Goal: Information Seeking & Learning: Learn about a topic

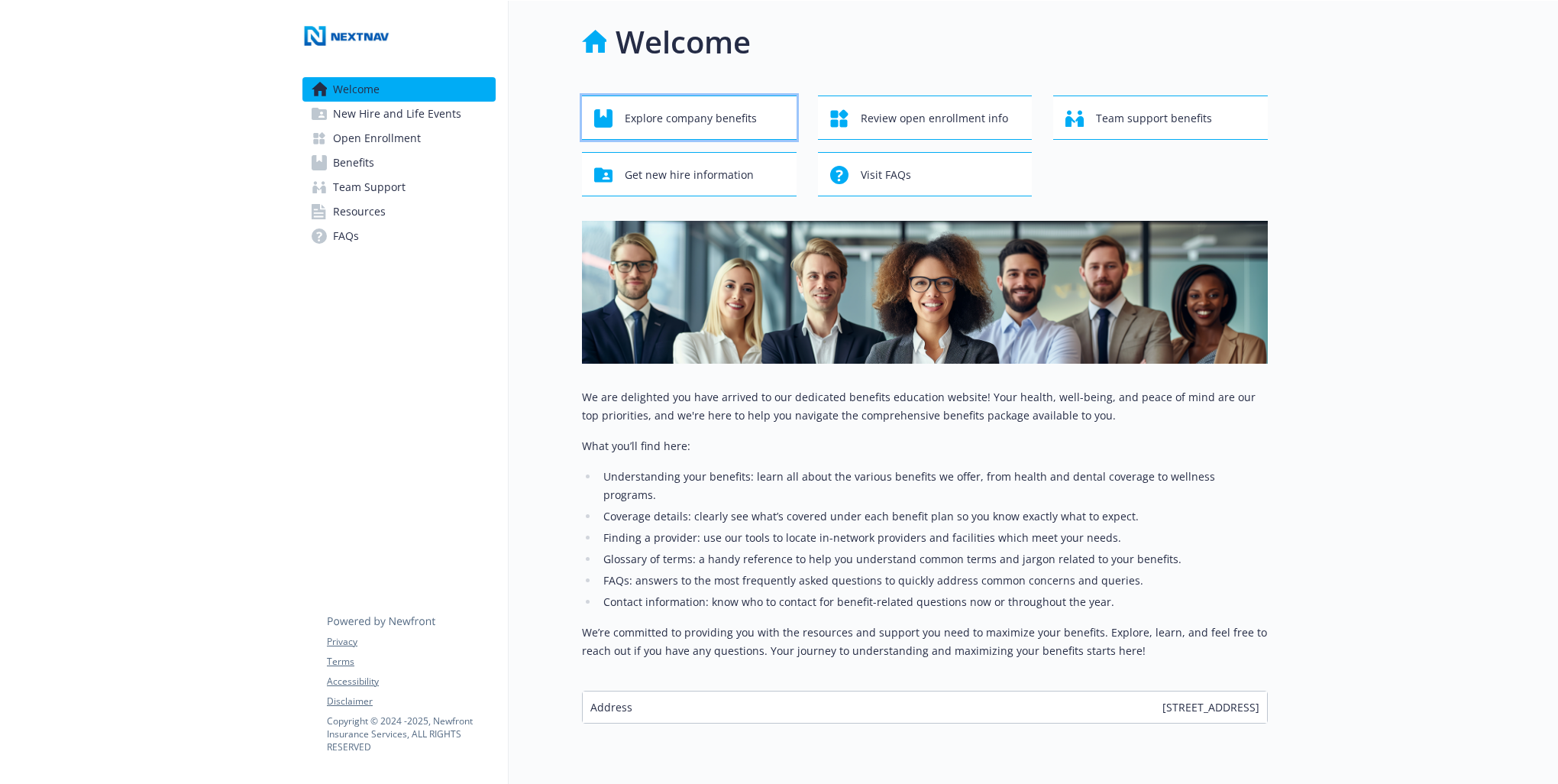
click at [676, 112] on span "Explore company benefits" at bounding box center [691, 118] width 132 height 29
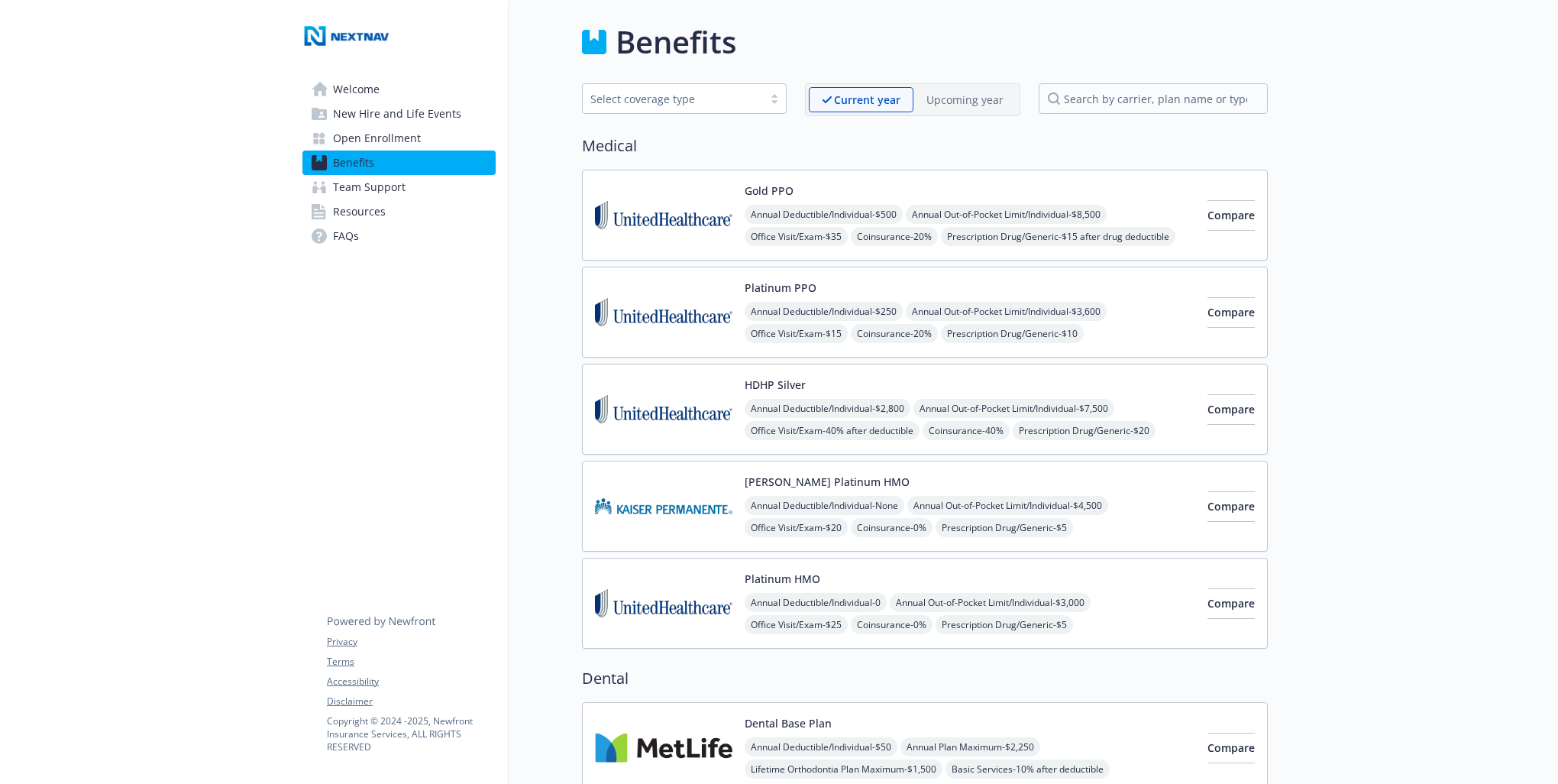
click at [894, 292] on div "Platinum PPO Annual Deductible/Individual - $250 Annual Out-of-Pocket Limit/Ind…" at bounding box center [970, 312] width 450 height 65
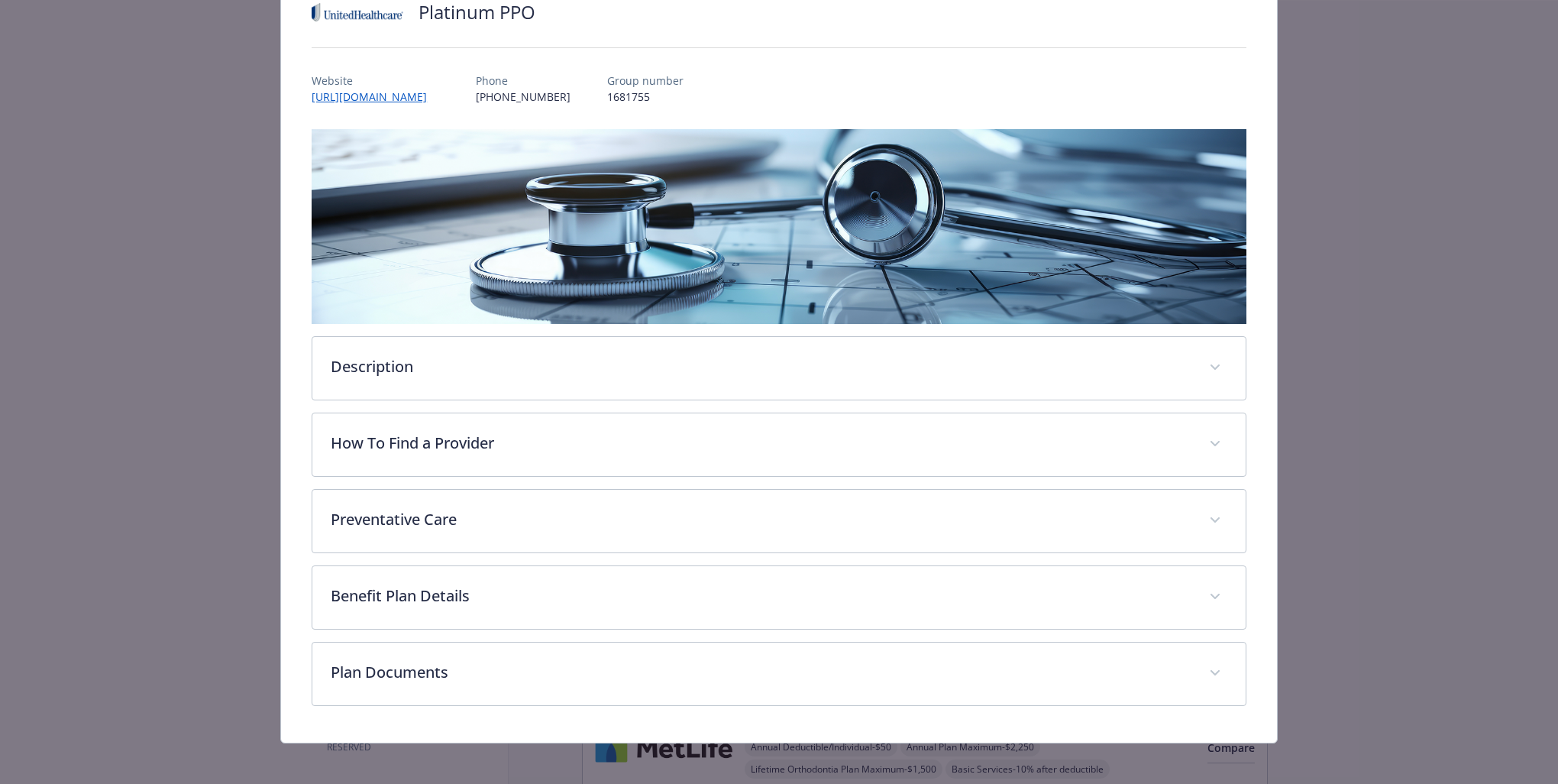
scroll to position [132, 0]
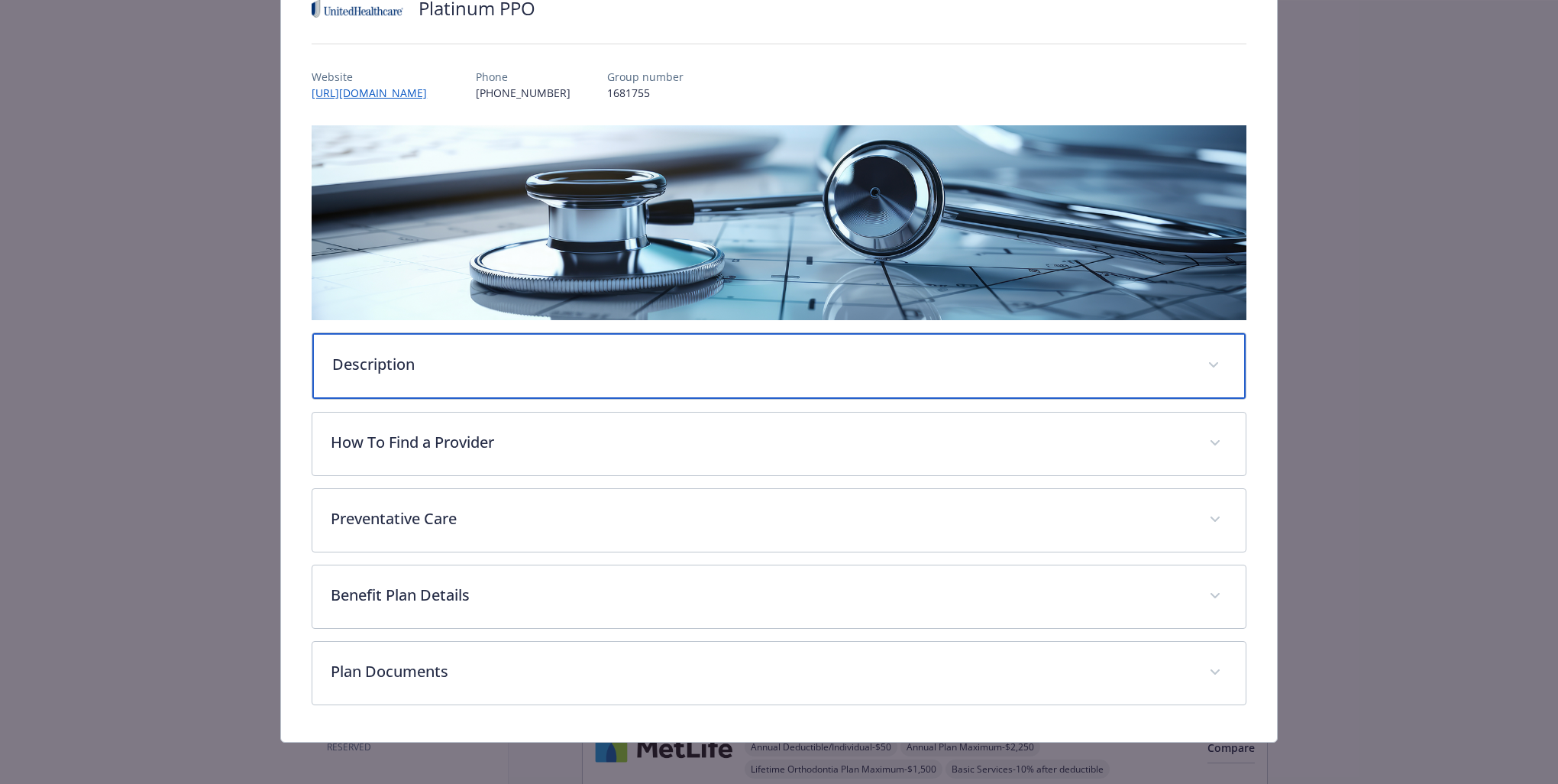
click at [658, 365] on p "Description" at bounding box center [761, 364] width 857 height 23
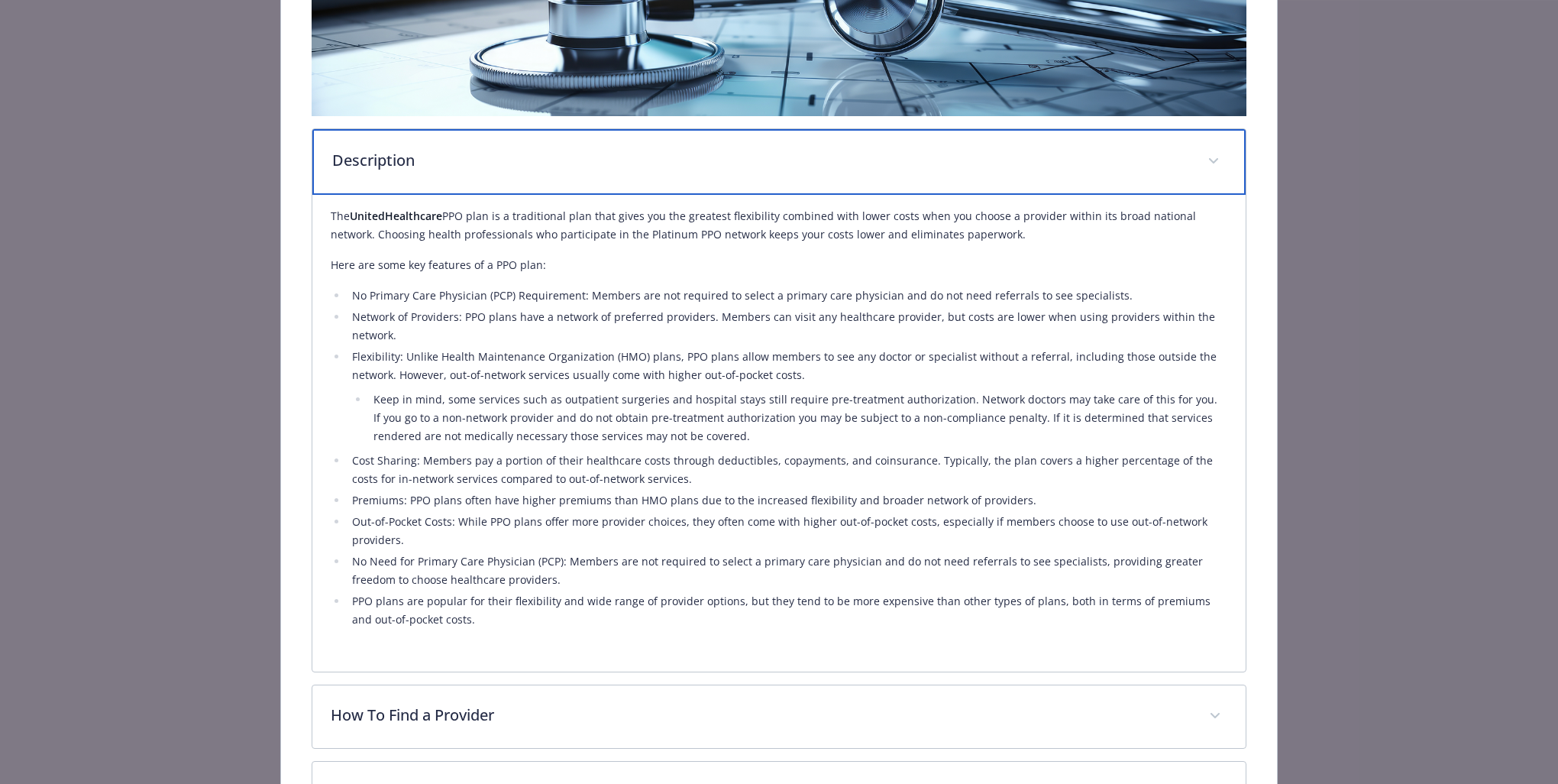
scroll to position [361, 0]
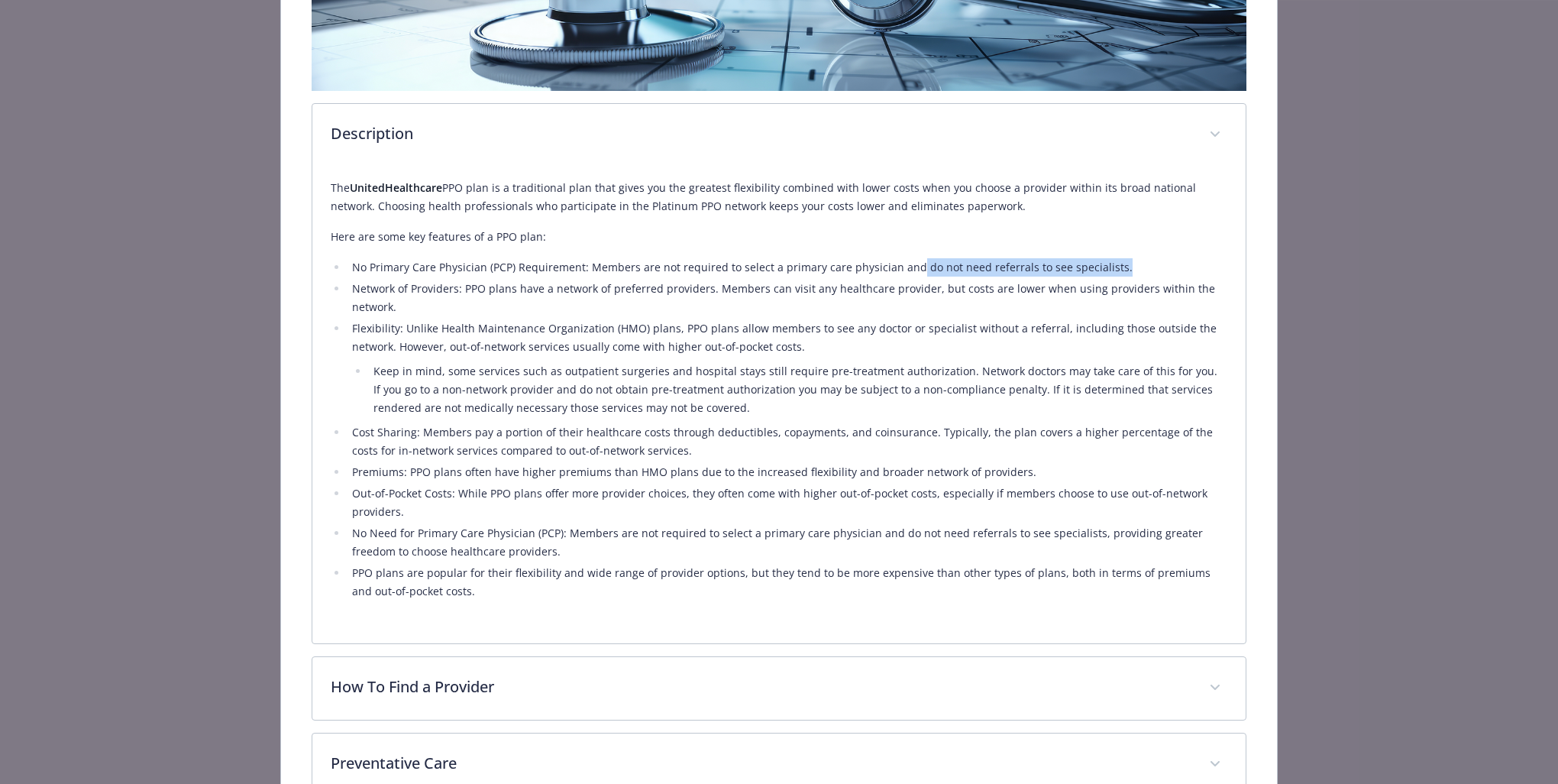
drag, startPoint x: 904, startPoint y: 266, endPoint x: 1106, endPoint y: 264, distance: 202.0
click at [1106, 264] on li "No Primary Care Physician (PCP) Requirement: Members are not required to select…" at bounding box center [787, 268] width 880 height 18
drag, startPoint x: 1106, startPoint y: 264, endPoint x: 1082, endPoint y: 304, distance: 46.6
click at [1082, 304] on li "Network of Providers: PPO plans have a network of preferred providers. Members …" at bounding box center [787, 298] width 880 height 37
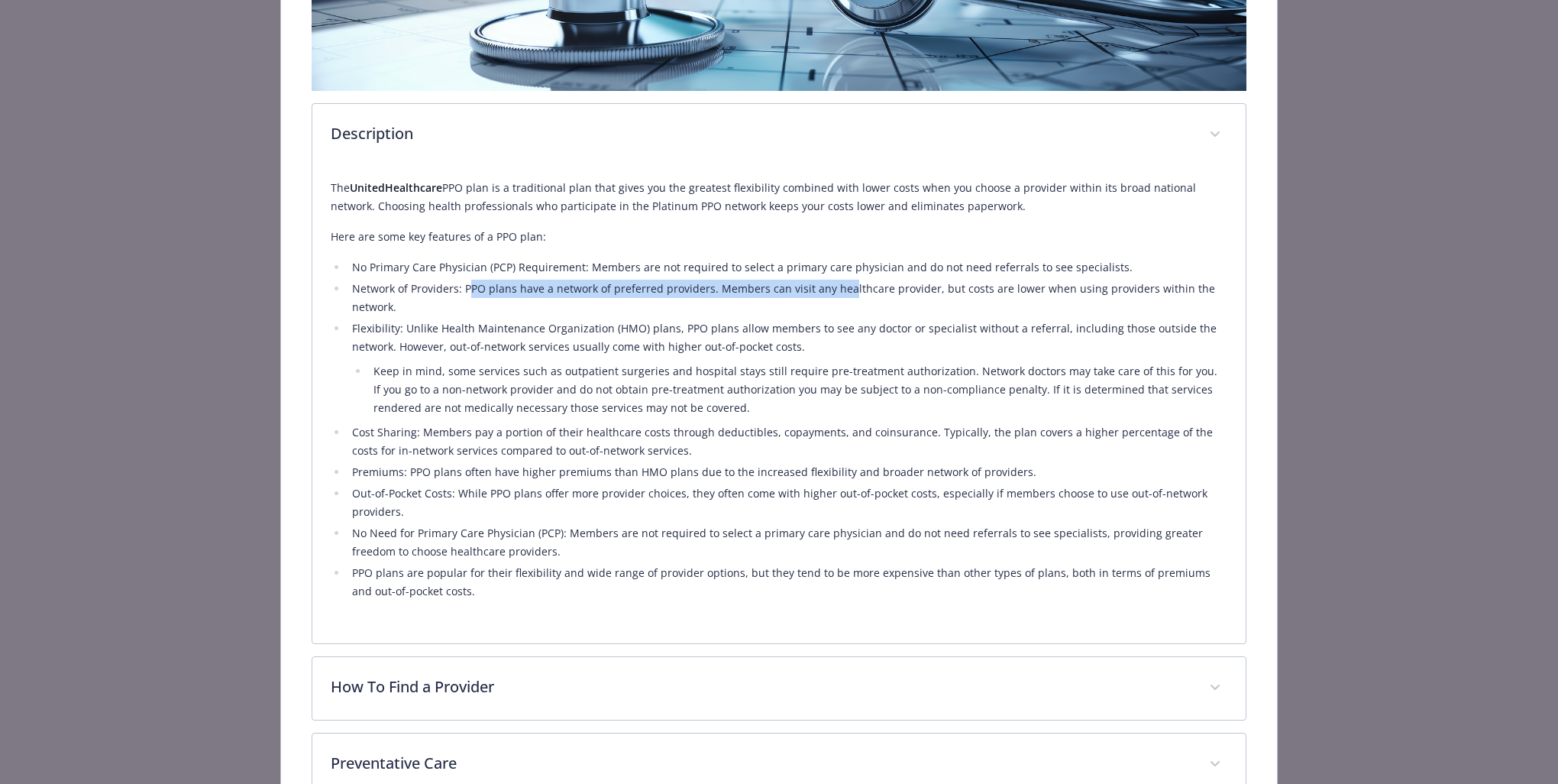
drag, startPoint x: 465, startPoint y: 284, endPoint x: 840, endPoint y: 290, distance: 375.0
click at [840, 290] on li "Network of Providers: PPO plans have a network of preferred providers. Members …" at bounding box center [787, 298] width 880 height 37
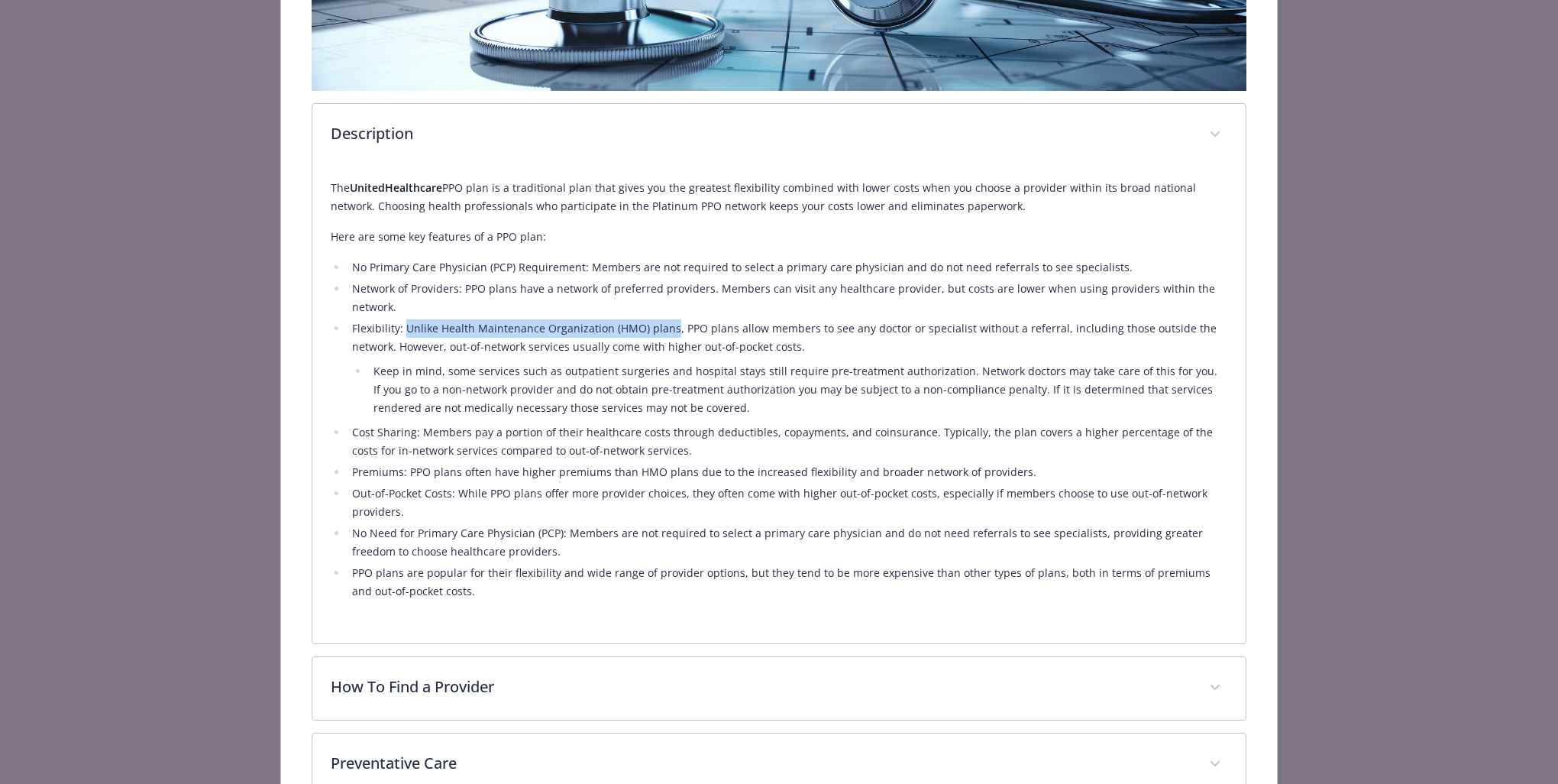
drag, startPoint x: 407, startPoint y: 324, endPoint x: 667, endPoint y: 324, distance: 260.0
click at [667, 324] on li "Flexibility: Unlike Health Maintenance Organization (HMO) plans, PPO plans allo…" at bounding box center [787, 368] width 880 height 98
drag, startPoint x: 667, startPoint y: 324, endPoint x: 681, endPoint y: 322, distance: 14.1
click at [681, 322] on li "Flexibility: Unlike Health Maintenance Organization (HMO) plans, PPO plans allo…" at bounding box center [787, 368] width 880 height 98
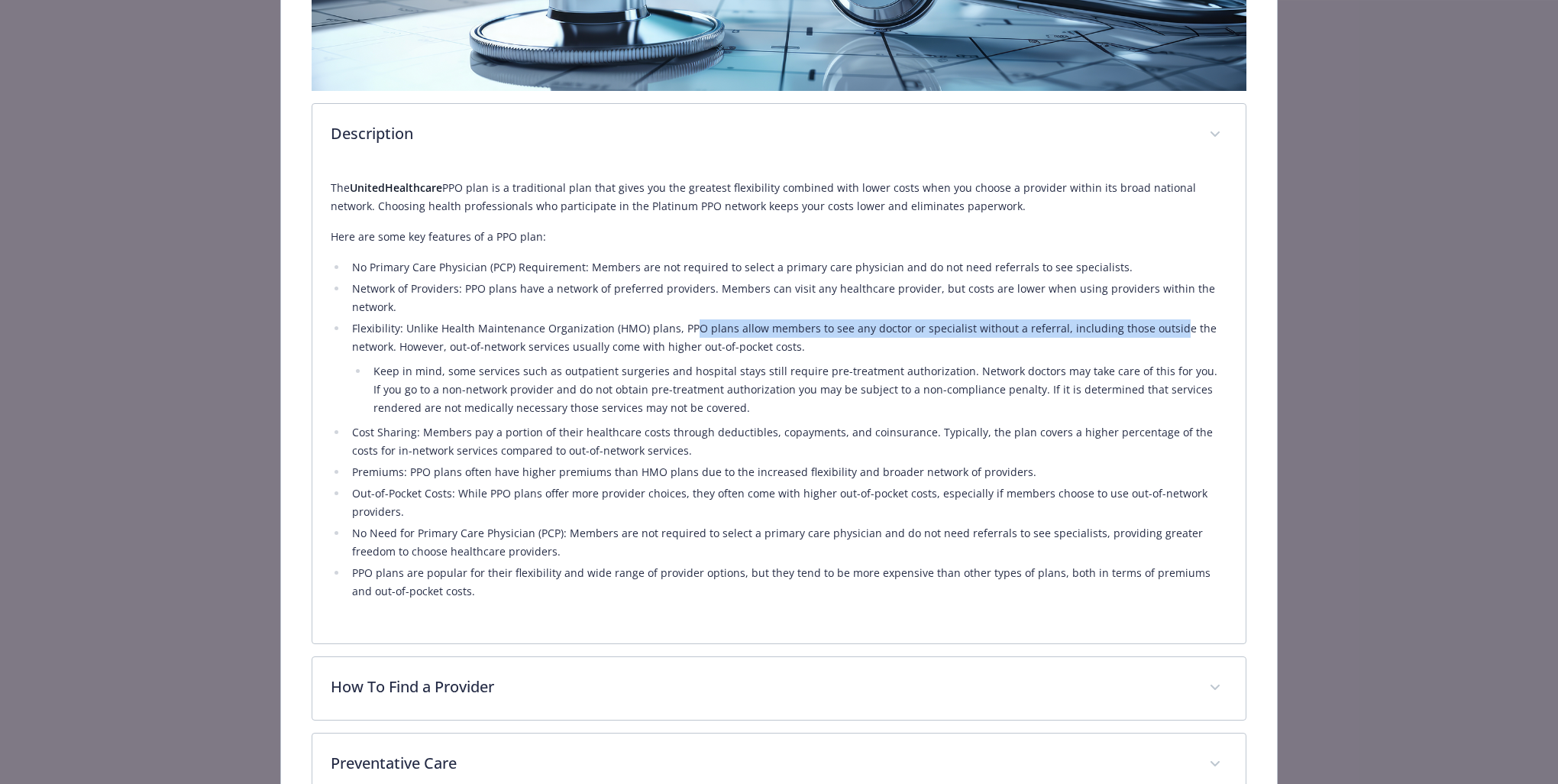
drag, startPoint x: 684, startPoint y: 322, endPoint x: 1160, endPoint y: 325, distance: 476.0
click at [1156, 325] on li "Flexibility: Unlike Health Maintenance Organization (HMO) plans, PPO plans allo…" at bounding box center [787, 368] width 880 height 98
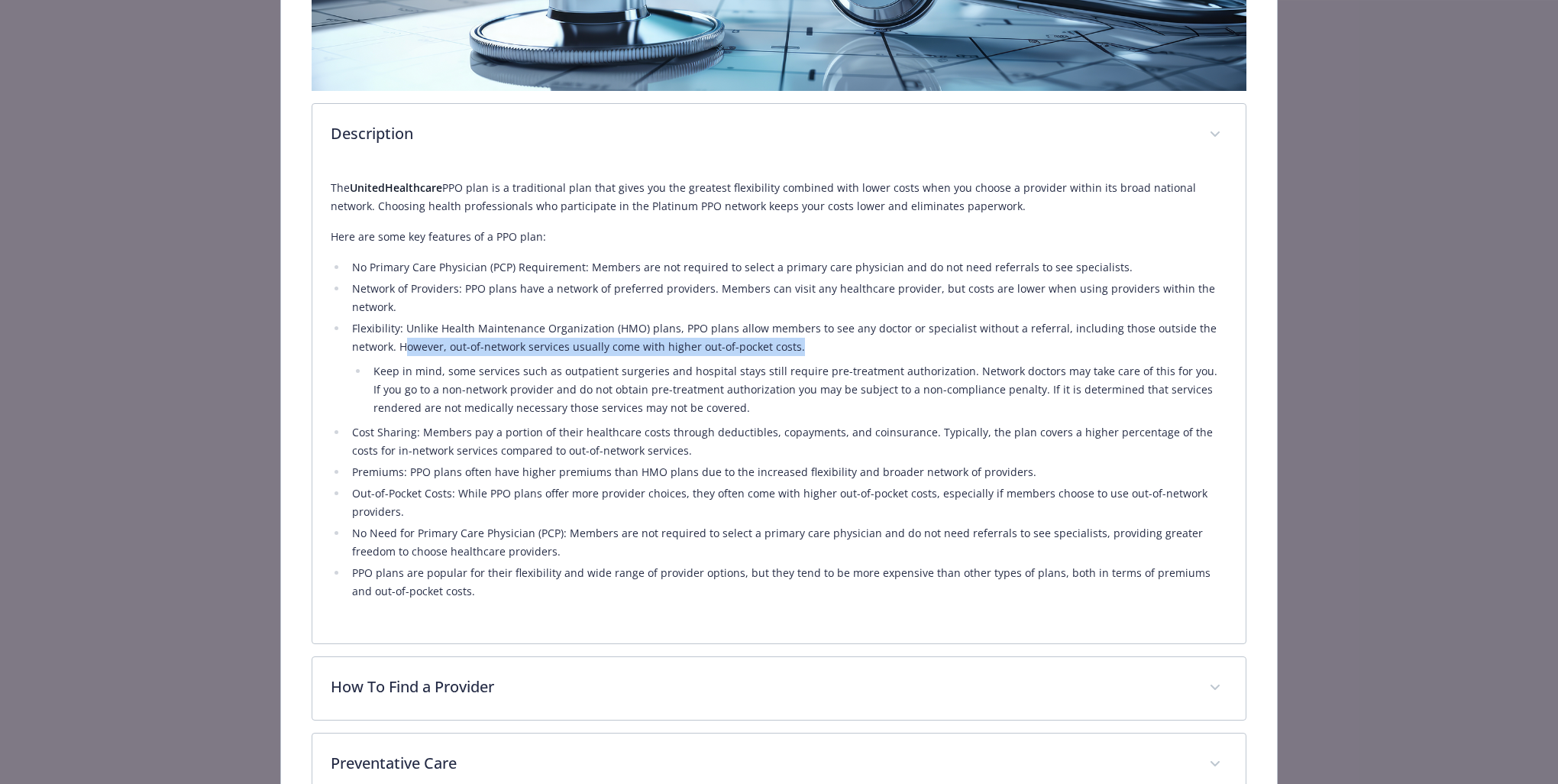
drag, startPoint x: 402, startPoint y: 345, endPoint x: 804, endPoint y: 345, distance: 402.0
click at [804, 345] on li "Flexibility: Unlike Health Maintenance Organization (HMO) plans, PPO plans allo…" at bounding box center [787, 368] width 880 height 98
drag, startPoint x: 804, startPoint y: 345, endPoint x: 711, endPoint y: 377, distance: 98.4
click at [711, 377] on li "Keep in mind, some services such as outpatient surgeries and hospital stays sti…" at bounding box center [797, 389] width 858 height 55
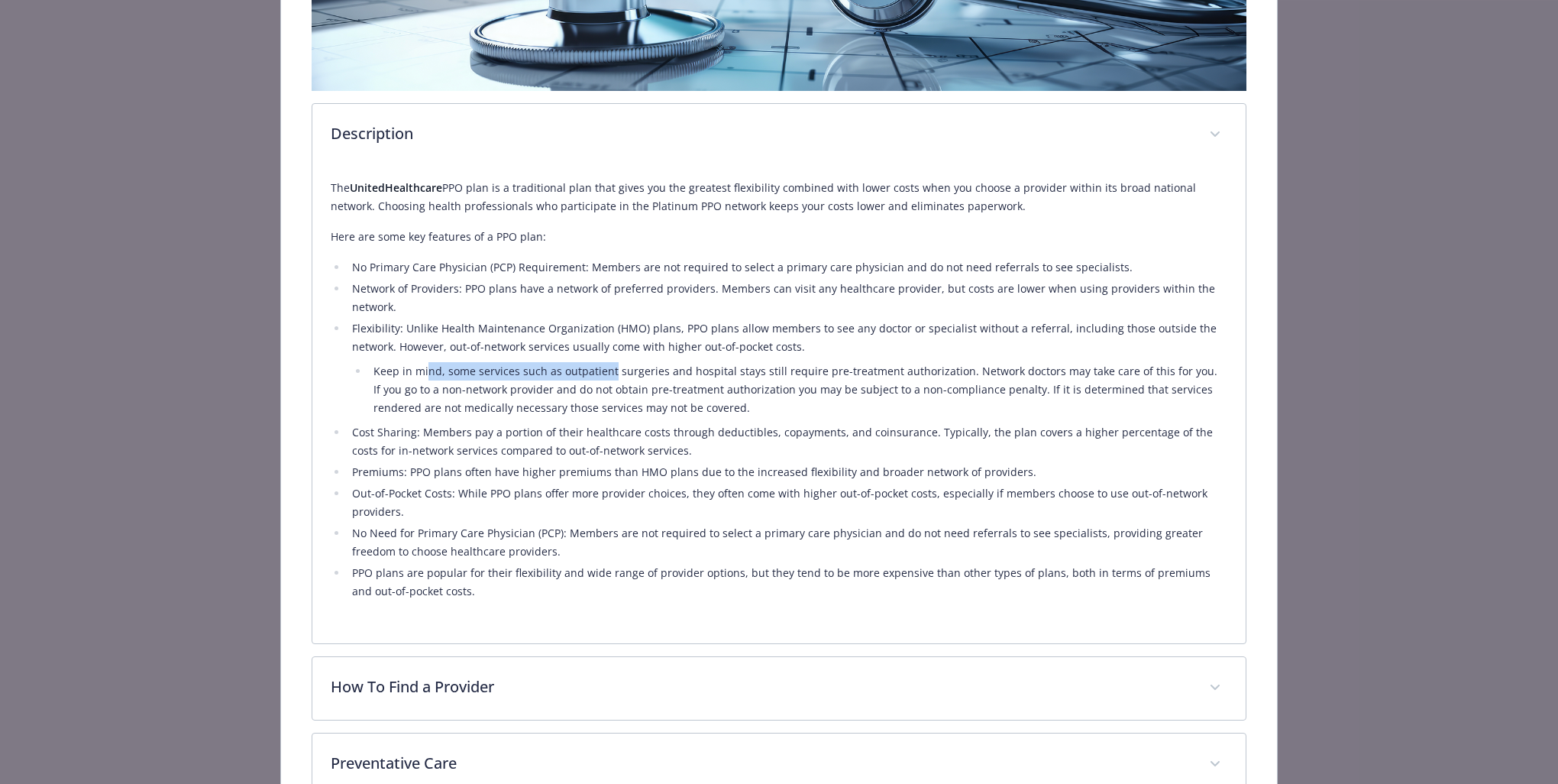
drag, startPoint x: 424, startPoint y: 368, endPoint x: 606, endPoint y: 367, distance: 182.0
click at [606, 367] on li "Keep in mind, some services such as outpatient surgeries and hospital stays sti…" at bounding box center [797, 389] width 858 height 55
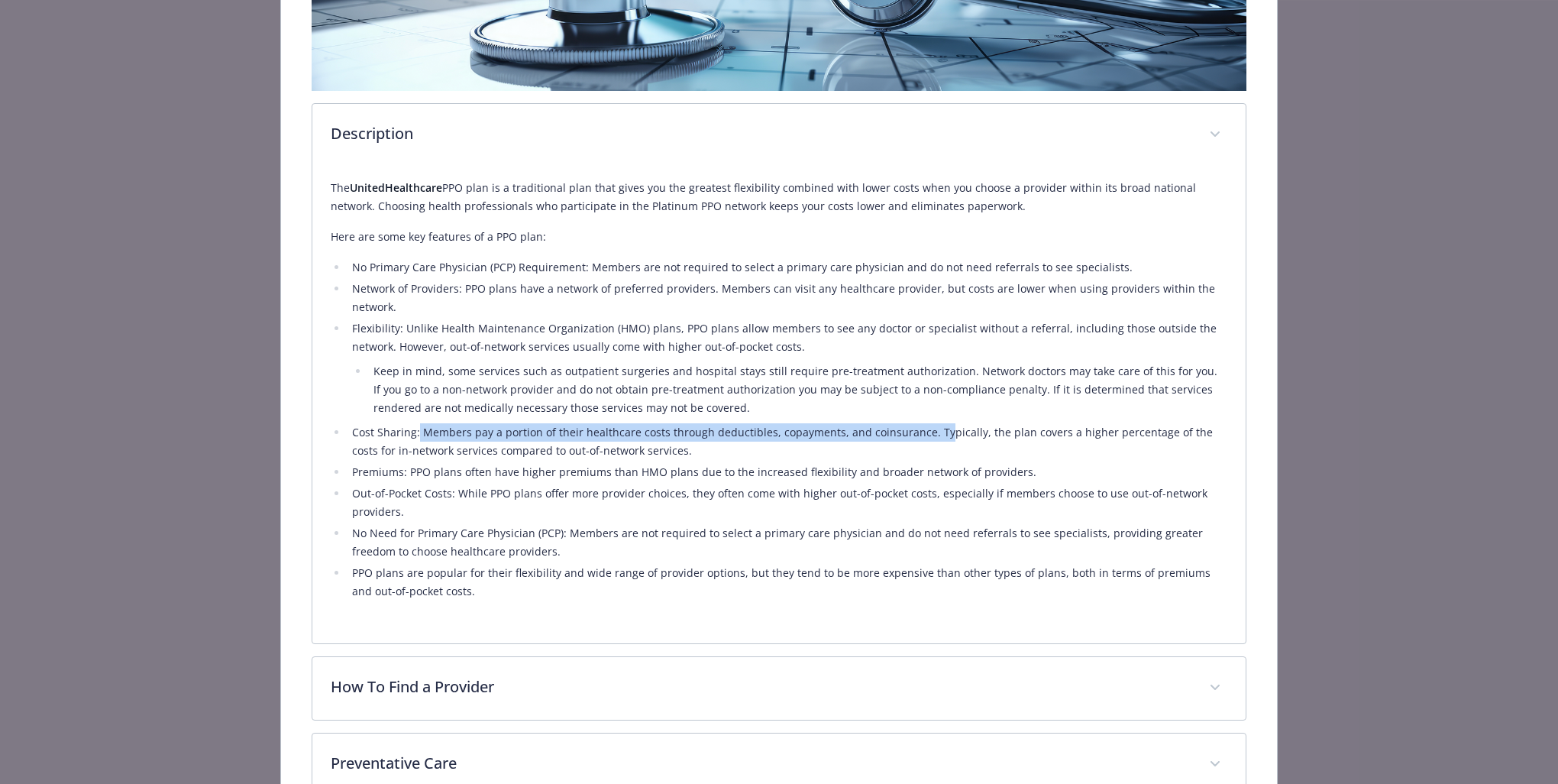
drag, startPoint x: 415, startPoint y: 430, endPoint x: 930, endPoint y: 427, distance: 515.0
click at [930, 427] on li "Cost Sharing: Members pay a portion of their healthcare costs through deductibl…" at bounding box center [787, 441] width 880 height 37
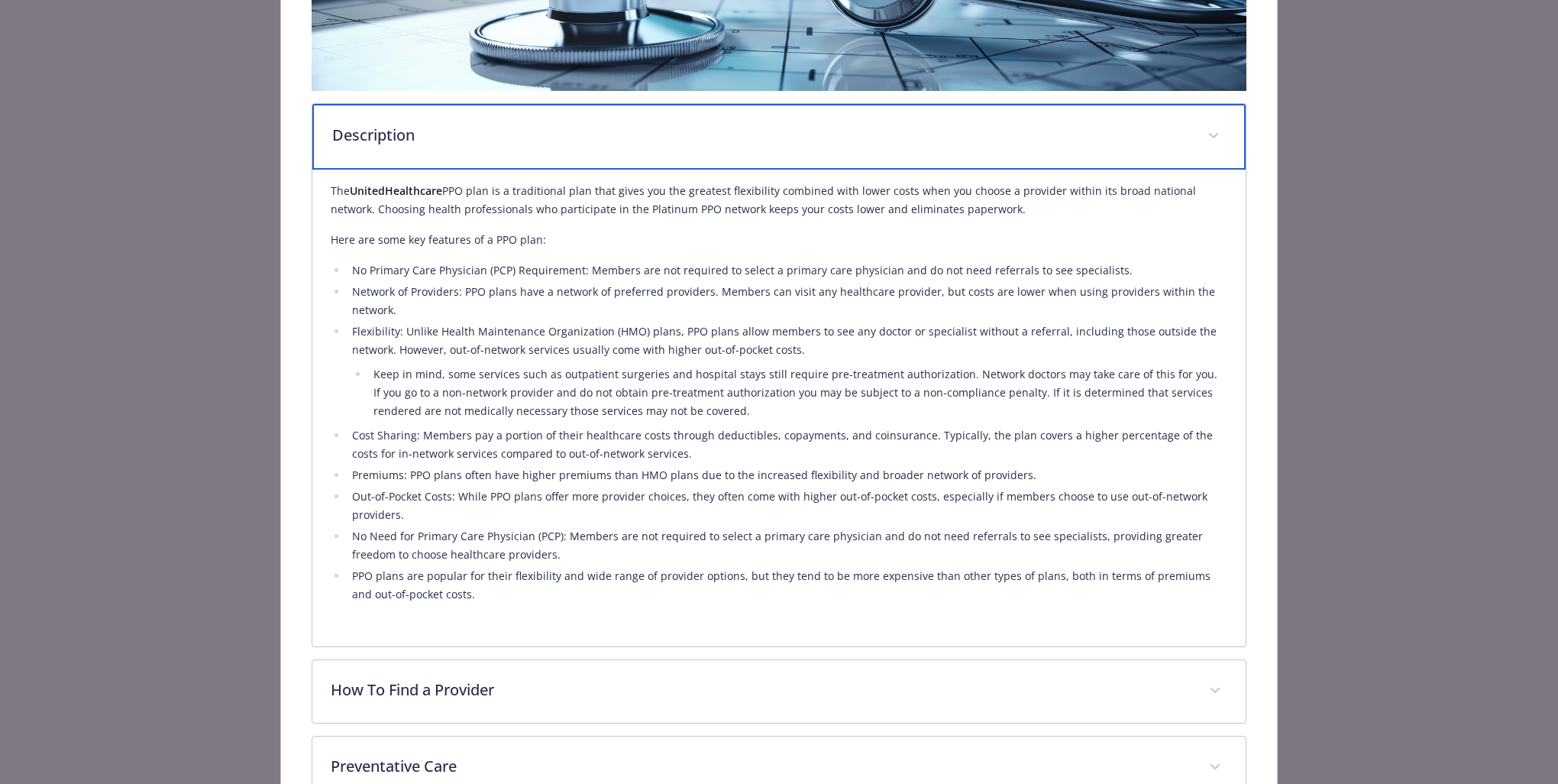
click at [906, 152] on div "Description" at bounding box center [779, 137] width 933 height 66
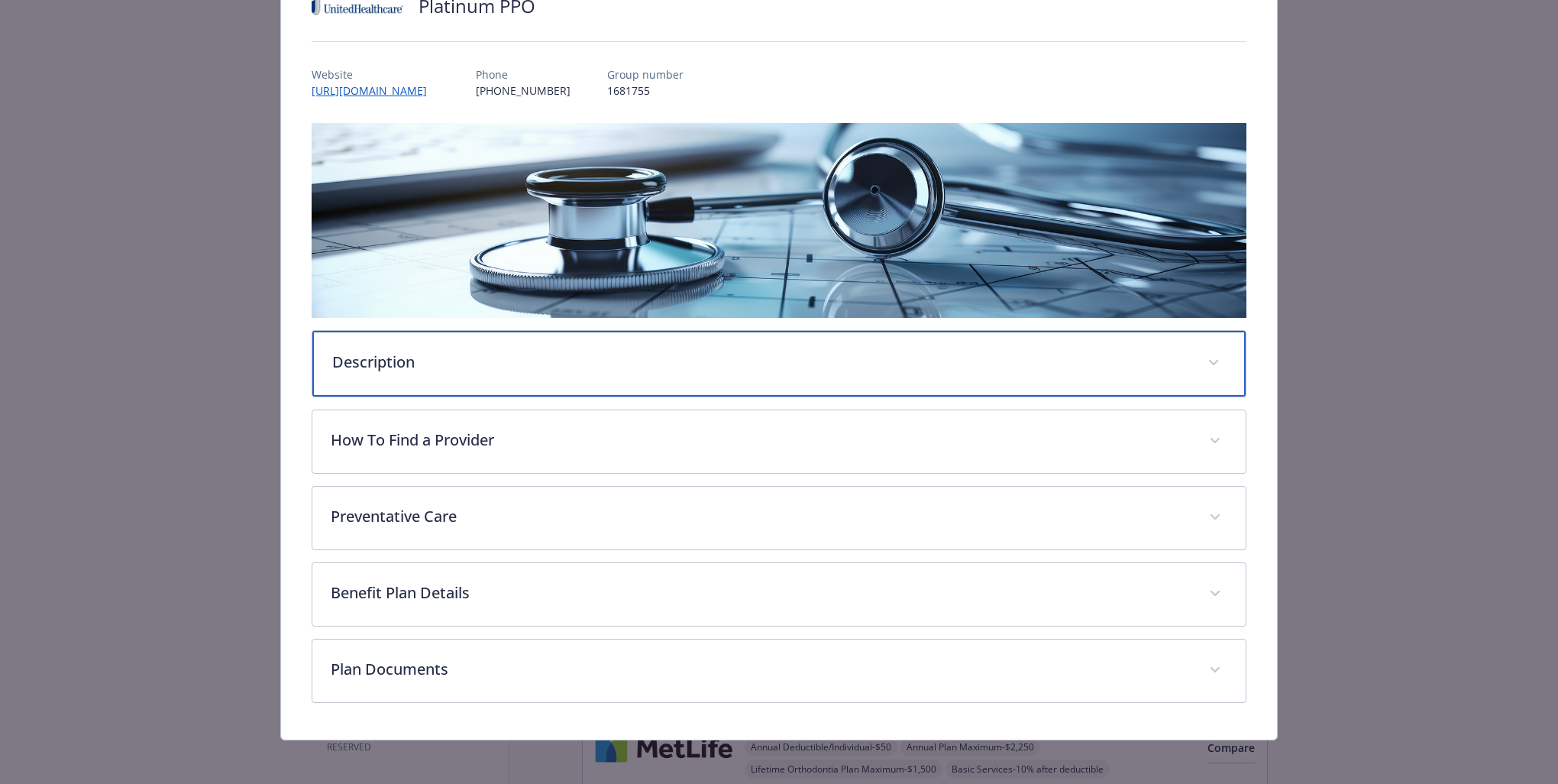
scroll to position [134, 0]
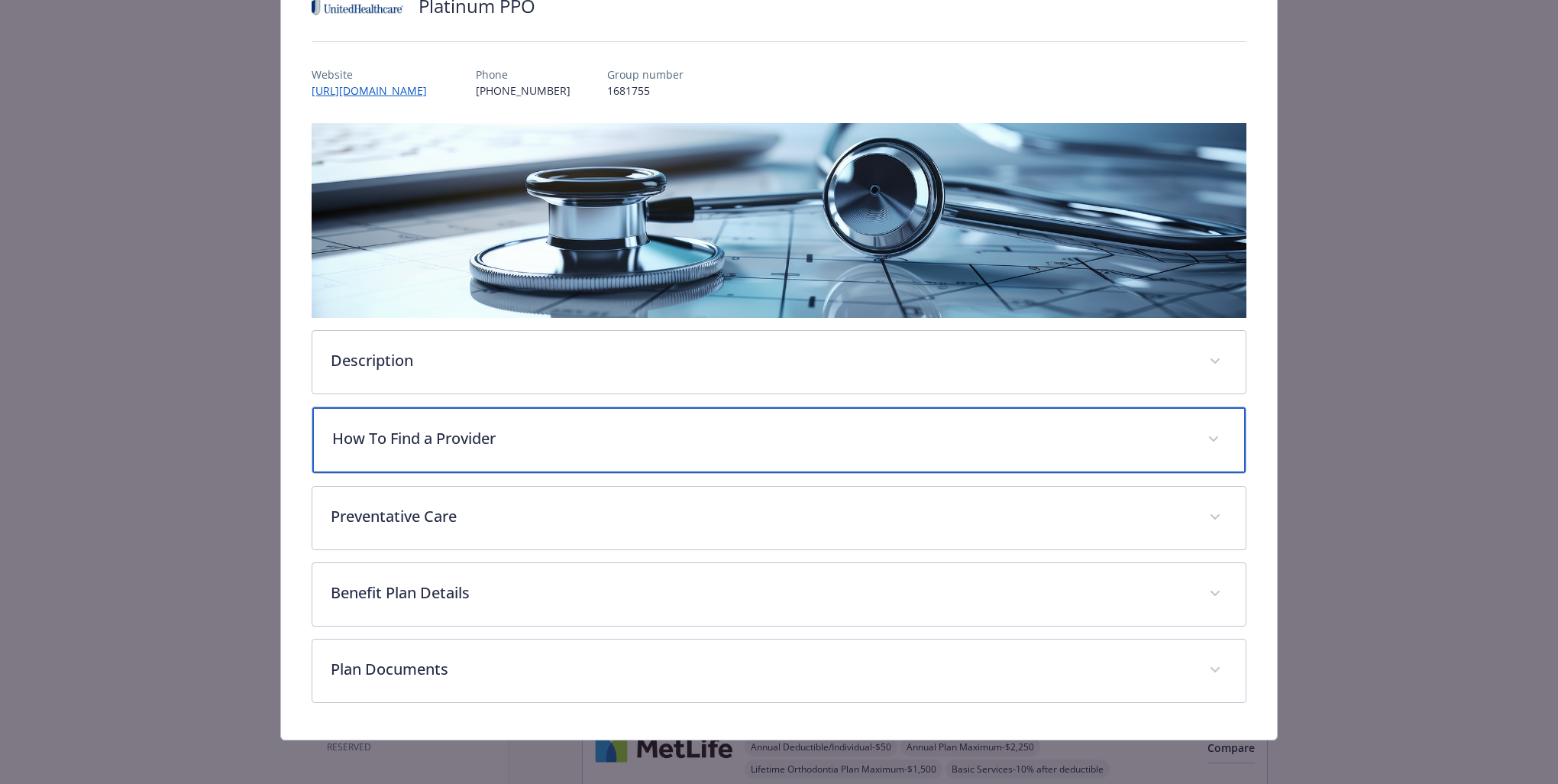
click at [661, 456] on div "How To Find a Provider" at bounding box center [779, 440] width 933 height 66
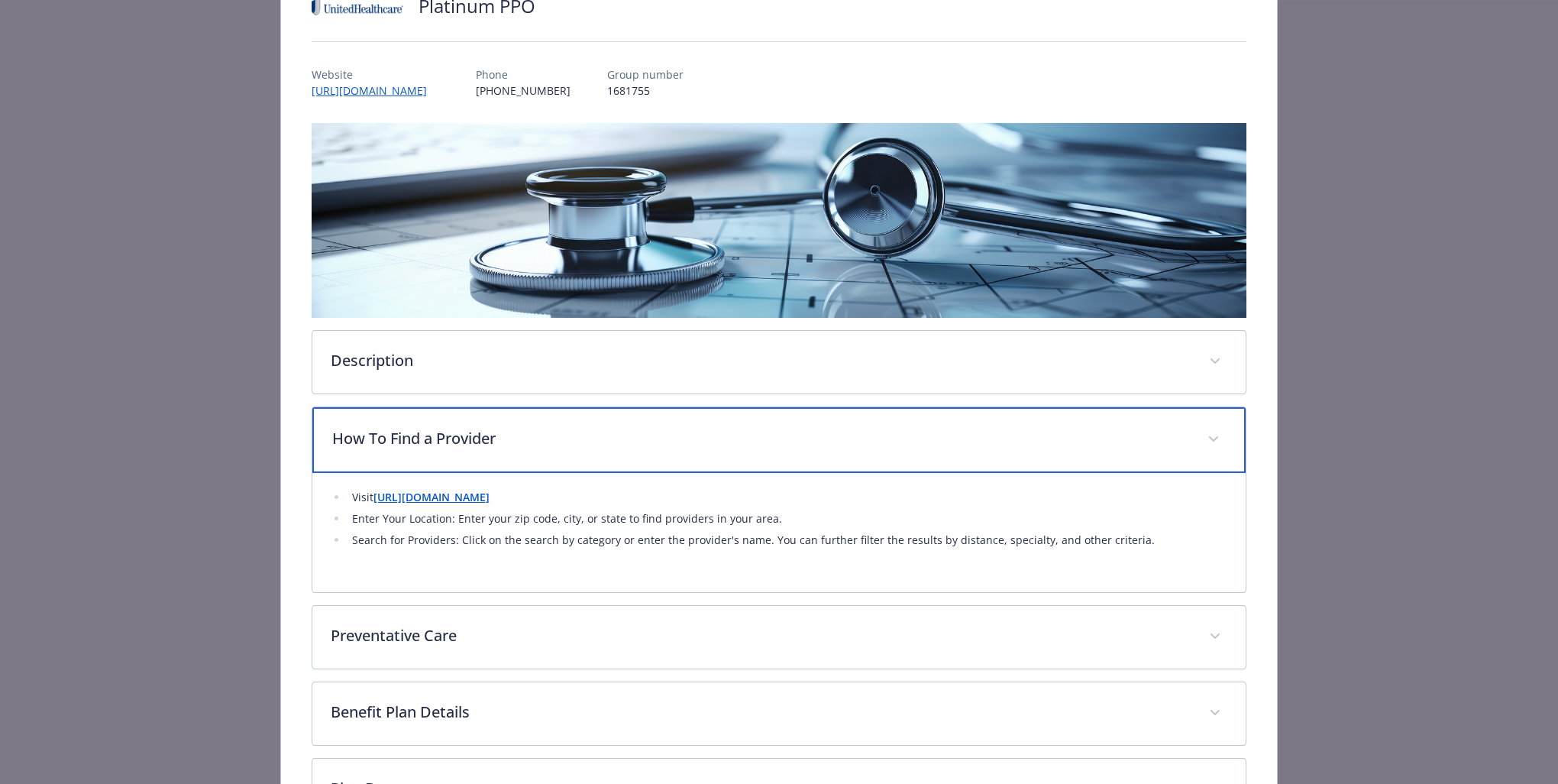
click at [662, 456] on div "How To Find a Provider" at bounding box center [779, 440] width 933 height 66
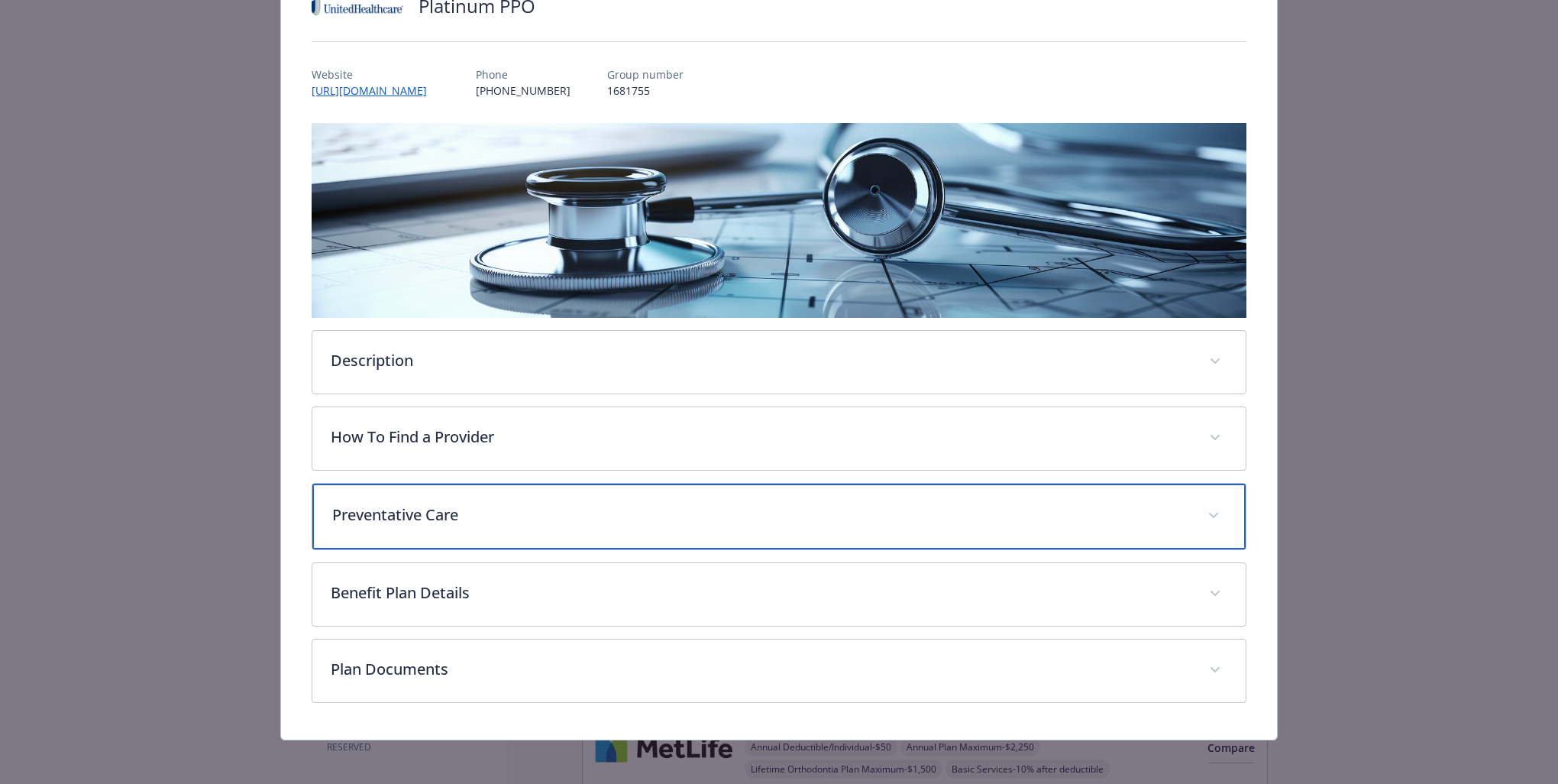
click at [668, 516] on p "Preventative Care" at bounding box center [761, 515] width 857 height 23
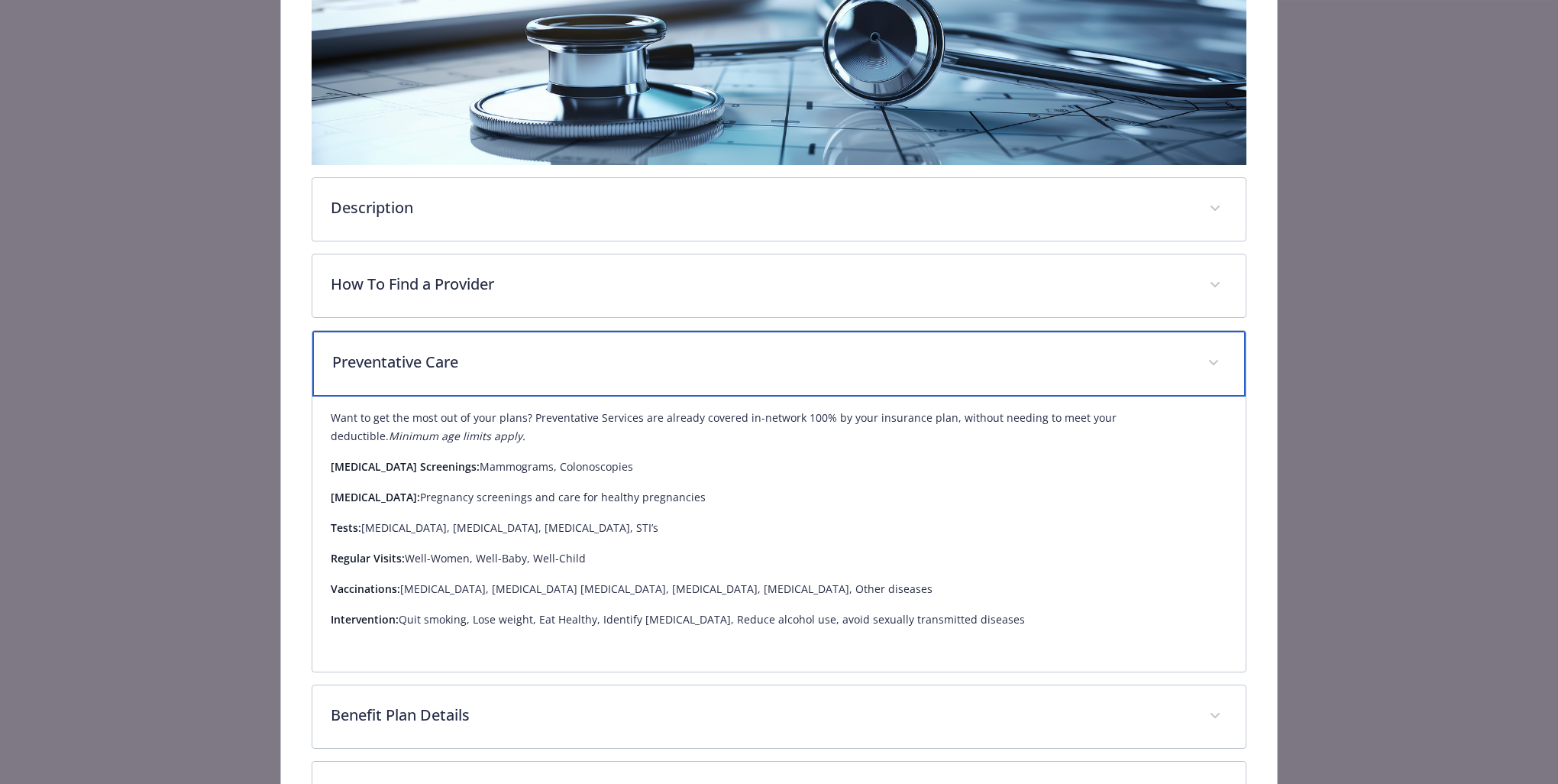
scroll to position [364, 0]
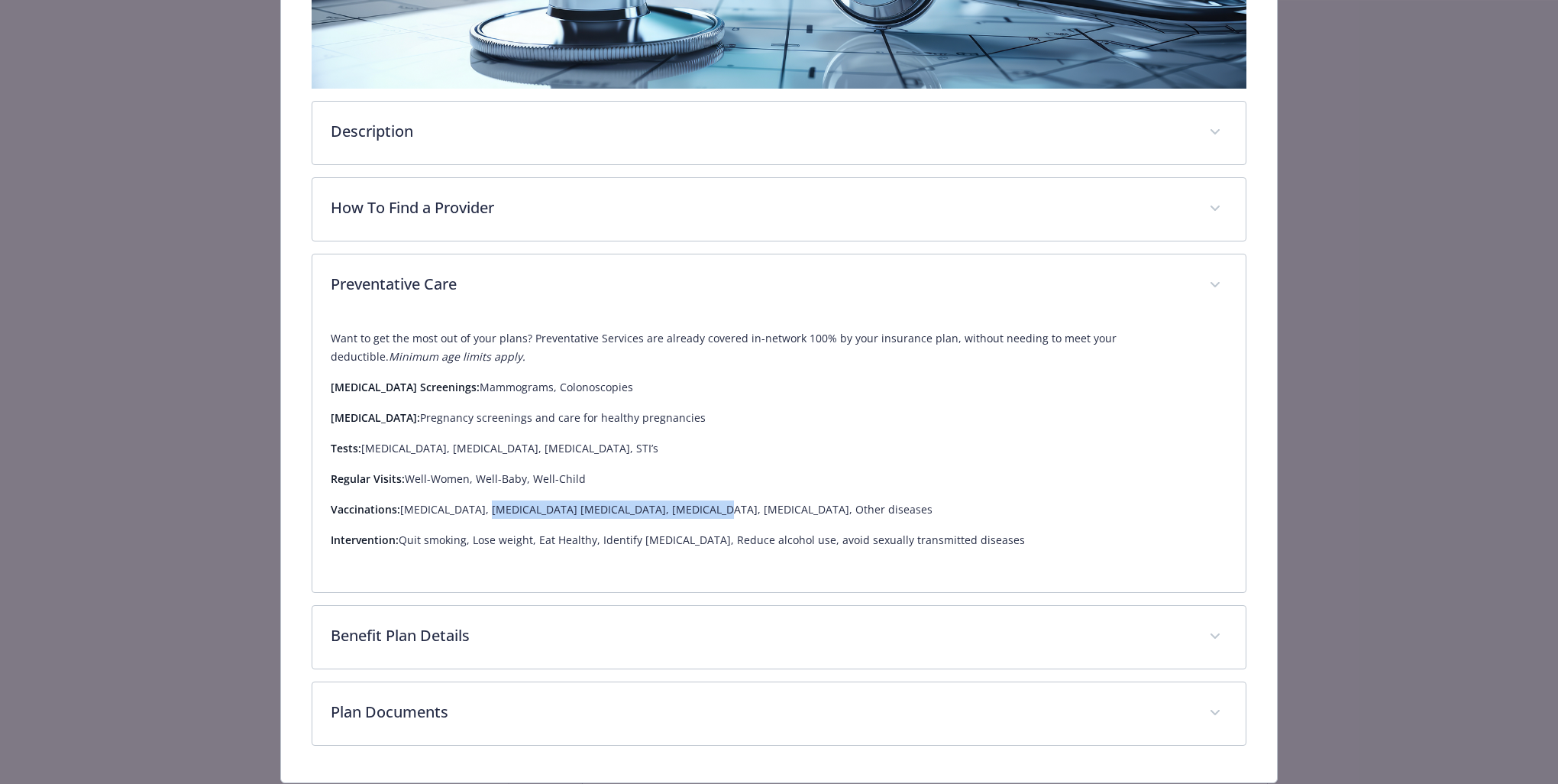
drag, startPoint x: 481, startPoint y: 508, endPoint x: 680, endPoint y: 508, distance: 199.0
click at [680, 508] on p "Vaccinations: [MEDICAL_DATA], [MEDICAL_DATA] [MEDICAL_DATA], [MEDICAL_DATA], [M…" at bounding box center [779, 510] width 897 height 18
click at [681, 508] on p "Vaccinations: [MEDICAL_DATA], [MEDICAL_DATA] [MEDICAL_DATA], [MEDICAL_DATA], [M…" at bounding box center [779, 510] width 897 height 18
click at [679, 513] on p "Vaccinations: [MEDICAL_DATA], [MEDICAL_DATA] [MEDICAL_DATA], [MEDICAL_DATA], [M…" at bounding box center [779, 510] width 897 height 18
drag, startPoint x: 434, startPoint y: 536, endPoint x: 485, endPoint y: 536, distance: 51.0
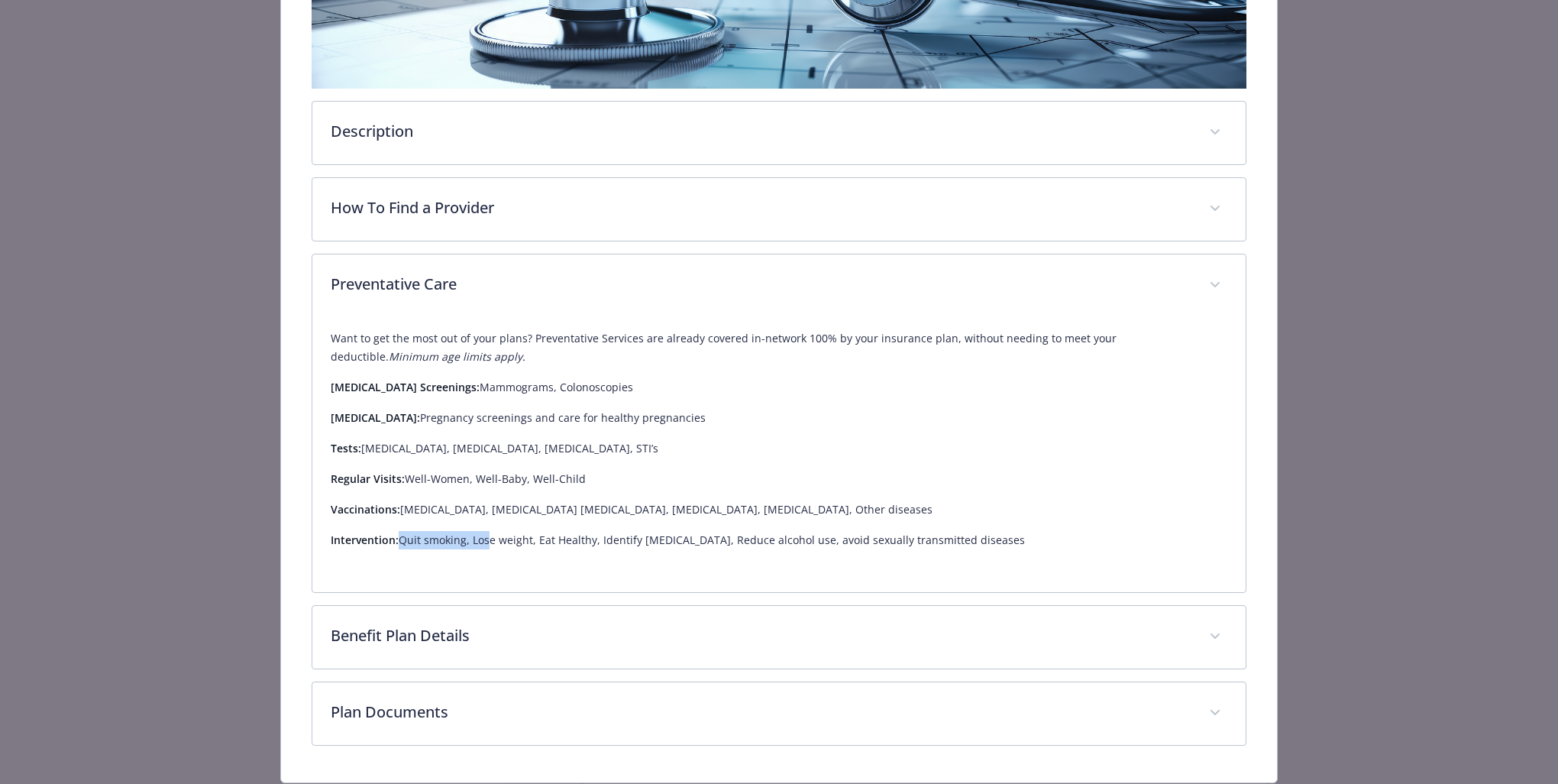
click at [485, 536] on p "Intervention: Quit smoking, Lose weight, Eat Healthy, Identify [MEDICAL_DATA], …" at bounding box center [779, 540] width 897 height 18
drag, startPoint x: 485, startPoint y: 536, endPoint x: 503, endPoint y: 534, distance: 18.1
click at [501, 534] on p "Intervention: Quit smoking, Lose weight, Eat Healthy, Identify [MEDICAL_DATA], …" at bounding box center [779, 540] width 897 height 18
drag, startPoint x: 475, startPoint y: 535, endPoint x: 505, endPoint y: 536, distance: 30.0
click at [505, 536] on p "Intervention: Quit smoking, Lose weight, Eat Healthy, Identify [MEDICAL_DATA], …" at bounding box center [779, 540] width 897 height 18
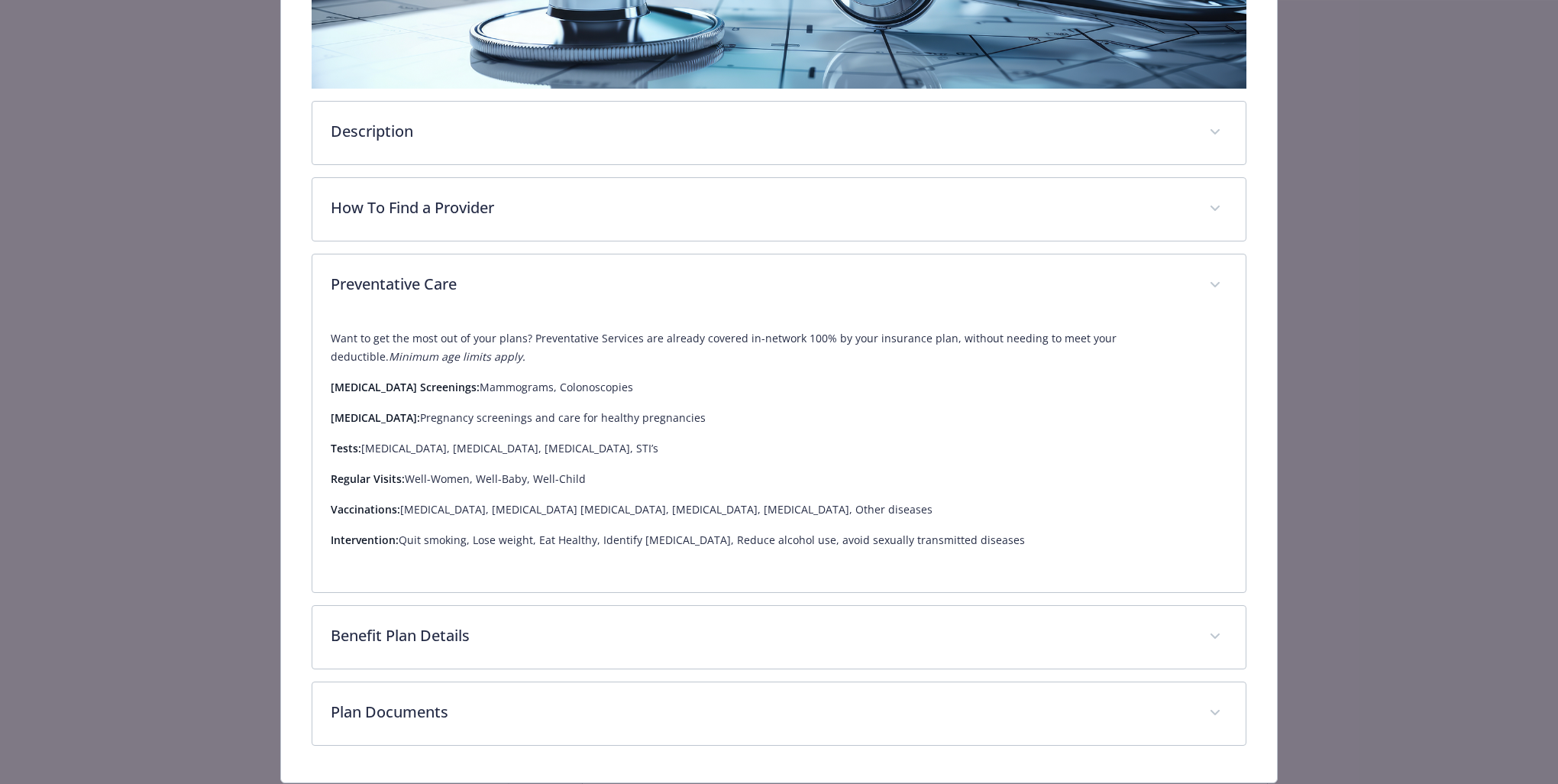
drag, startPoint x: 505, startPoint y: 536, endPoint x: 538, endPoint y: 536, distance: 33.0
click at [538, 536] on p "Intervention: Quit smoking, Lose weight, Eat Healthy, Identify [MEDICAL_DATA], …" at bounding box center [779, 540] width 897 height 18
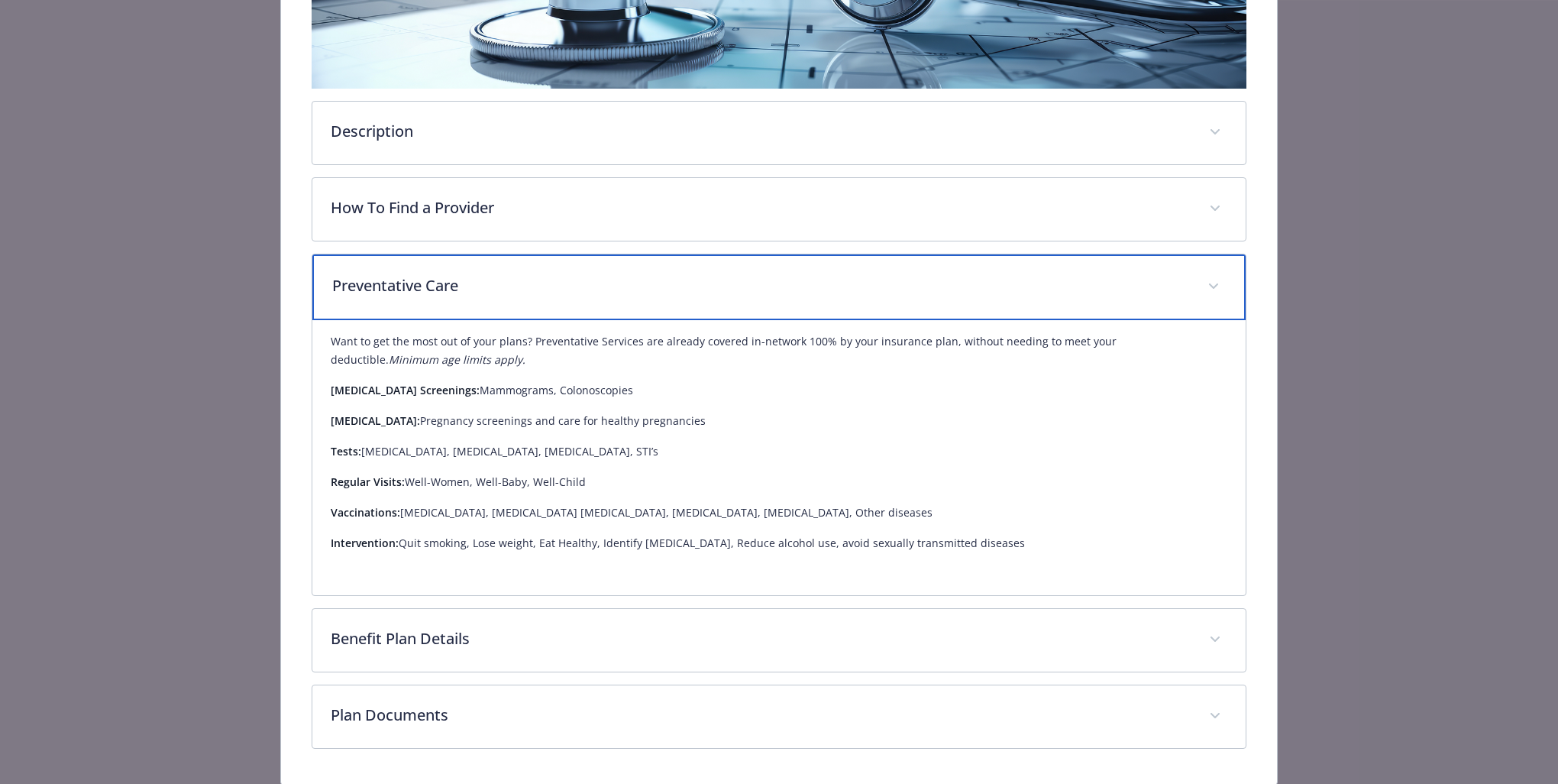
click at [1156, 274] on div "Preventative Care" at bounding box center [779, 287] width 933 height 66
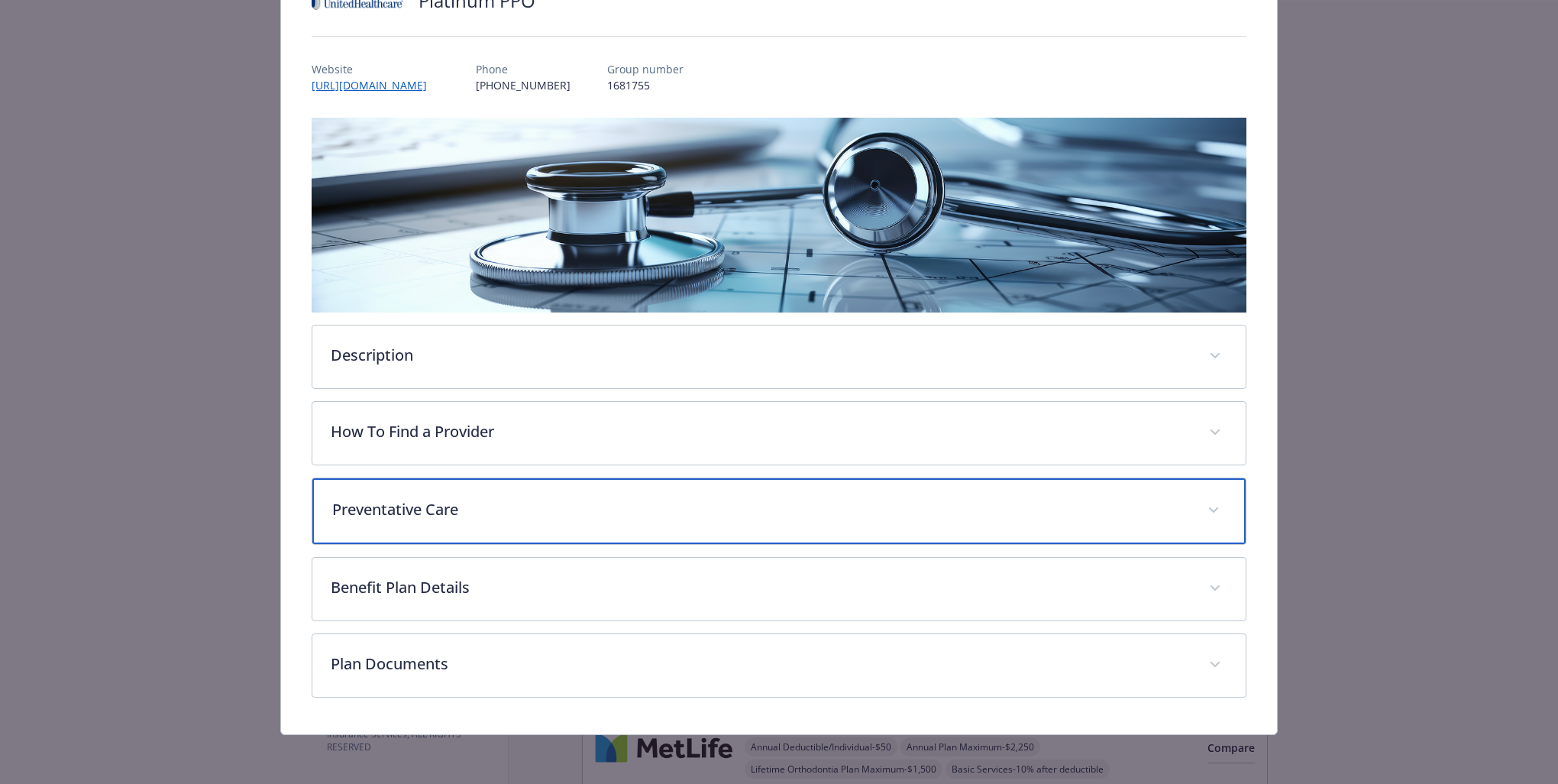
scroll to position [134, 0]
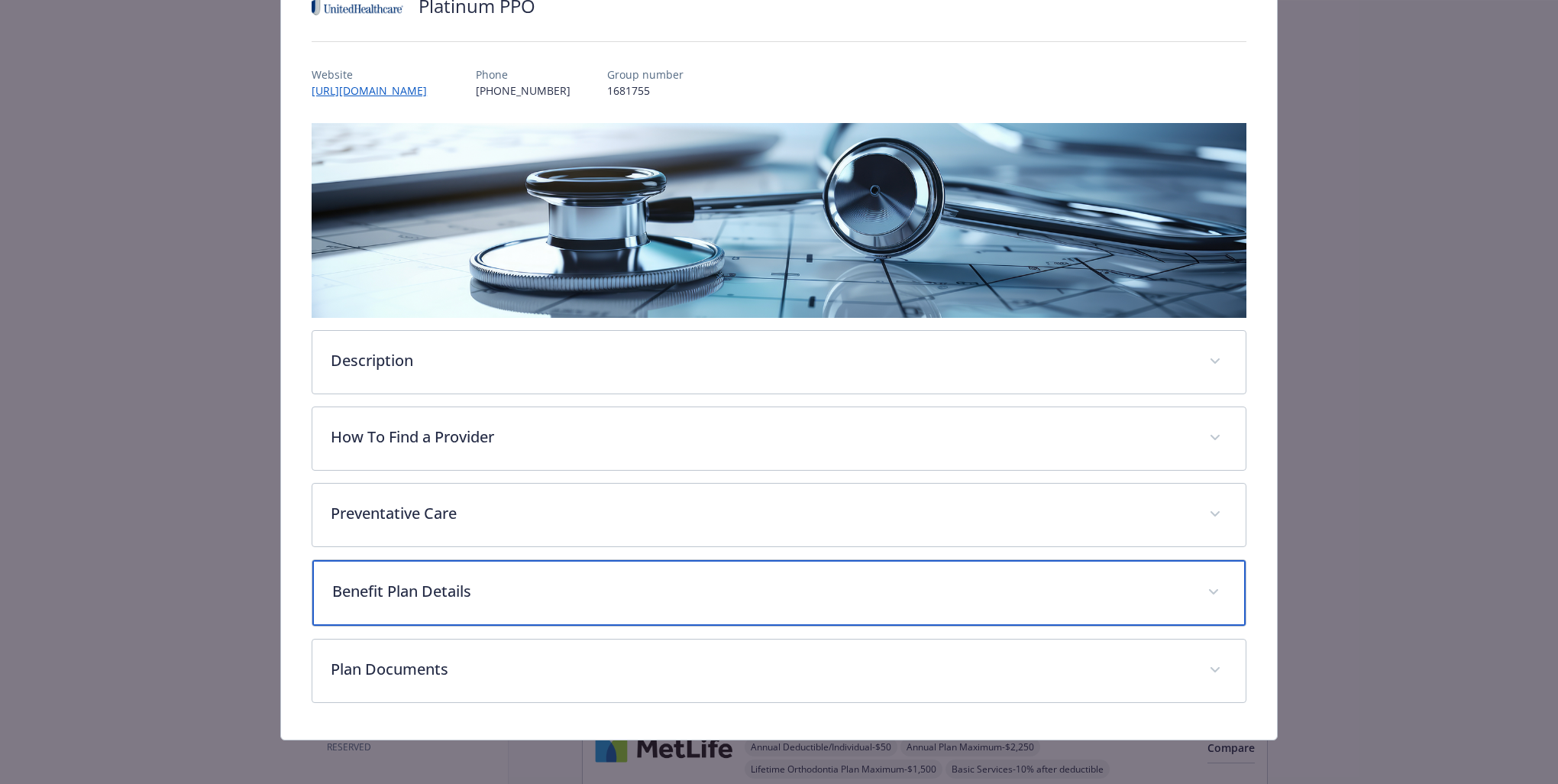
click at [650, 589] on p "Benefit Plan Details" at bounding box center [761, 591] width 857 height 23
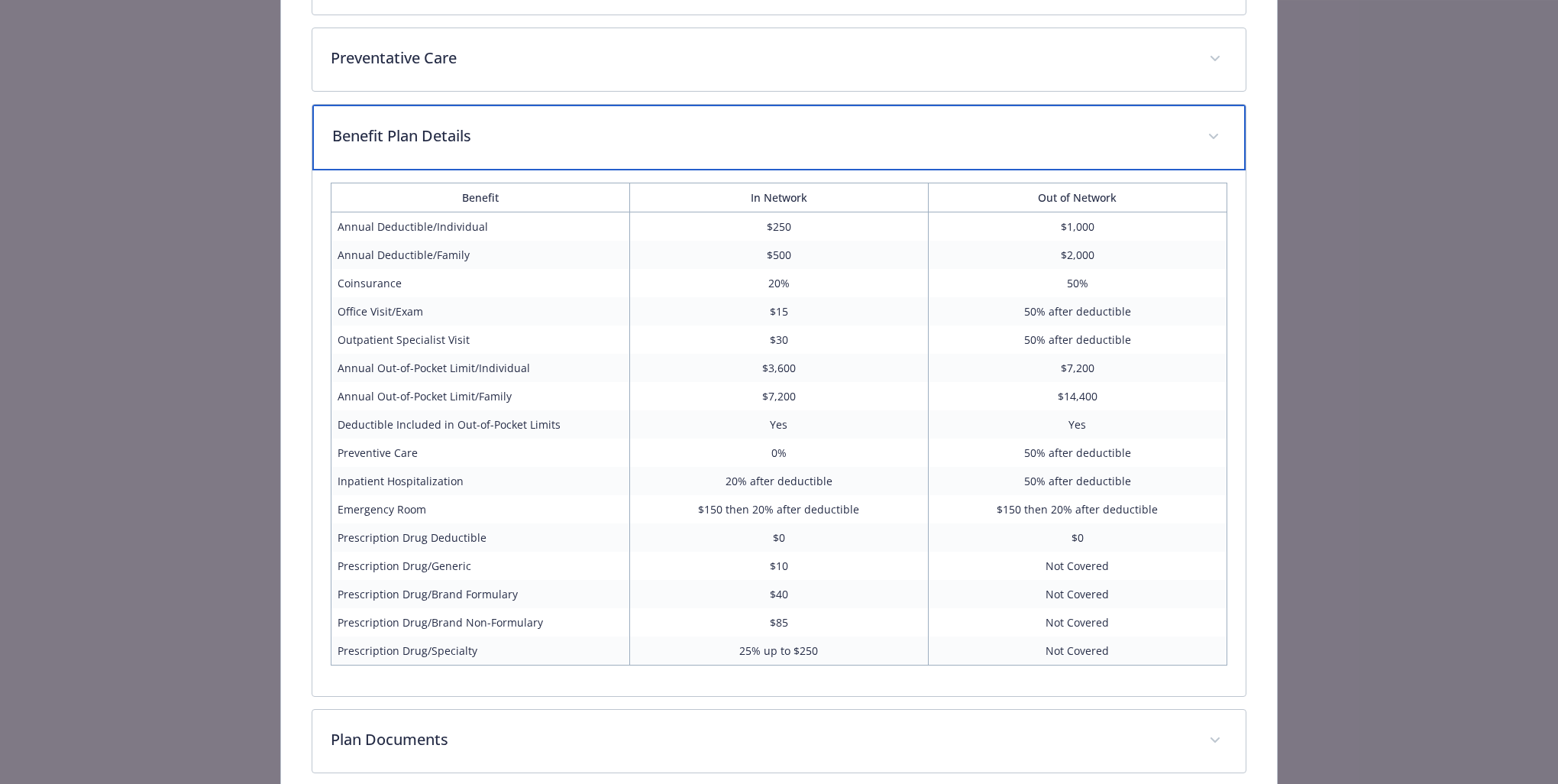
scroll to position [593, 0]
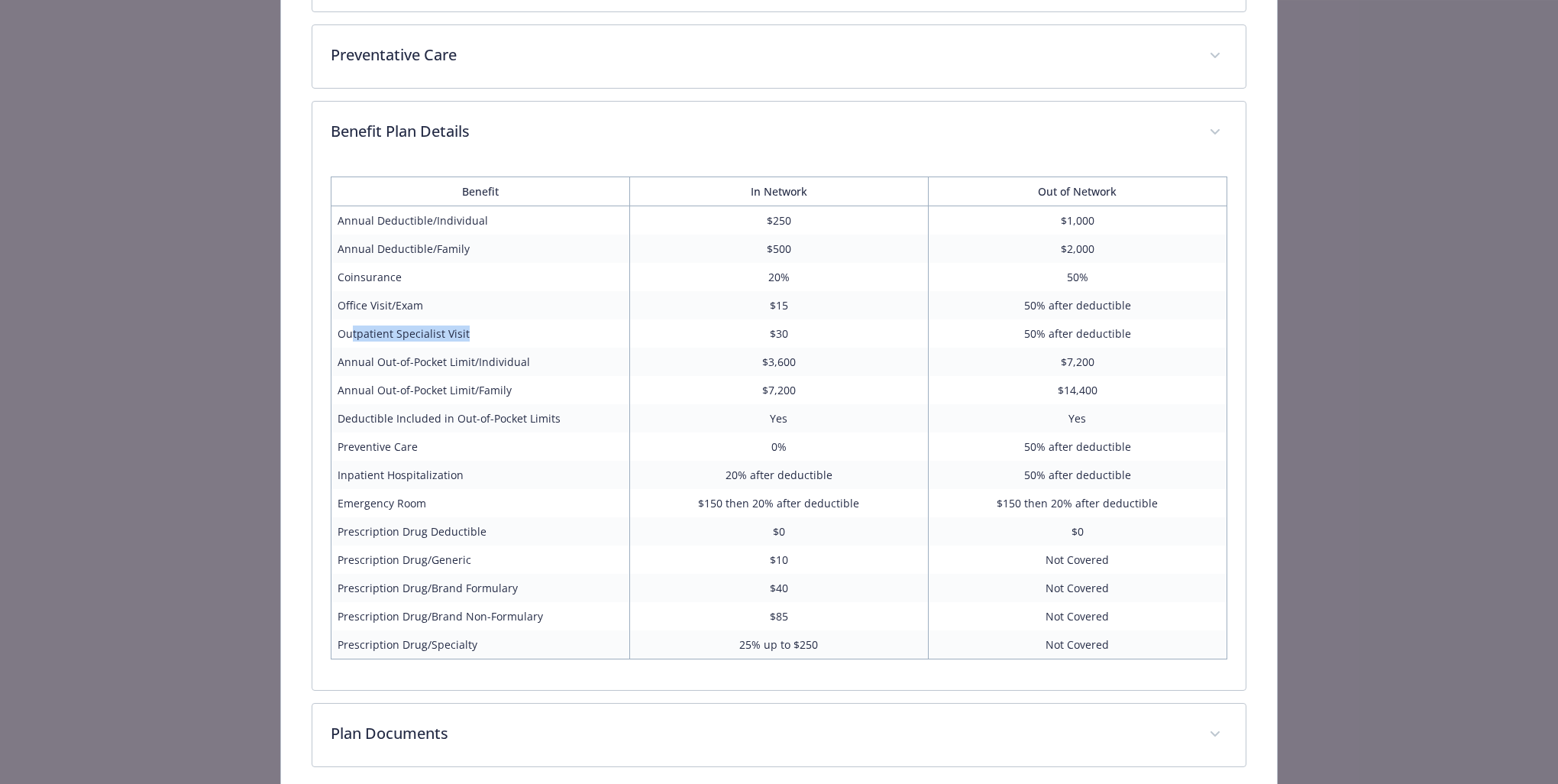
drag, startPoint x: 350, startPoint y: 331, endPoint x: 547, endPoint y: 331, distance: 197.0
click at [547, 331] on td "Outpatient Specialist Visit" at bounding box center [480, 334] width 299 height 28
drag, startPoint x: 547, startPoint y: 331, endPoint x: 555, endPoint y: 331, distance: 8.0
click at [555, 331] on td "Outpatient Specialist Visit" at bounding box center [480, 334] width 299 height 28
click at [709, 339] on td "$30" at bounding box center [780, 334] width 299 height 28
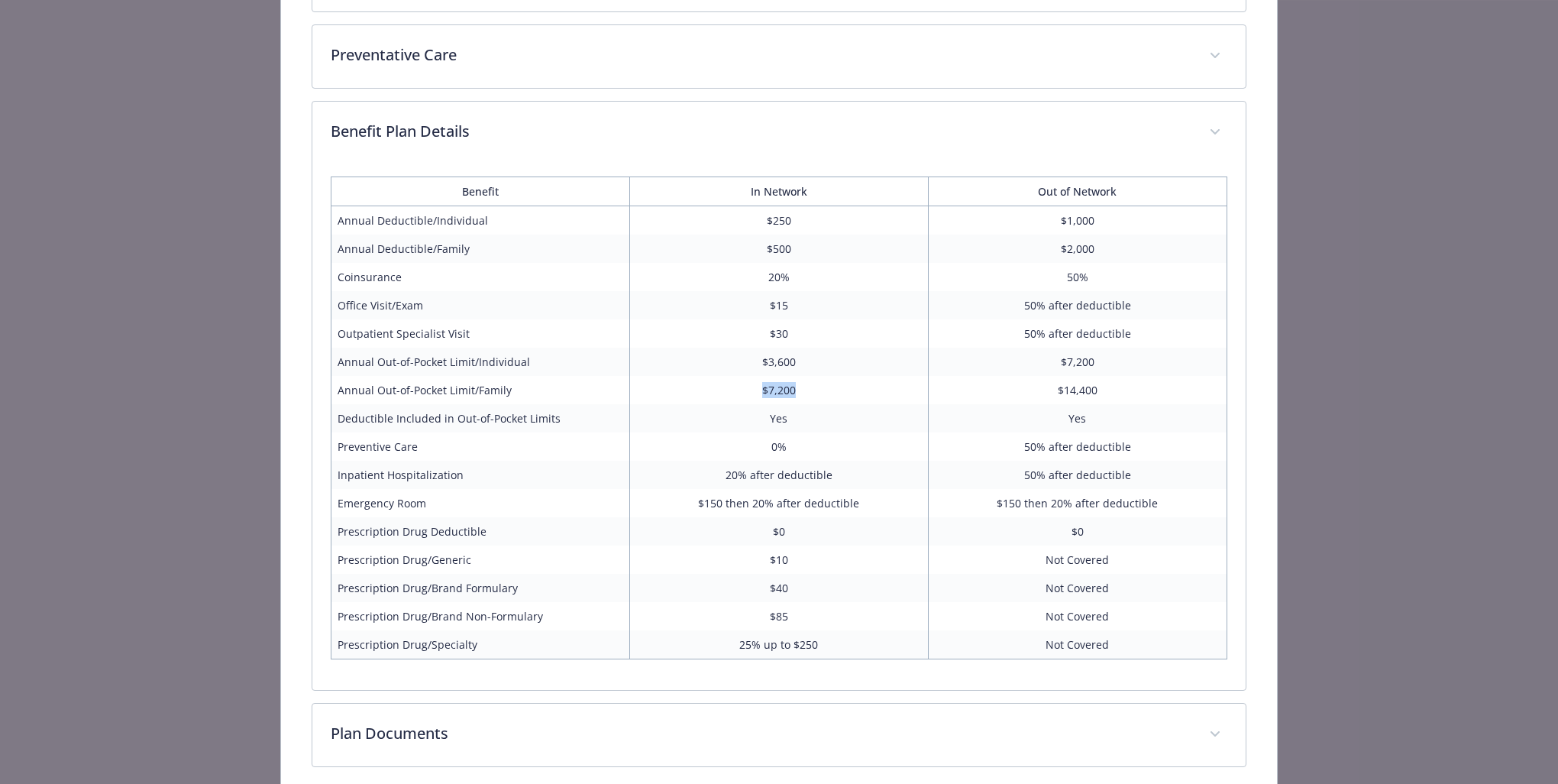
drag, startPoint x: 758, startPoint y: 383, endPoint x: 793, endPoint y: 380, distance: 35.1
click at [793, 380] on td "$7,200" at bounding box center [780, 390] width 299 height 28
click at [767, 606] on td "$85" at bounding box center [780, 616] width 299 height 28
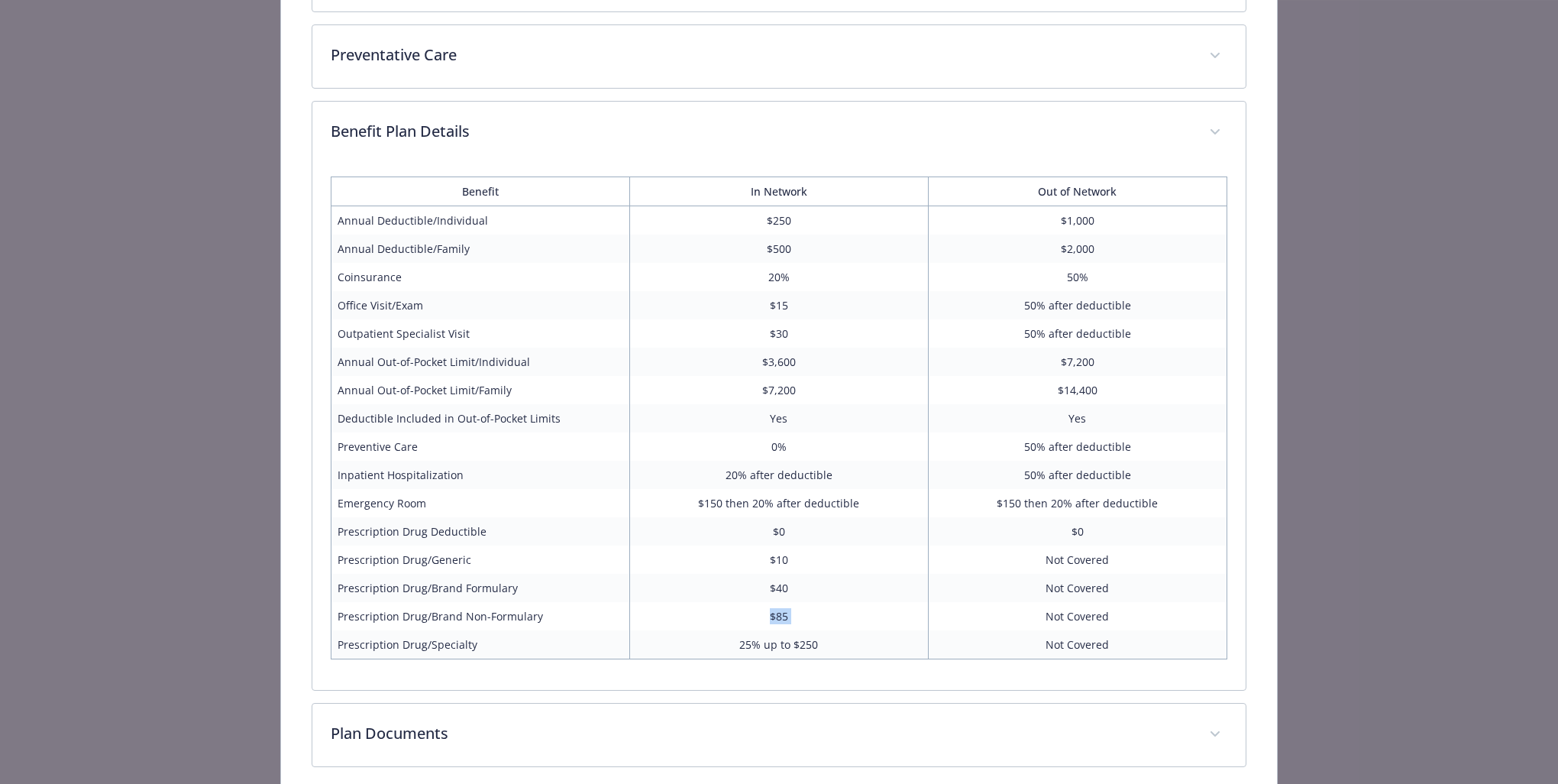
click at [773, 609] on td "$85" at bounding box center [780, 616] width 299 height 28
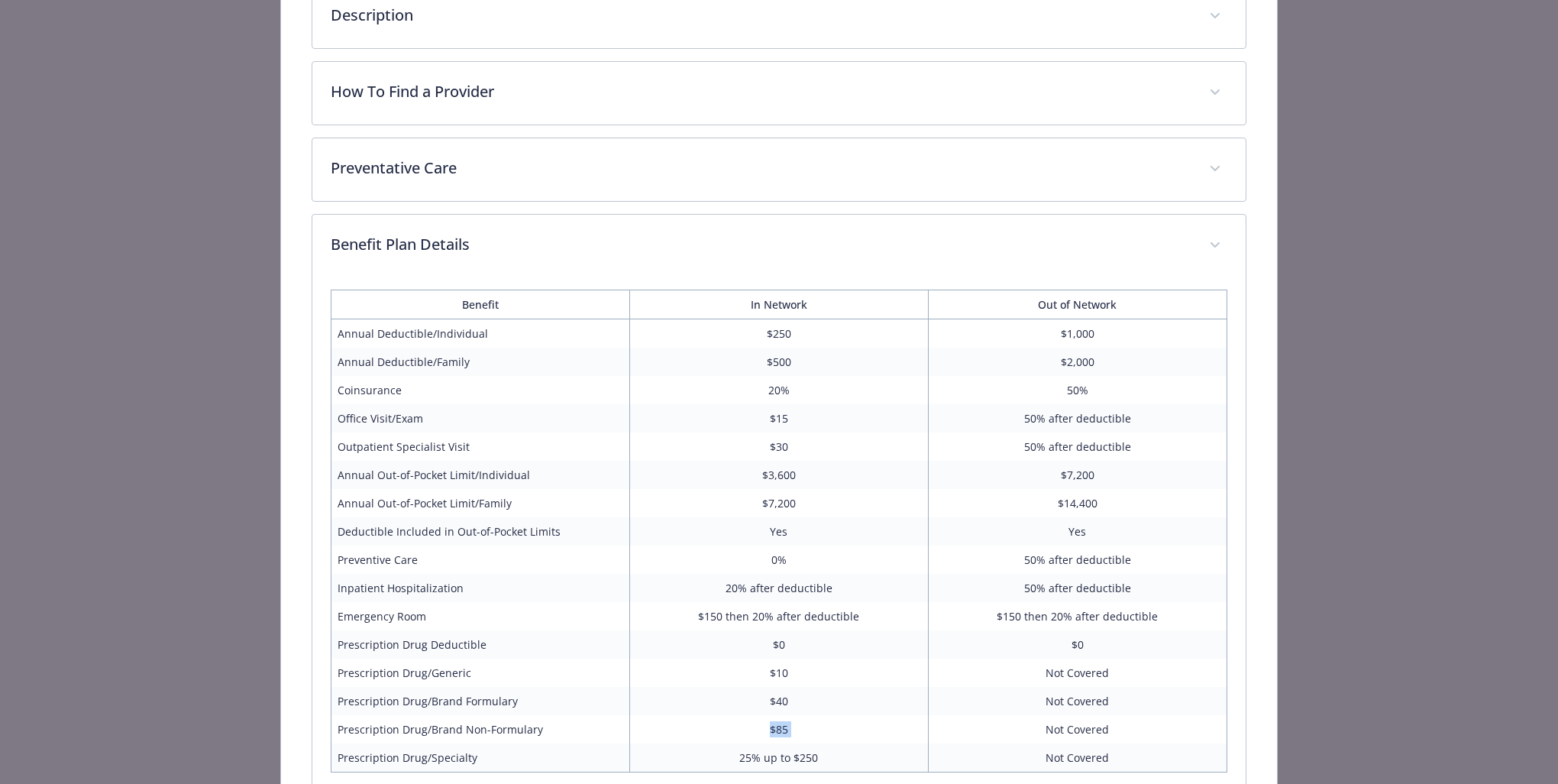
scroll to position [428, 0]
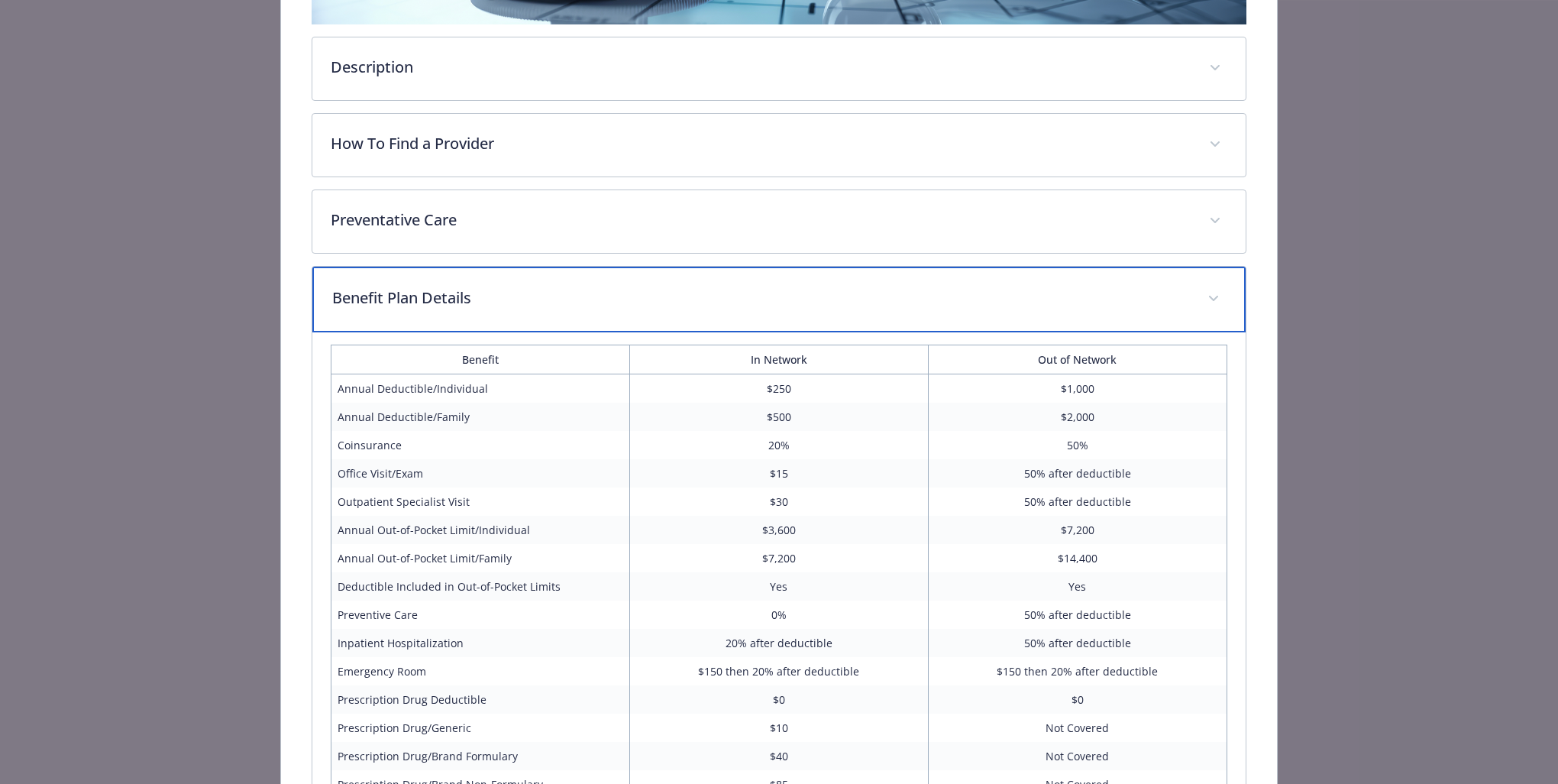
click at [815, 286] on p "Benefit Plan Details" at bounding box center [761, 297] width 857 height 23
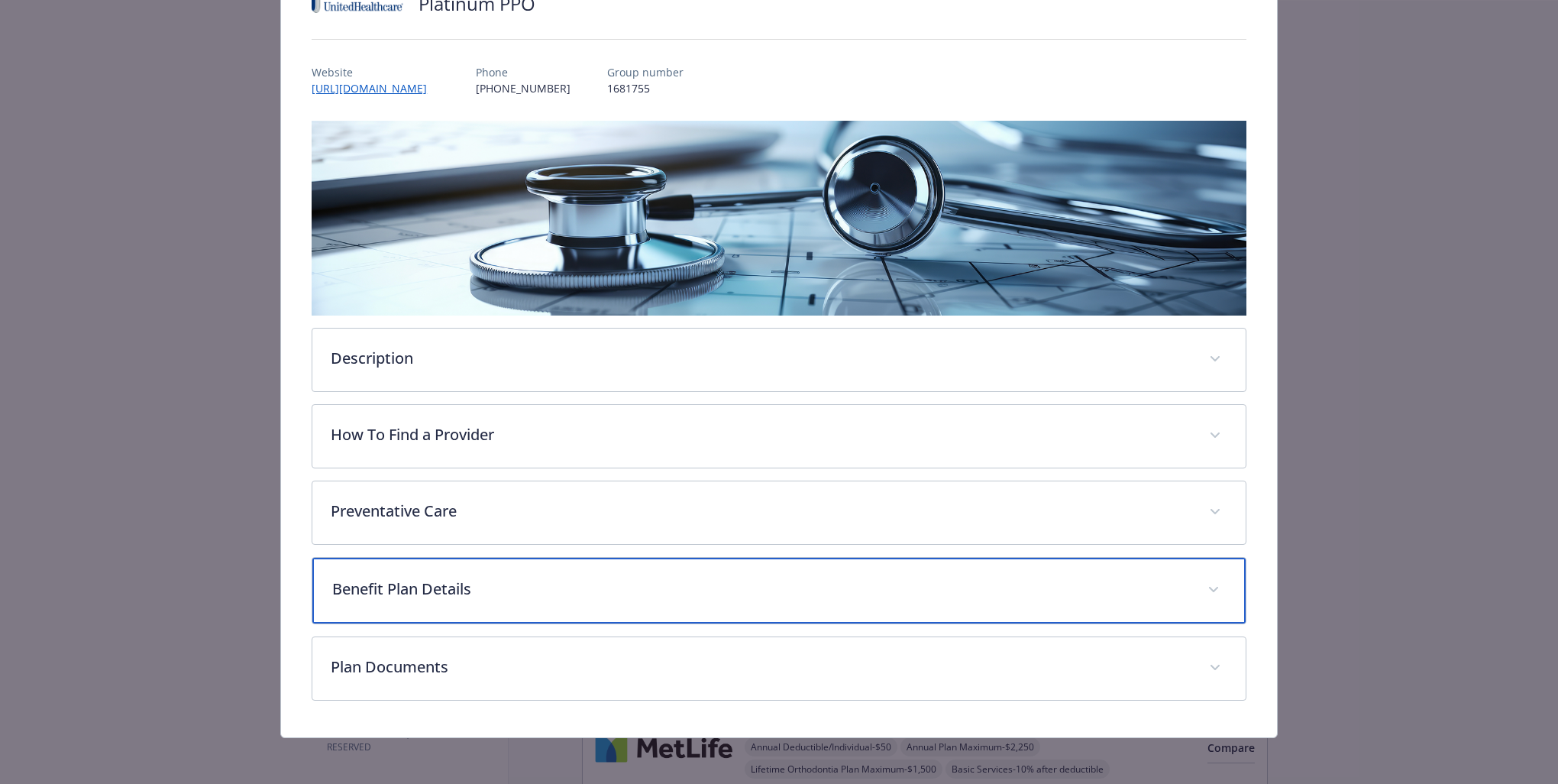
scroll to position [134, 0]
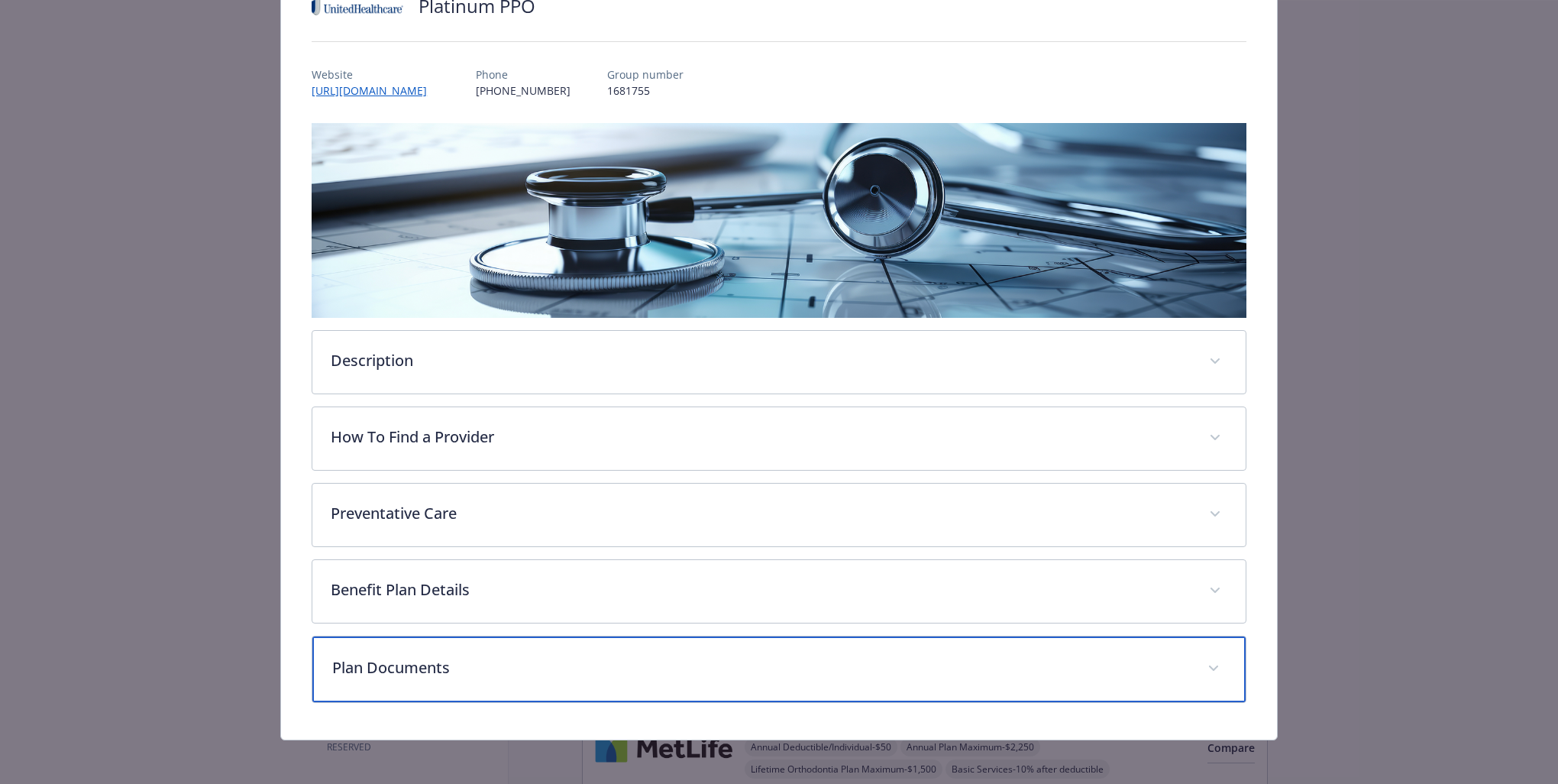
click at [765, 626] on p "Plan Documents" at bounding box center [761, 667] width 857 height 23
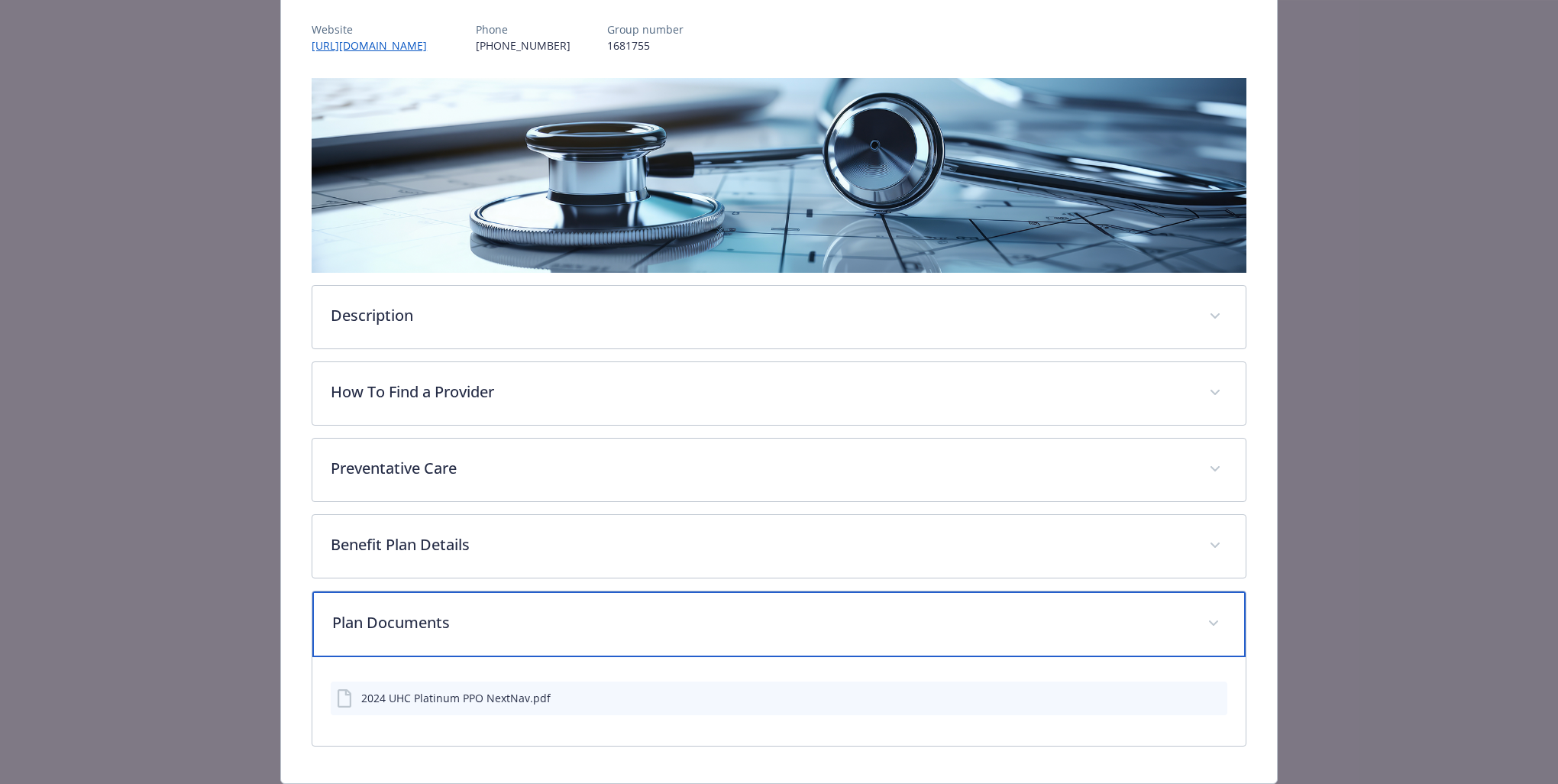
scroll to position [223, 0]
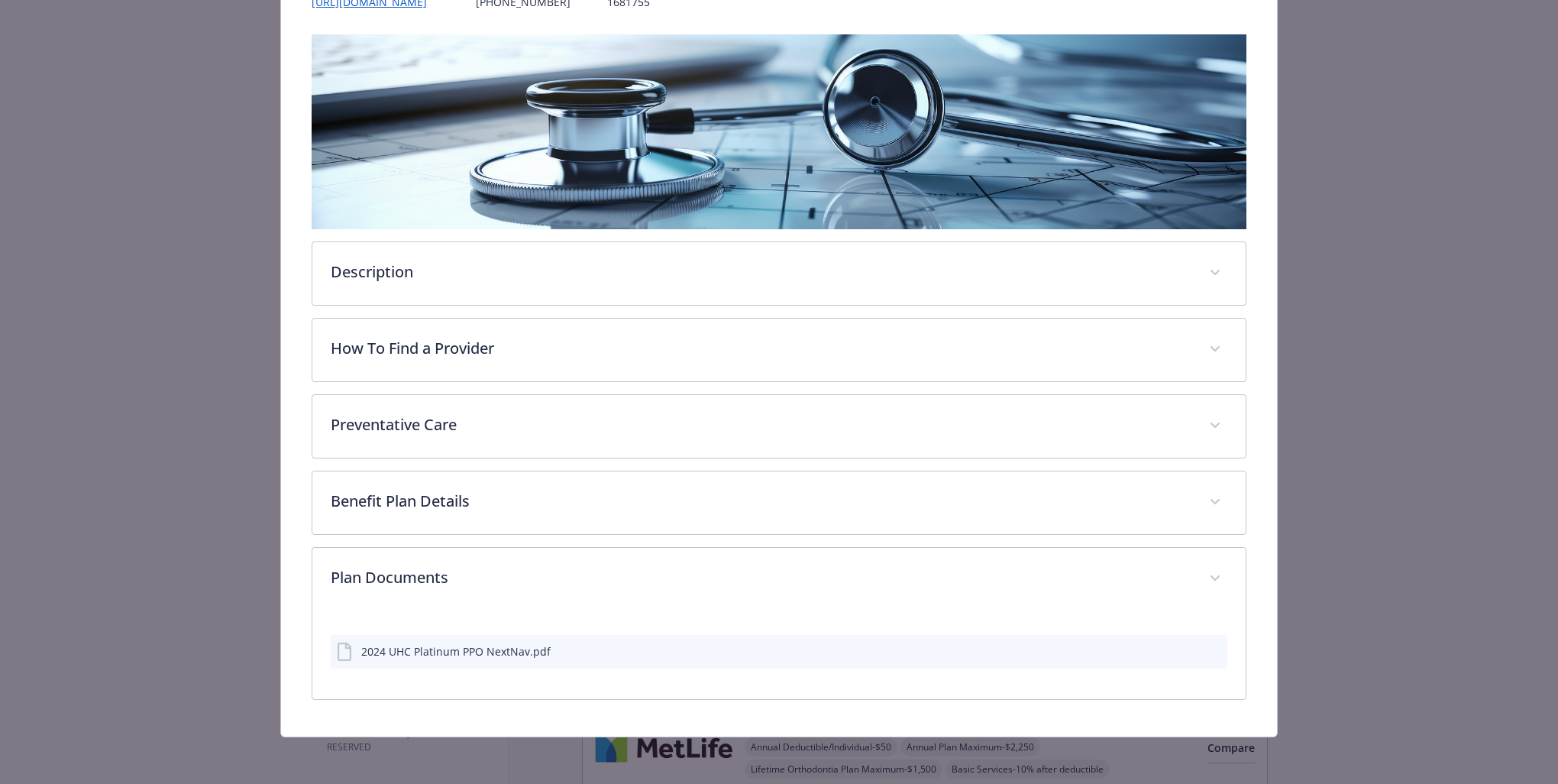
click at [1156, 626] on icon "download file" at bounding box center [1188, 654] width 13 height 4
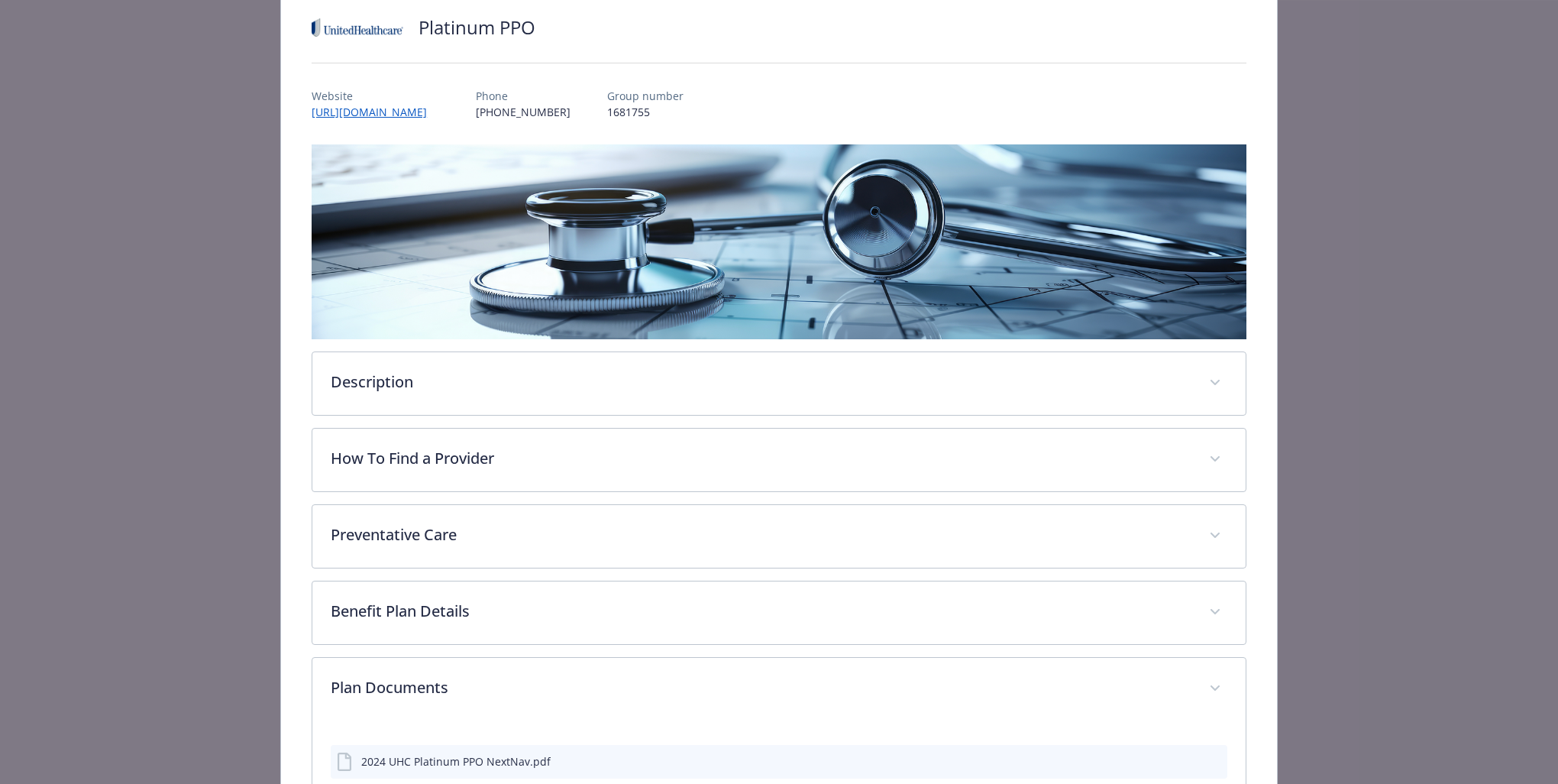
scroll to position [0, 0]
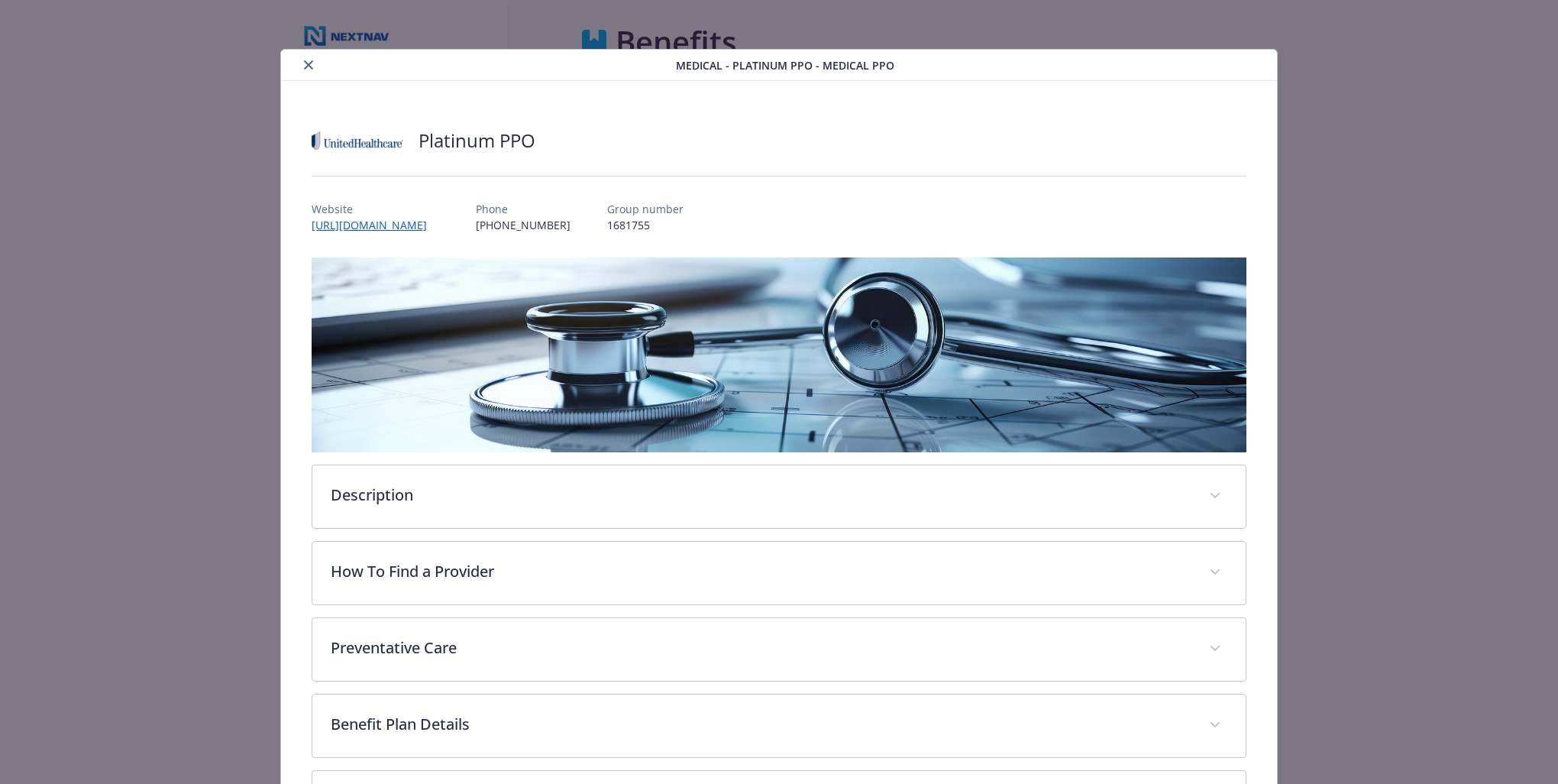
drag, startPoint x: 1464, startPoint y: 179, endPoint x: 1454, endPoint y: 169, distance: 14.1
click at [1156, 179] on div "Medical - Platinum PPO - Medical PPO Platinum PPO Website [URL][DOMAIN_NAME] Ph…" at bounding box center [779, 392] width 1558 height 784
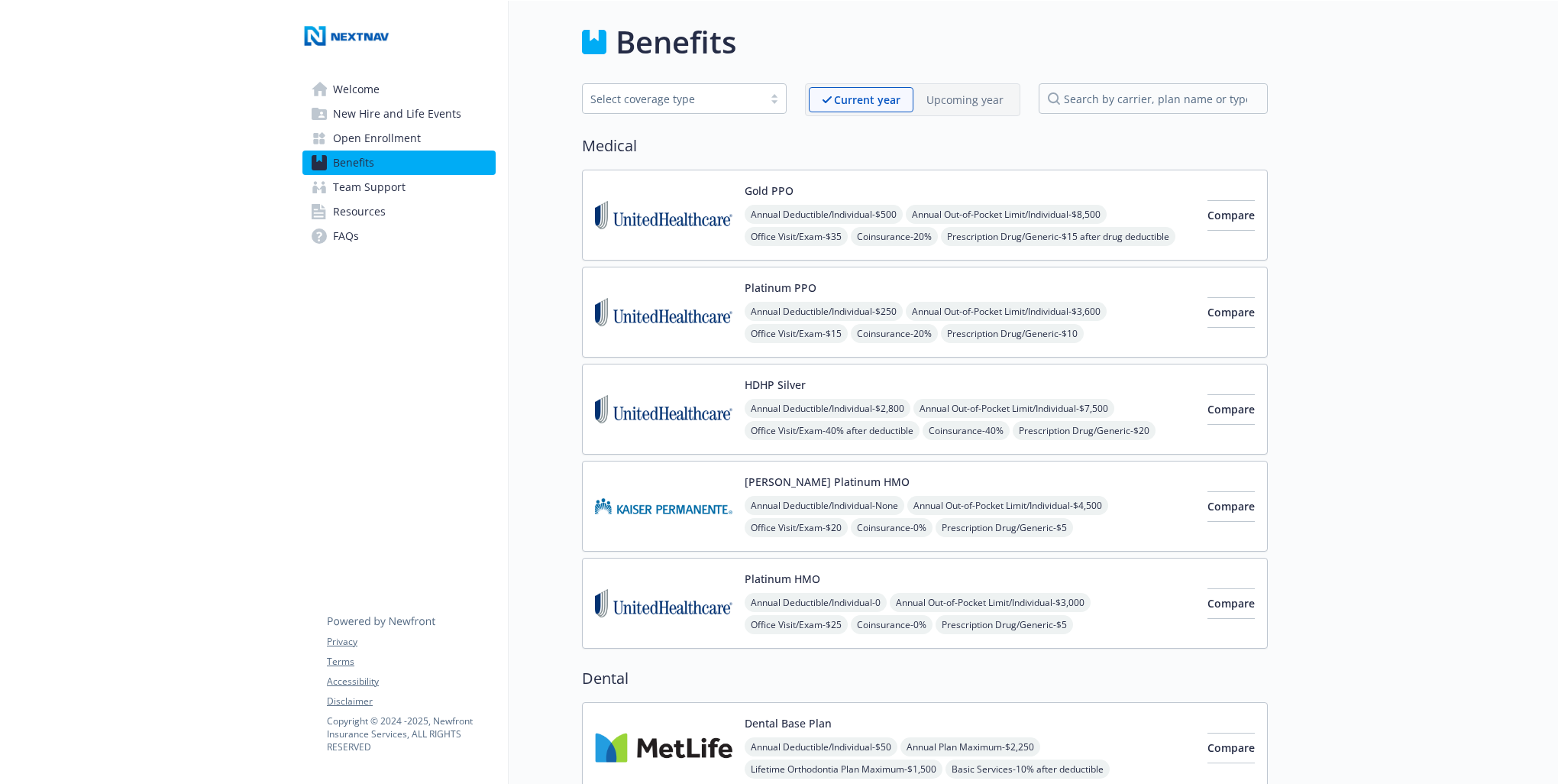
click at [701, 96] on div "Select coverage type" at bounding box center [673, 98] width 165 height 16
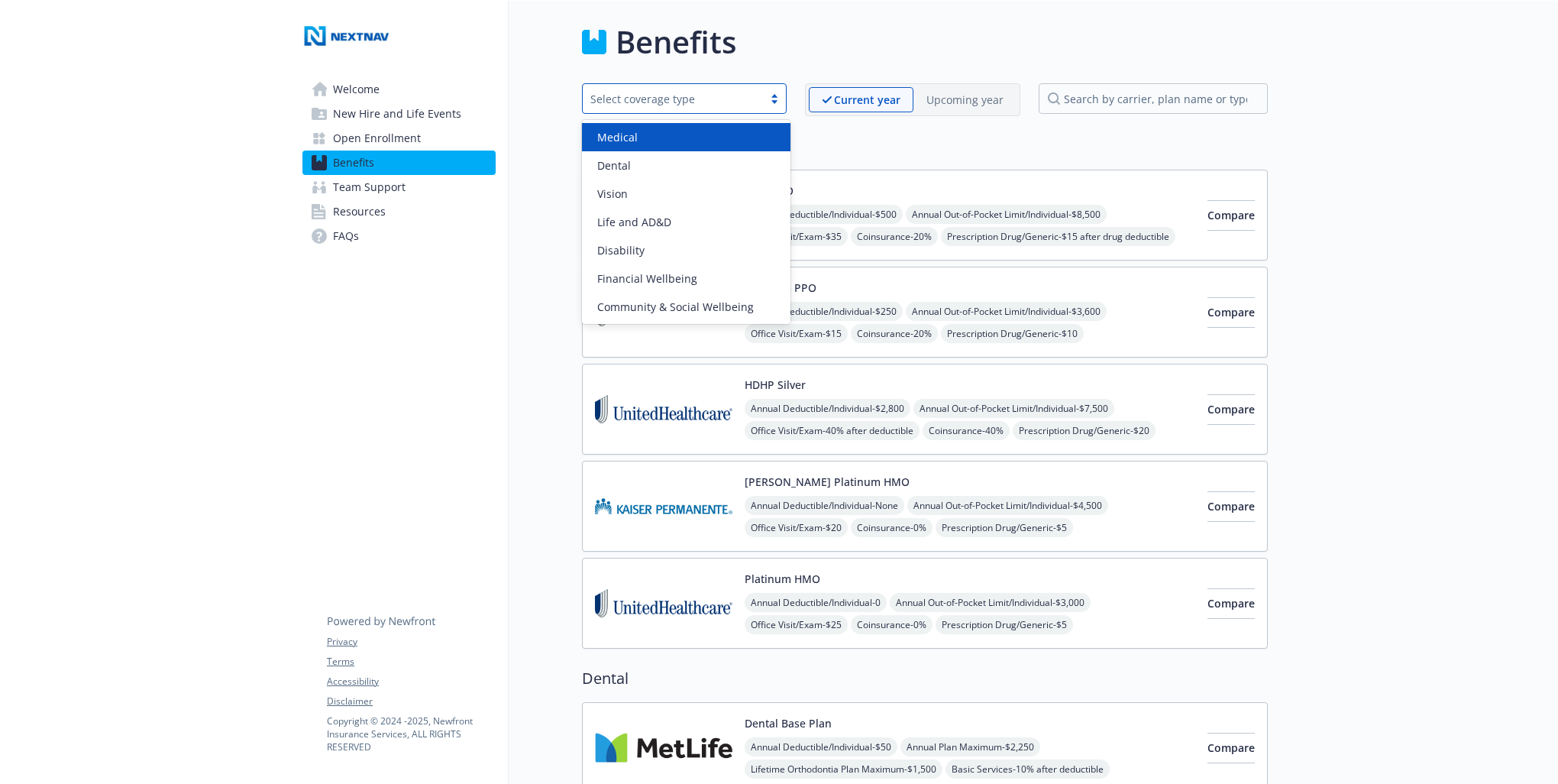
click at [967, 138] on h2 "Medical" at bounding box center [925, 145] width 686 height 23
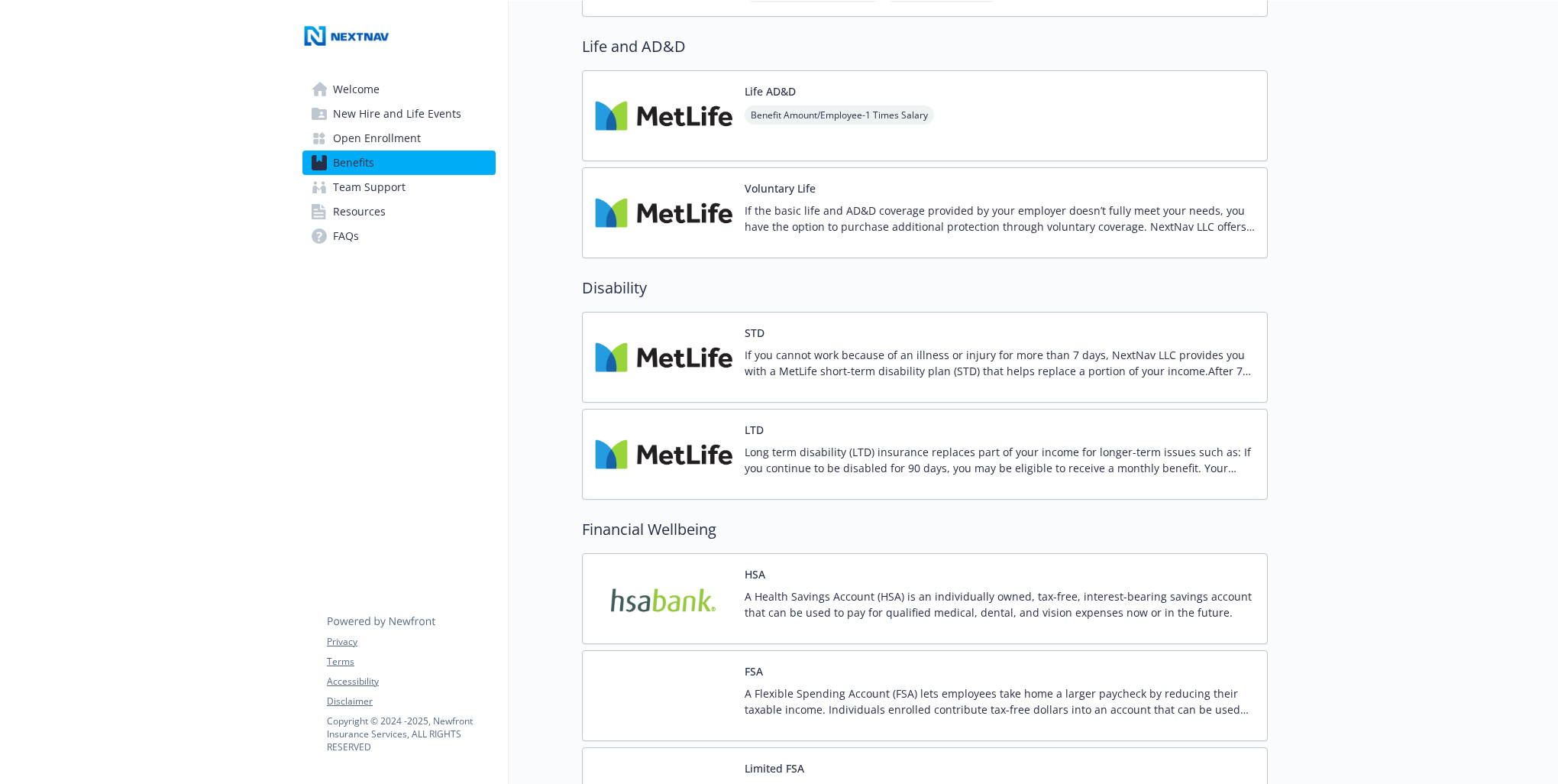
scroll to position [993, 0]
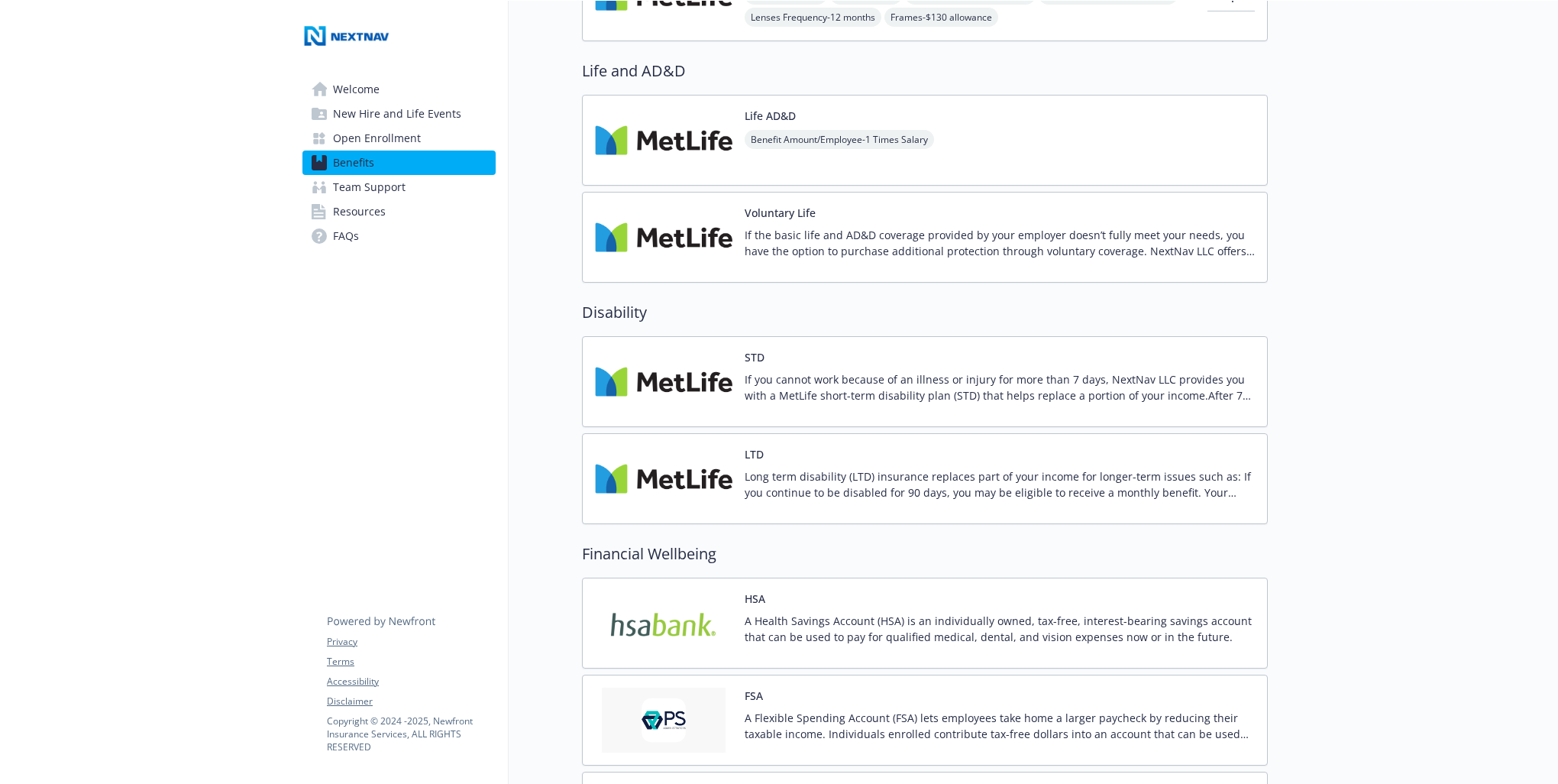
click at [926, 475] on p "Long term disability (LTD) insurance replaces part of your income for longer-te…" at bounding box center [1000, 484] width 510 height 32
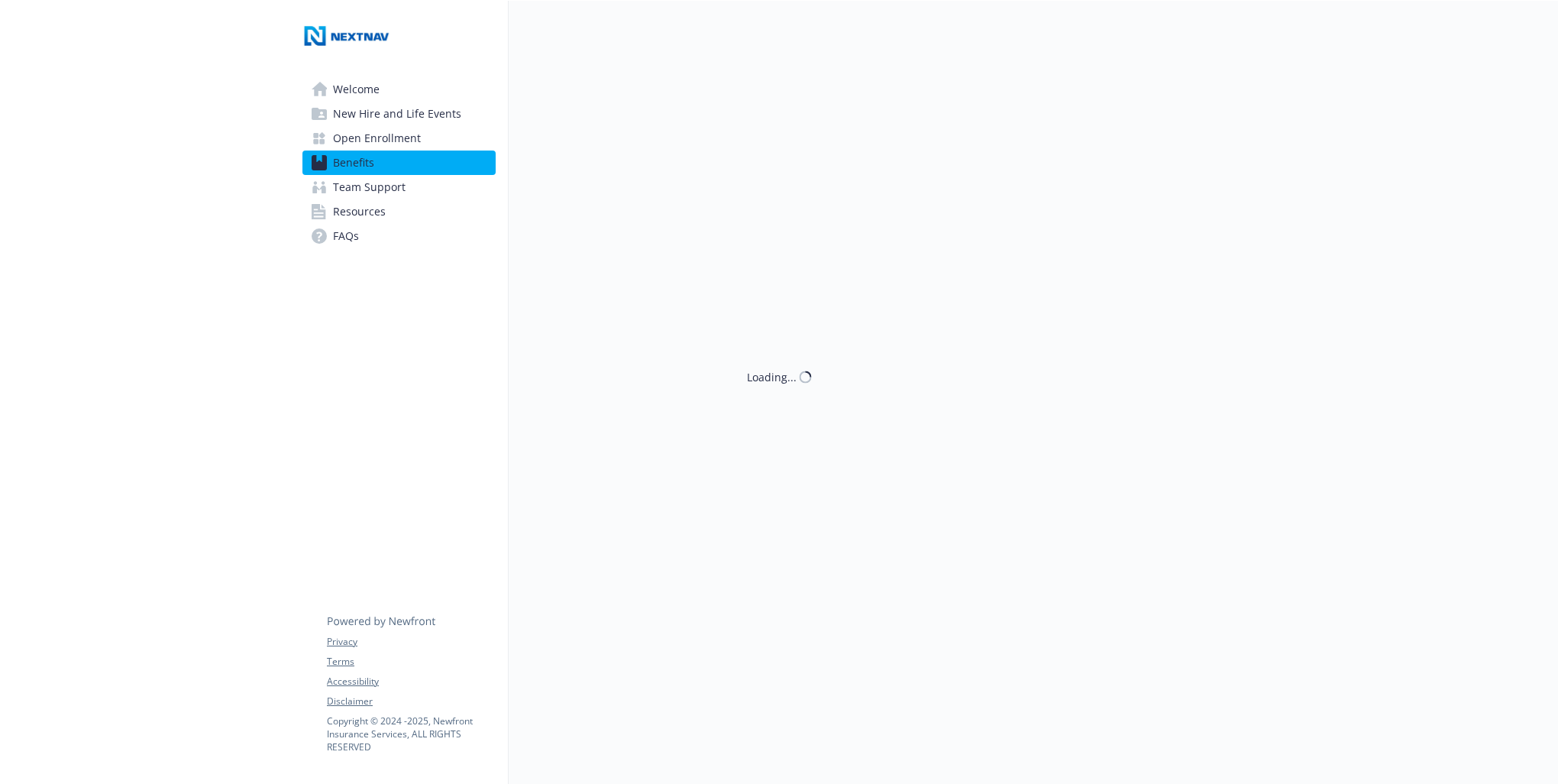
scroll to position [993, 0]
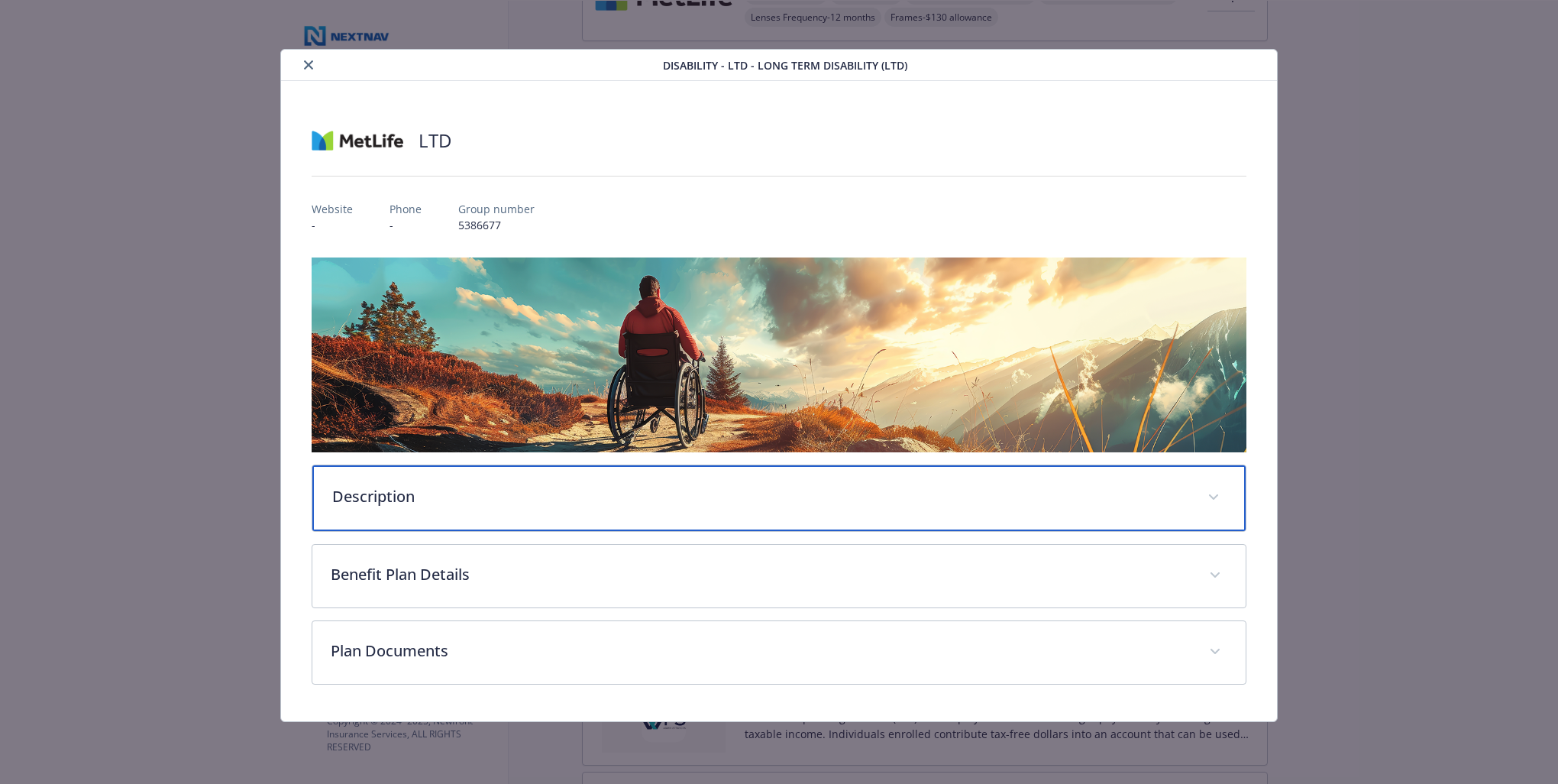
click at [816, 485] on p "Description" at bounding box center [761, 496] width 857 height 23
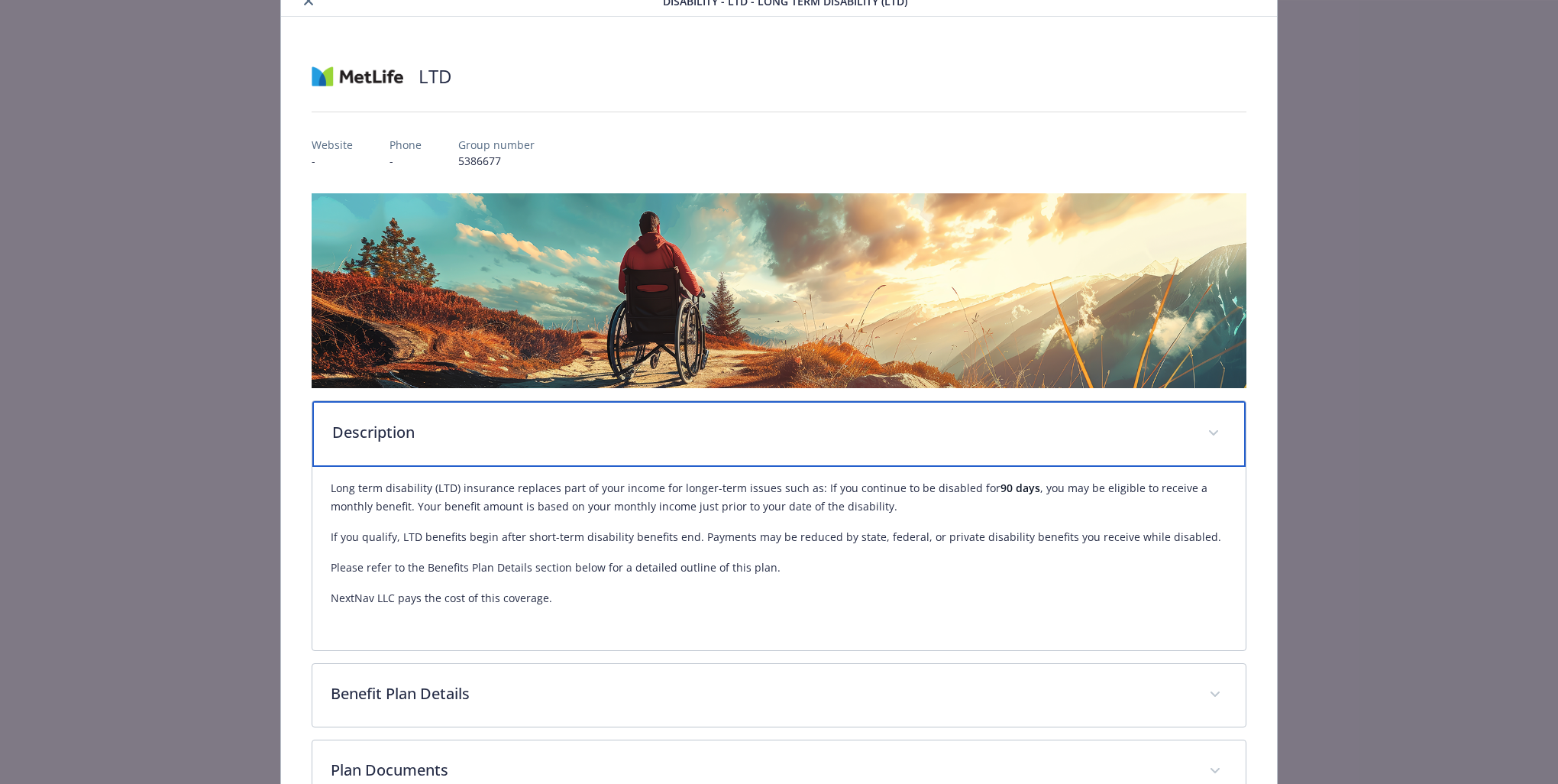
scroll to position [153, 0]
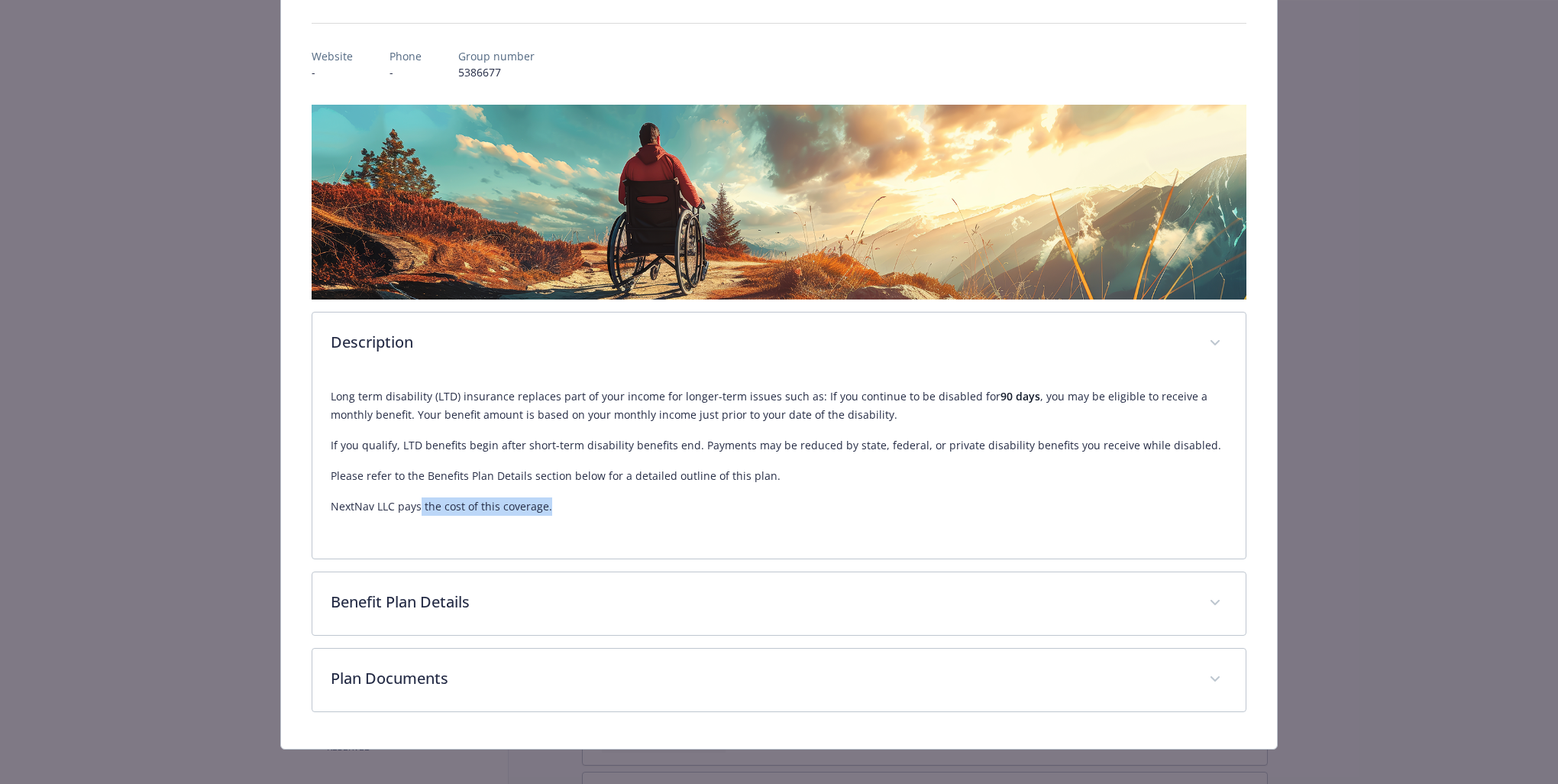
drag, startPoint x: 419, startPoint y: 505, endPoint x: 567, endPoint y: 505, distance: 148.0
click at [567, 505] on p "NextNav LLC pays the cost of this coverage." at bounding box center [779, 506] width 897 height 18
drag, startPoint x: 567, startPoint y: 505, endPoint x: 633, endPoint y: 504, distance: 66.0
click at [632, 504] on p "NextNav LLC pays the cost of this coverage." at bounding box center [779, 506] width 897 height 18
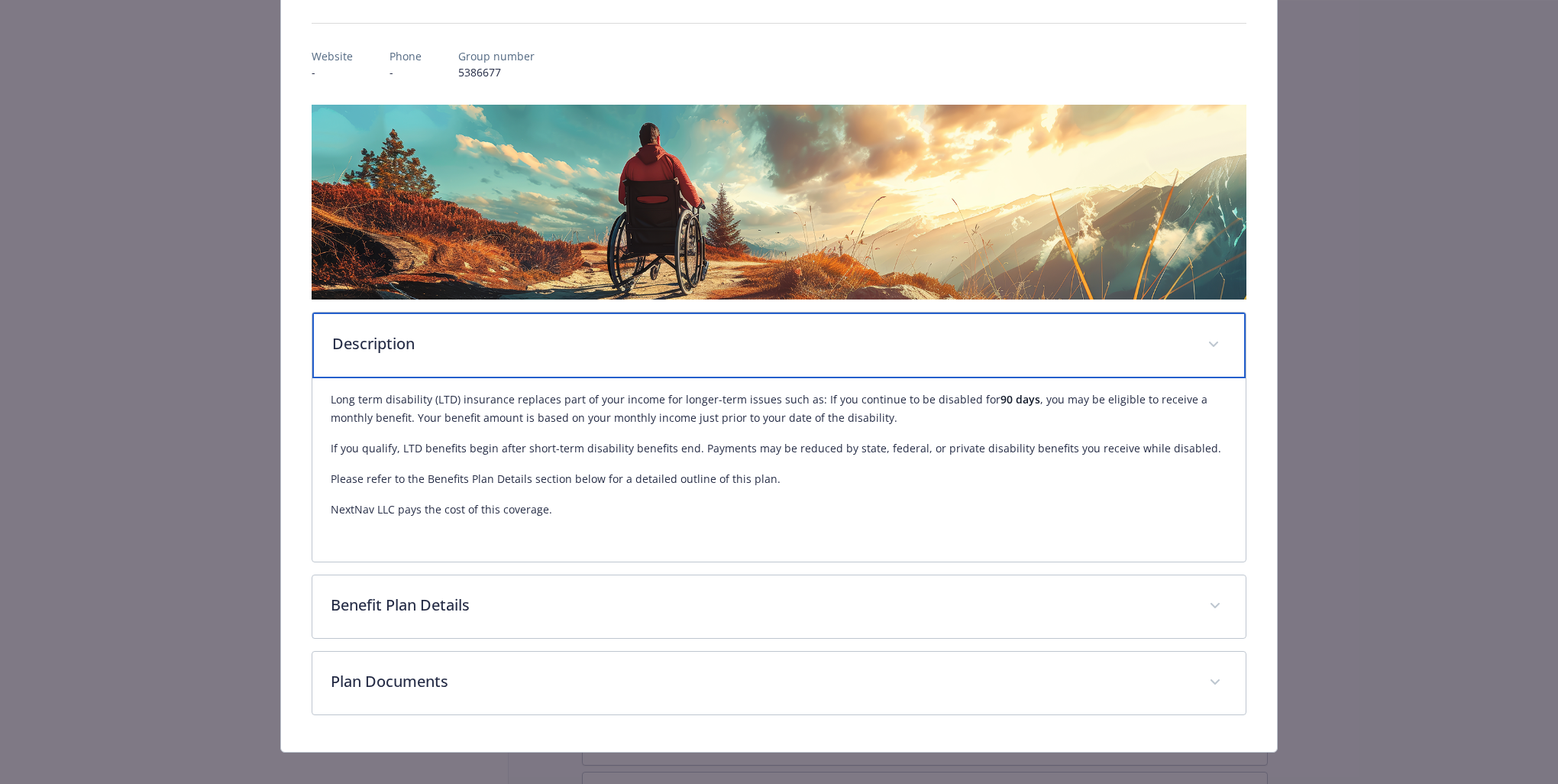
click at [1141, 326] on div "Description" at bounding box center [779, 345] width 933 height 66
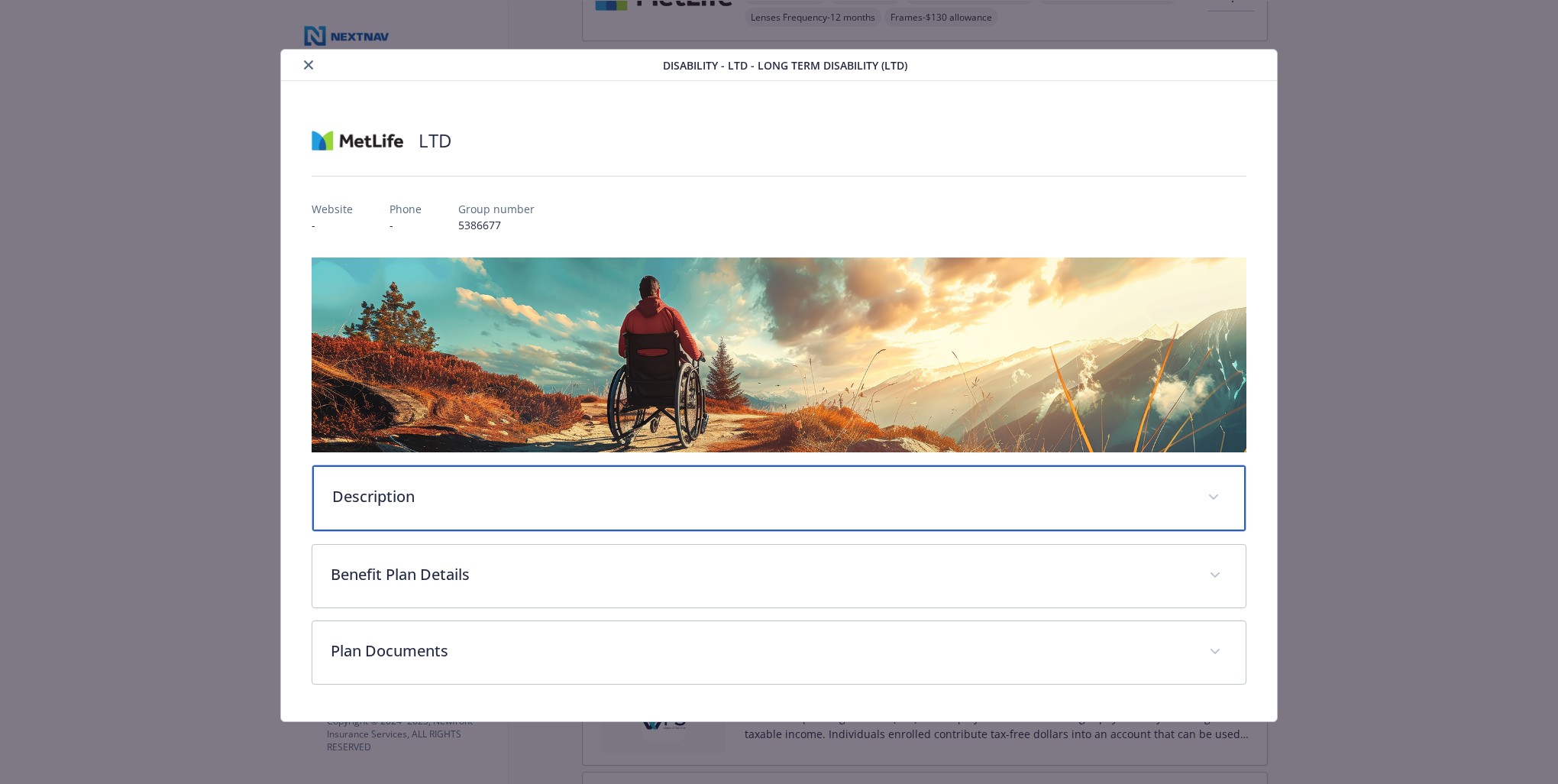
scroll to position [0, 0]
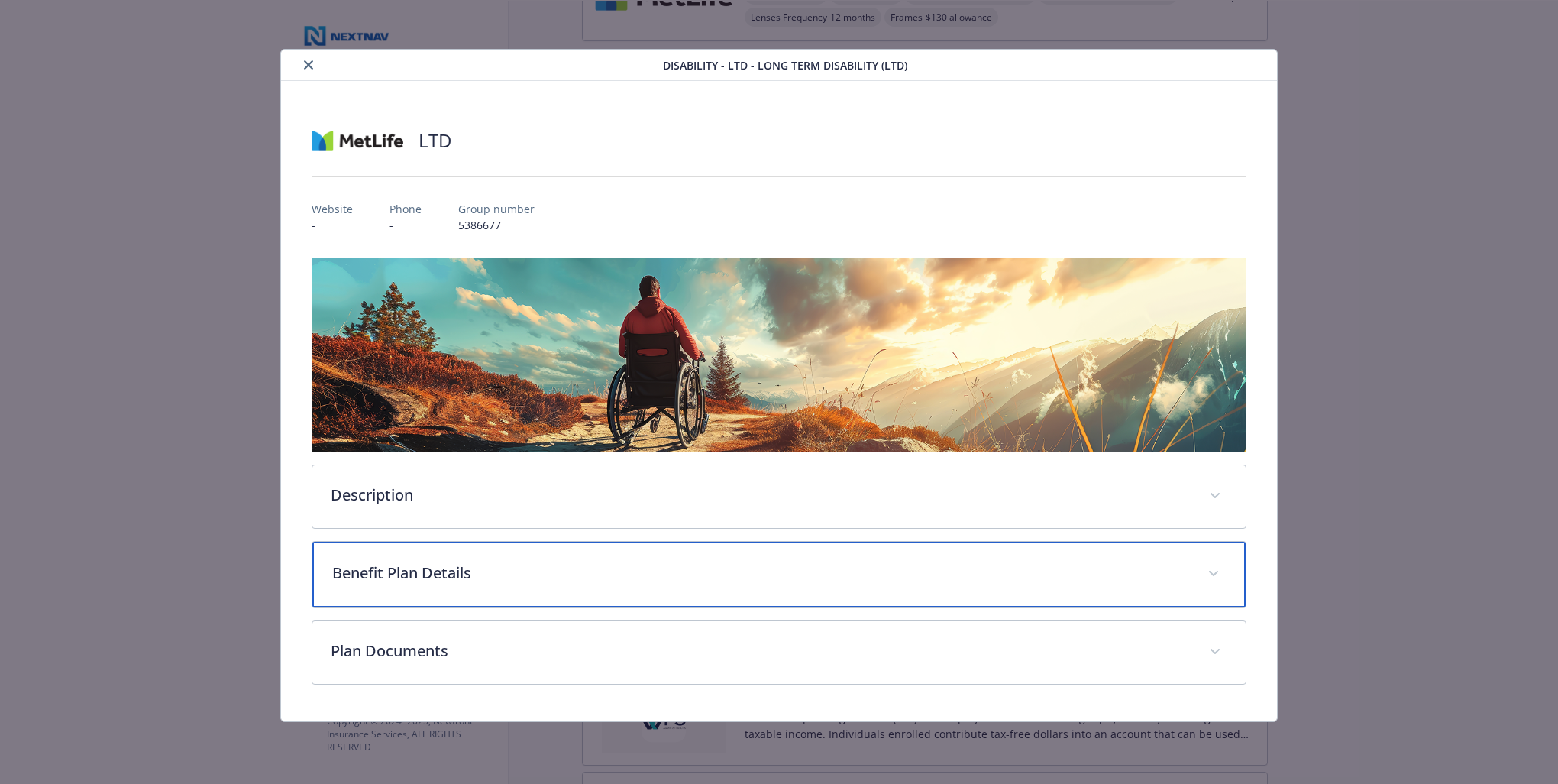
click at [849, 560] on div "Benefit Plan Details" at bounding box center [779, 574] width 933 height 66
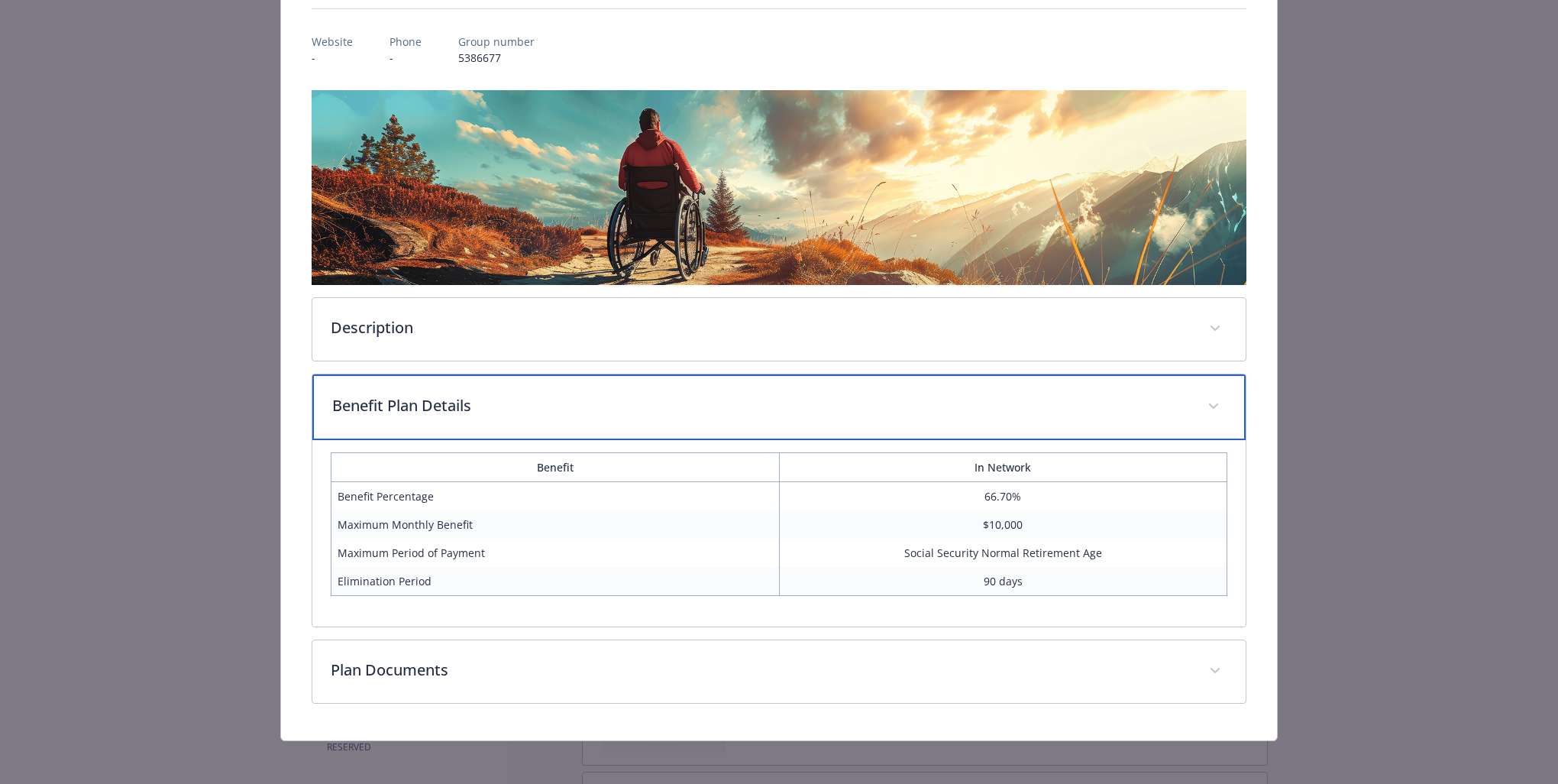
scroll to position [168, 0]
click at [1028, 405] on p "Benefit Plan Details" at bounding box center [761, 405] width 857 height 23
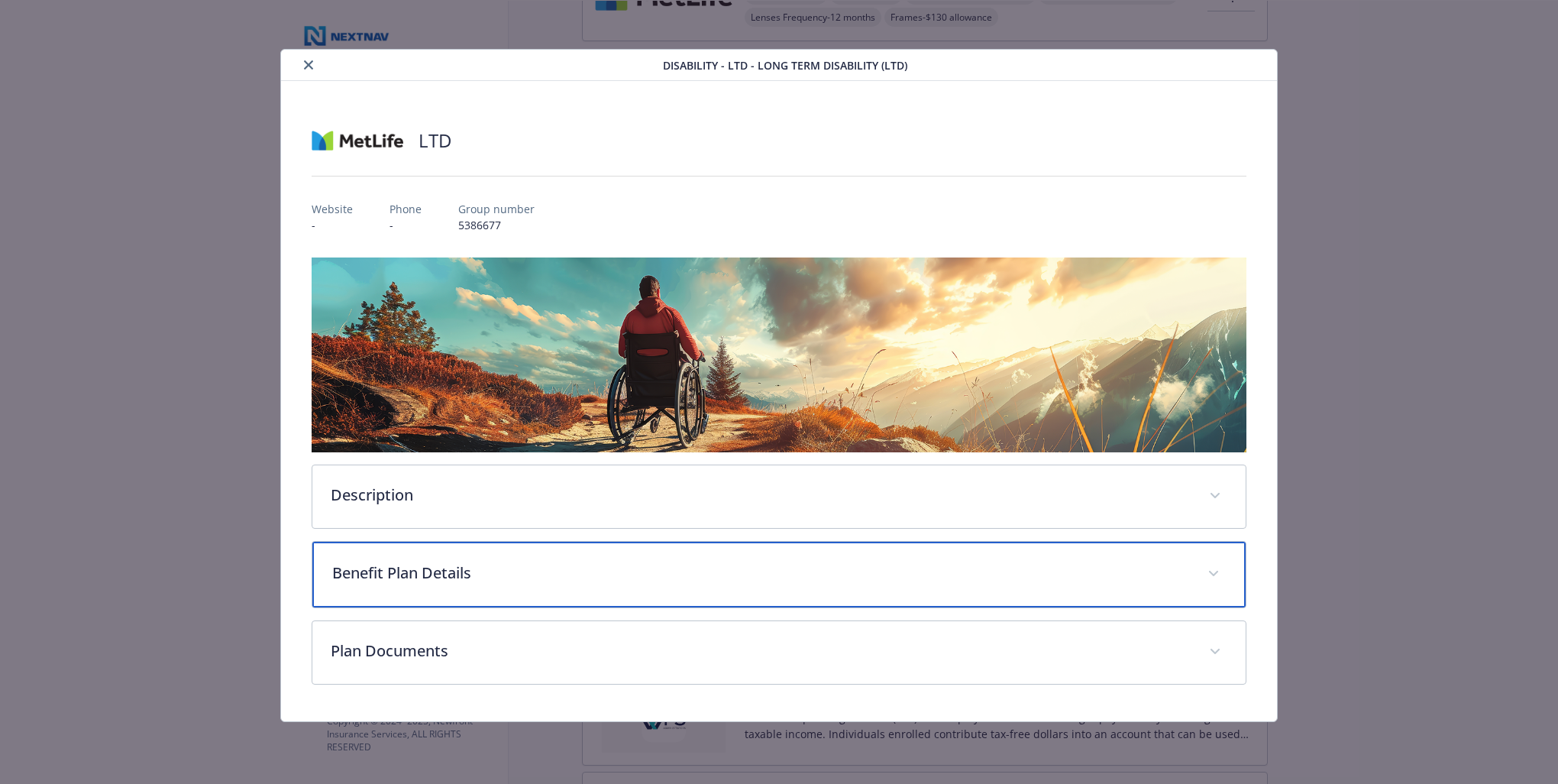
scroll to position [0, 0]
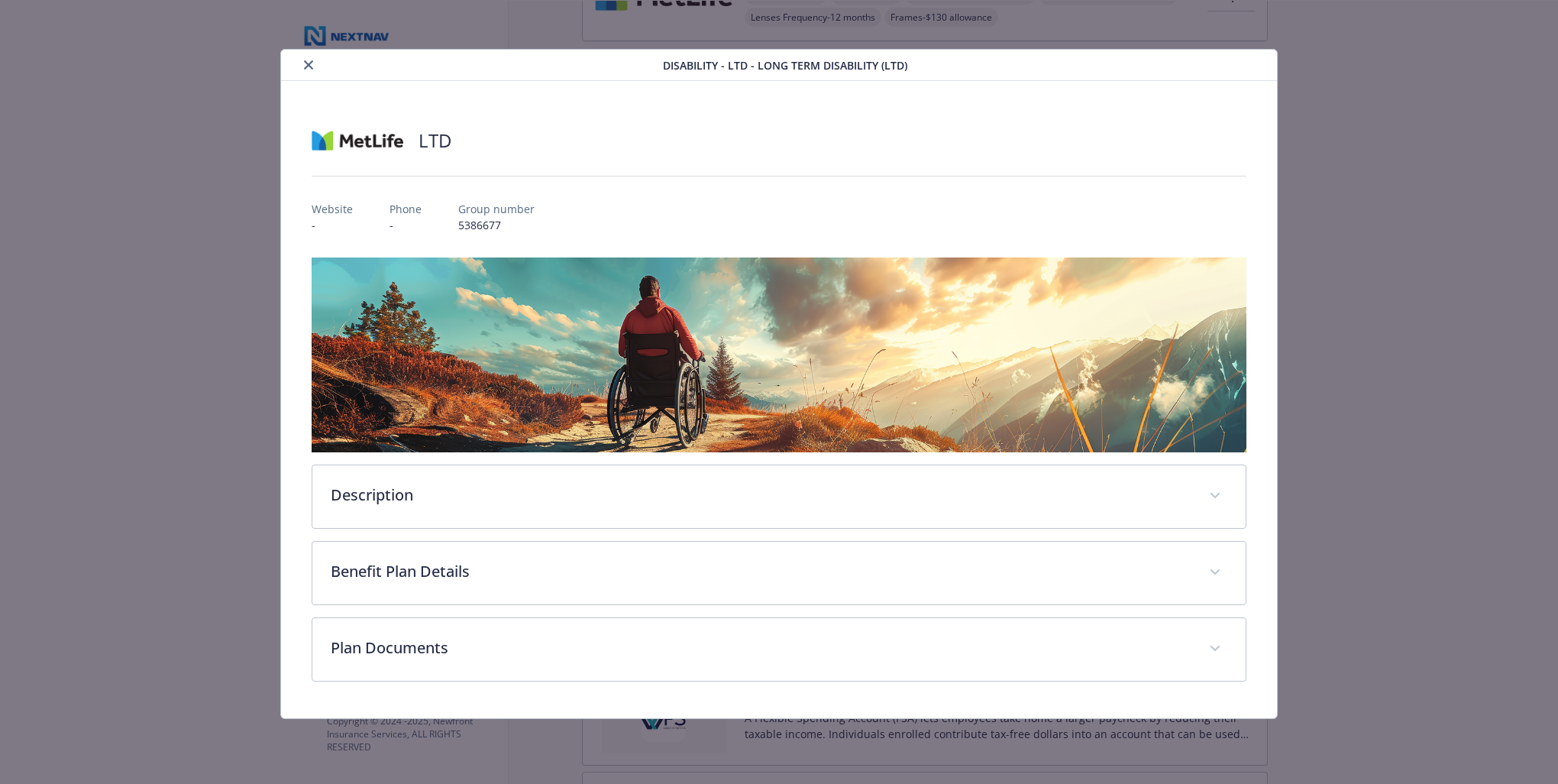
drag, startPoint x: 314, startPoint y: 63, endPoint x: 331, endPoint y: 66, distance: 17.3
click at [314, 63] on button "close" at bounding box center [309, 65] width 18 height 18
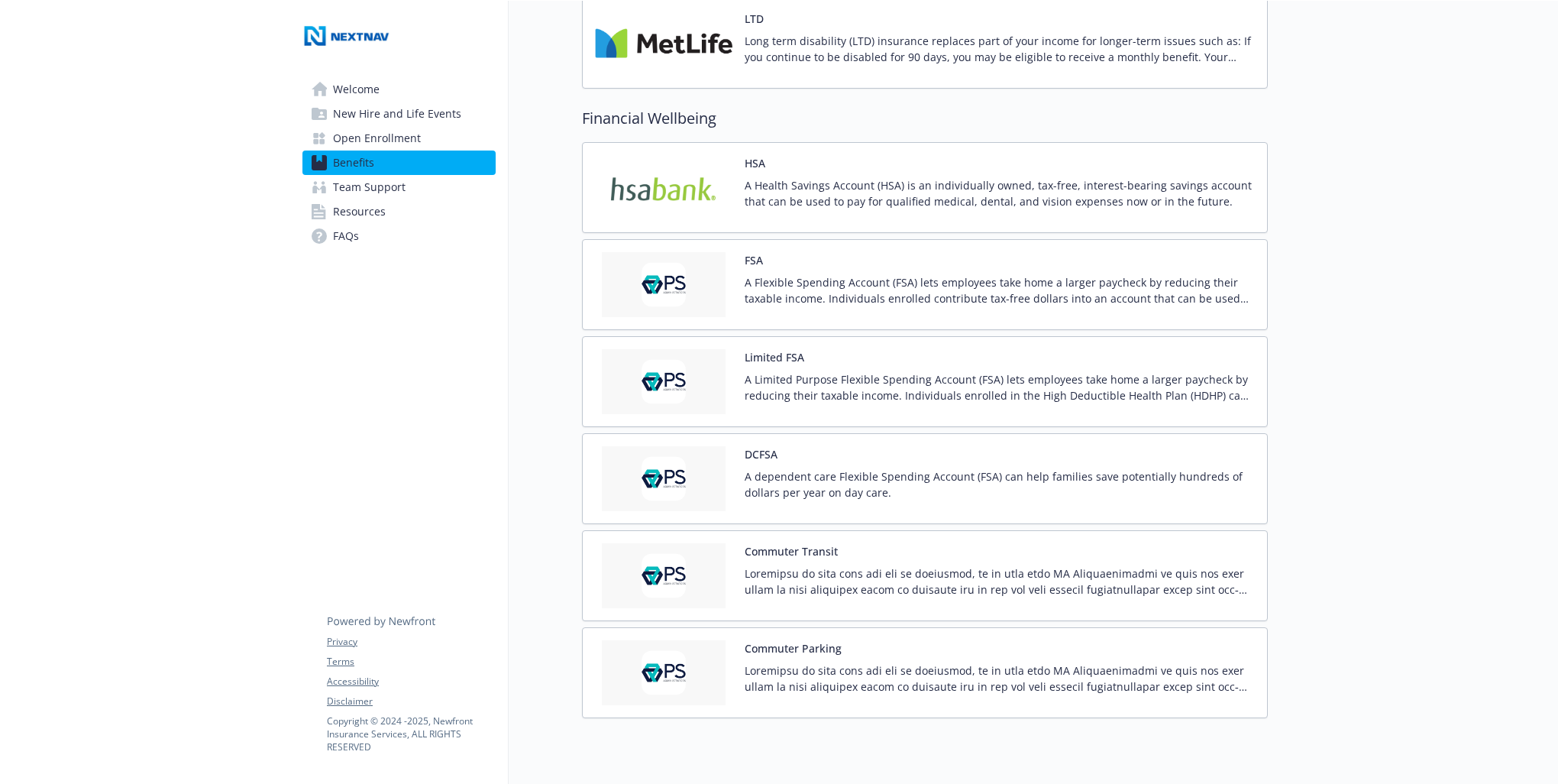
scroll to position [1477, 0]
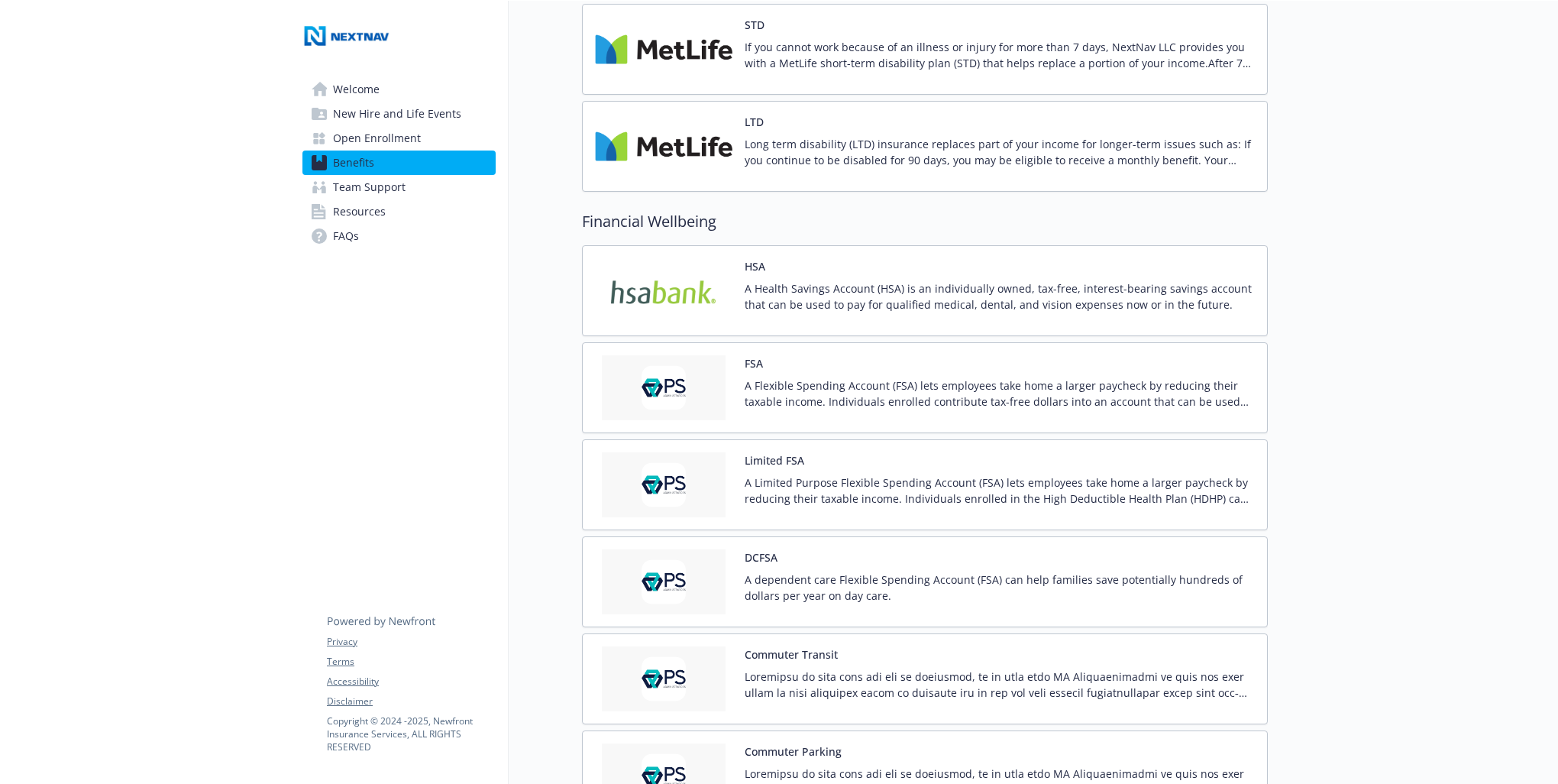
click at [998, 268] on div "HSA A Health Savings Account (HSA) is an individually owned, tax-free, interest…" at bounding box center [1000, 291] width 510 height 65
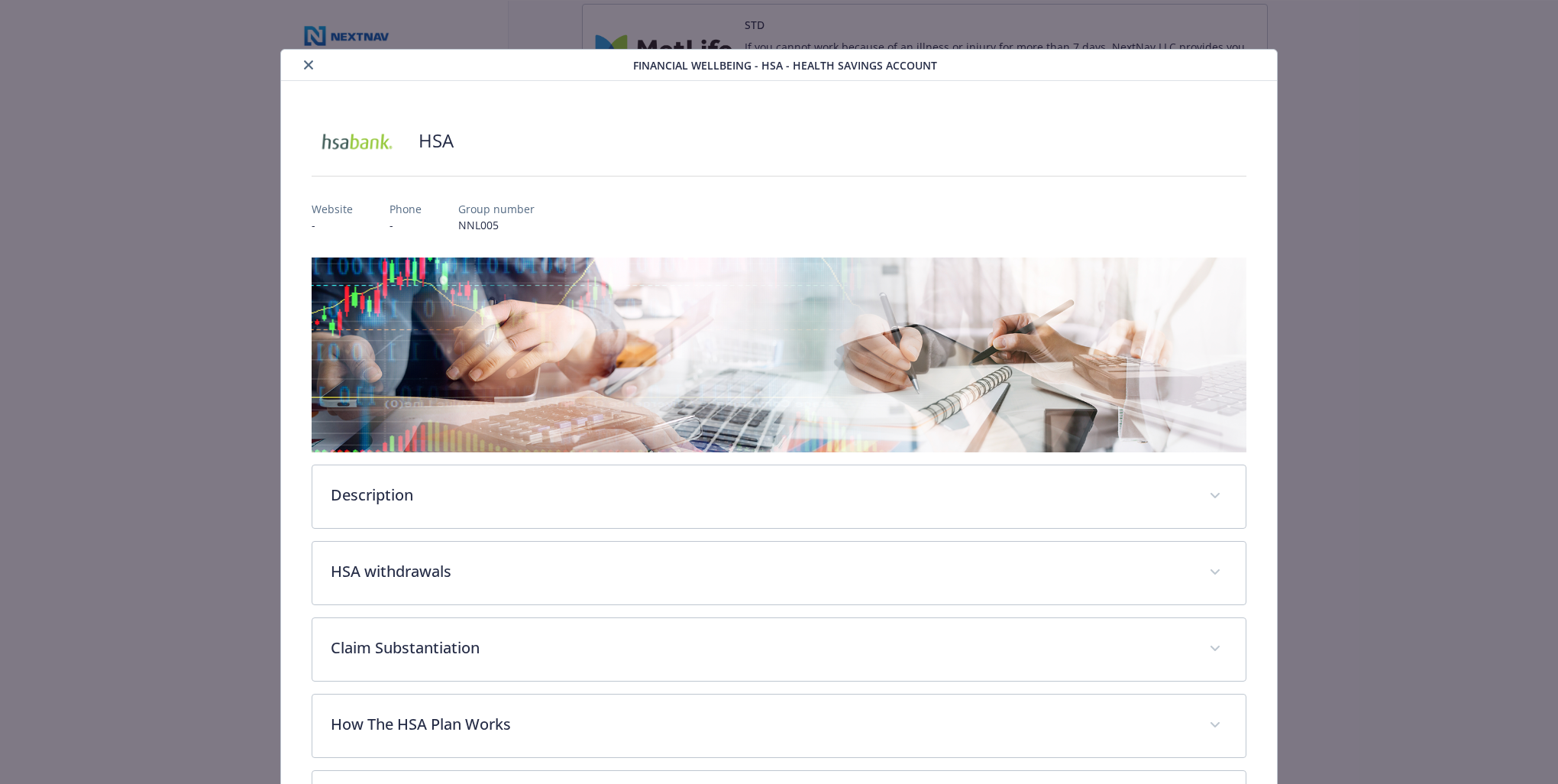
click at [308, 72] on button "close" at bounding box center [309, 65] width 18 height 18
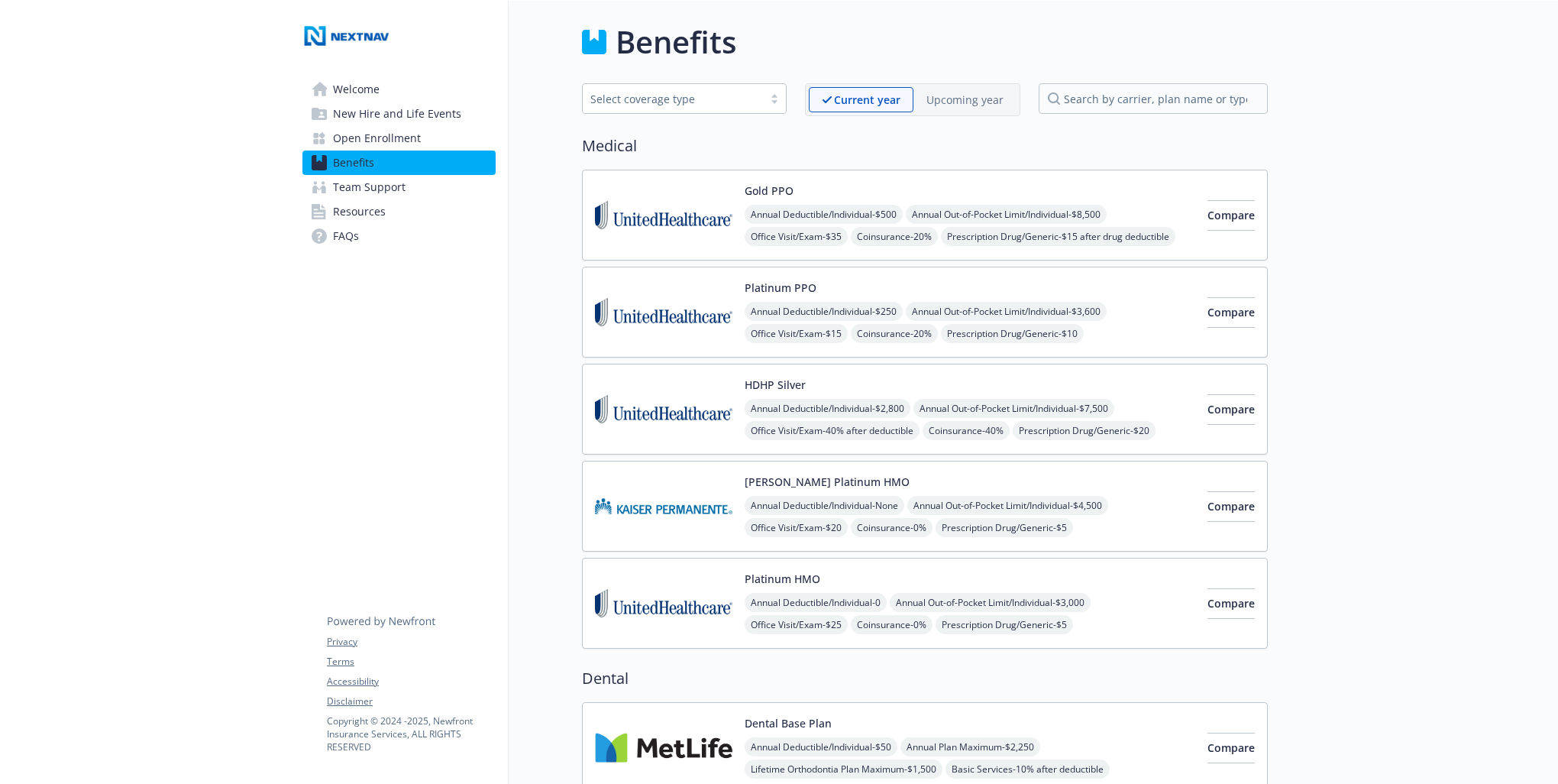
click at [737, 95] on div "Select coverage type" at bounding box center [673, 98] width 165 height 16
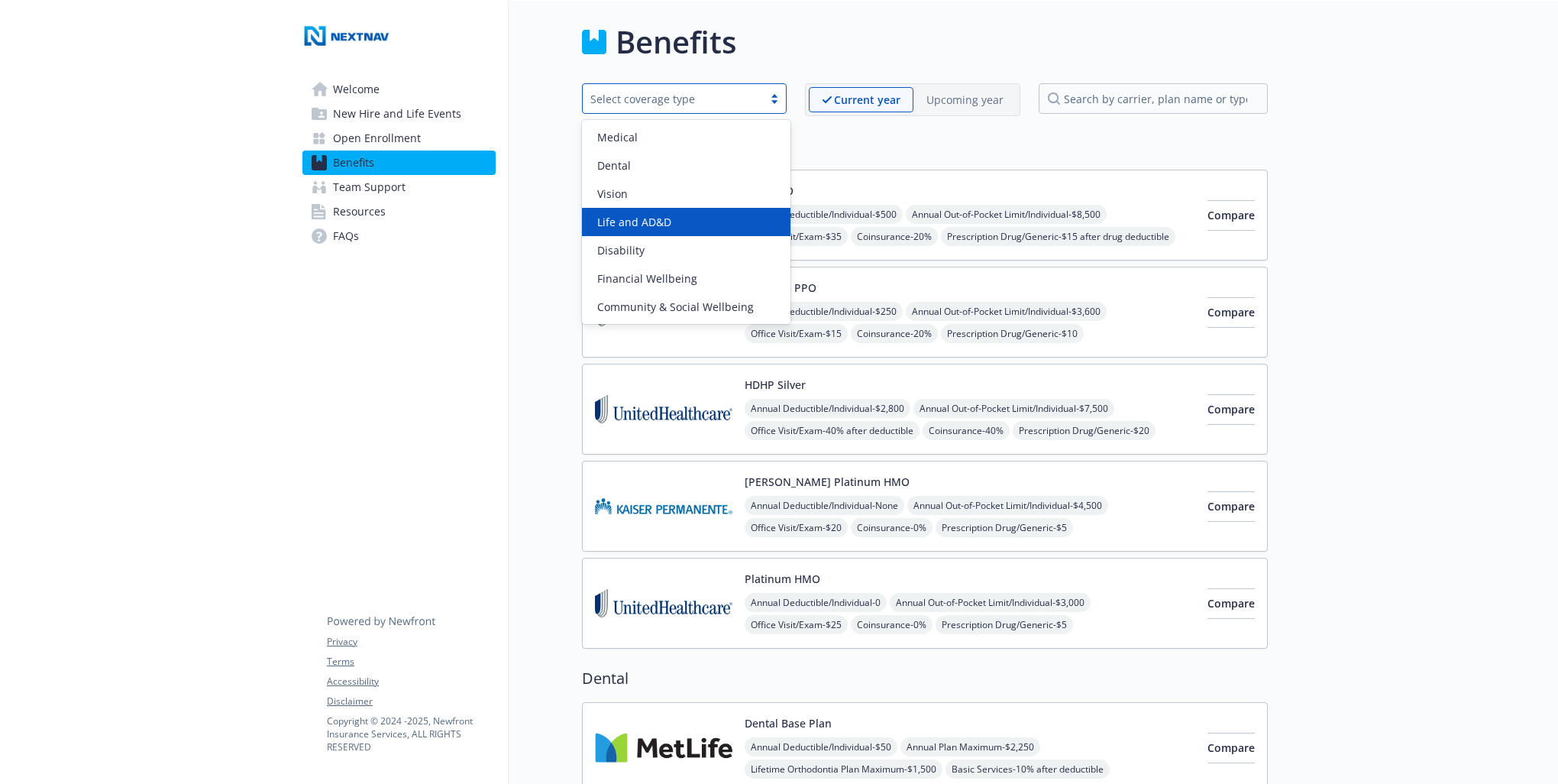
click at [686, 223] on div "Life and AD&D" at bounding box center [686, 221] width 190 height 16
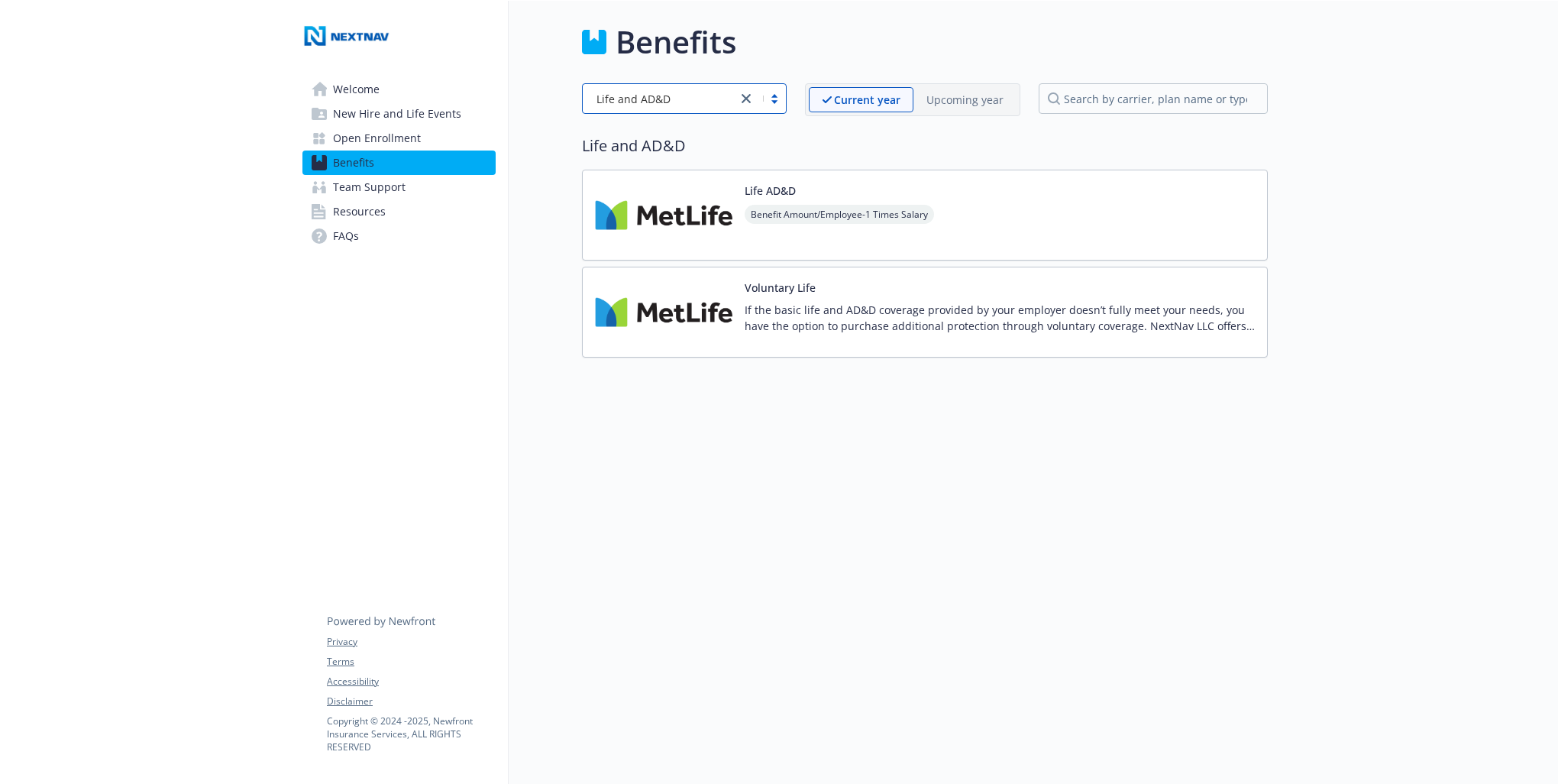
click at [986, 214] on div "Life AD&D Benefit Amount/Employee - 1 Times Salary" at bounding box center [925, 214] width 686 height 91
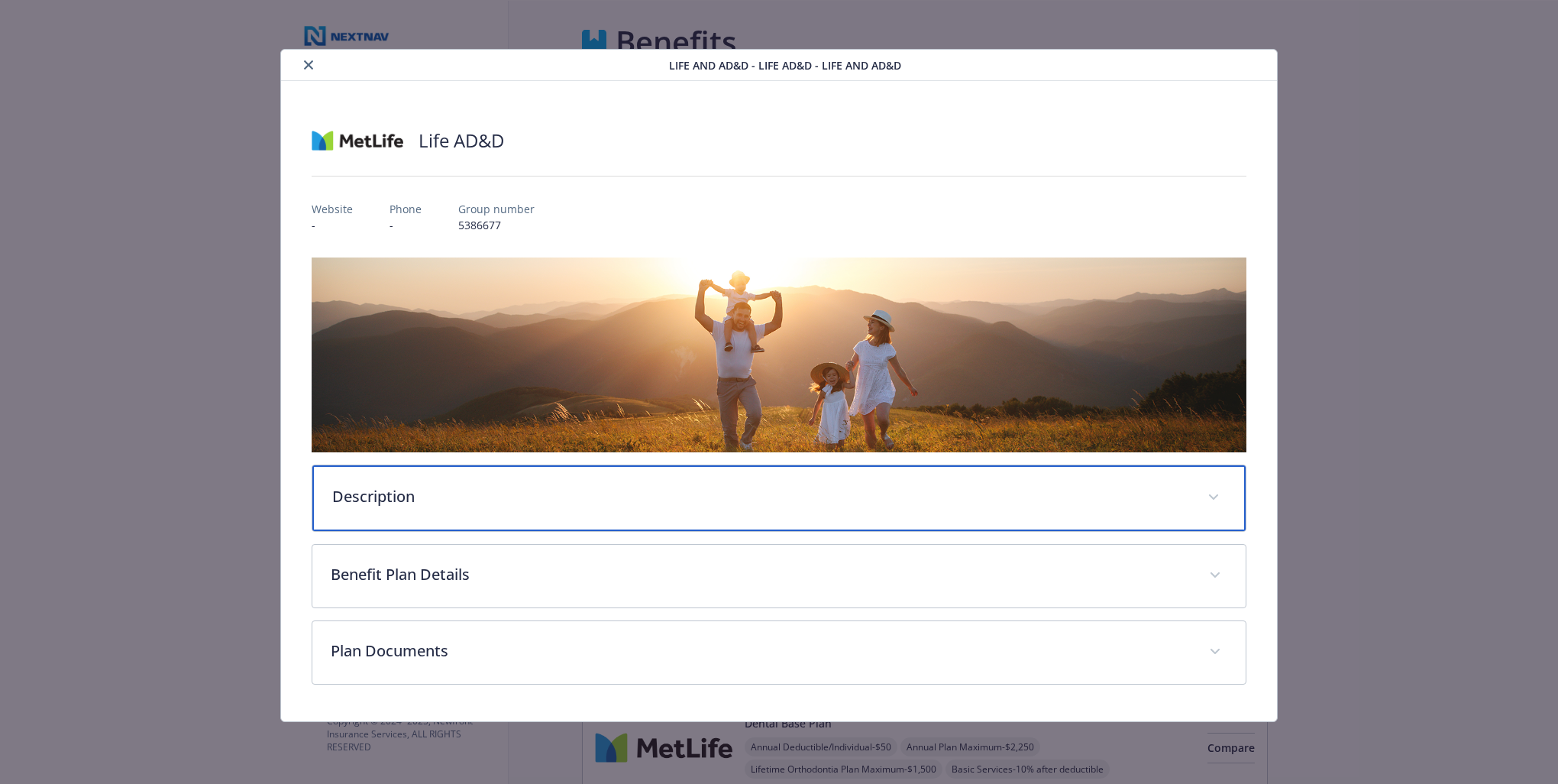
click at [623, 492] on p "Description" at bounding box center [761, 496] width 857 height 23
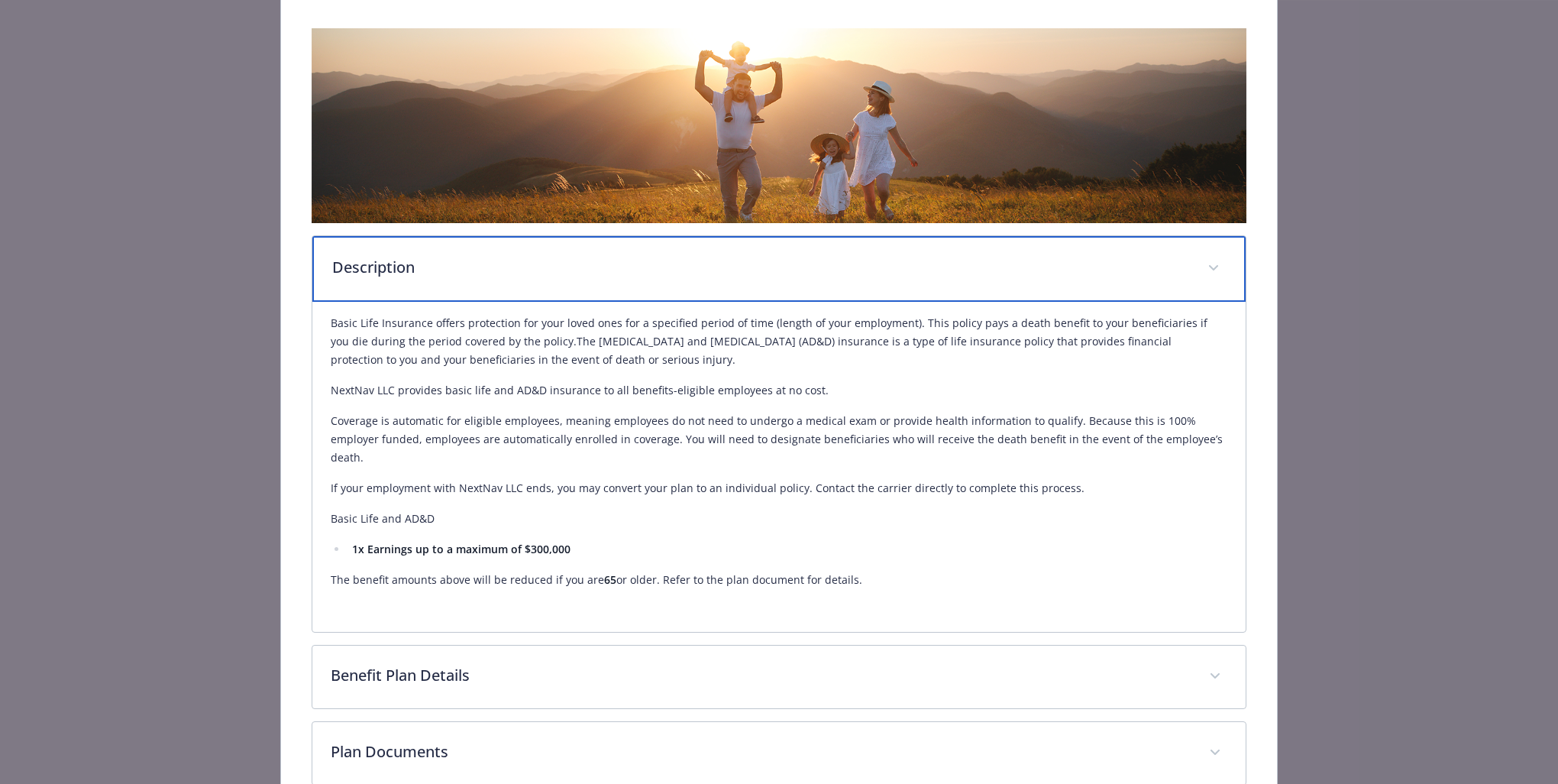
scroll to position [294, 0]
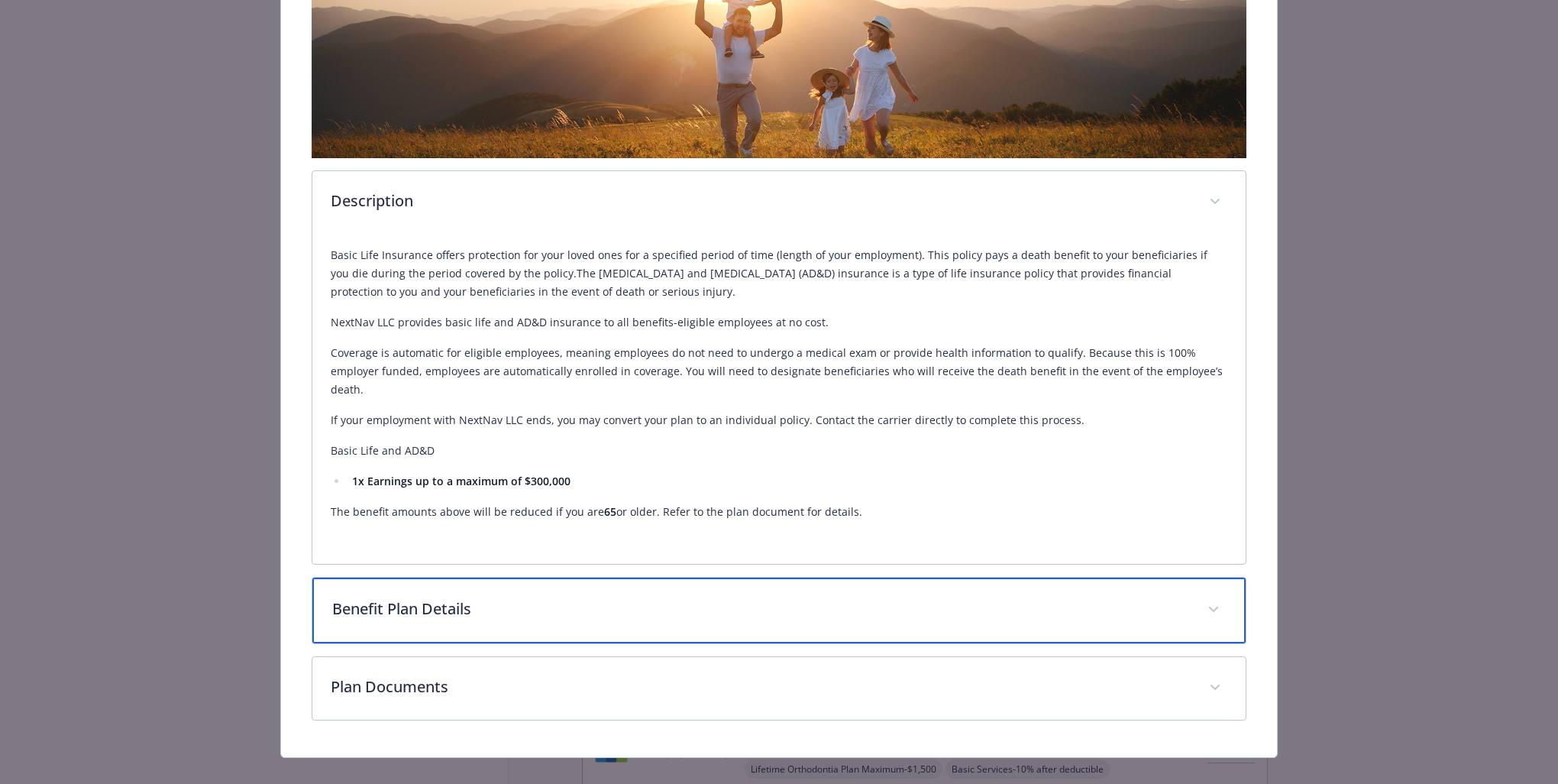
click at [820, 597] on p "Benefit Plan Details" at bounding box center [761, 608] width 857 height 23
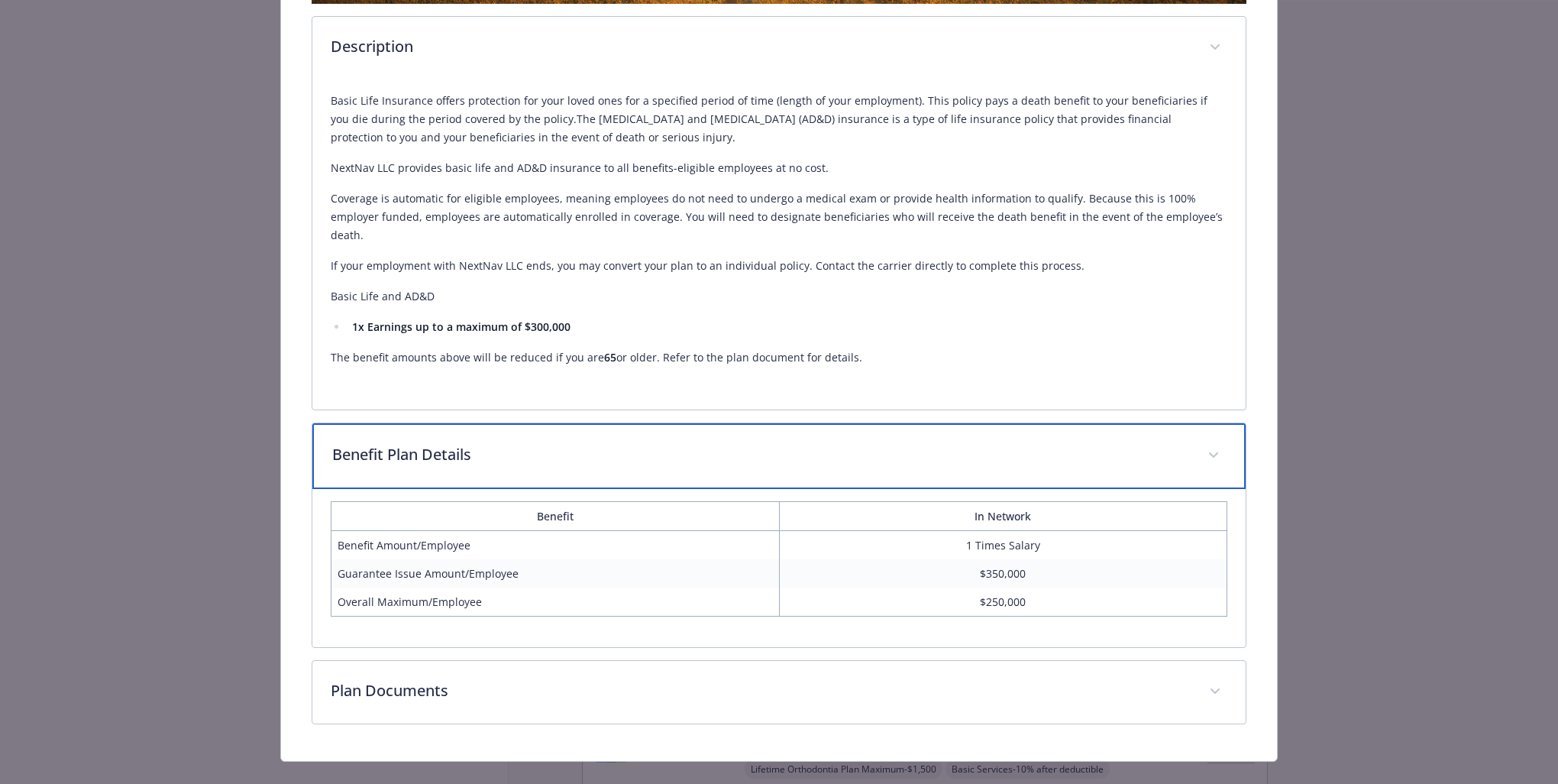
scroll to position [452, 0]
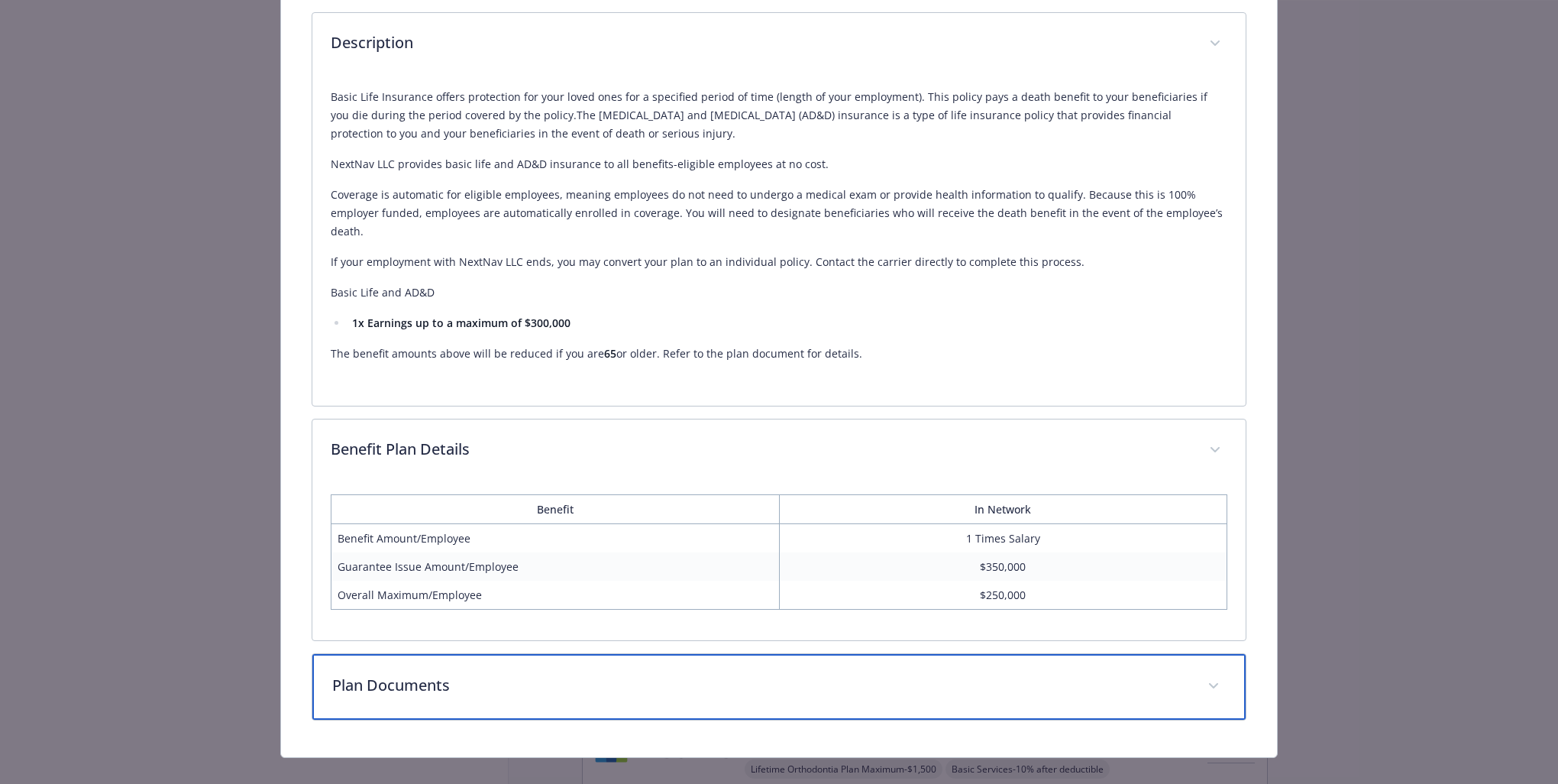
click at [740, 626] on p "Plan Documents" at bounding box center [761, 685] width 857 height 23
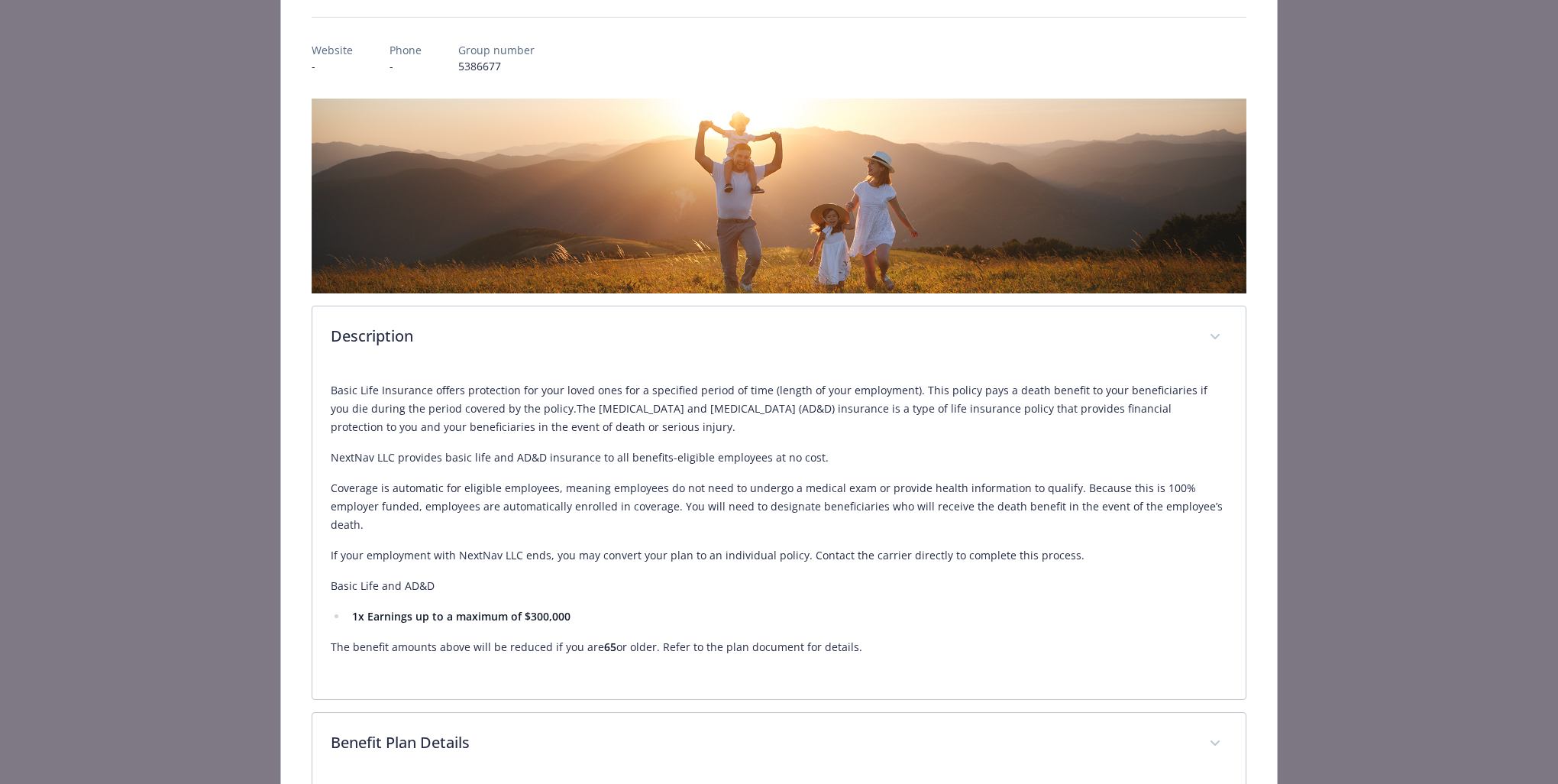
scroll to position [0, 0]
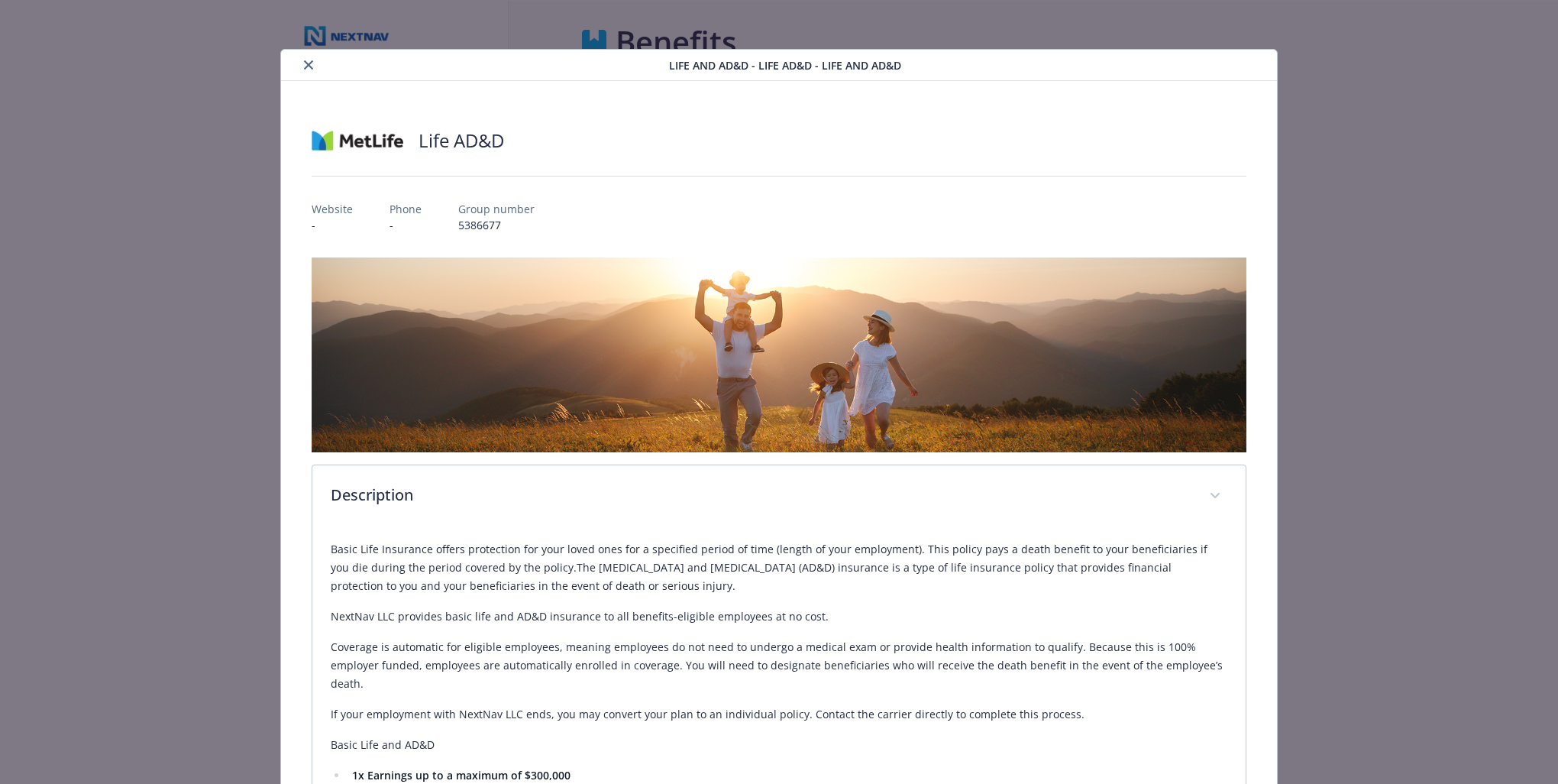
click at [304, 72] on button "close" at bounding box center [309, 65] width 18 height 18
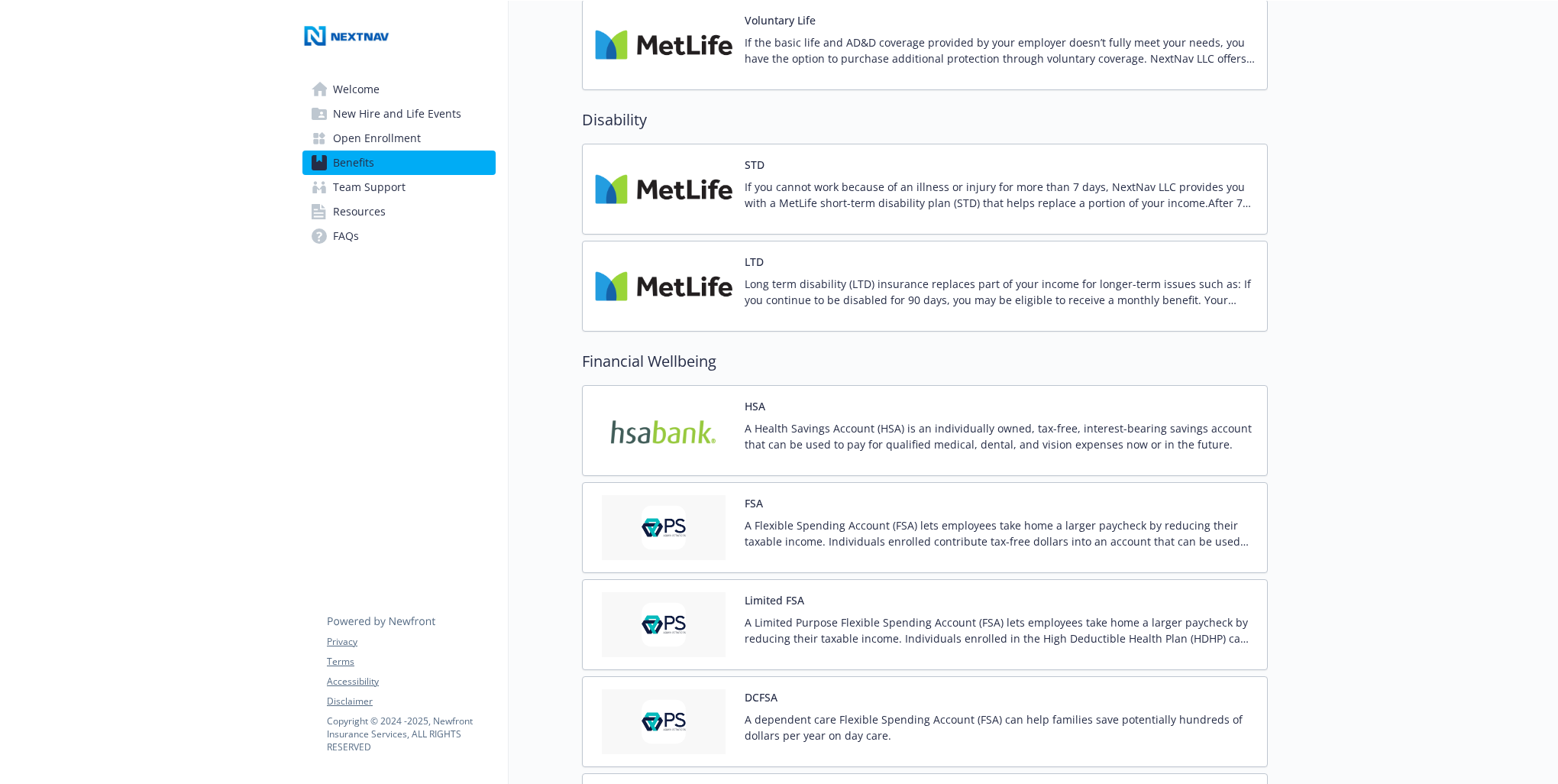
scroll to position [993, 0]
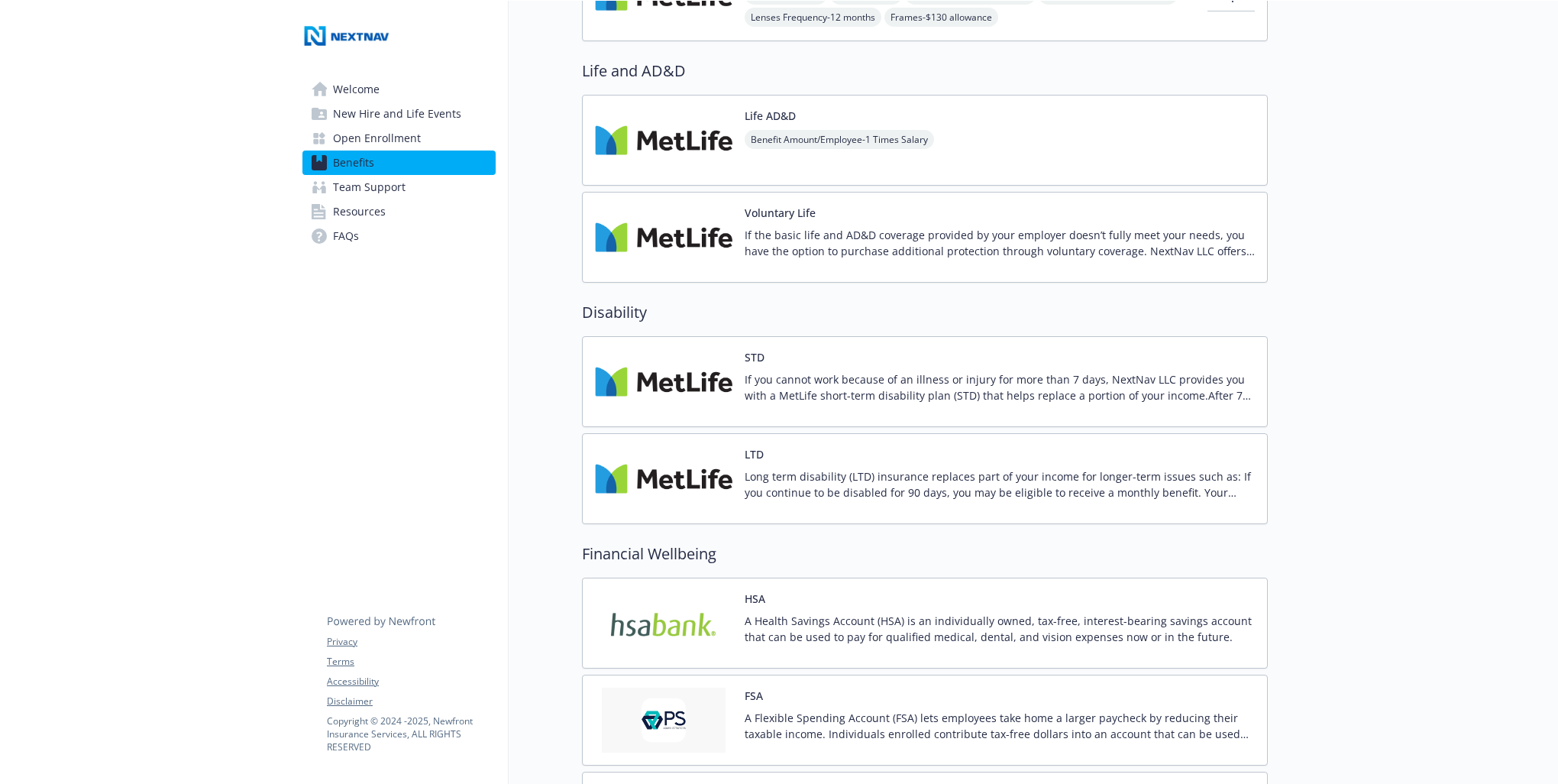
click at [874, 374] on p "If you cannot work because of an illness or injury for more than 7 days, NextNa…" at bounding box center [1000, 387] width 510 height 32
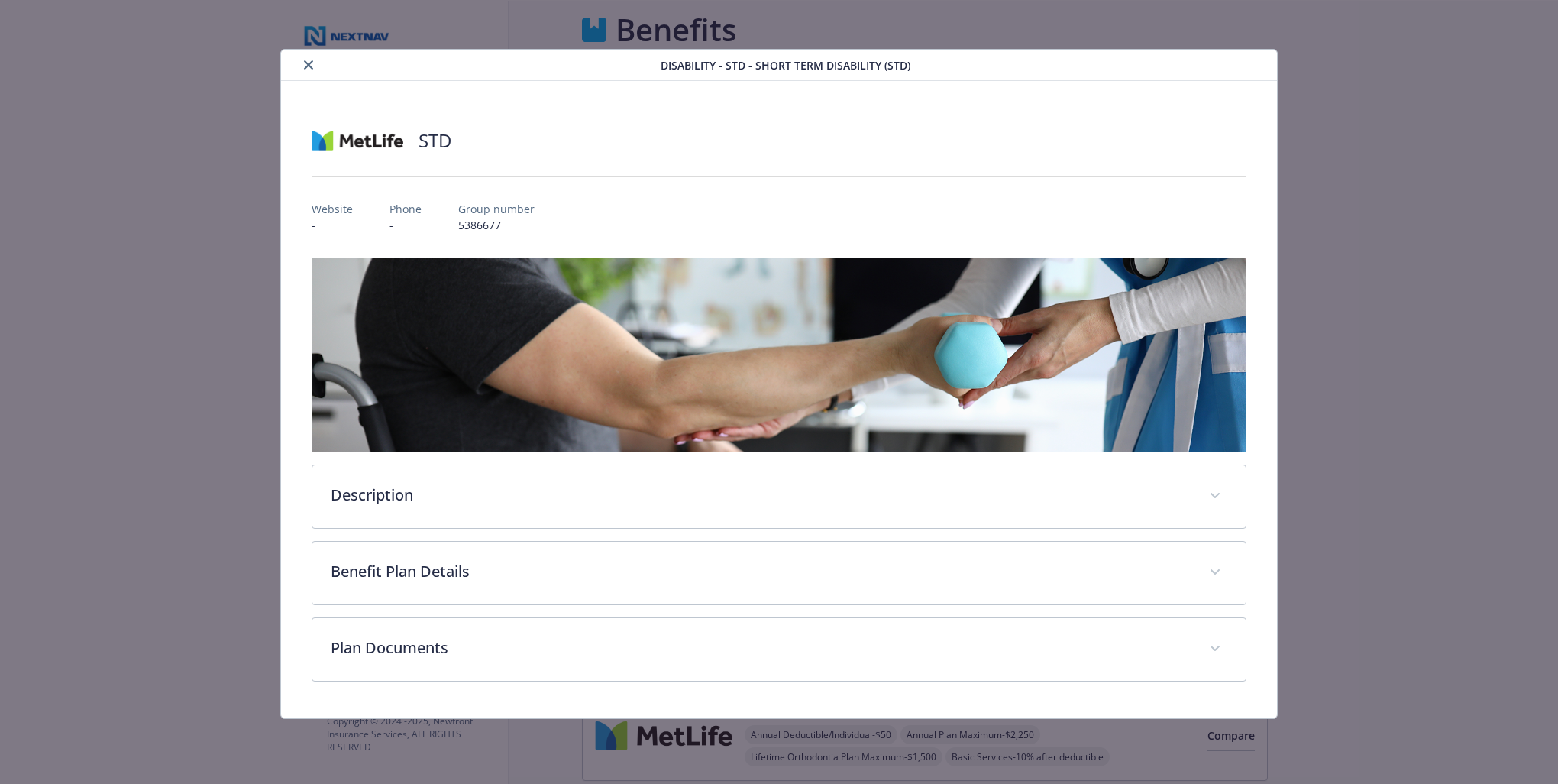
scroll to position [993, 0]
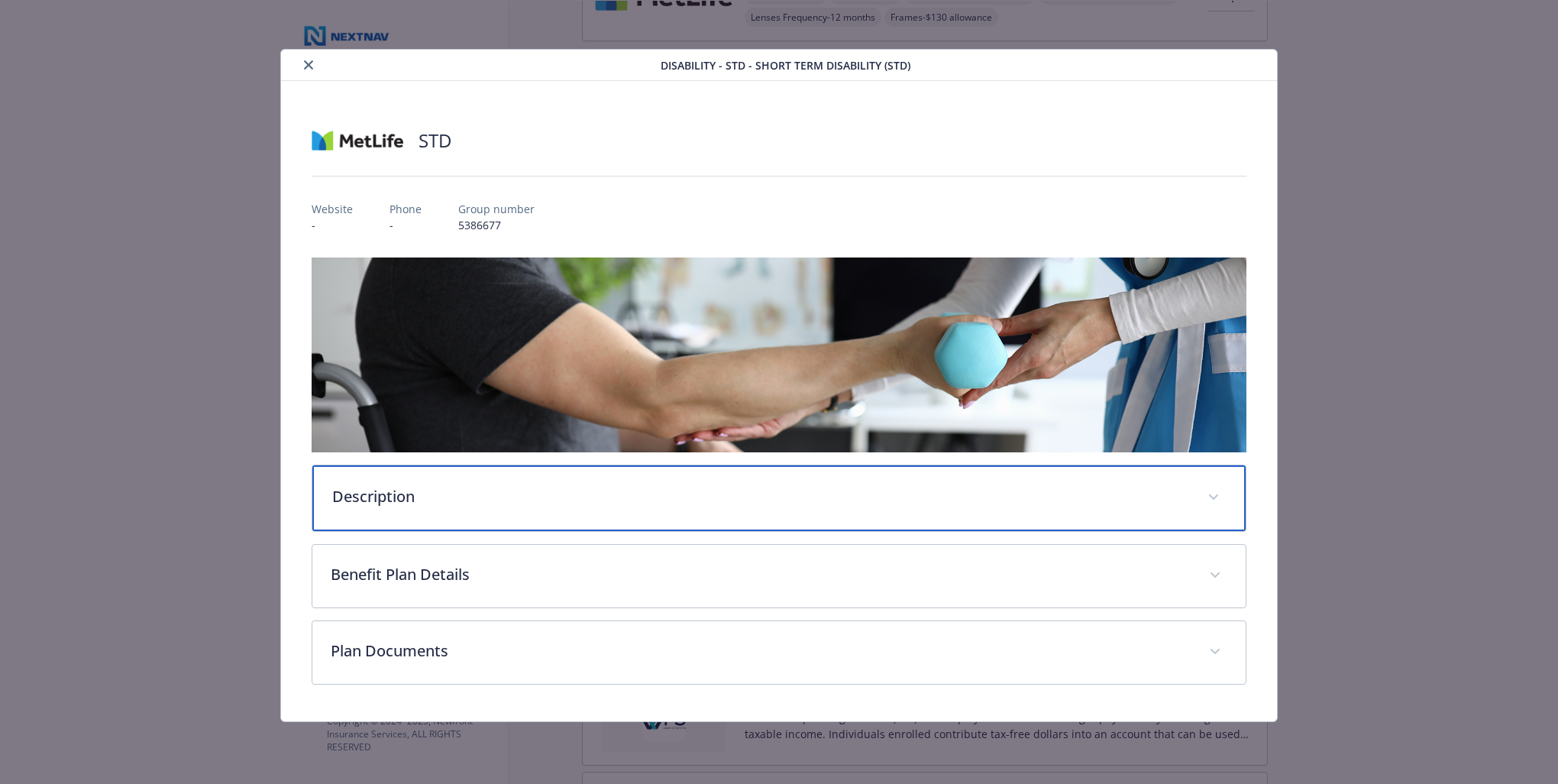
click at [640, 487] on p "Description" at bounding box center [761, 496] width 857 height 23
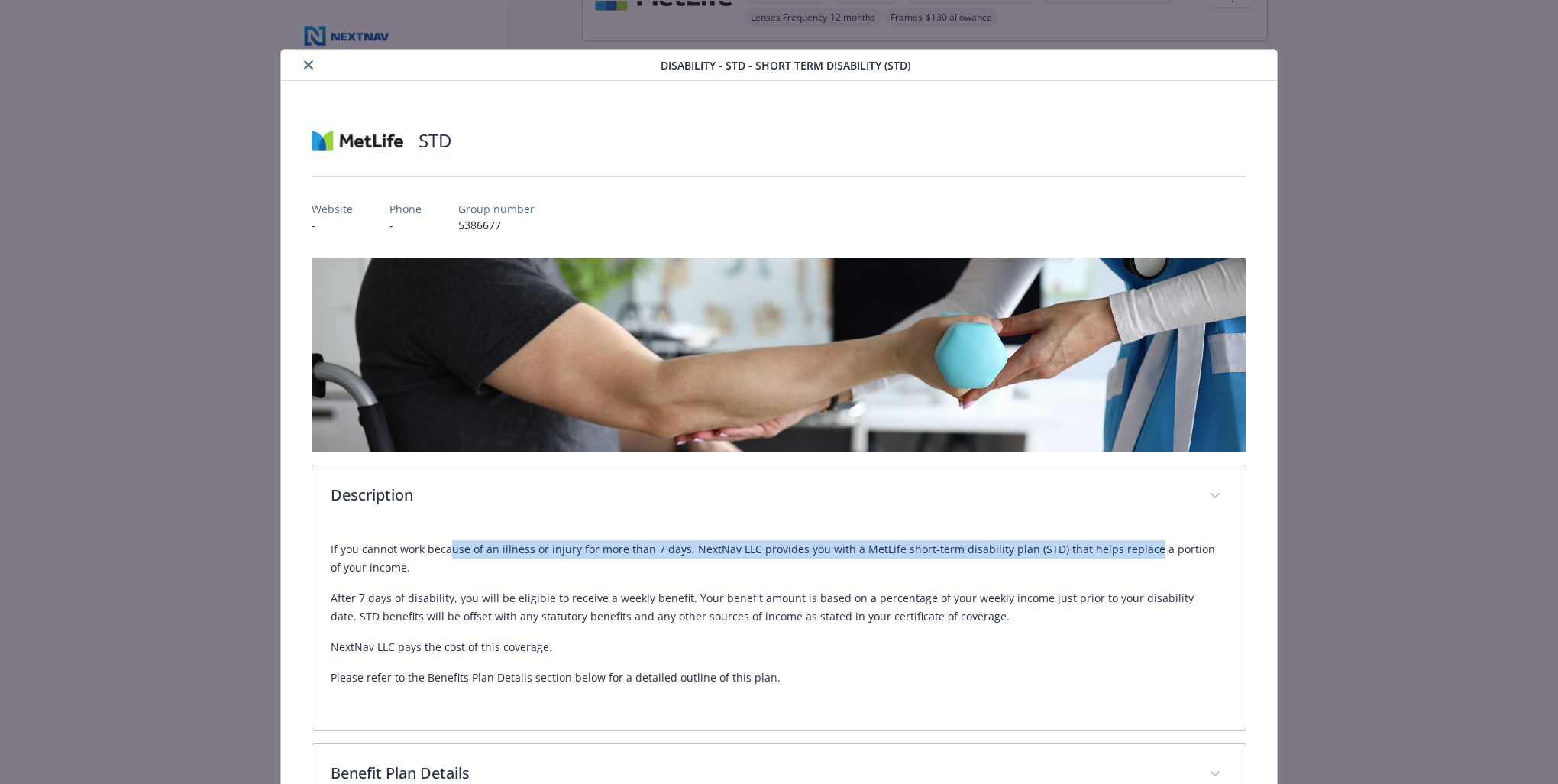
drag, startPoint x: 459, startPoint y: 545, endPoint x: 1133, endPoint y: 549, distance: 674.0
click at [1133, 549] on p "If you cannot work because of an illness or injury for more than 7 days, NextNa…" at bounding box center [779, 559] width 897 height 37
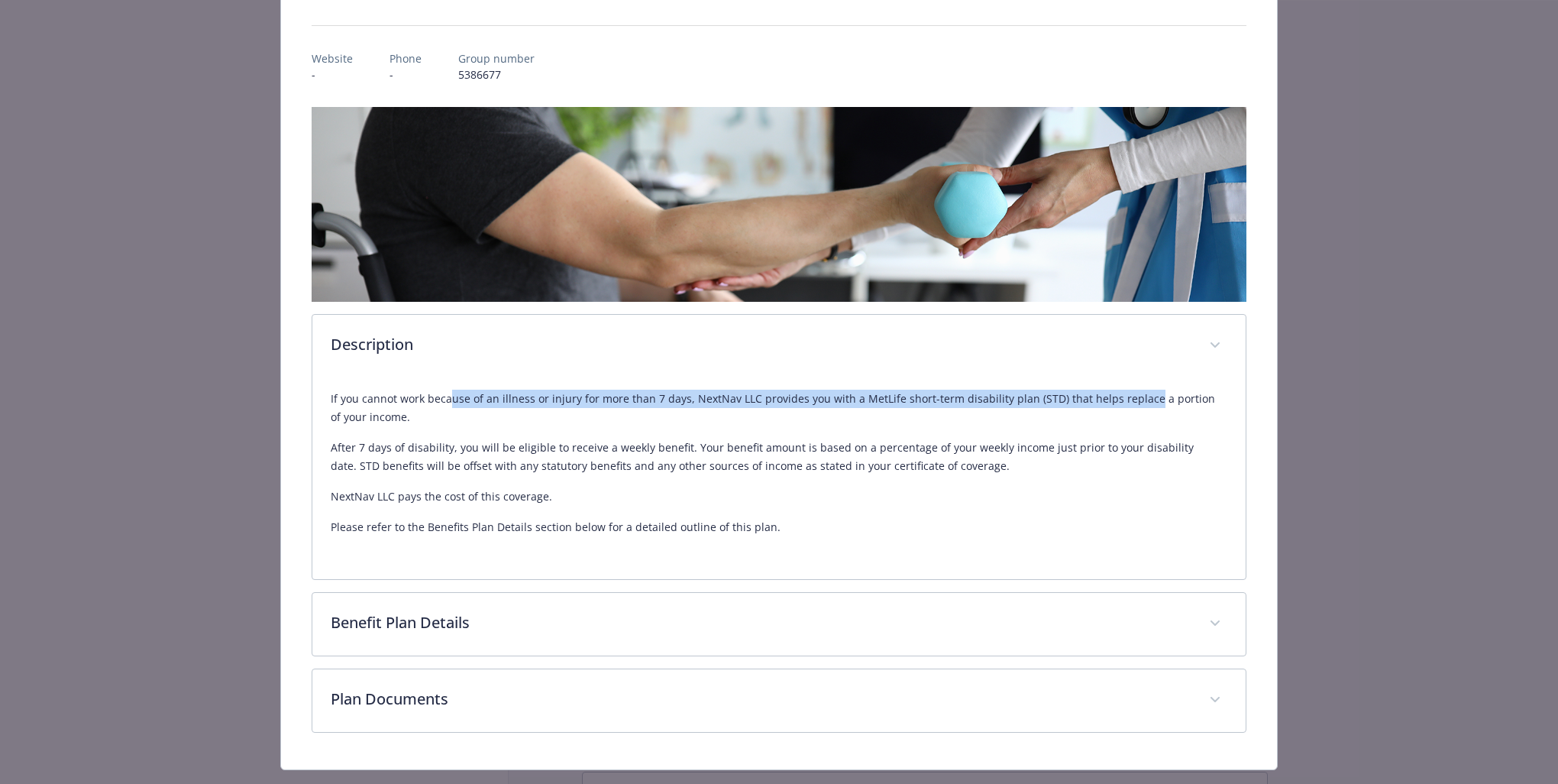
scroll to position [153, 0]
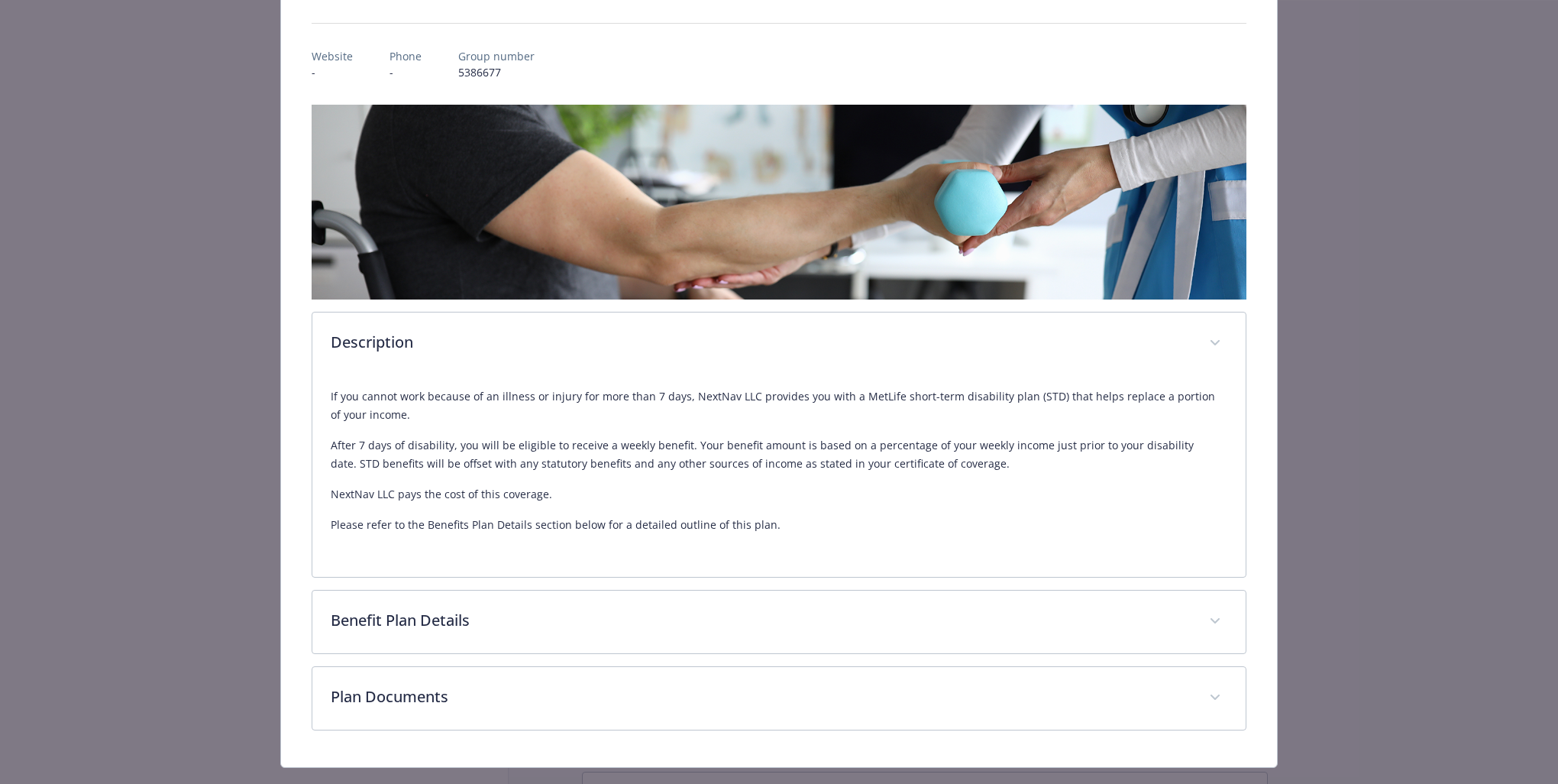
click at [641, 584] on div "Description If you cannot work because of an illness or injury for more than 7 …" at bounding box center [779, 417] width 935 height 626
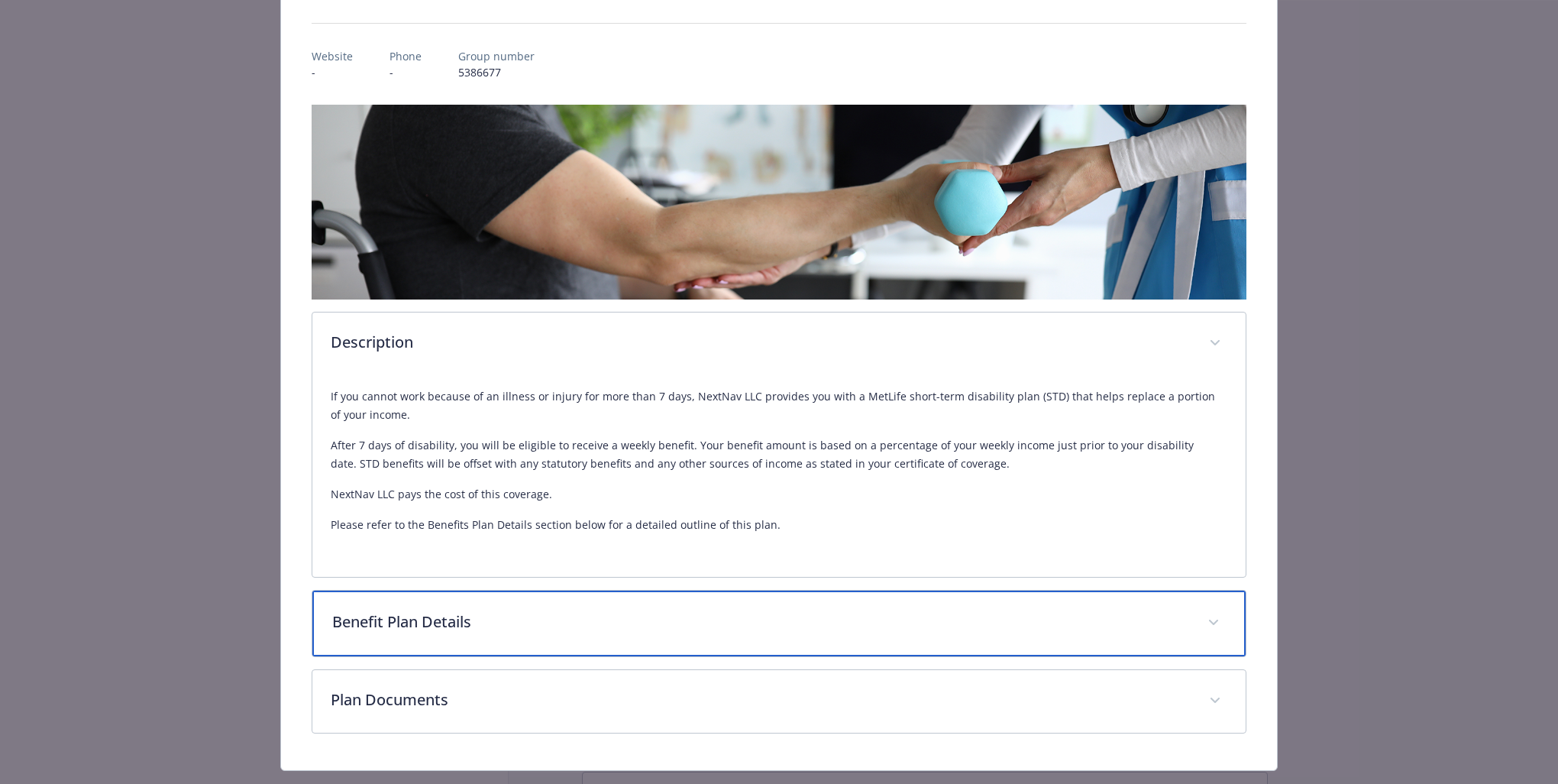
click at [656, 601] on div "Benefit Plan Details" at bounding box center [779, 623] width 933 height 66
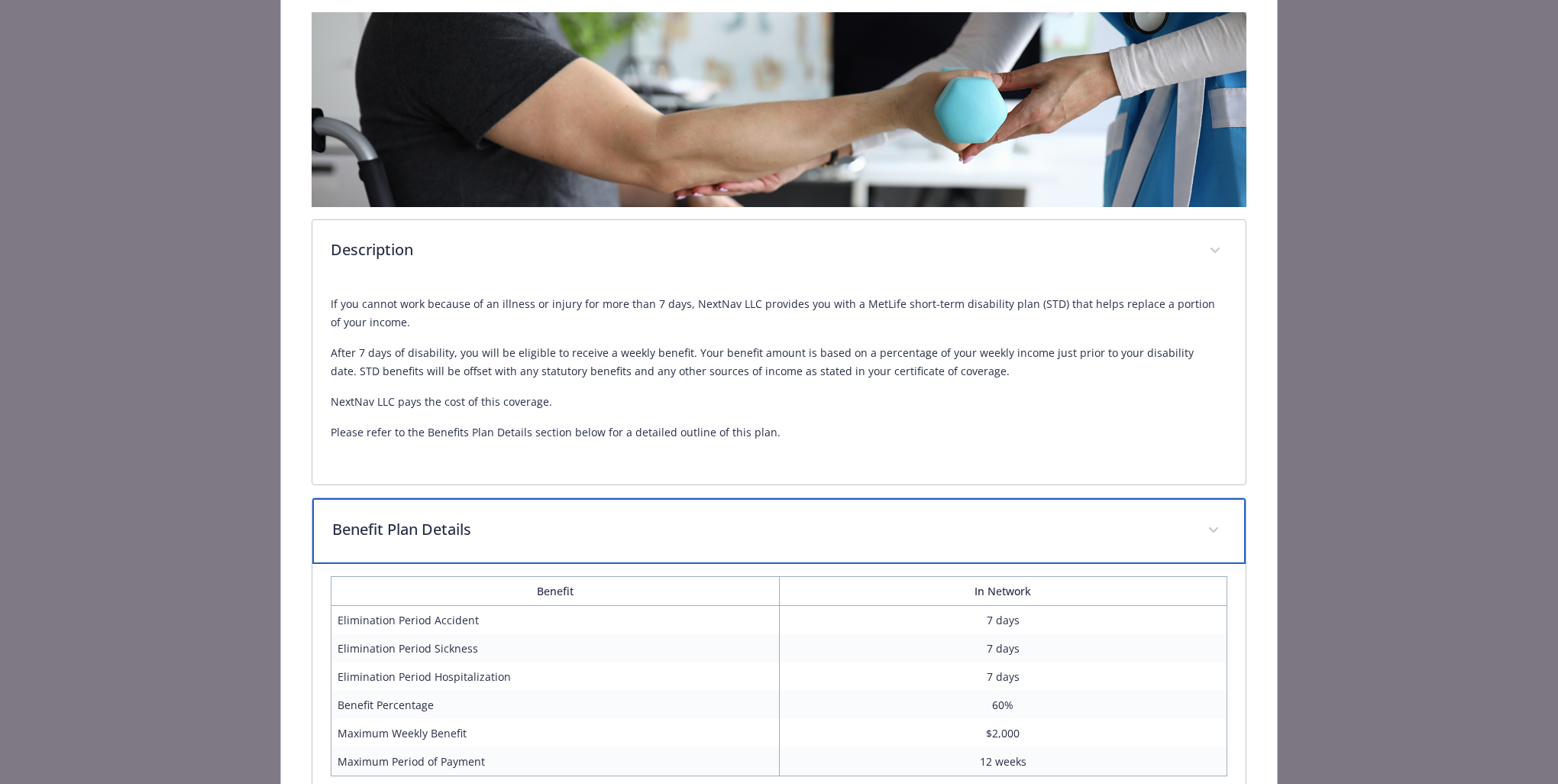
scroll to position [382, 0]
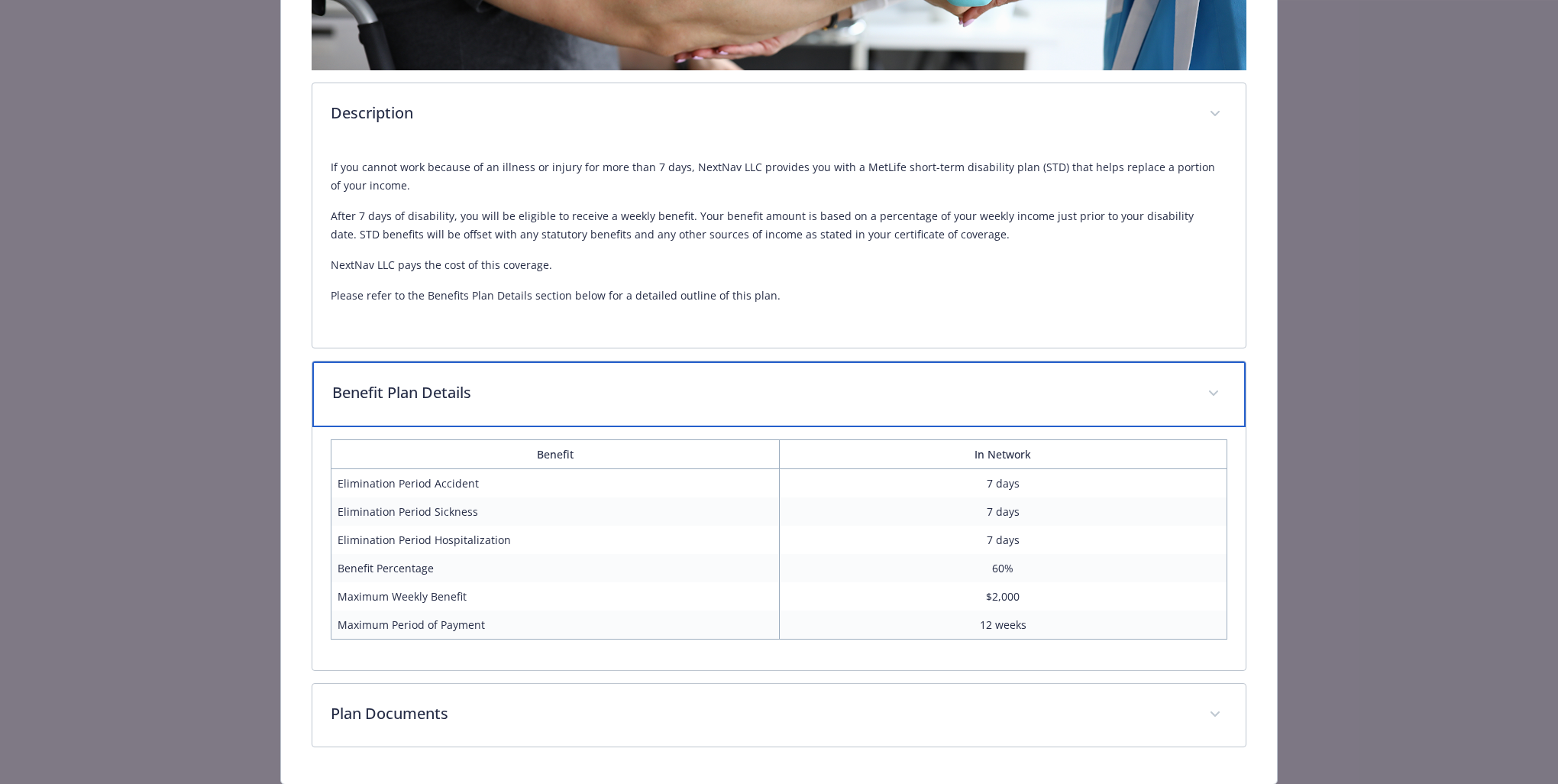
click at [1038, 395] on p "Benefit Plan Details" at bounding box center [761, 392] width 857 height 23
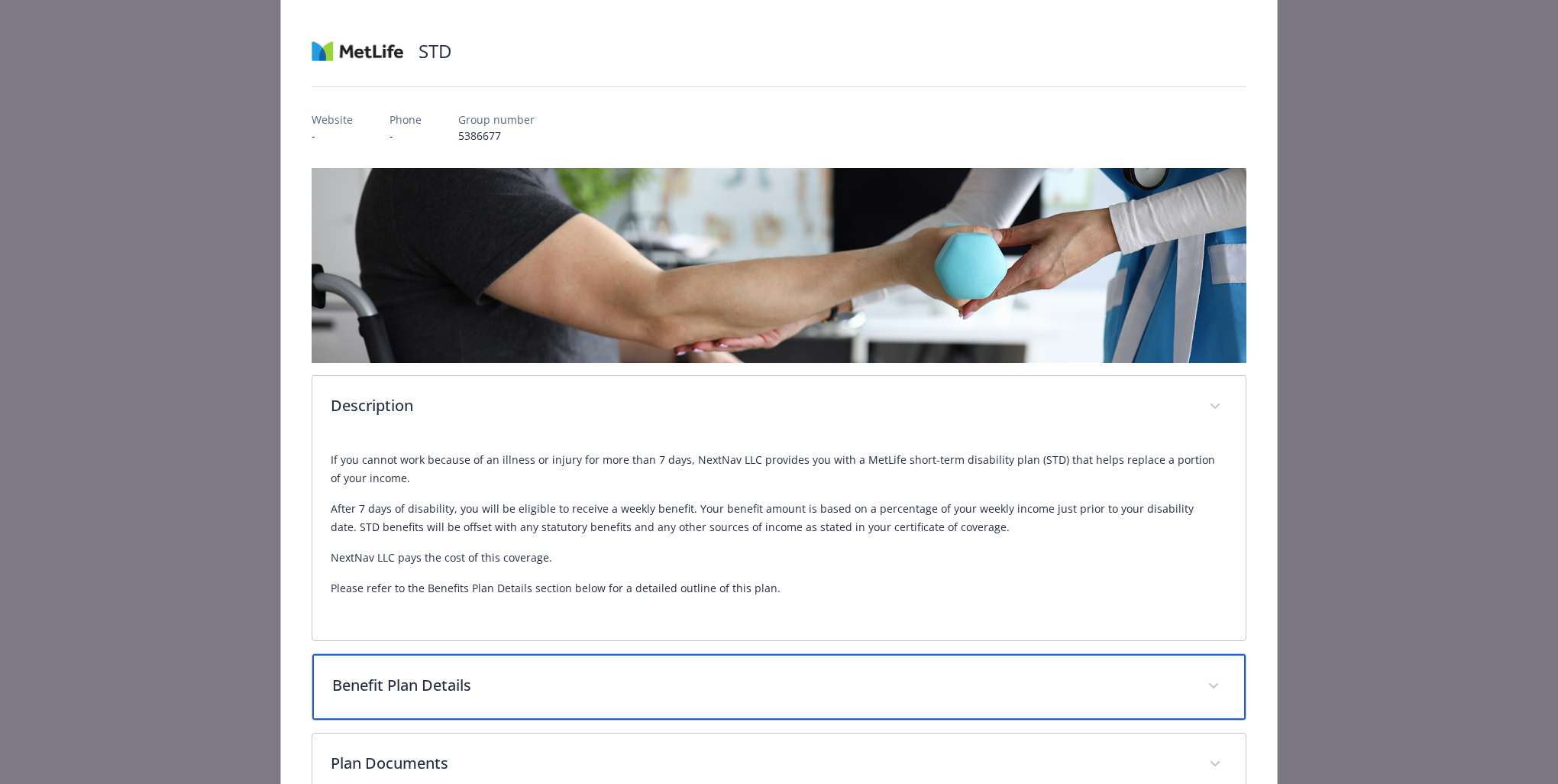
scroll to position [0, 0]
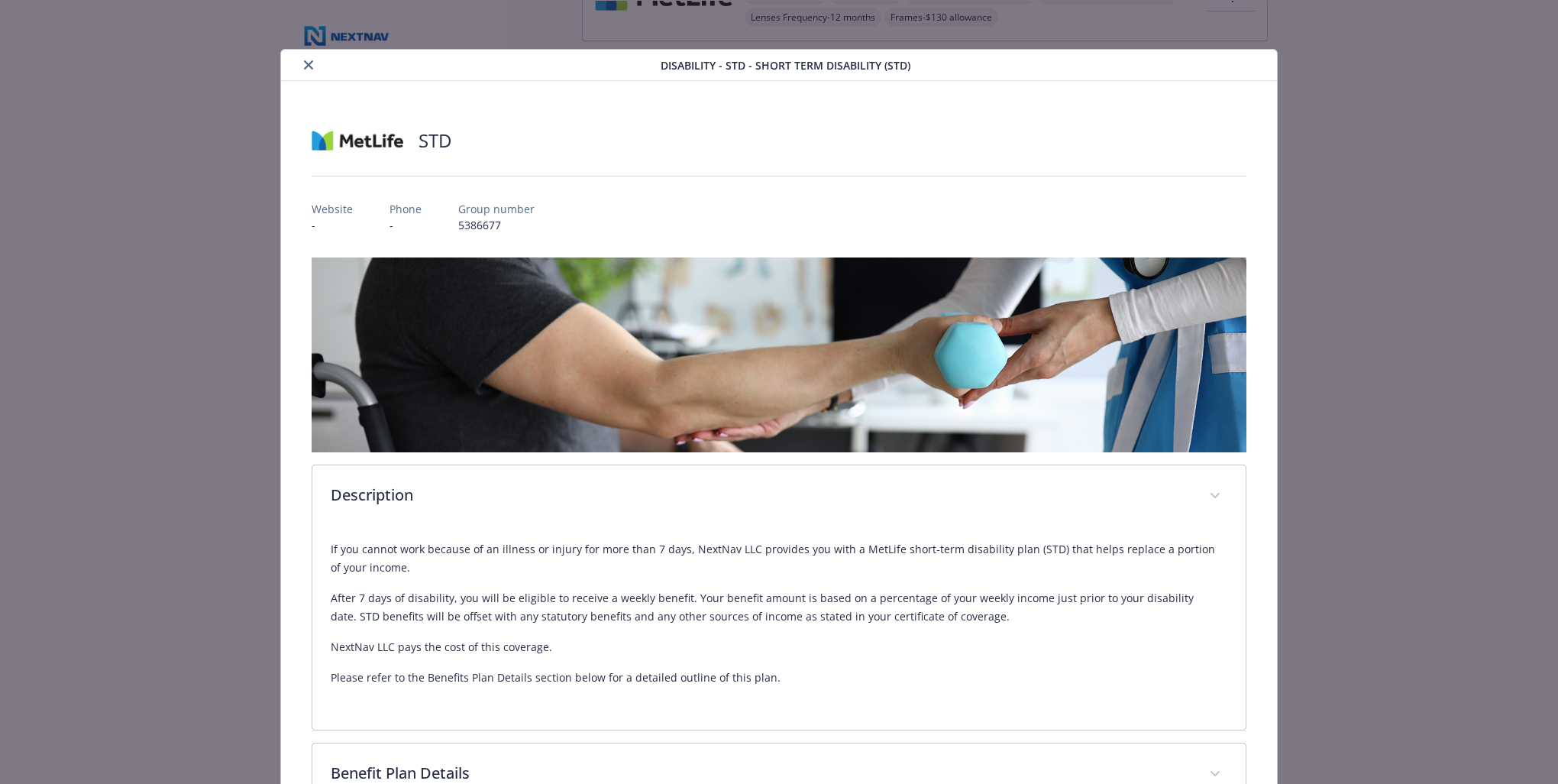
drag, startPoint x: 305, startPoint y: 59, endPoint x: 351, endPoint y: 99, distance: 61.0
click at [305, 59] on button "close" at bounding box center [309, 65] width 18 height 18
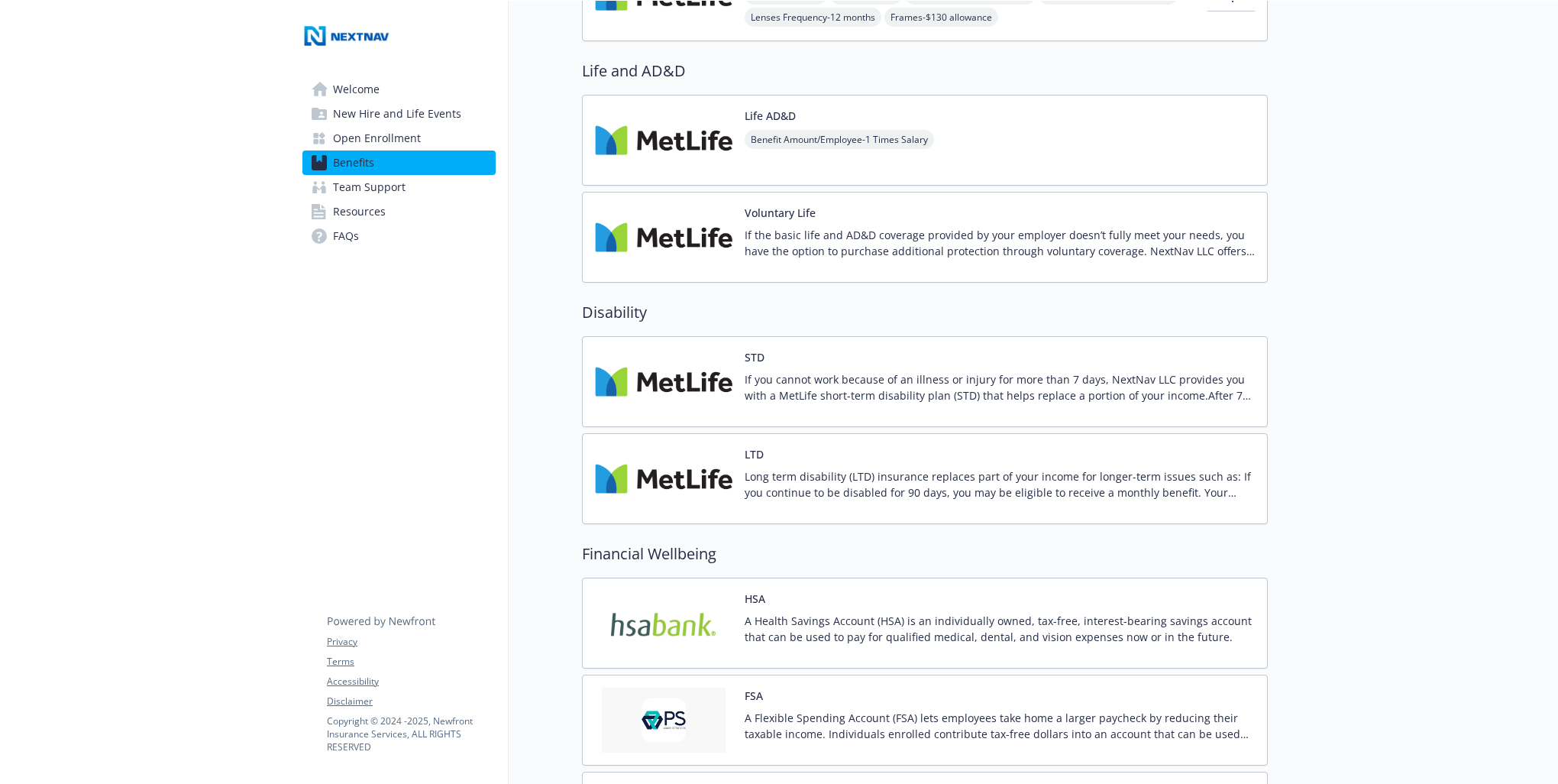
scroll to position [687, 0]
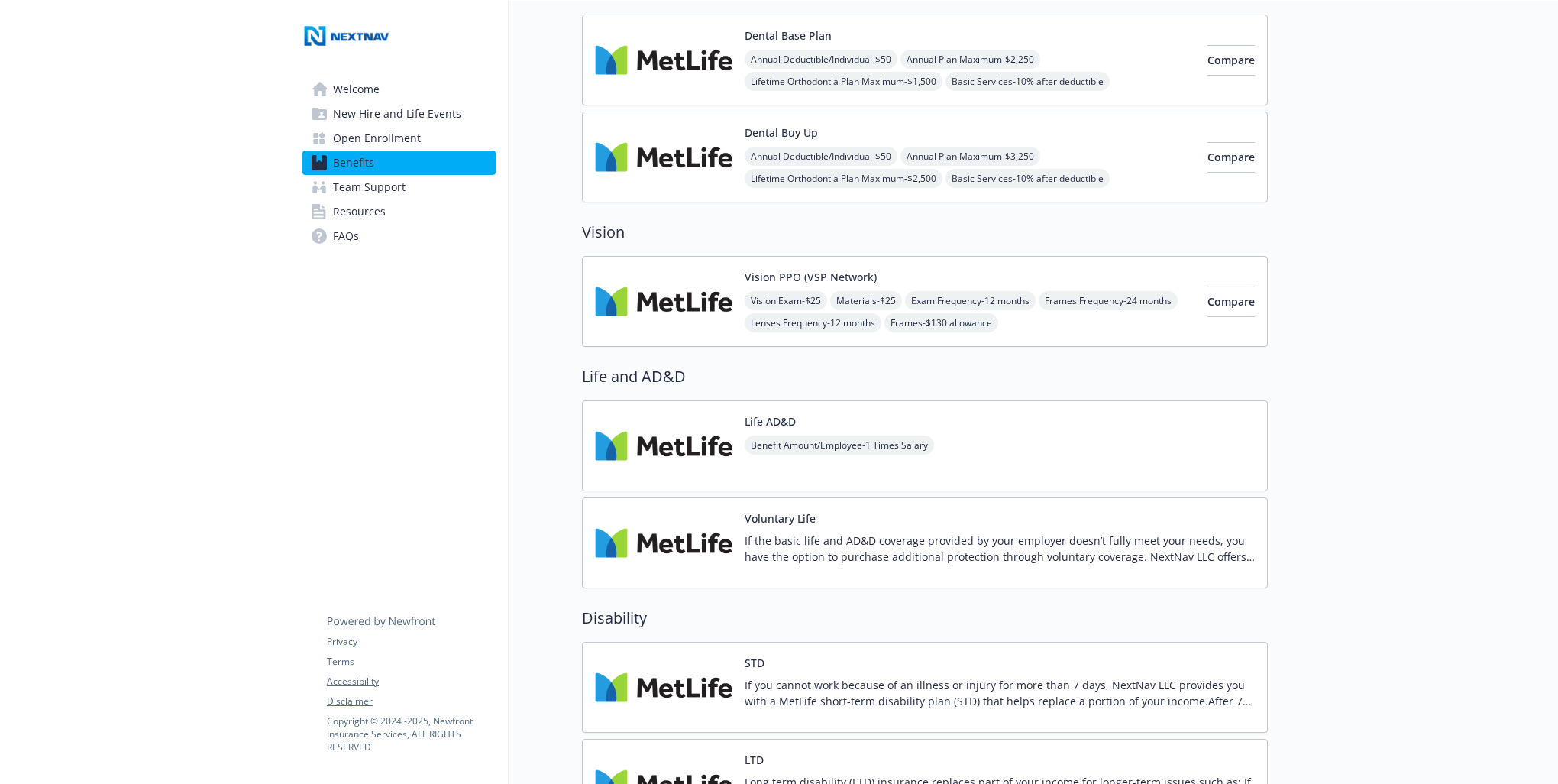
click at [935, 540] on p "If the basic life and AD&D coverage provided by your employer doesn’t fully mee…" at bounding box center [1000, 548] width 510 height 32
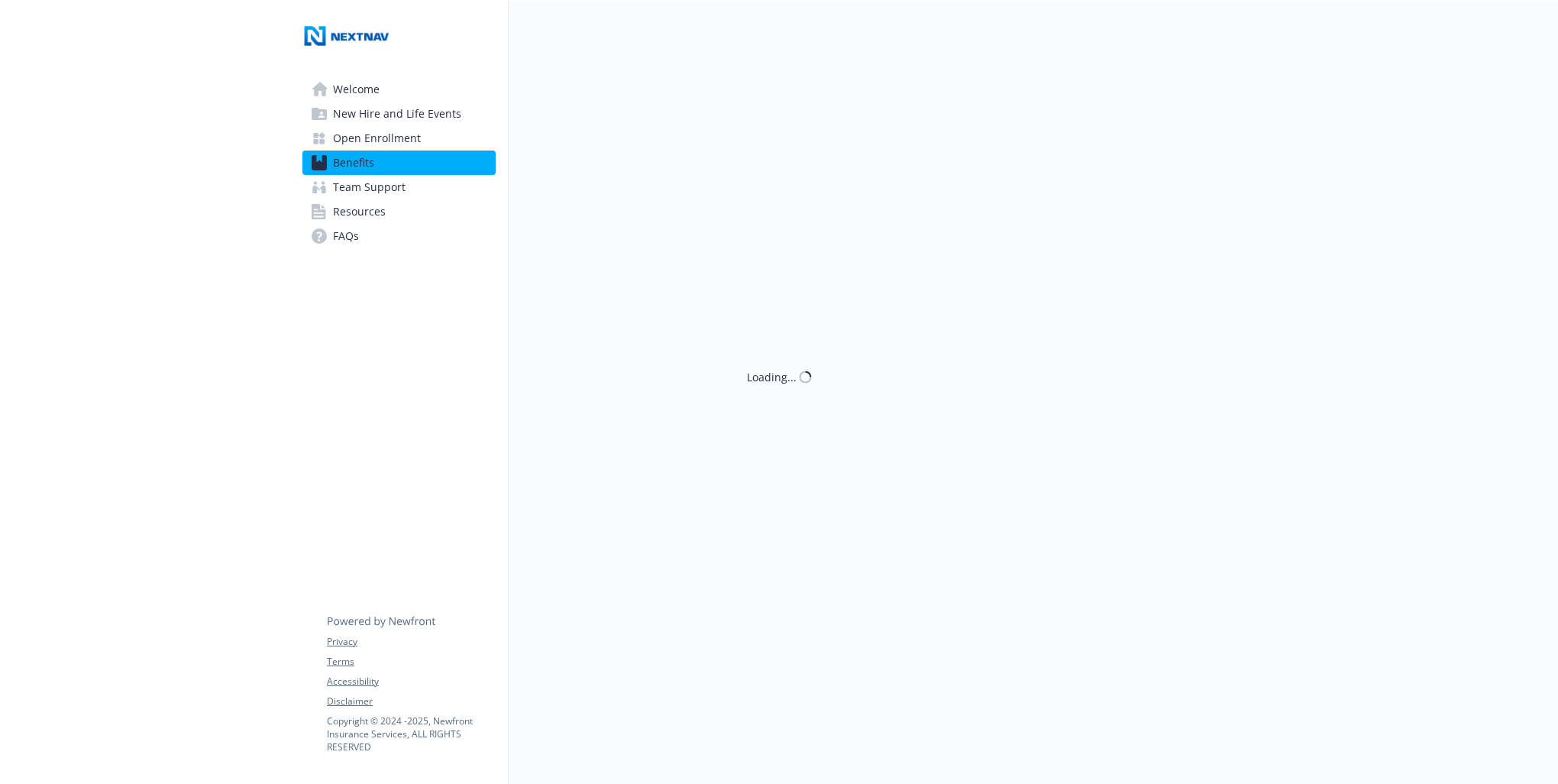
scroll to position [687, 0]
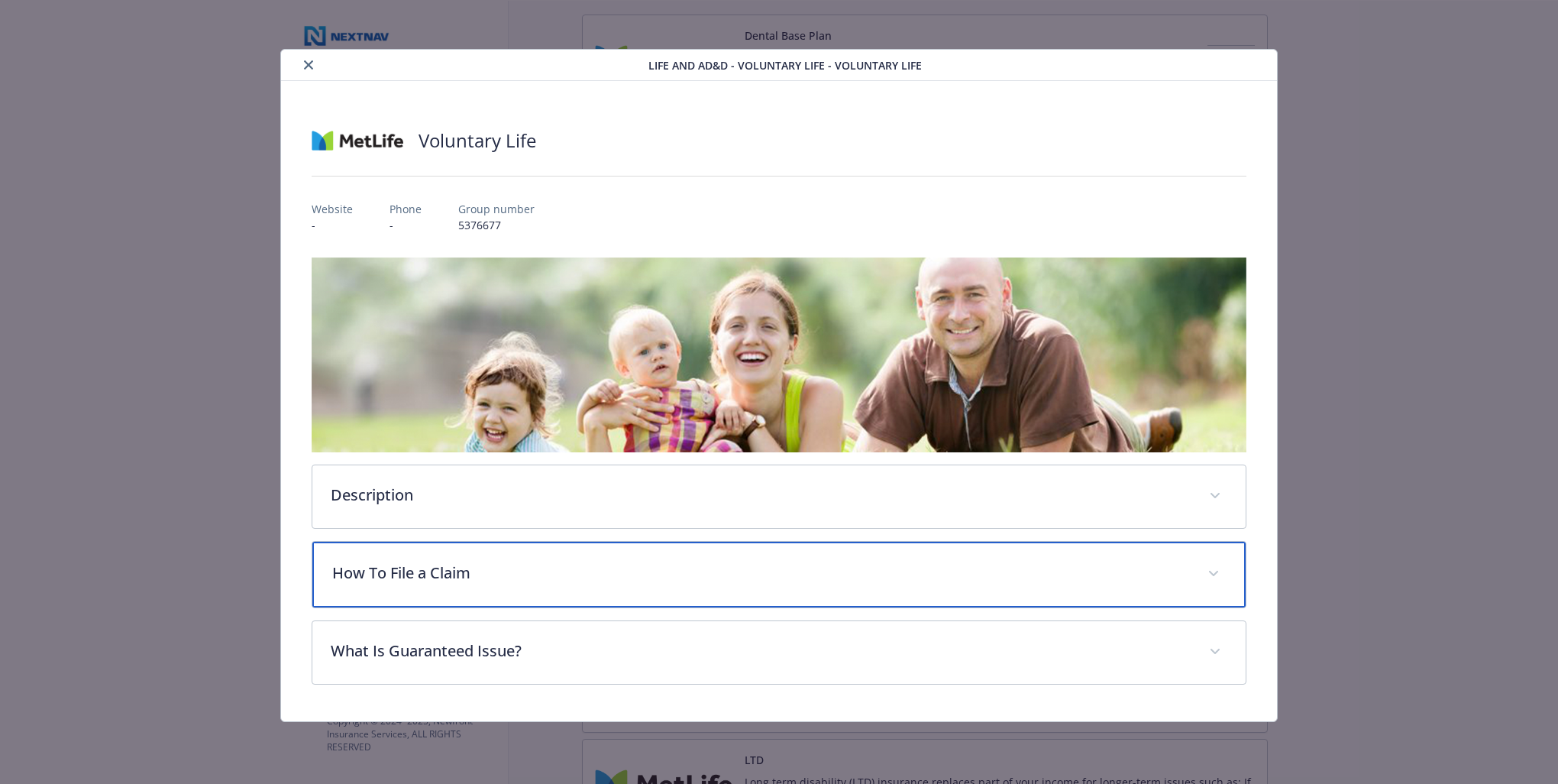
click at [758, 564] on p "How To File a Claim" at bounding box center [761, 572] width 857 height 23
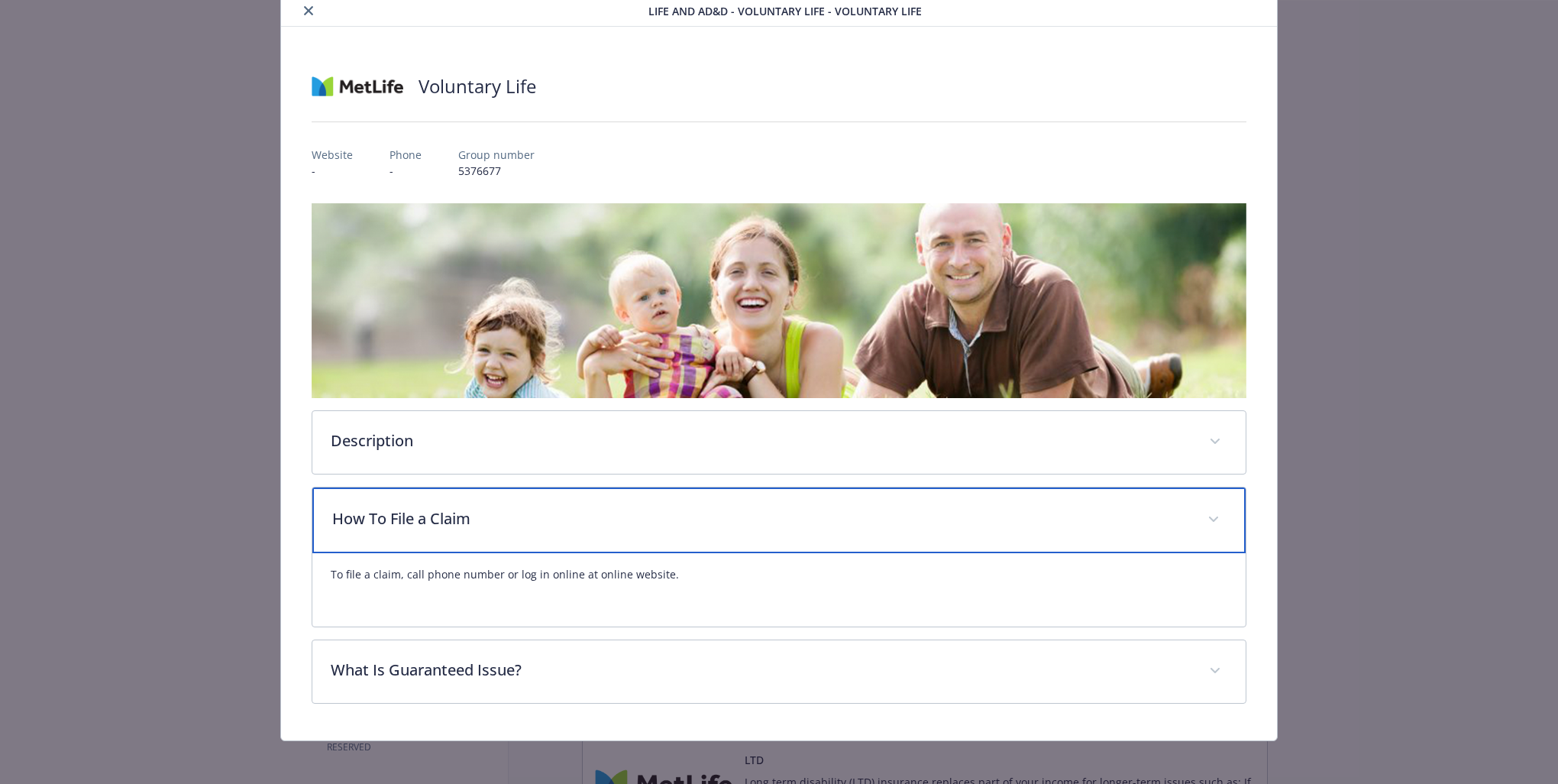
scroll to position [56, 0]
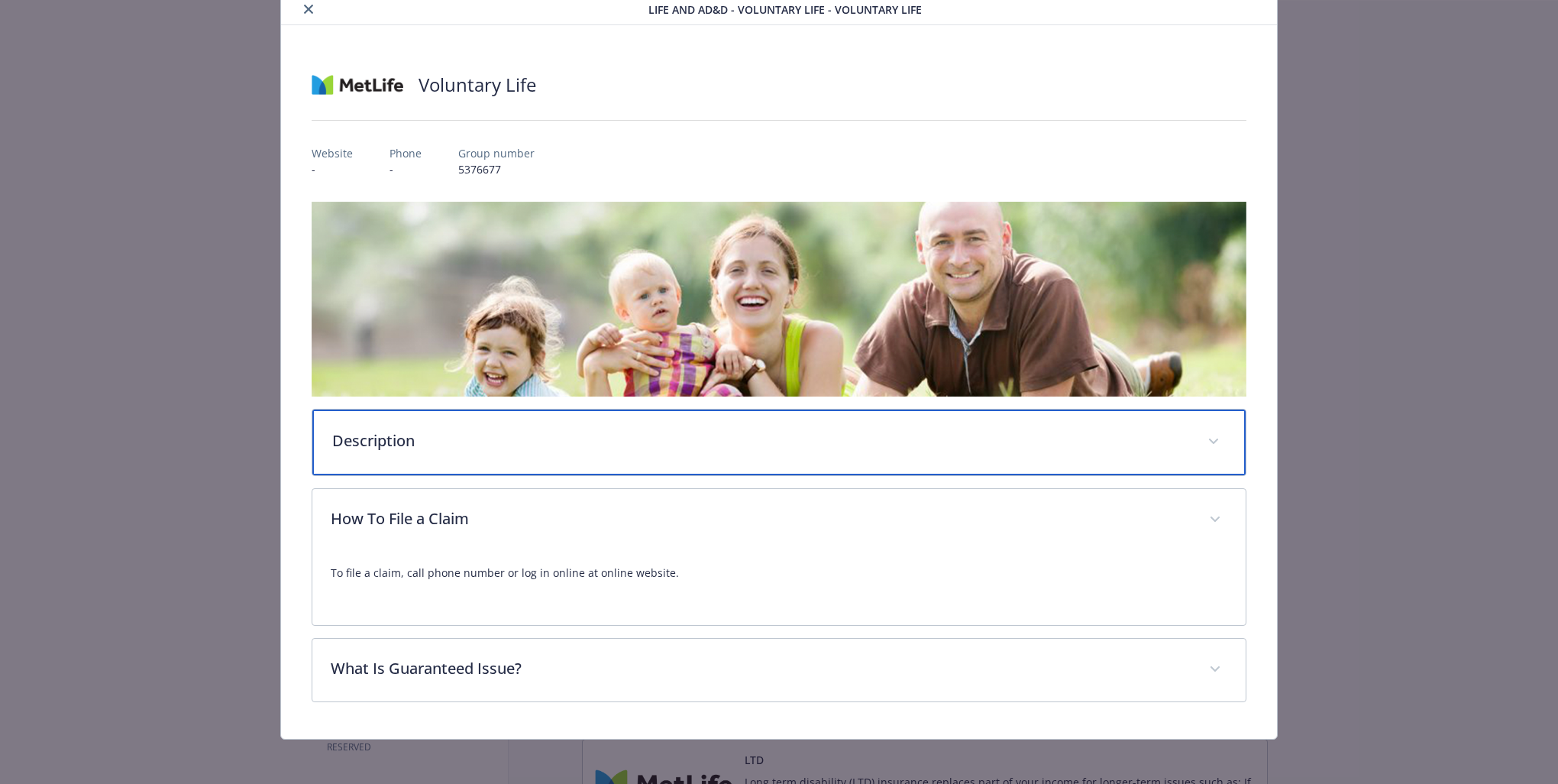
click at [748, 430] on p "Description" at bounding box center [761, 440] width 857 height 23
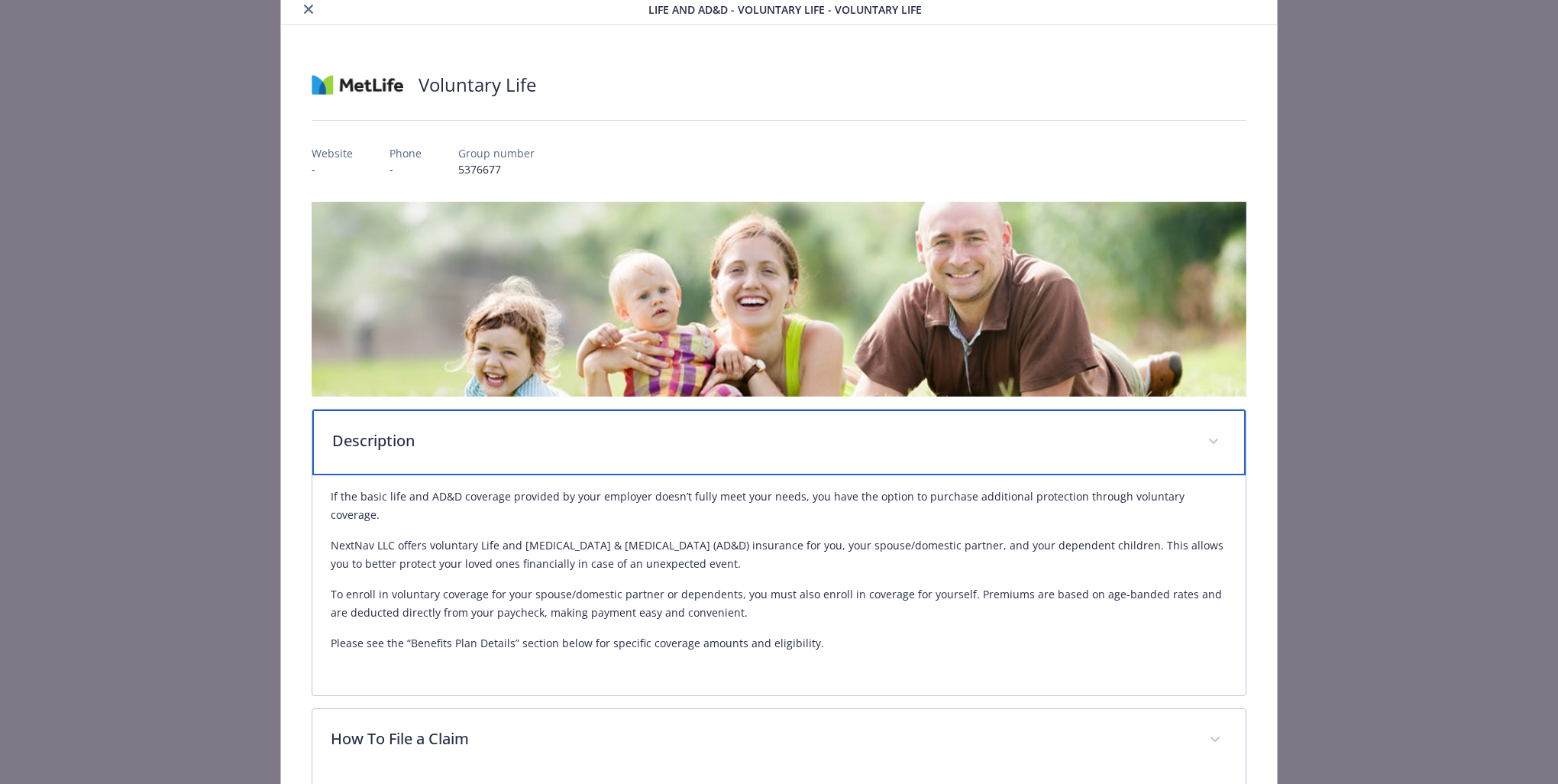
scroll to position [258, 0]
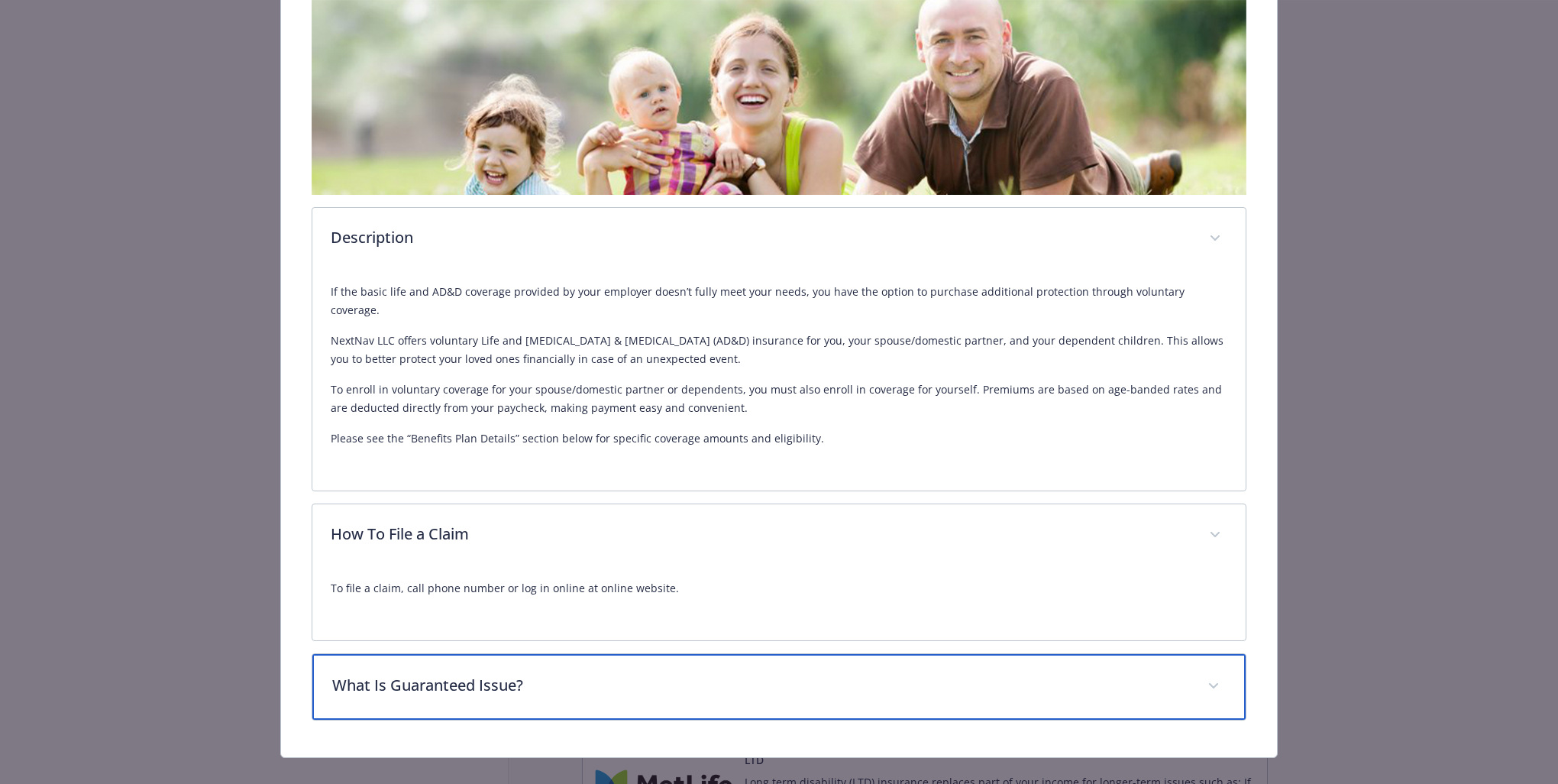
click at [744, 626] on p "What Is Guaranteed Issue?" at bounding box center [761, 685] width 857 height 23
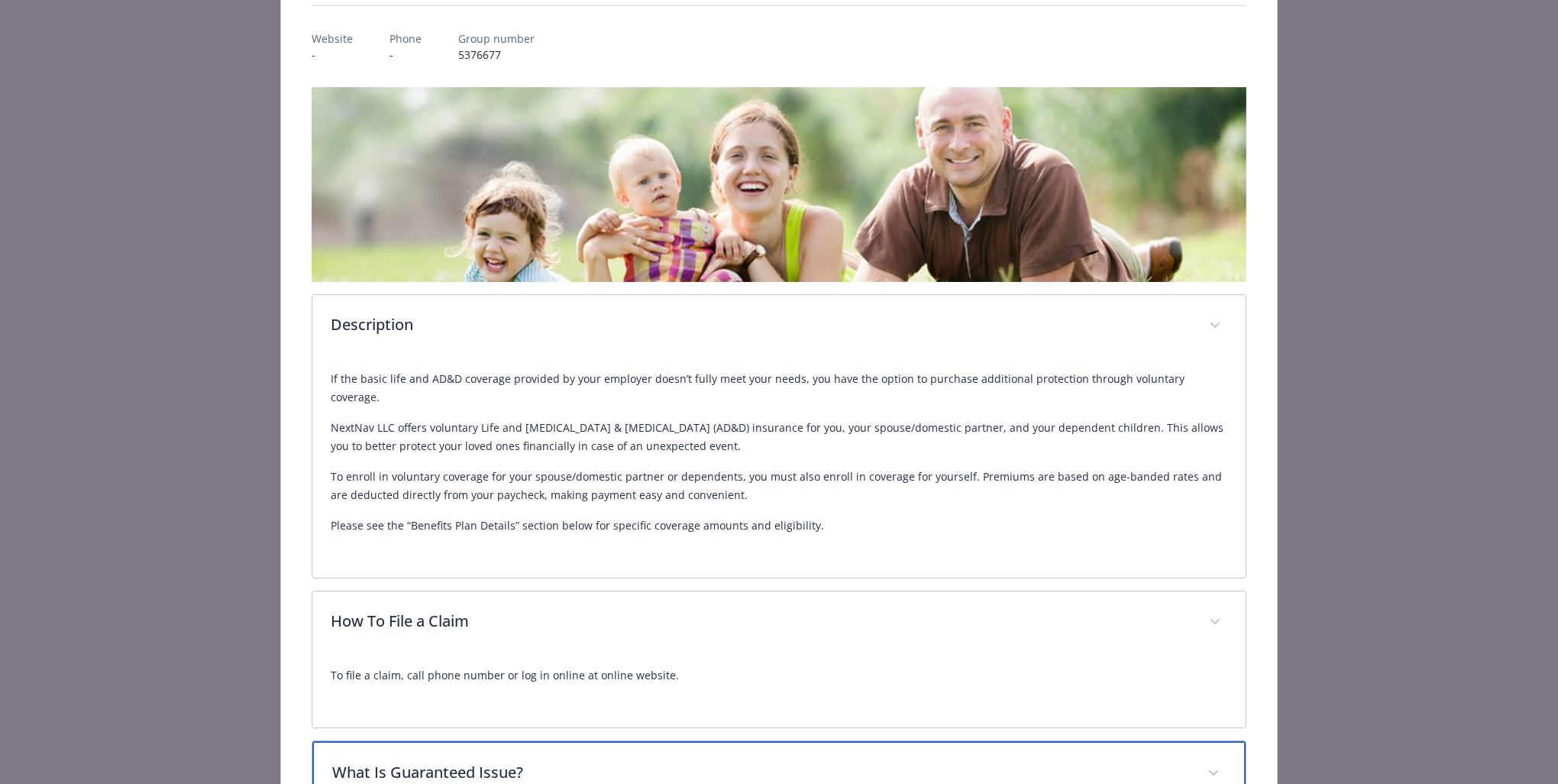
scroll to position [0, 0]
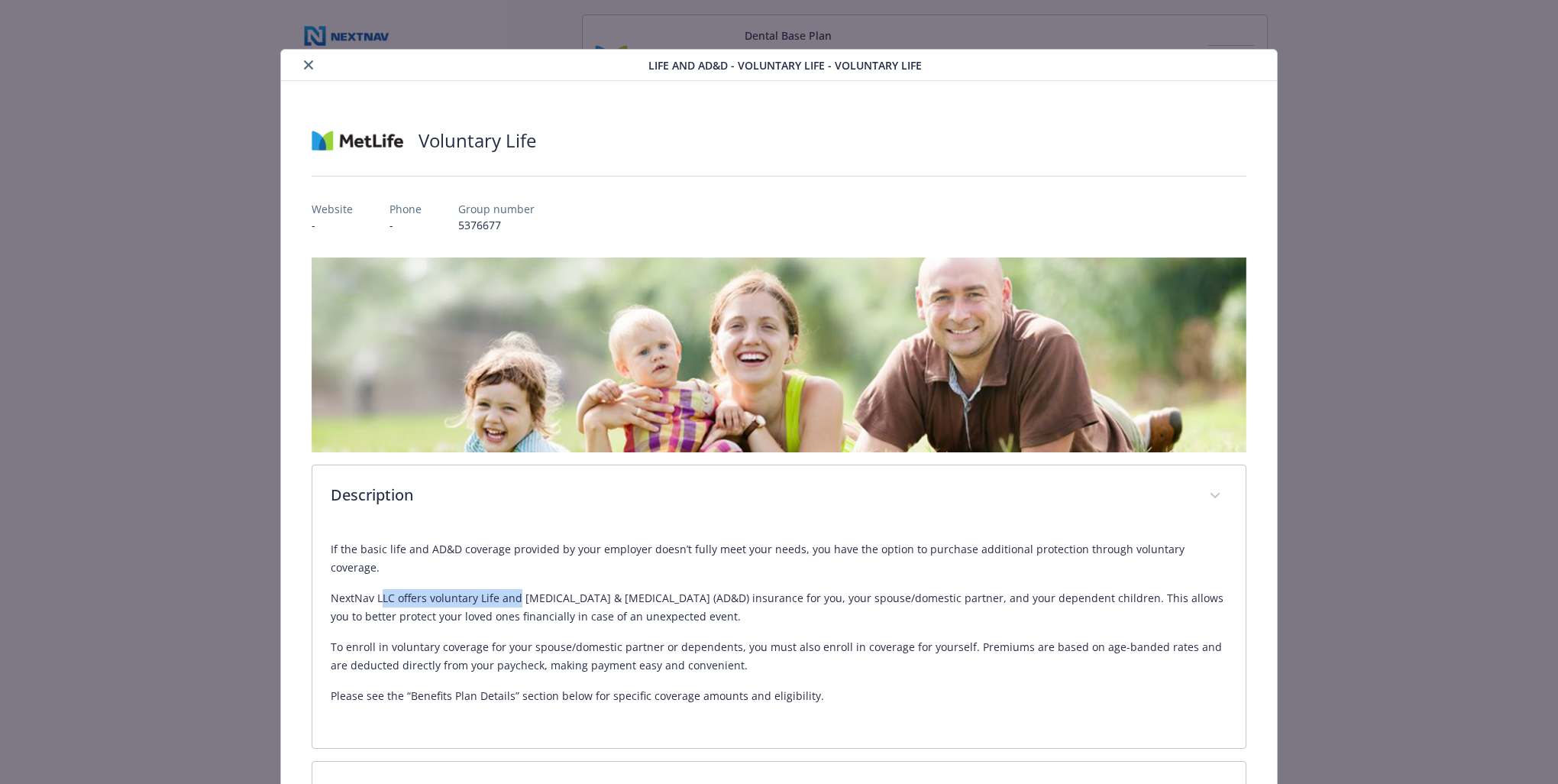
drag, startPoint x: 382, startPoint y: 579, endPoint x: 515, endPoint y: 580, distance: 133.0
click at [515, 589] on p "NextNav LLC offers voluntary Life and [MEDICAL_DATA] & [MEDICAL_DATA] (AD&D) in…" at bounding box center [779, 607] width 897 height 37
drag, startPoint x: 359, startPoint y: 598, endPoint x: 621, endPoint y: 597, distance: 262.0
click at [621, 597] on p "NextNav LLC offers voluntary Life and [MEDICAL_DATA] & [MEDICAL_DATA] (AD&D) in…" at bounding box center [779, 607] width 897 height 37
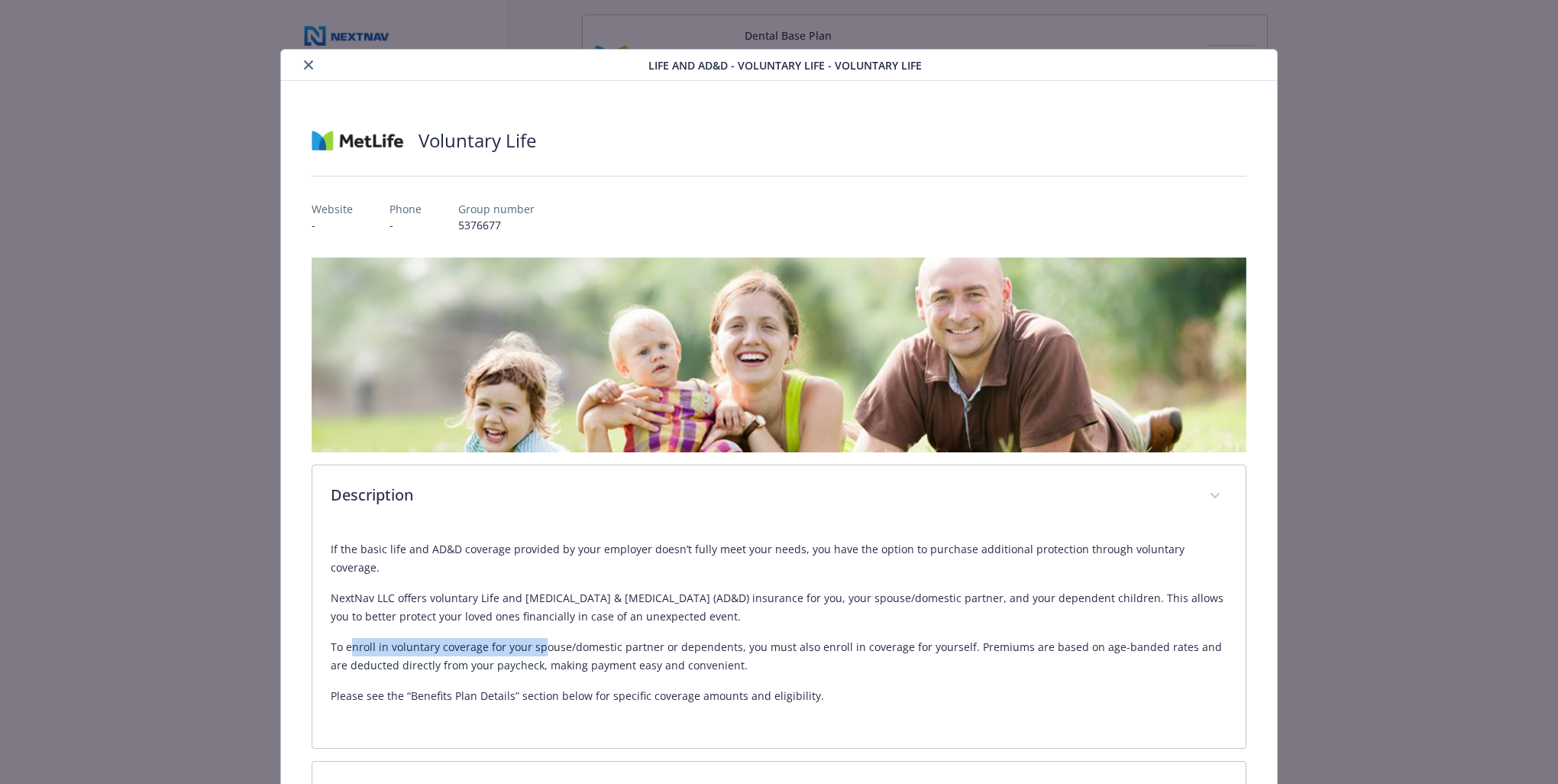
drag, startPoint x: 351, startPoint y: 626, endPoint x: 536, endPoint y: 628, distance: 185.0
click at [536, 626] on p "To enroll in voluntary coverage for your spouse/domestic partner or dependents,…" at bounding box center [779, 656] width 897 height 37
click at [538, 626] on p "To enroll in voluntary coverage for your spouse/domestic partner or dependents,…" at bounding box center [779, 656] width 897 height 37
click at [305, 63] on icon "close" at bounding box center [309, 64] width 9 height 9
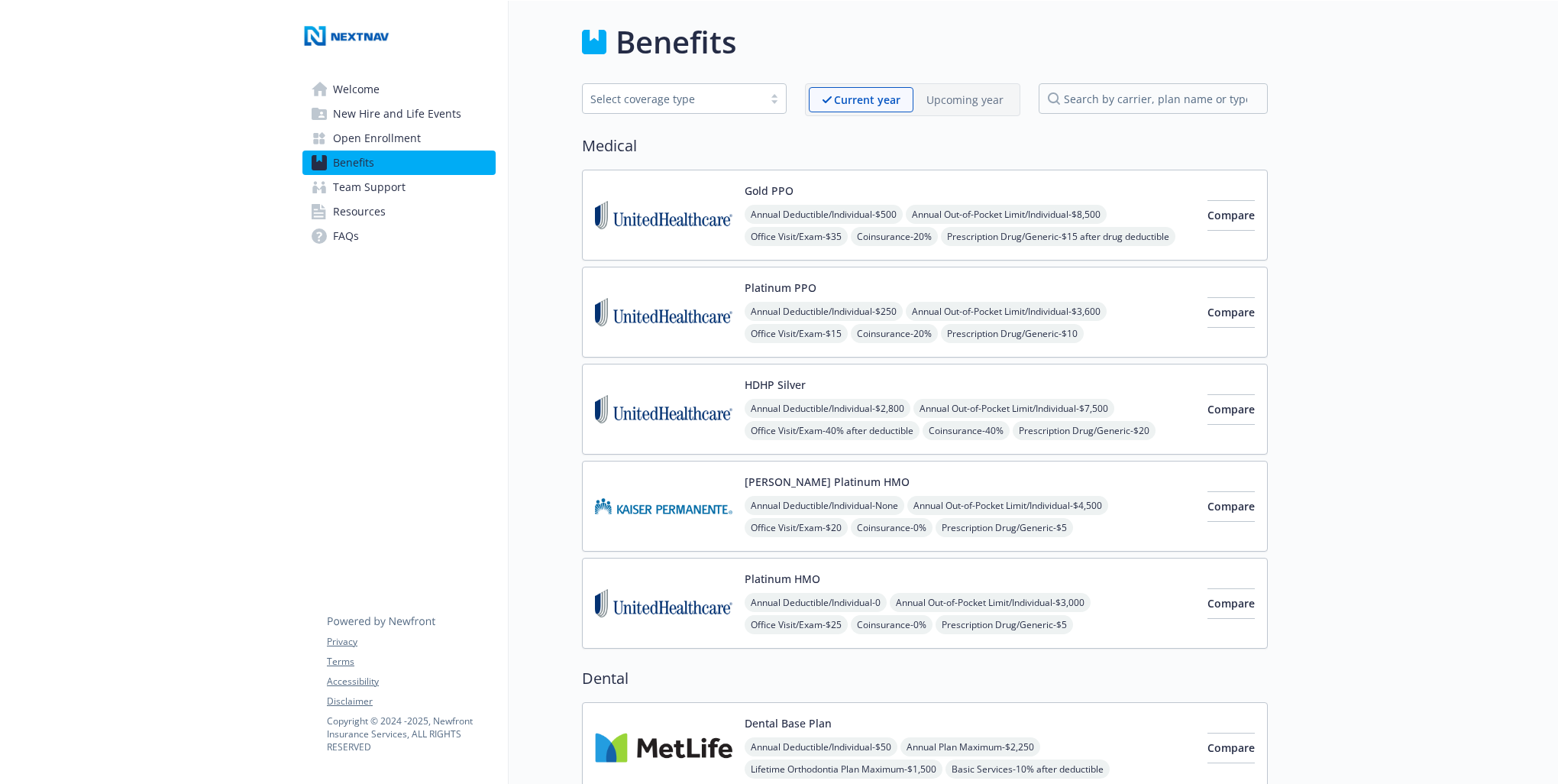
click at [972, 102] on p "Upcoming year" at bounding box center [965, 99] width 78 height 16
click at [852, 96] on p "Current year" at bounding box center [854, 99] width 65 height 16
click at [958, 101] on p "Upcoming year" at bounding box center [965, 99] width 78 height 16
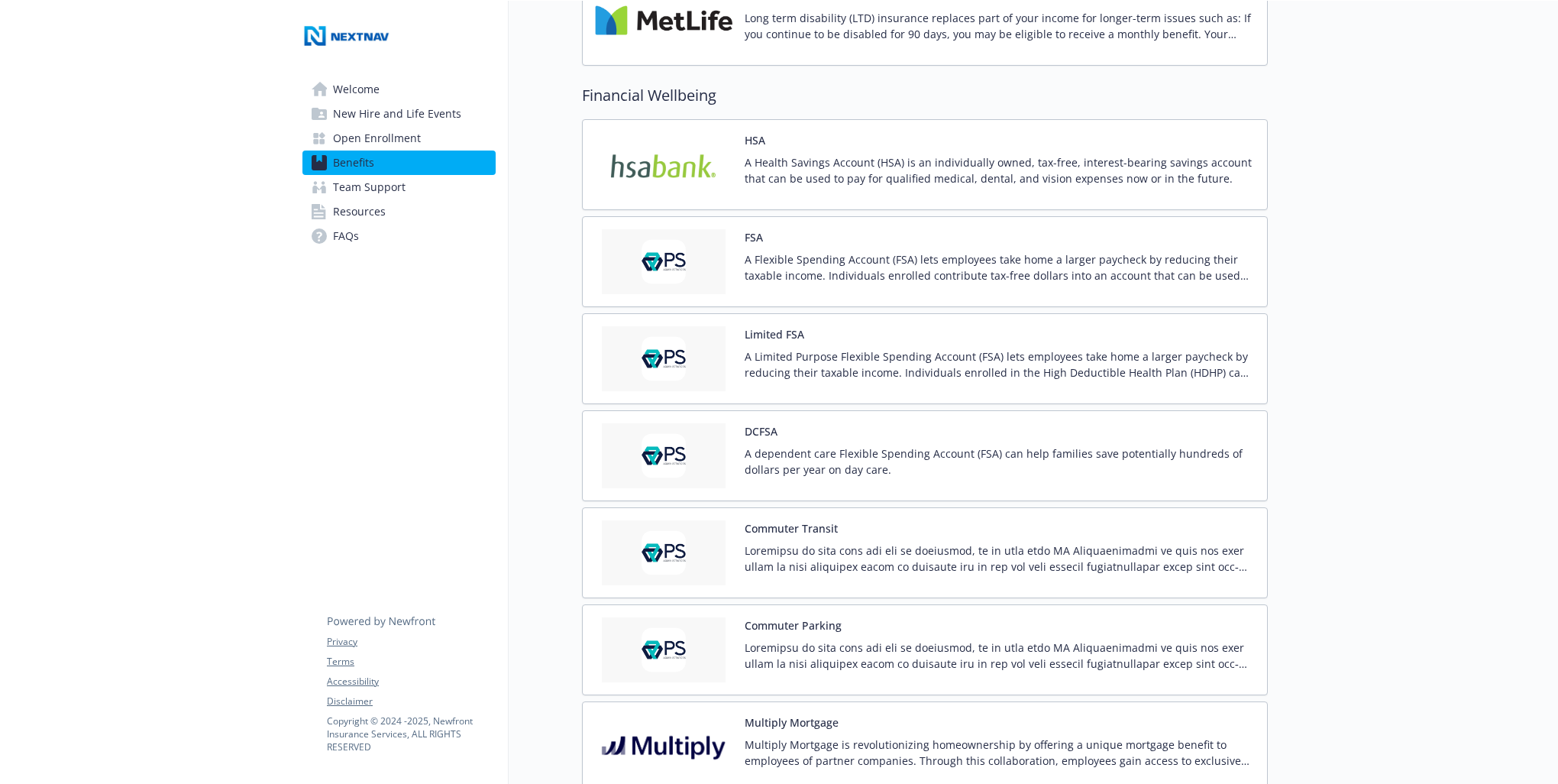
scroll to position [1815, 0]
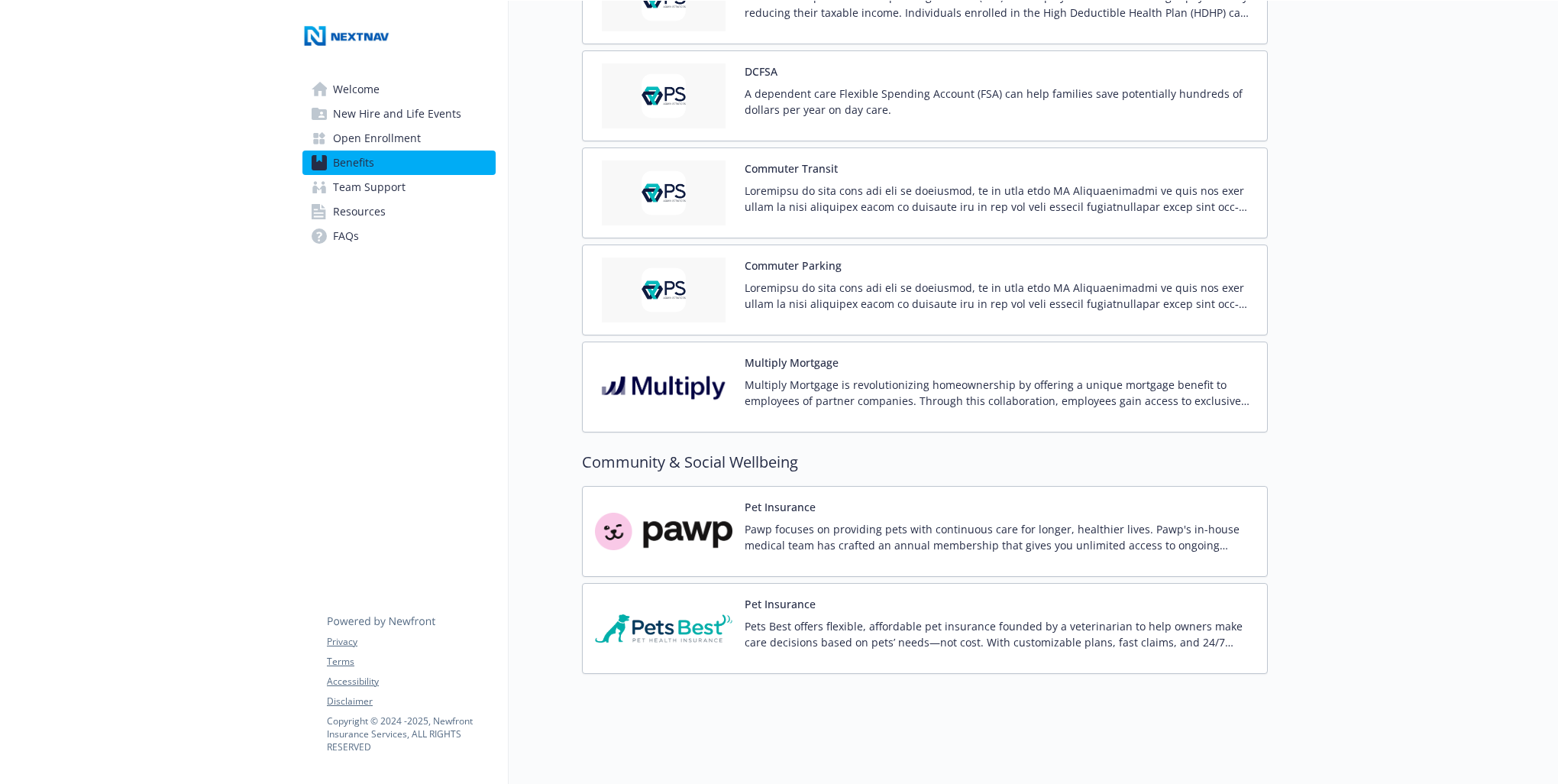
click at [862, 621] on p "Pets Best offers flexible, affordable pet insurance founded by a veterinarian t…" at bounding box center [1000, 634] width 510 height 32
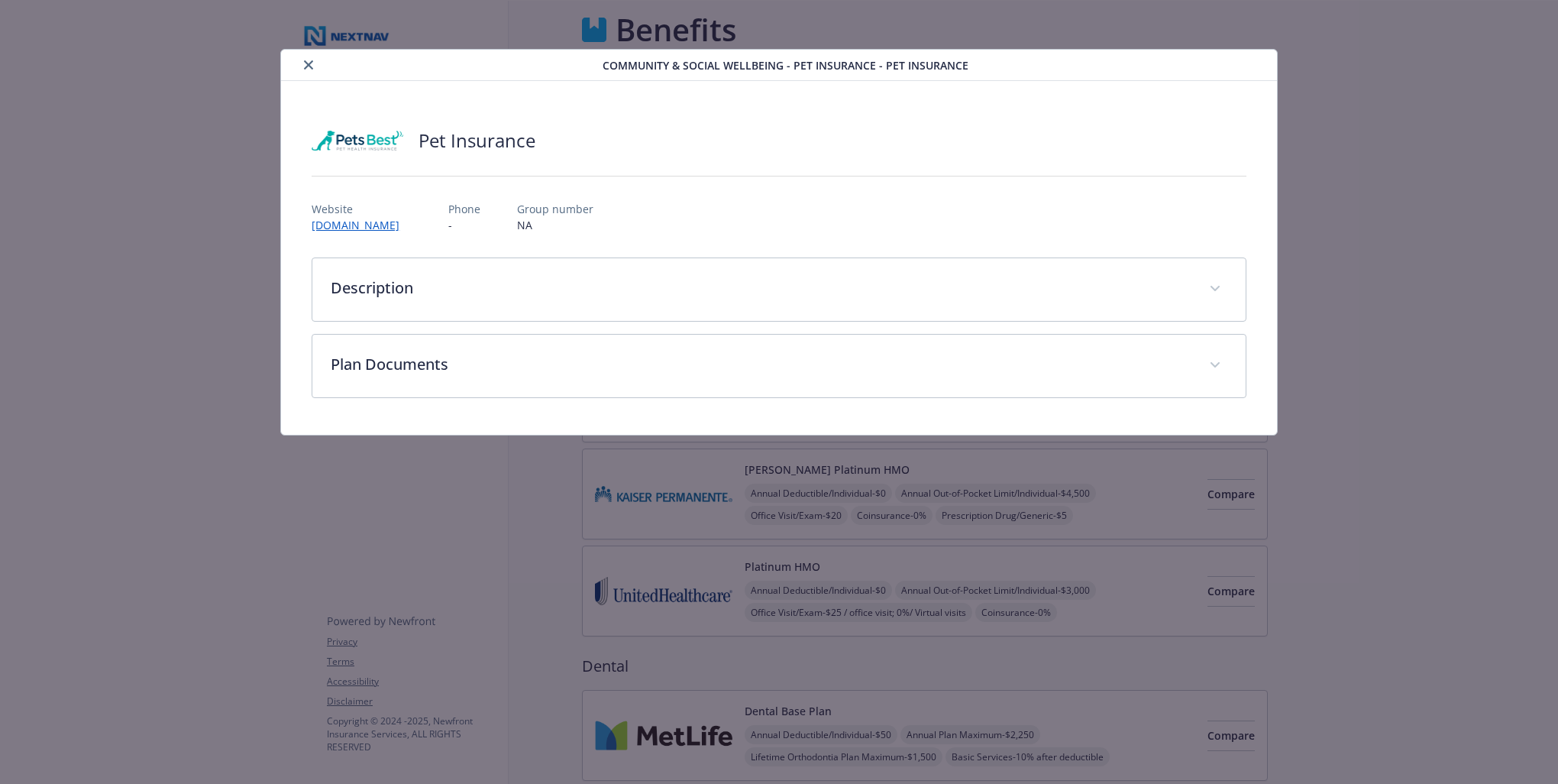
scroll to position [1815, 0]
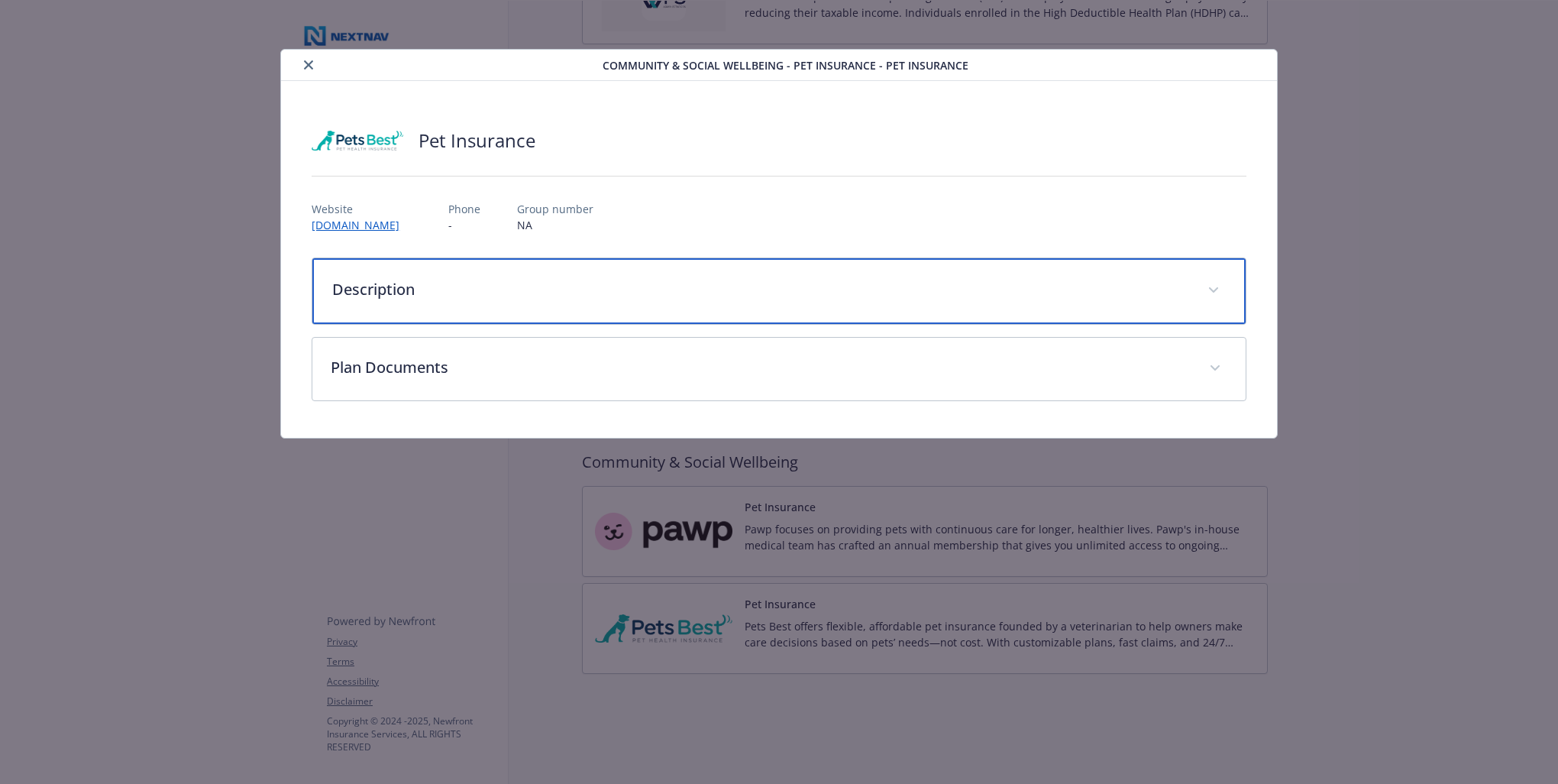
click at [616, 286] on p "Description" at bounding box center [761, 289] width 857 height 23
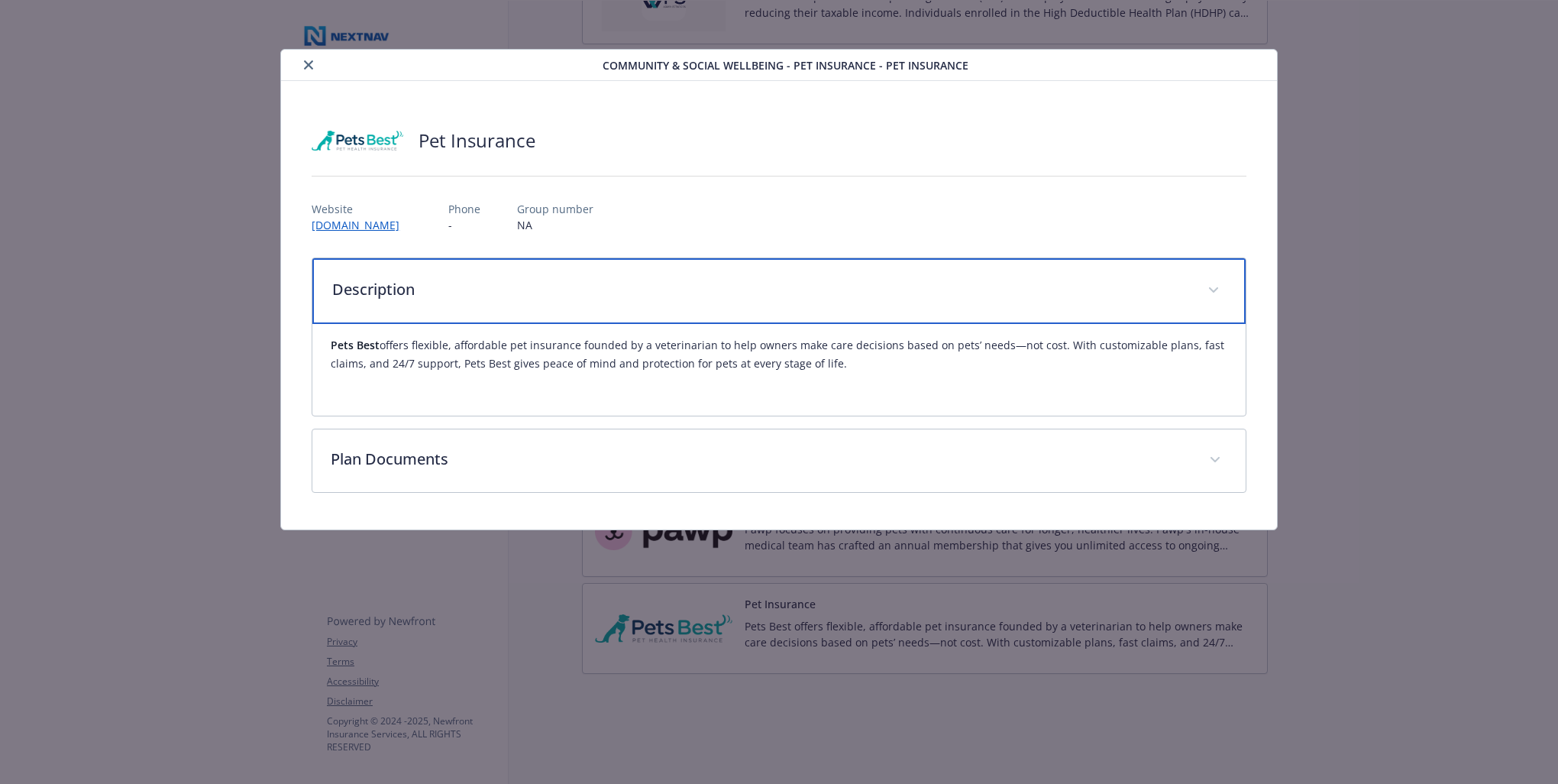
click at [616, 286] on p "Description" at bounding box center [761, 289] width 857 height 23
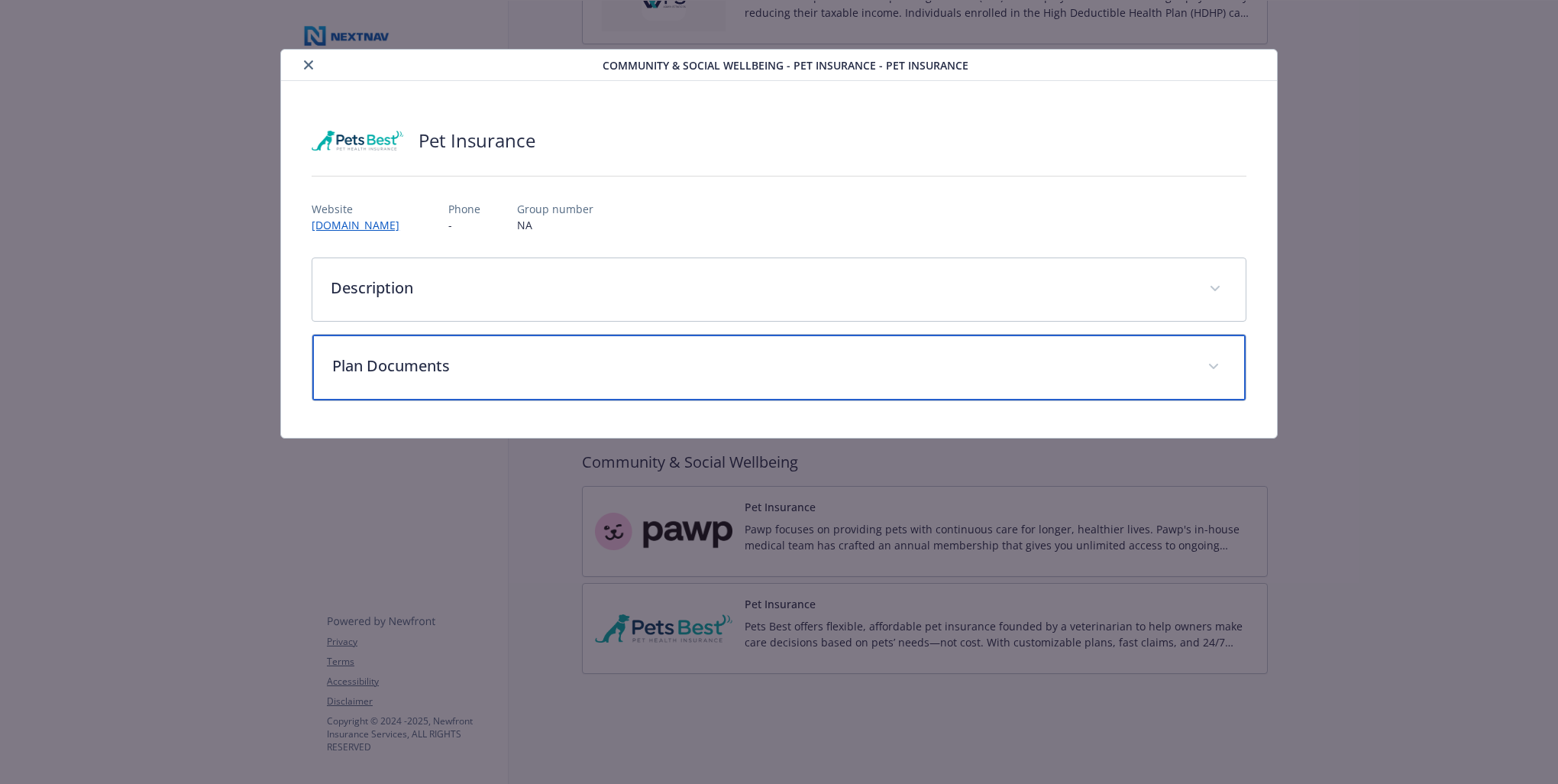
click at [629, 365] on p "Plan Documents" at bounding box center [761, 365] width 857 height 23
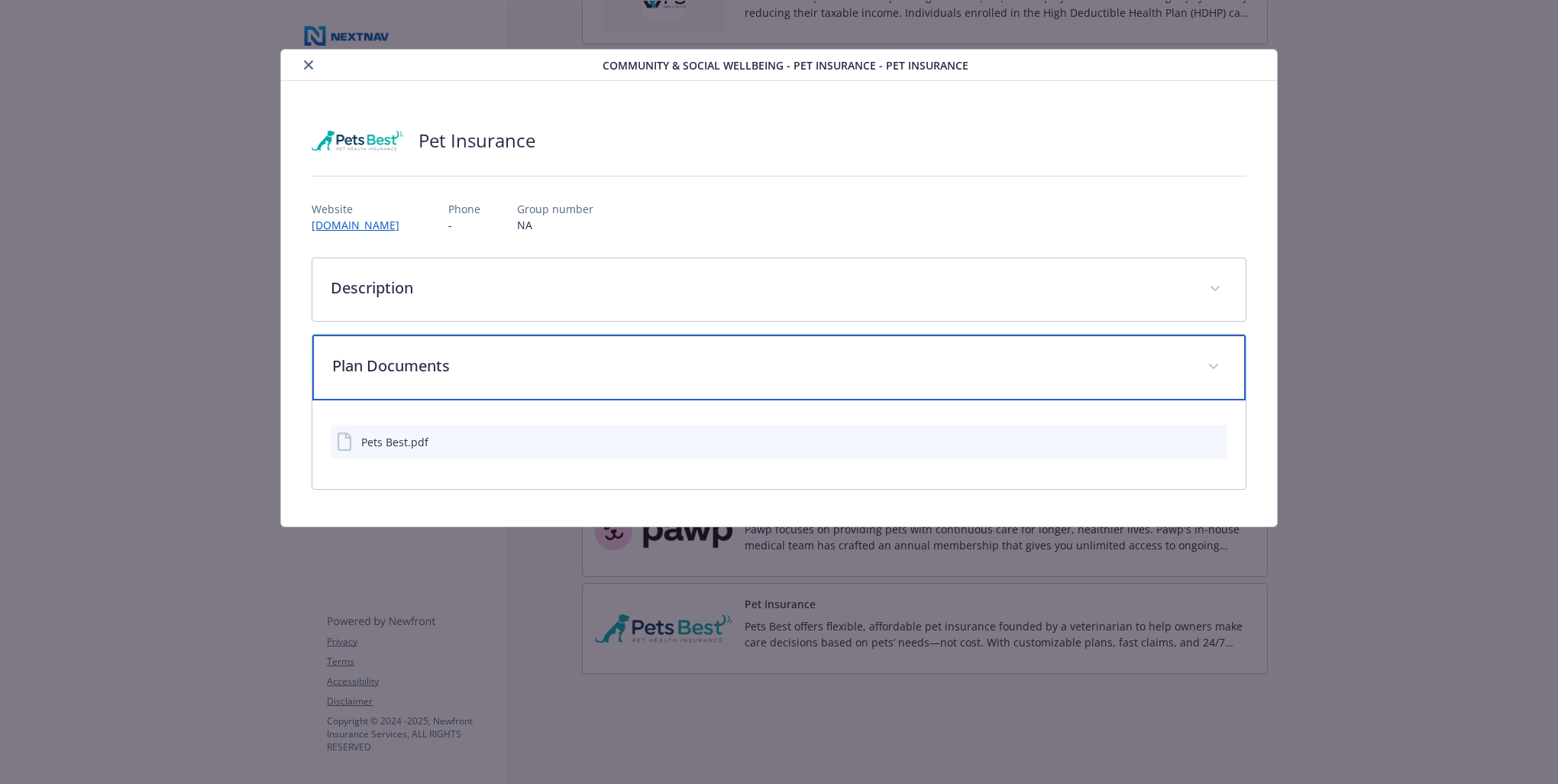
click at [631, 363] on p "Plan Documents" at bounding box center [761, 365] width 857 height 23
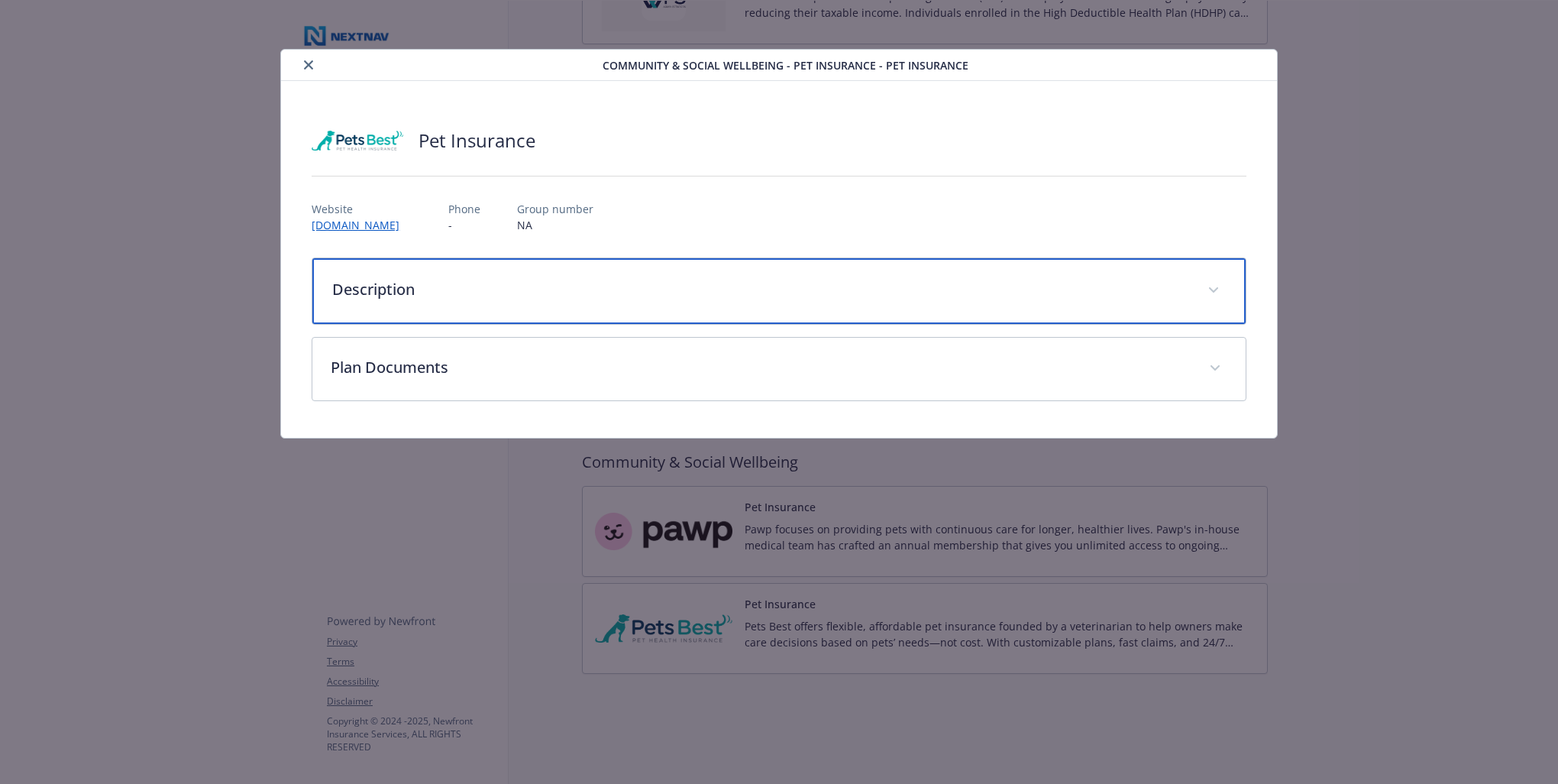
click at [663, 270] on div "Description" at bounding box center [779, 291] width 933 height 66
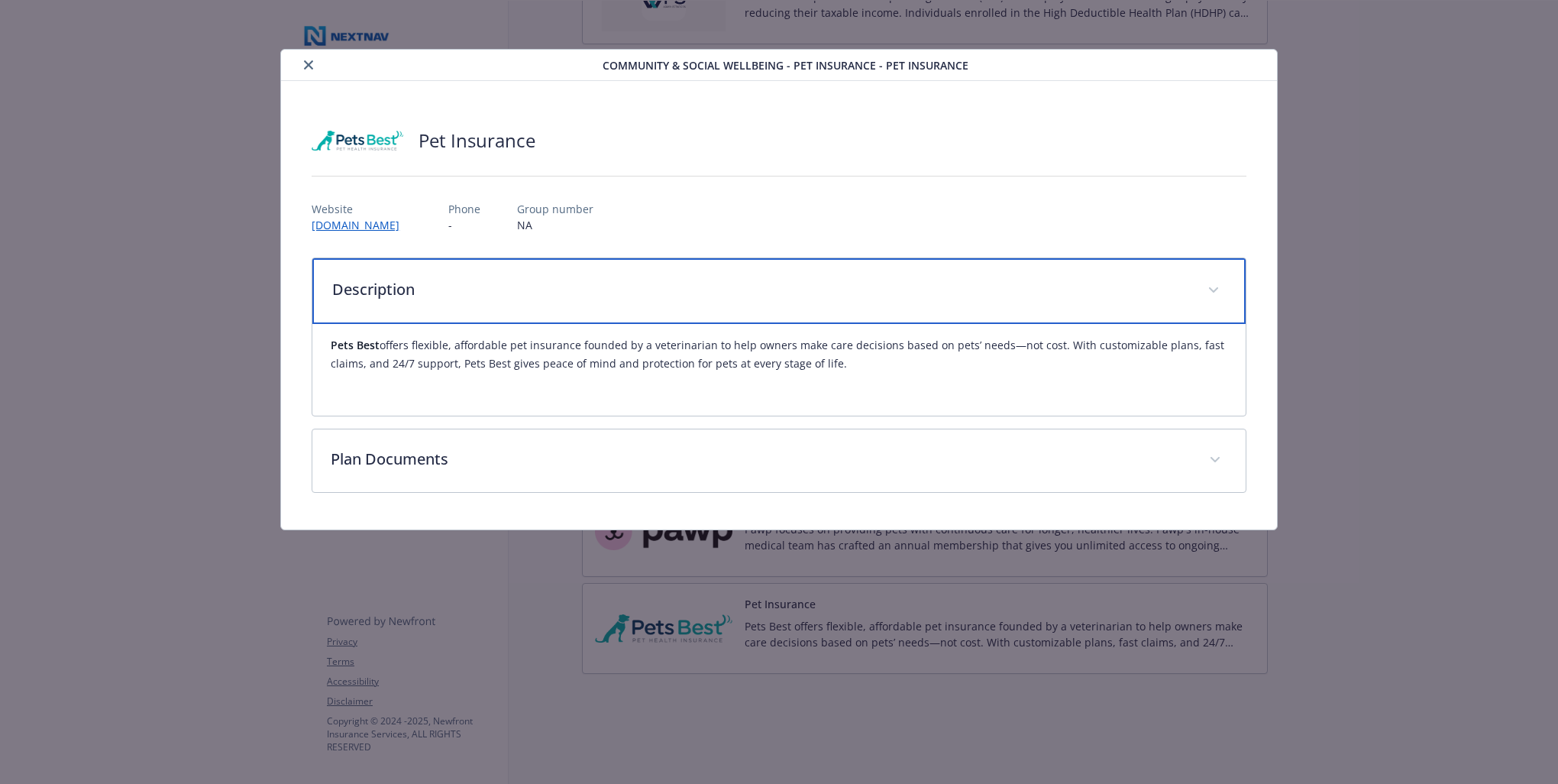
click at [668, 269] on div "Description" at bounding box center [779, 291] width 933 height 66
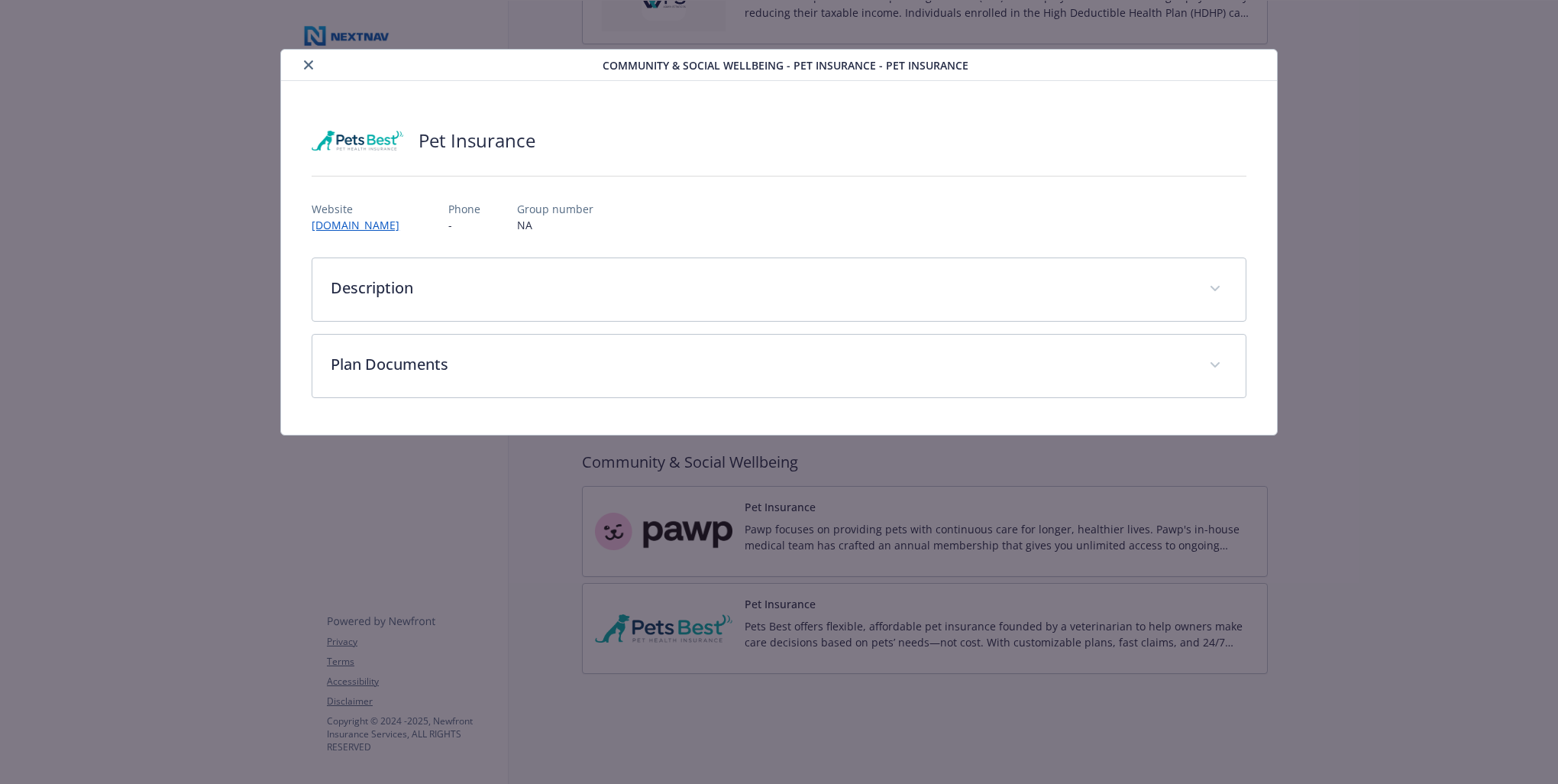
click at [309, 60] on icon "close" at bounding box center [309, 64] width 9 height 9
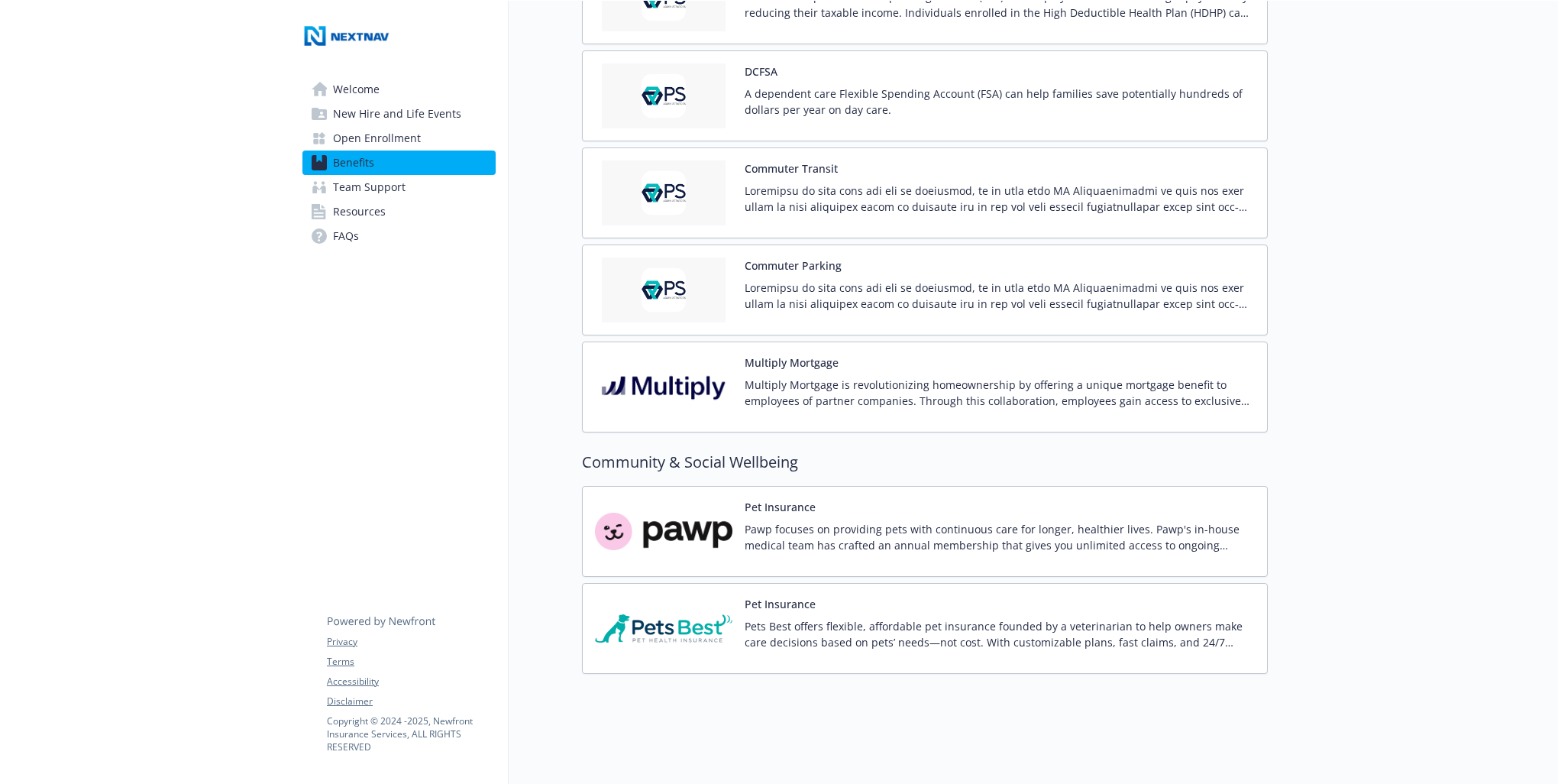
click at [791, 521] on p "Pawp focuses on providing pets with continuous care for longer, healthier lives…" at bounding box center [1000, 537] width 510 height 32
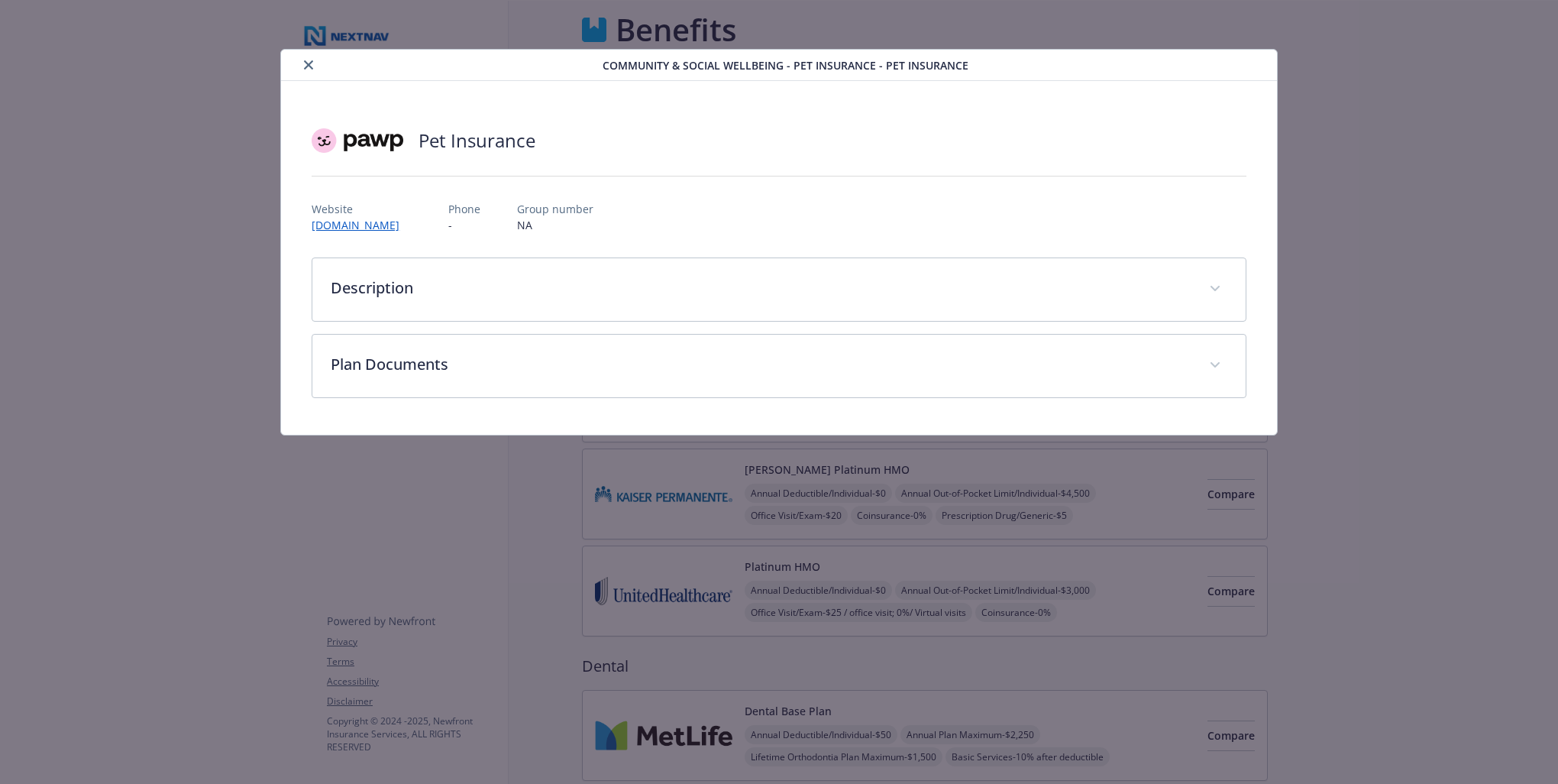
scroll to position [1815, 0]
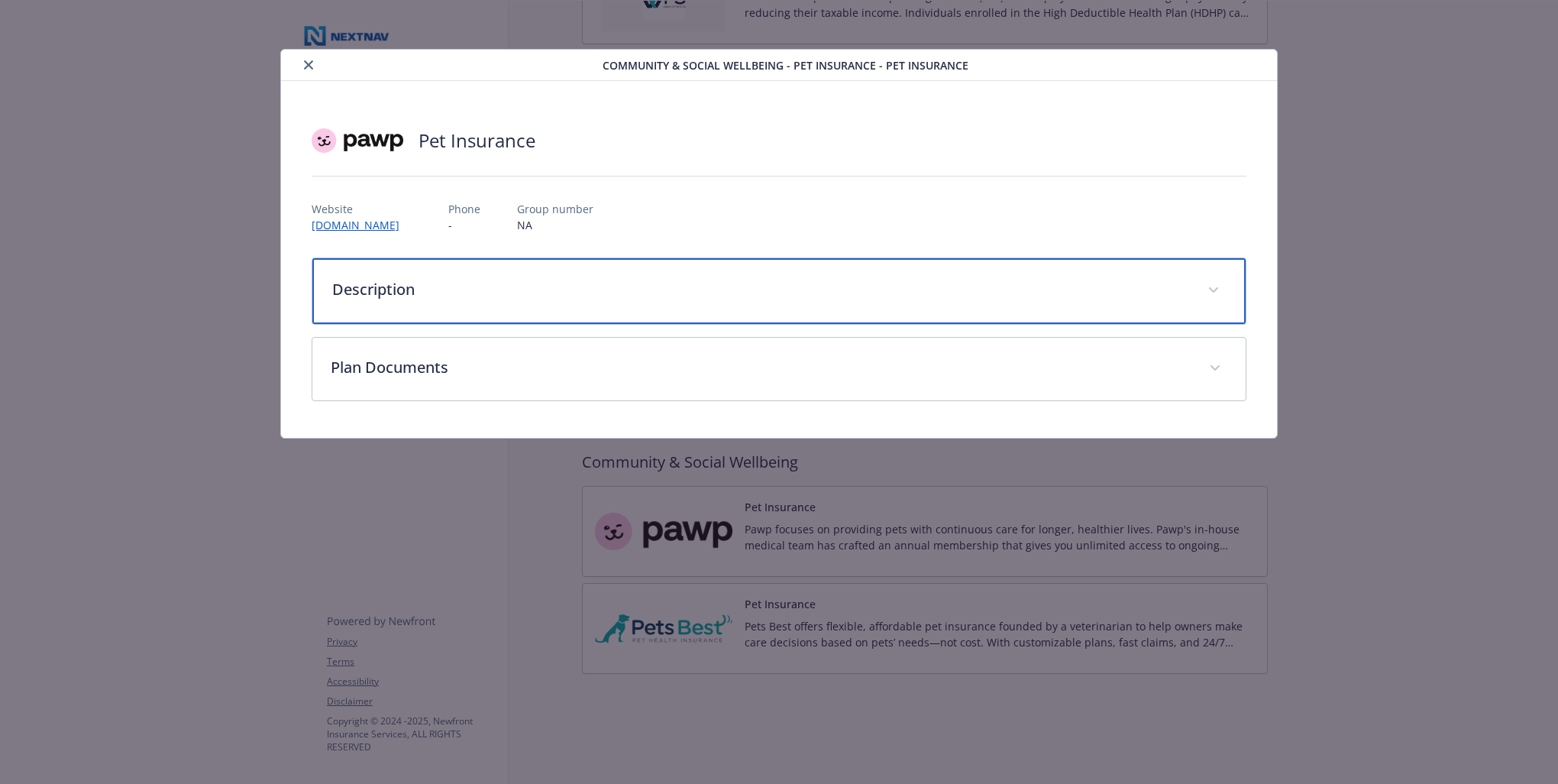
click at [684, 280] on p "Description" at bounding box center [761, 289] width 857 height 23
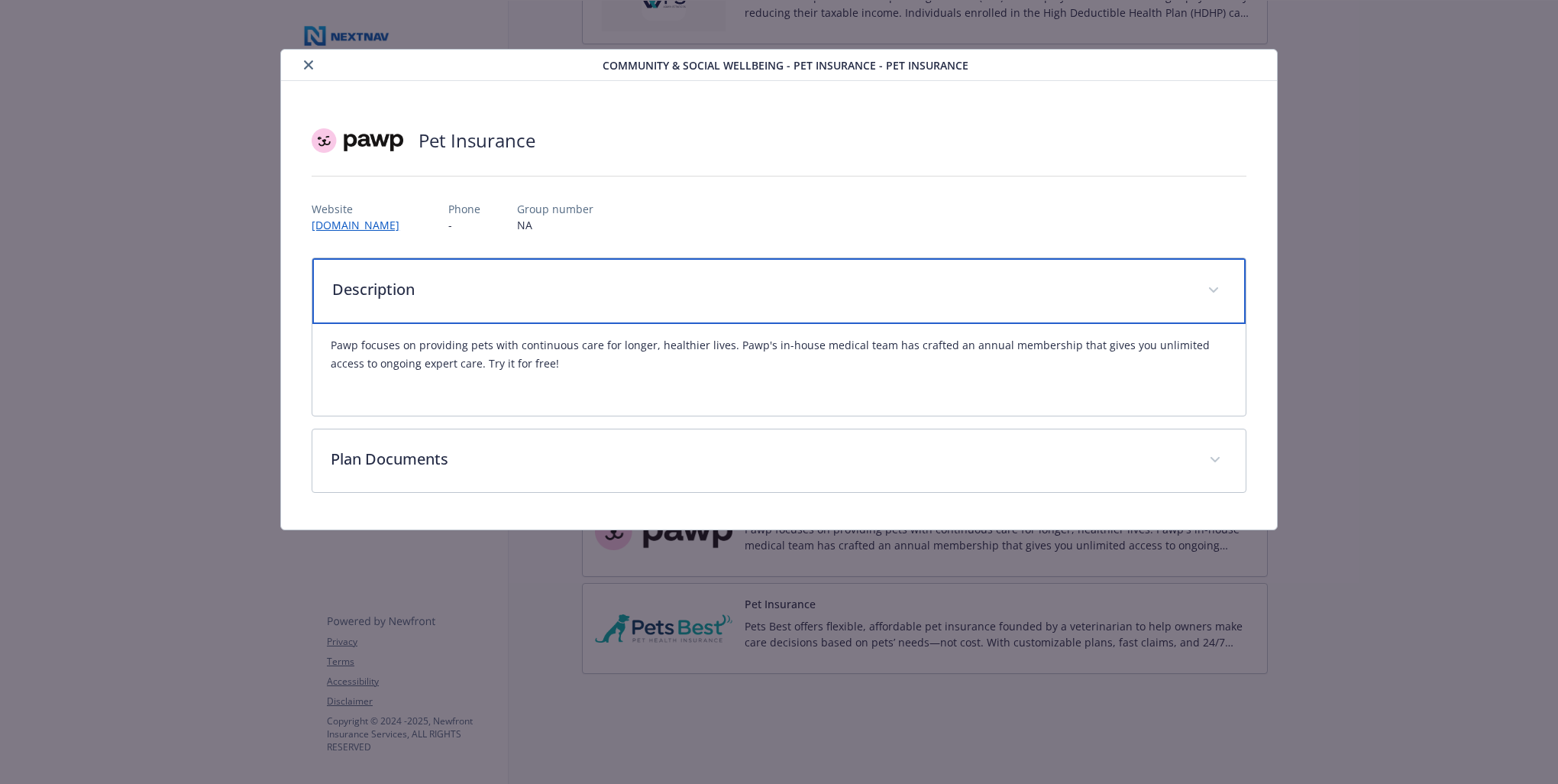
click at [684, 280] on p "Description" at bounding box center [761, 289] width 857 height 23
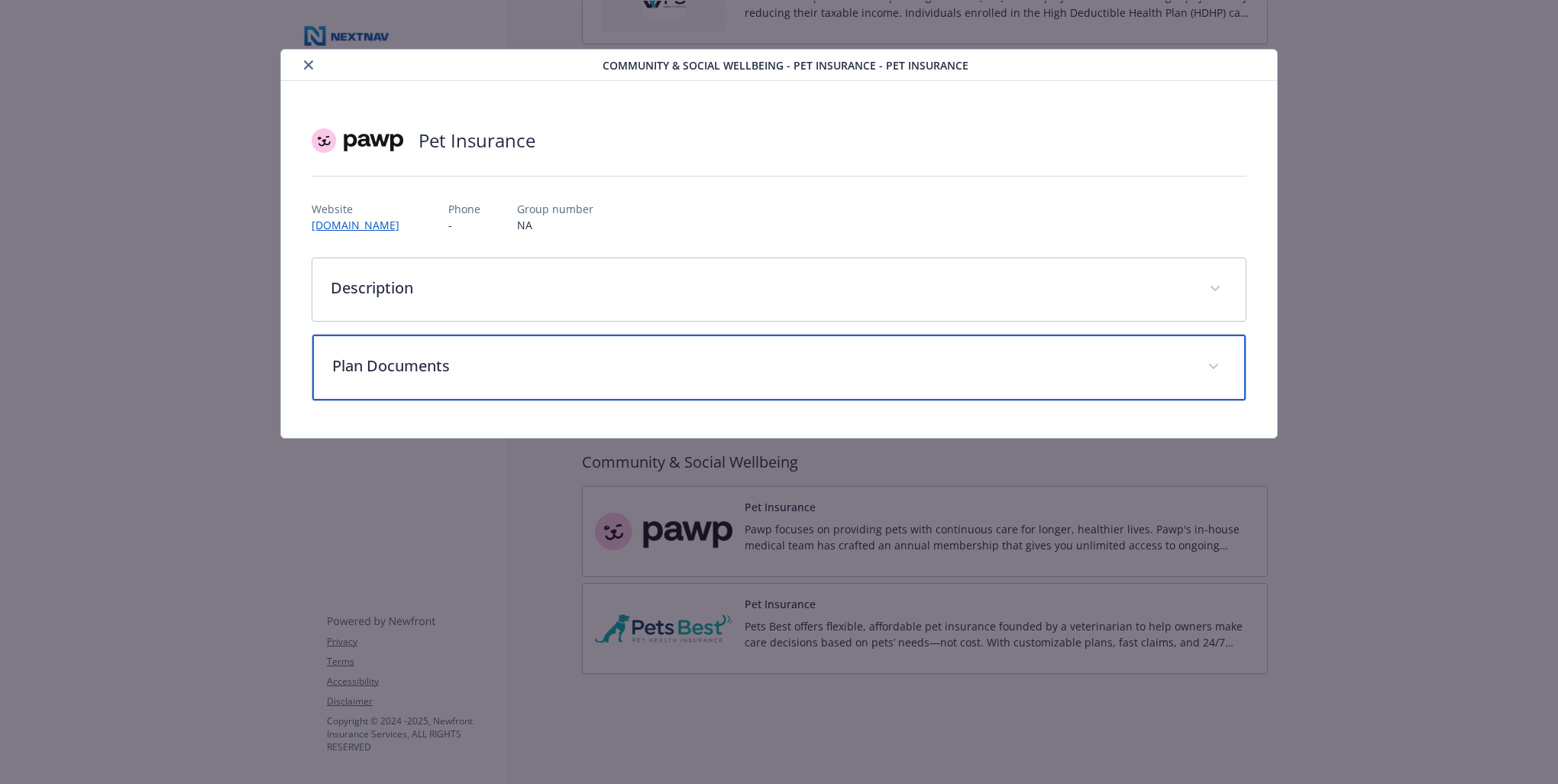
click at [677, 385] on div "Plan Documents" at bounding box center [779, 367] width 933 height 66
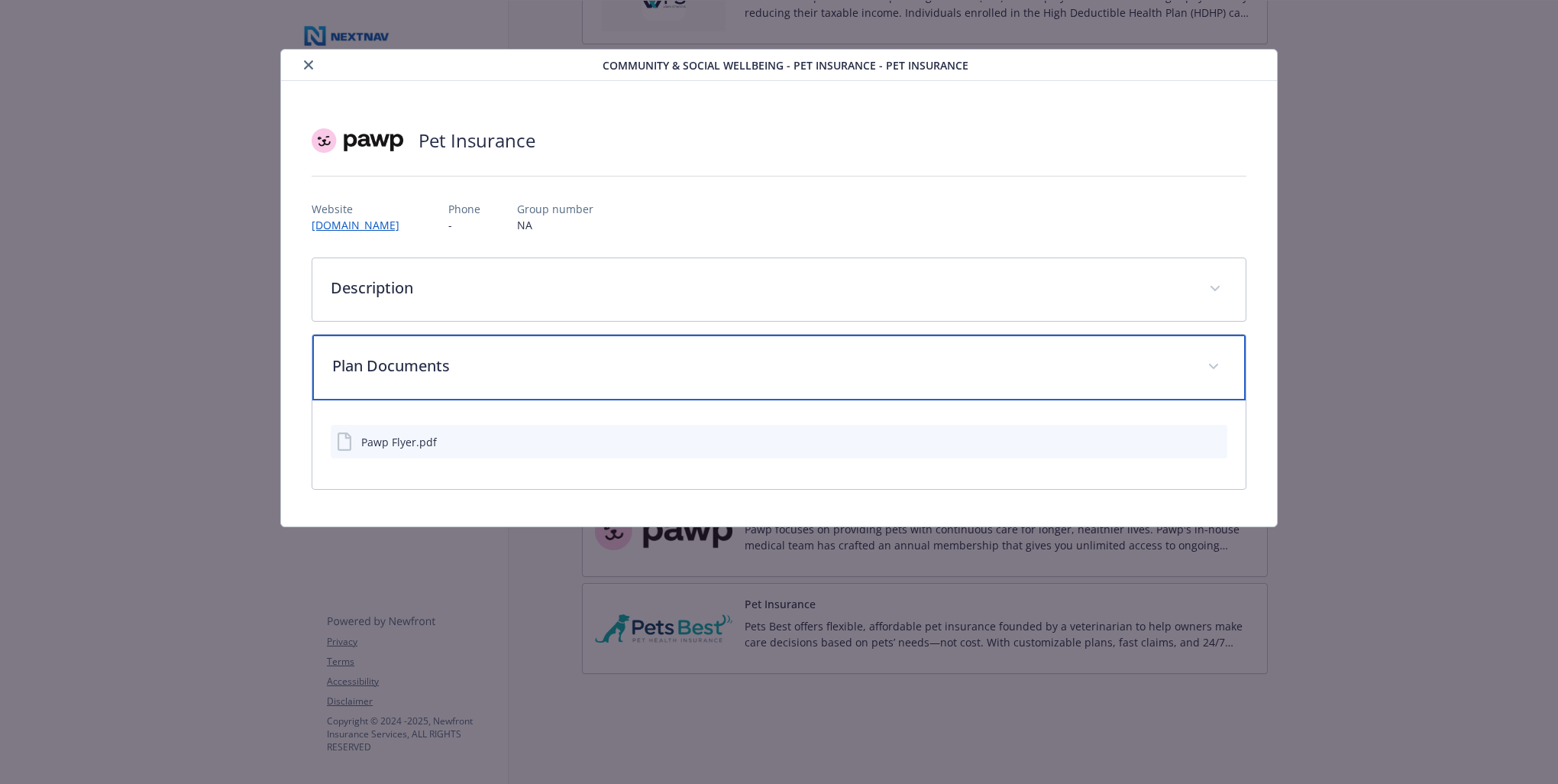
click at [678, 380] on div "Plan Documents" at bounding box center [779, 367] width 933 height 66
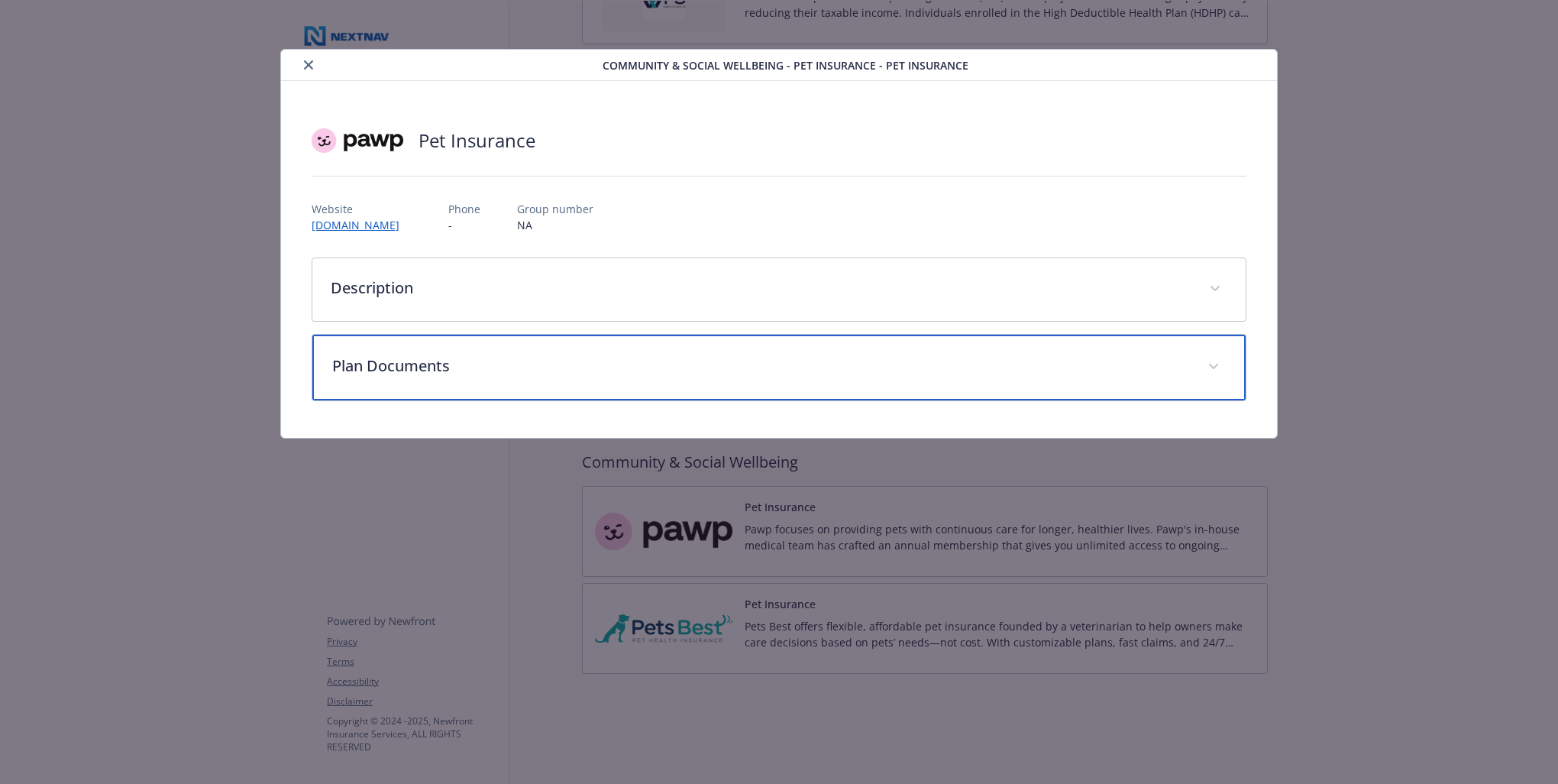
click at [692, 365] on p "Plan Documents" at bounding box center [761, 365] width 857 height 23
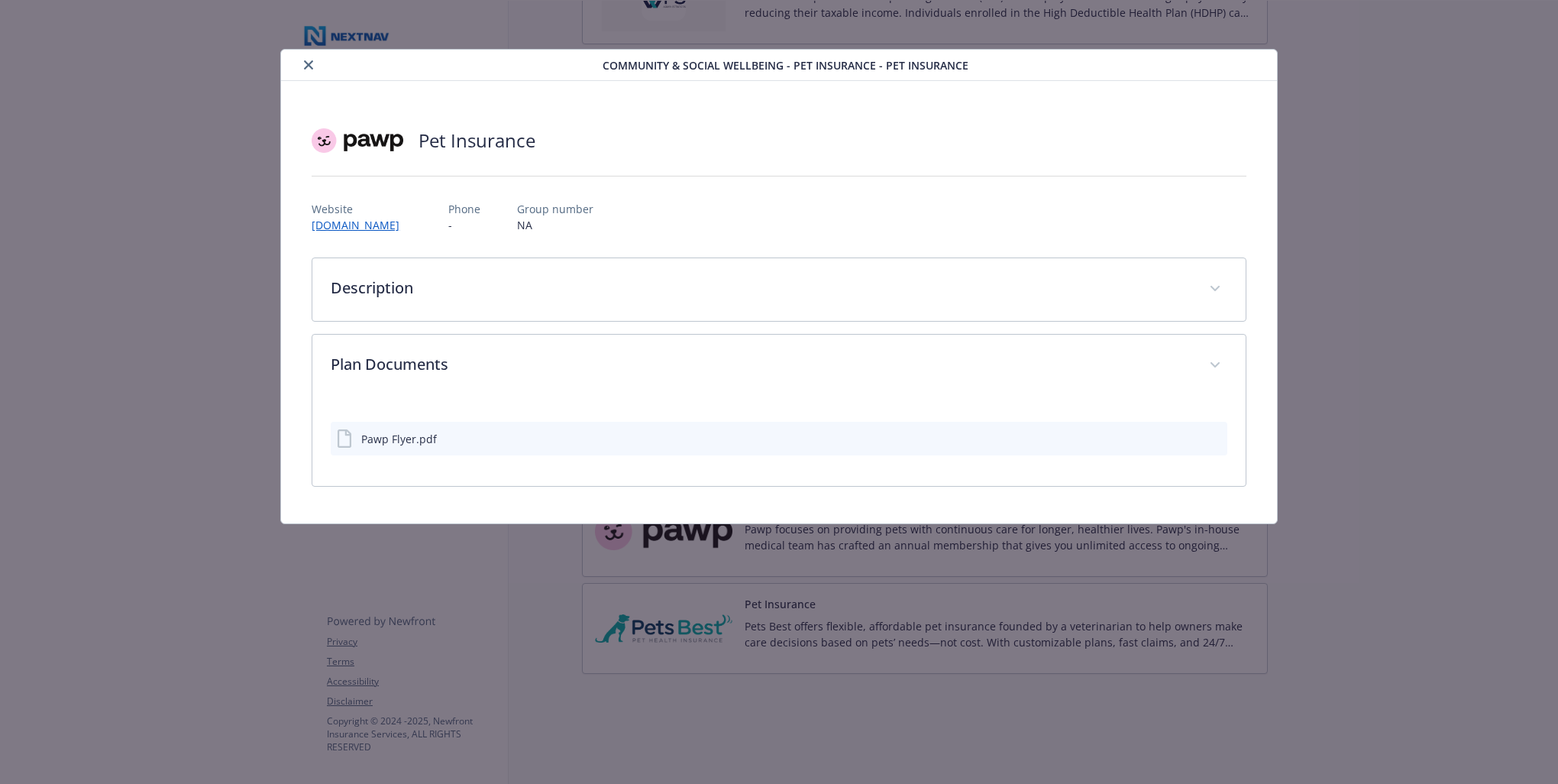
click at [312, 59] on button "close" at bounding box center [309, 65] width 18 height 18
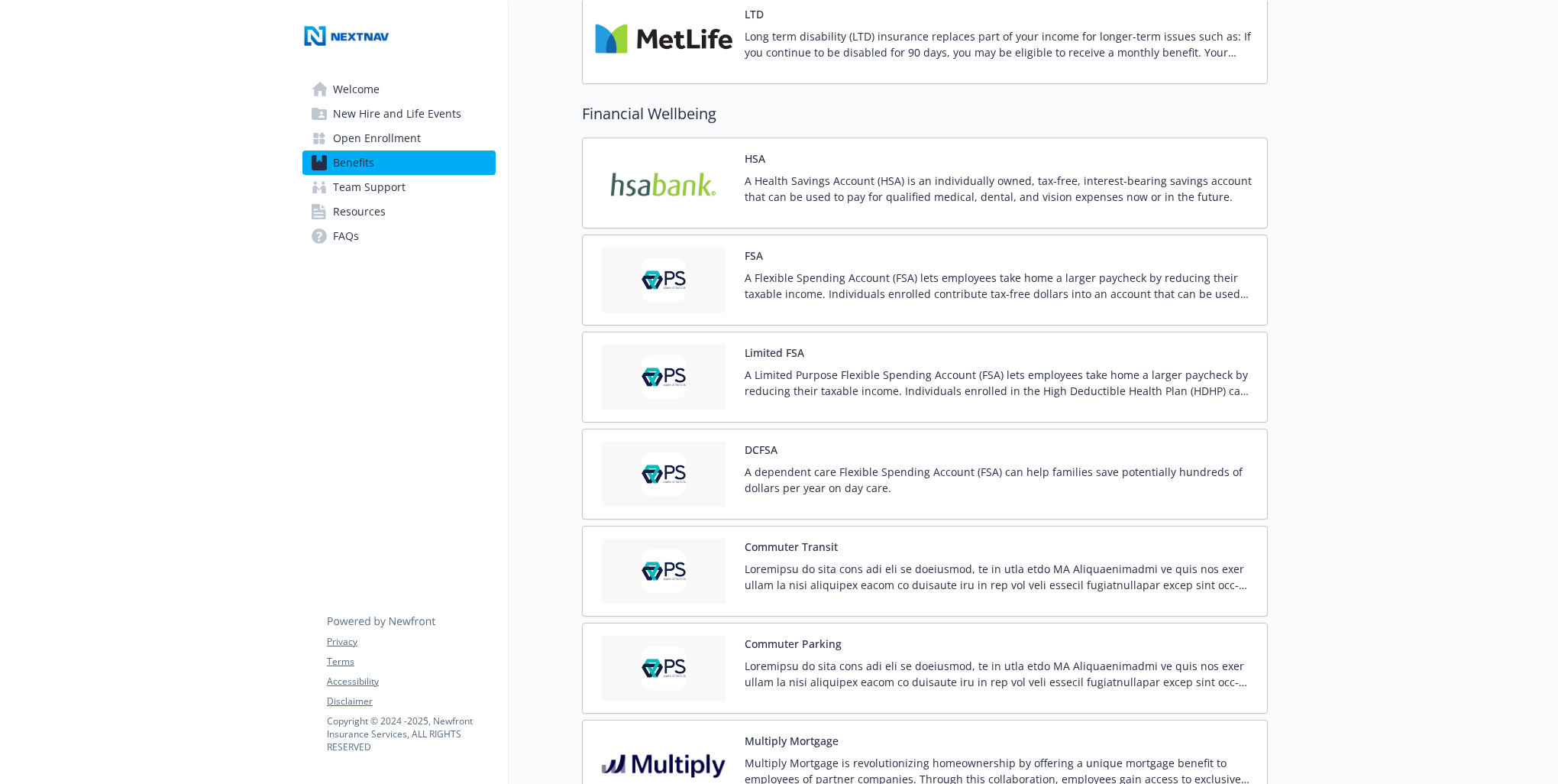
click at [374, 213] on span "Resources" at bounding box center [359, 211] width 53 height 24
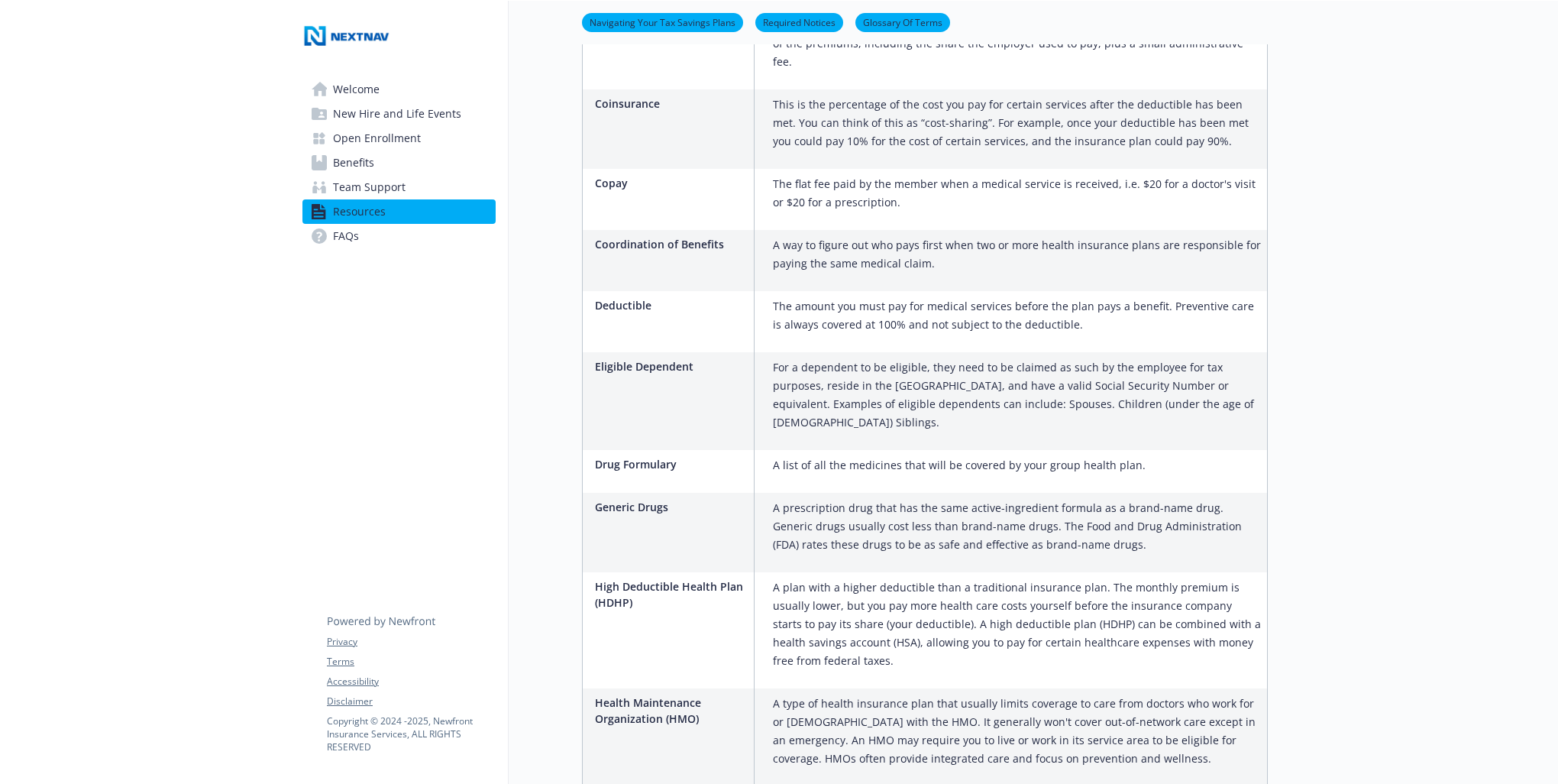
scroll to position [1510, 0]
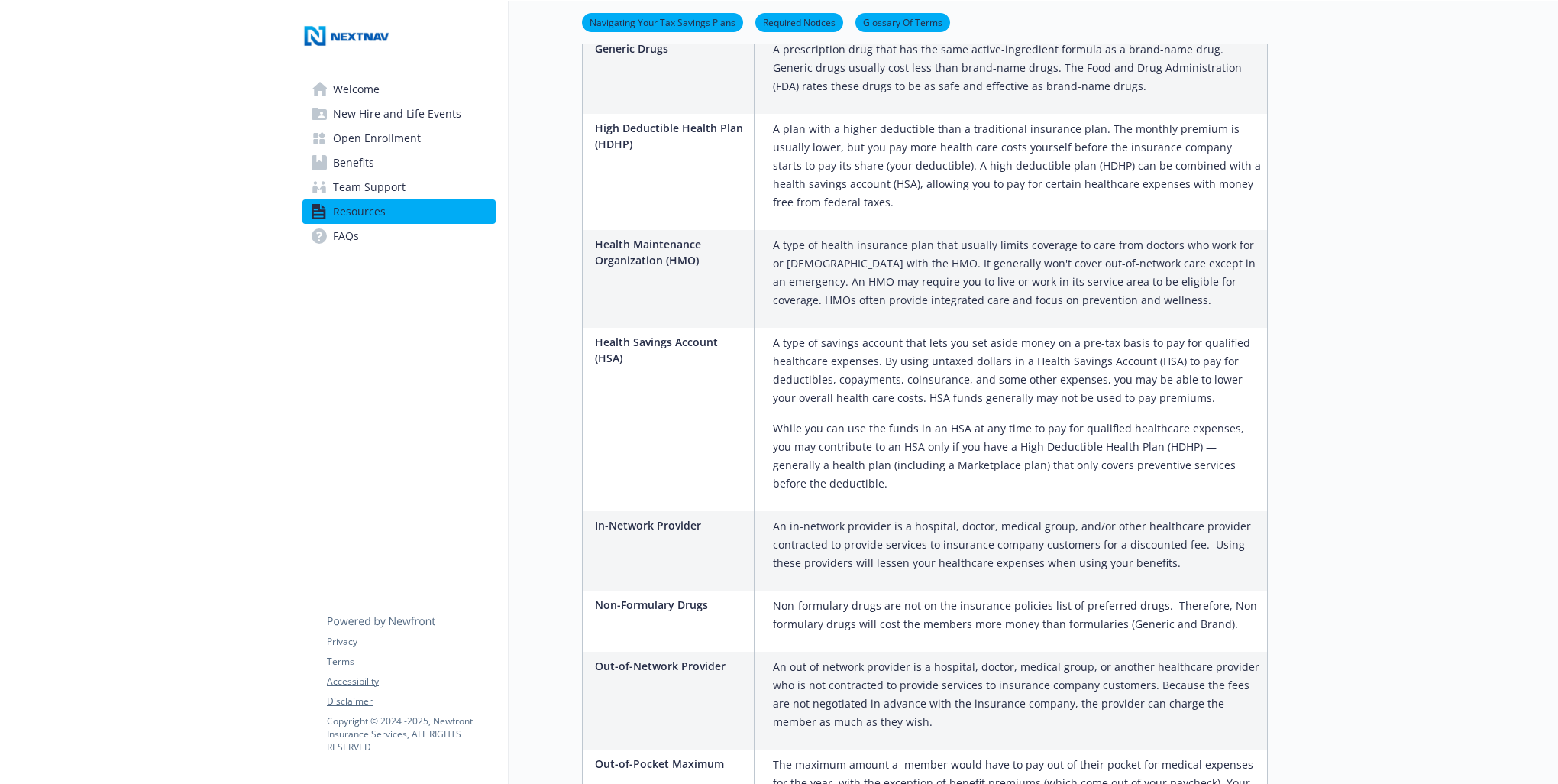
click at [334, 232] on span "FAQs" at bounding box center [345, 235] width 26 height 24
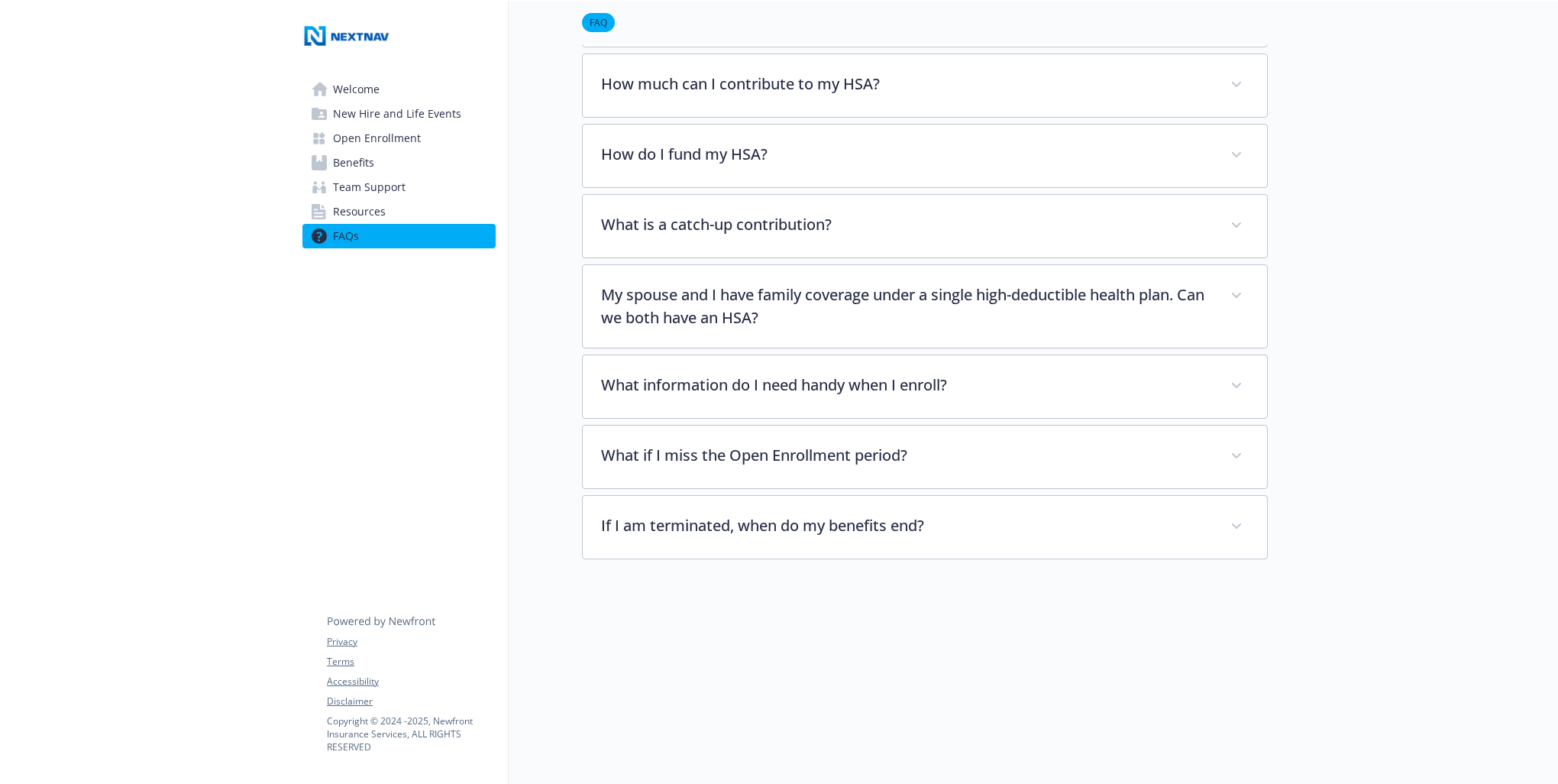
scroll to position [896, 0]
click at [364, 92] on span "Welcome" at bounding box center [356, 89] width 47 height 24
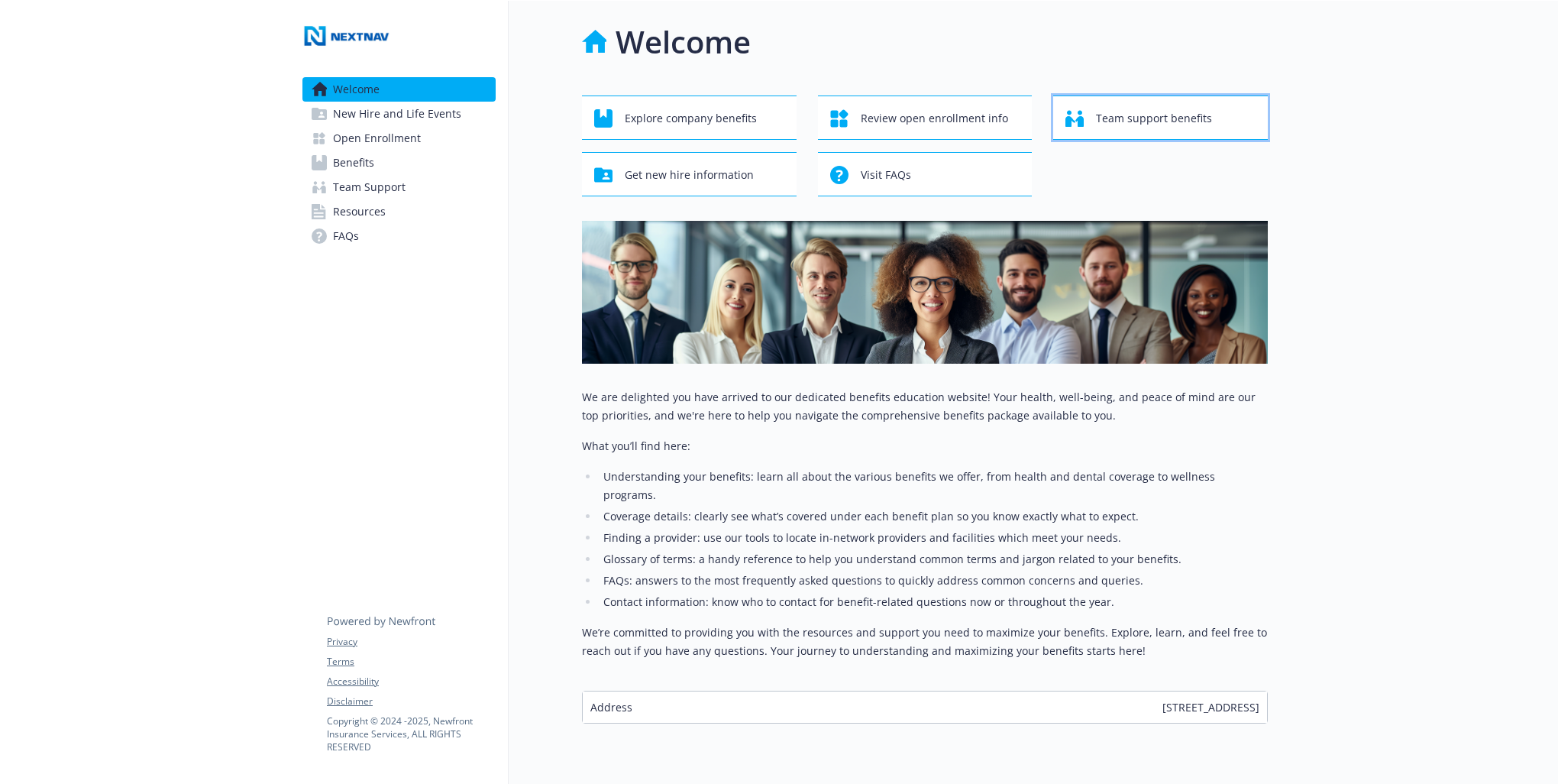
click at [1130, 121] on span "Team support benefits" at bounding box center [1153, 118] width 116 height 29
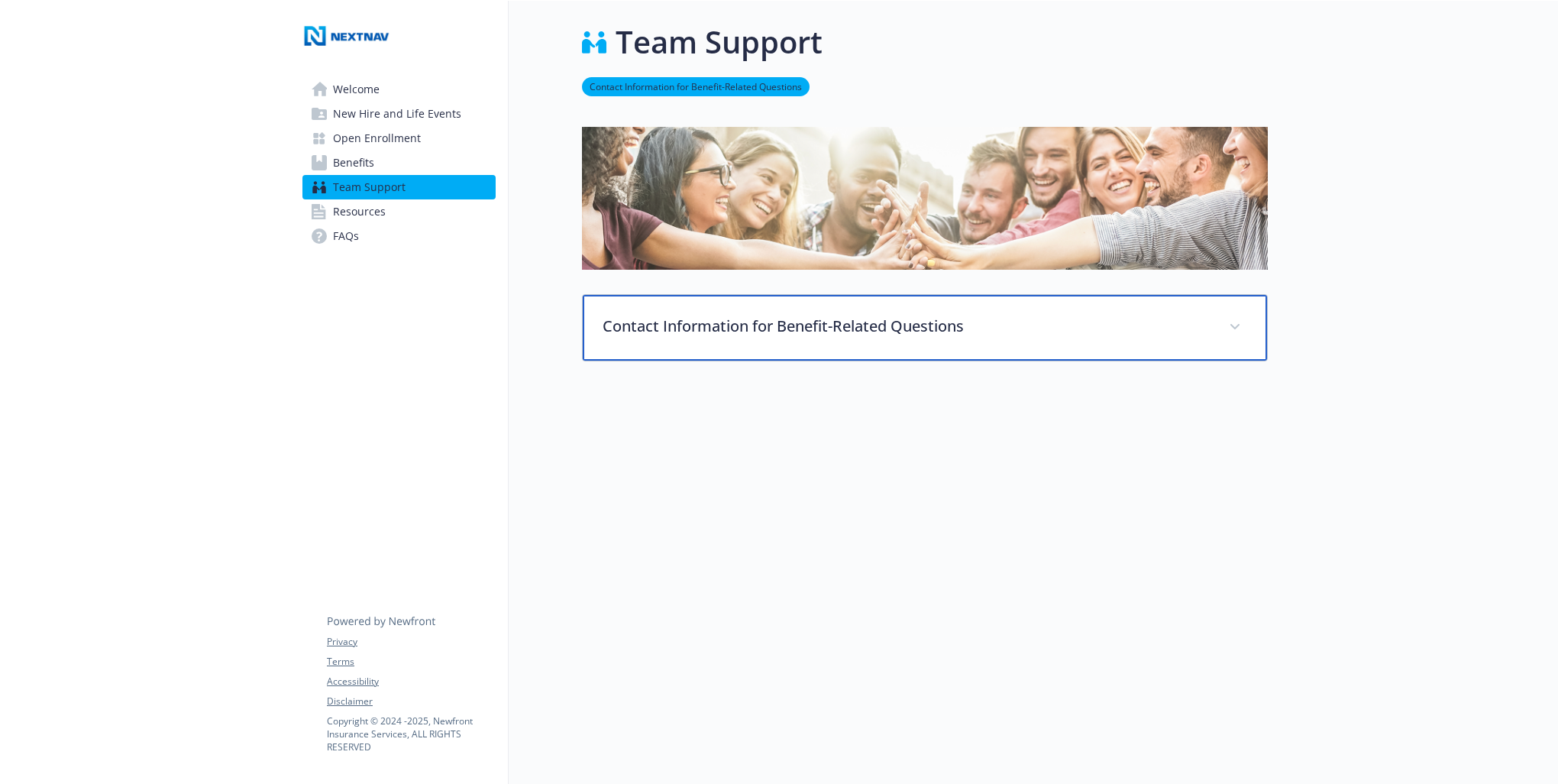
click at [861, 324] on p "Contact Information for Benefit-Related Questions" at bounding box center [907, 325] width 608 height 23
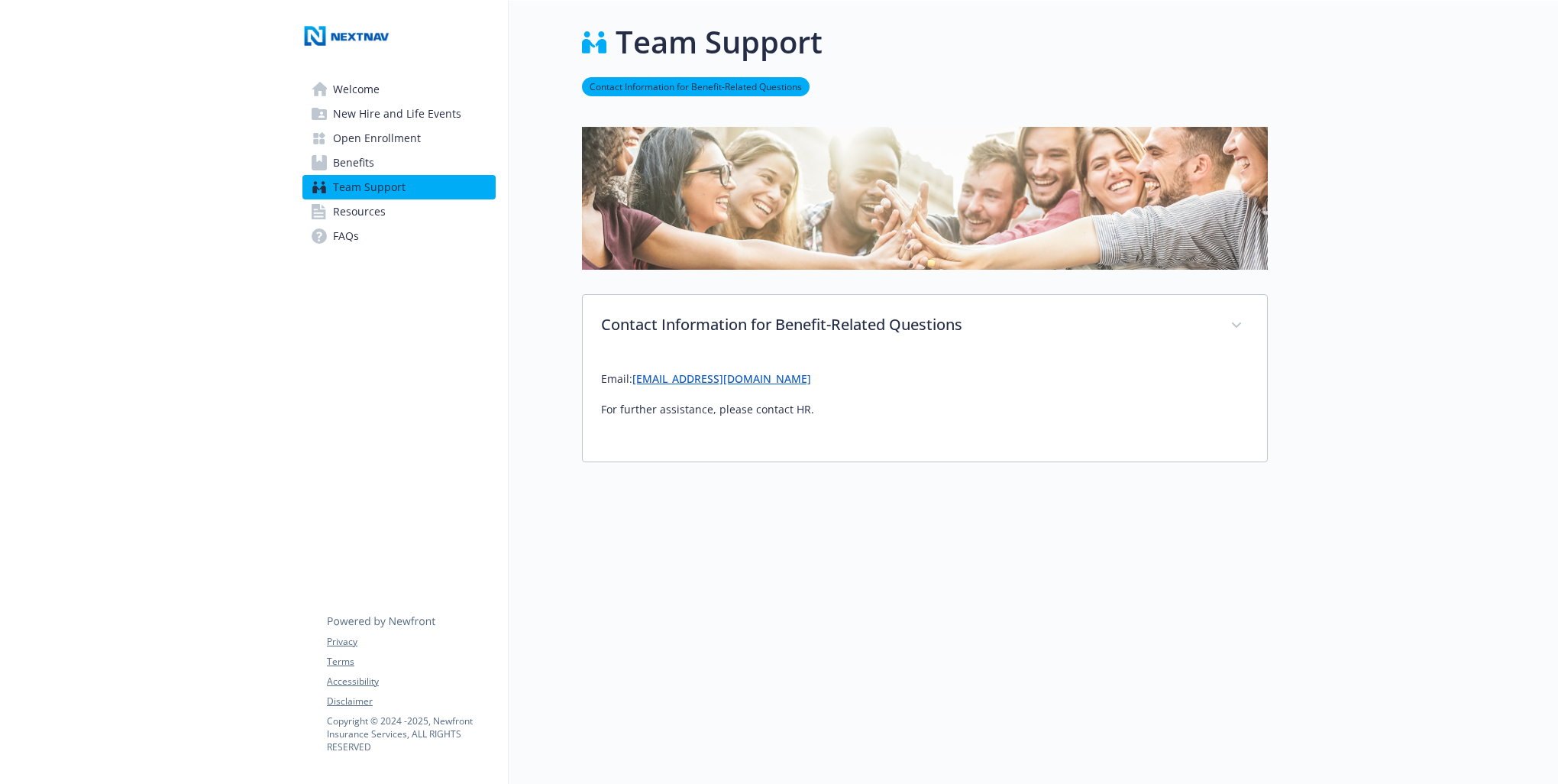
click at [347, 86] on span "Welcome" at bounding box center [356, 89] width 47 height 24
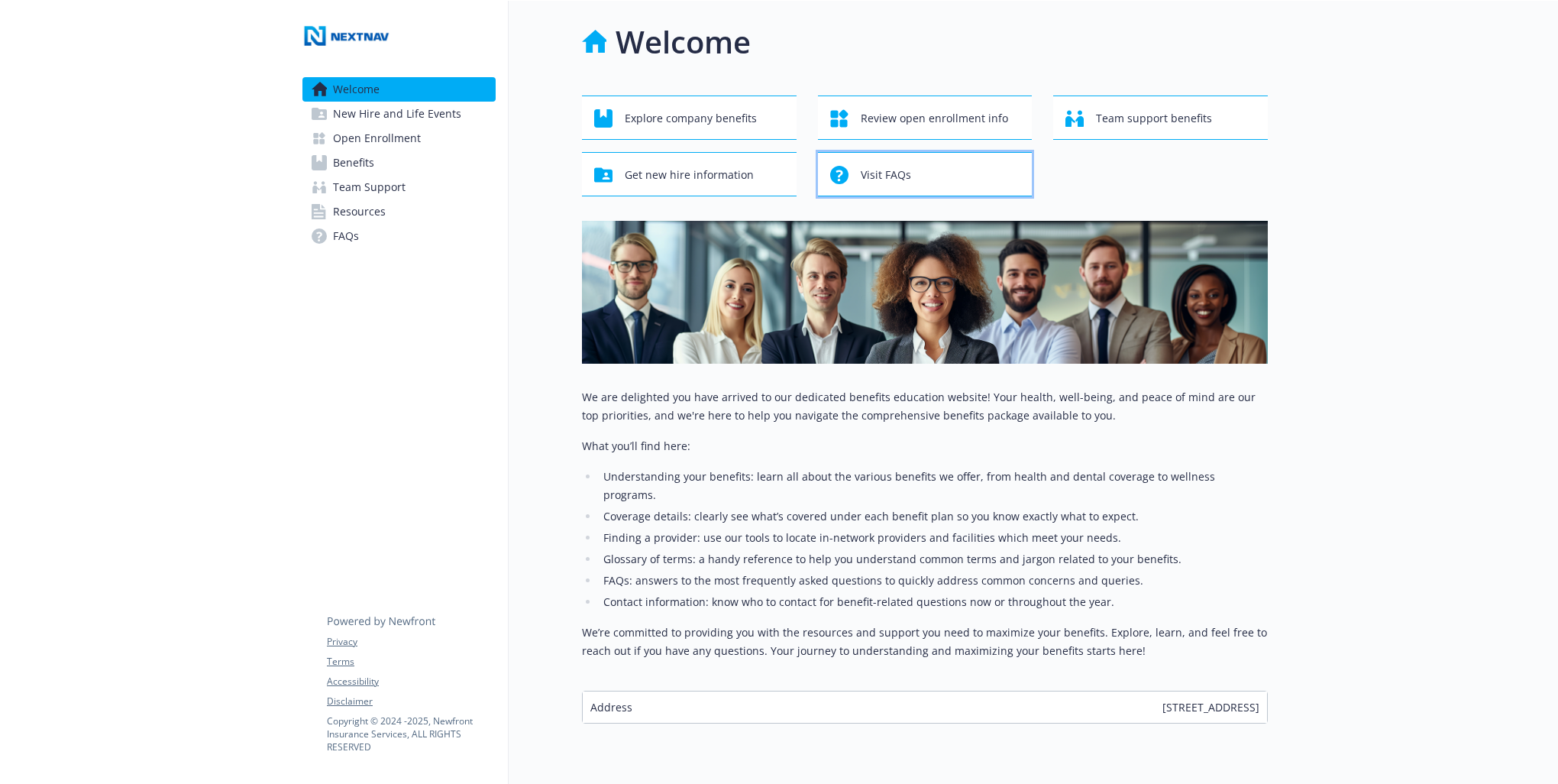
click at [889, 185] on span "Visit FAQs" at bounding box center [886, 174] width 50 height 29
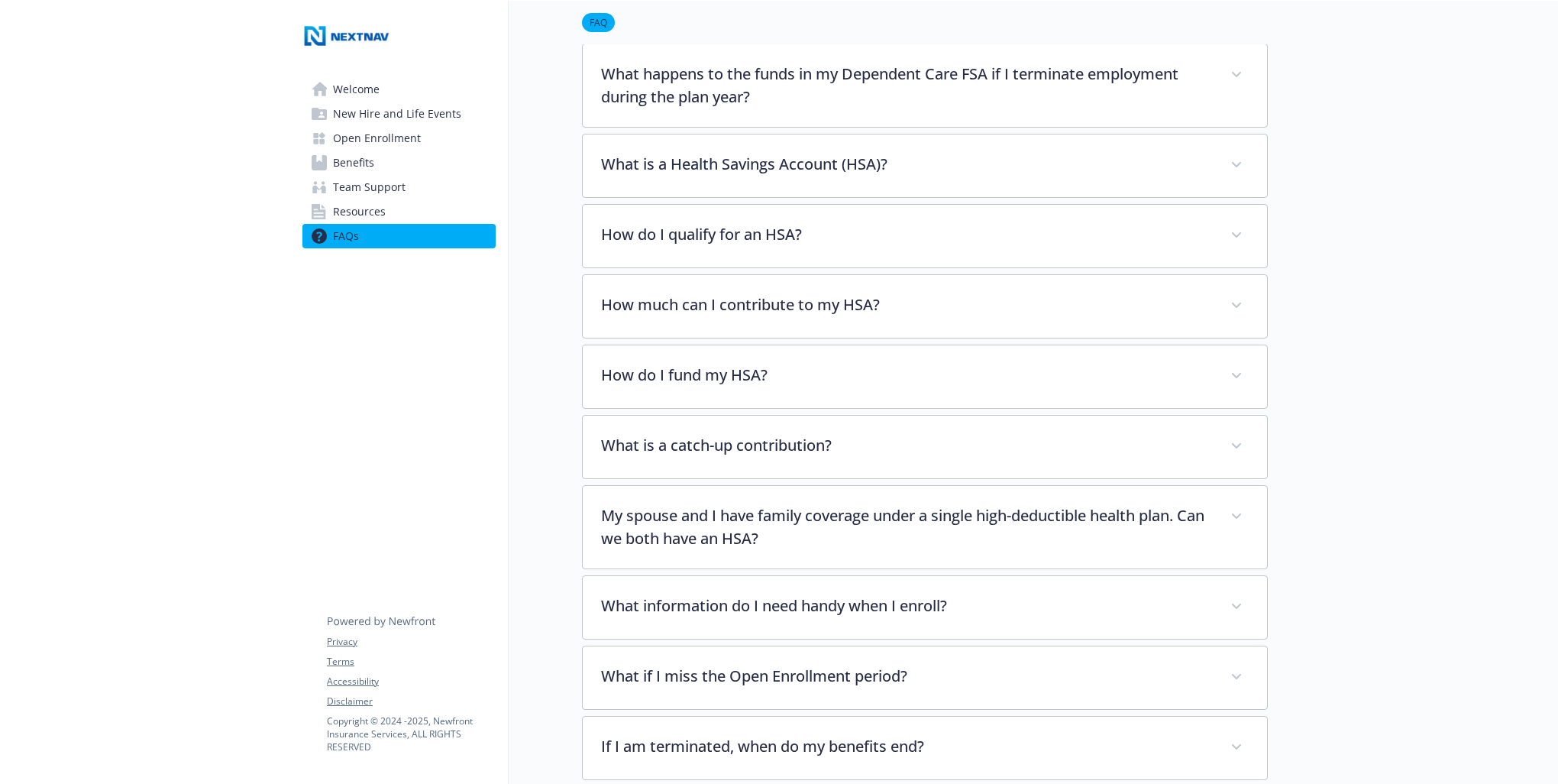
scroll to position [840, 0]
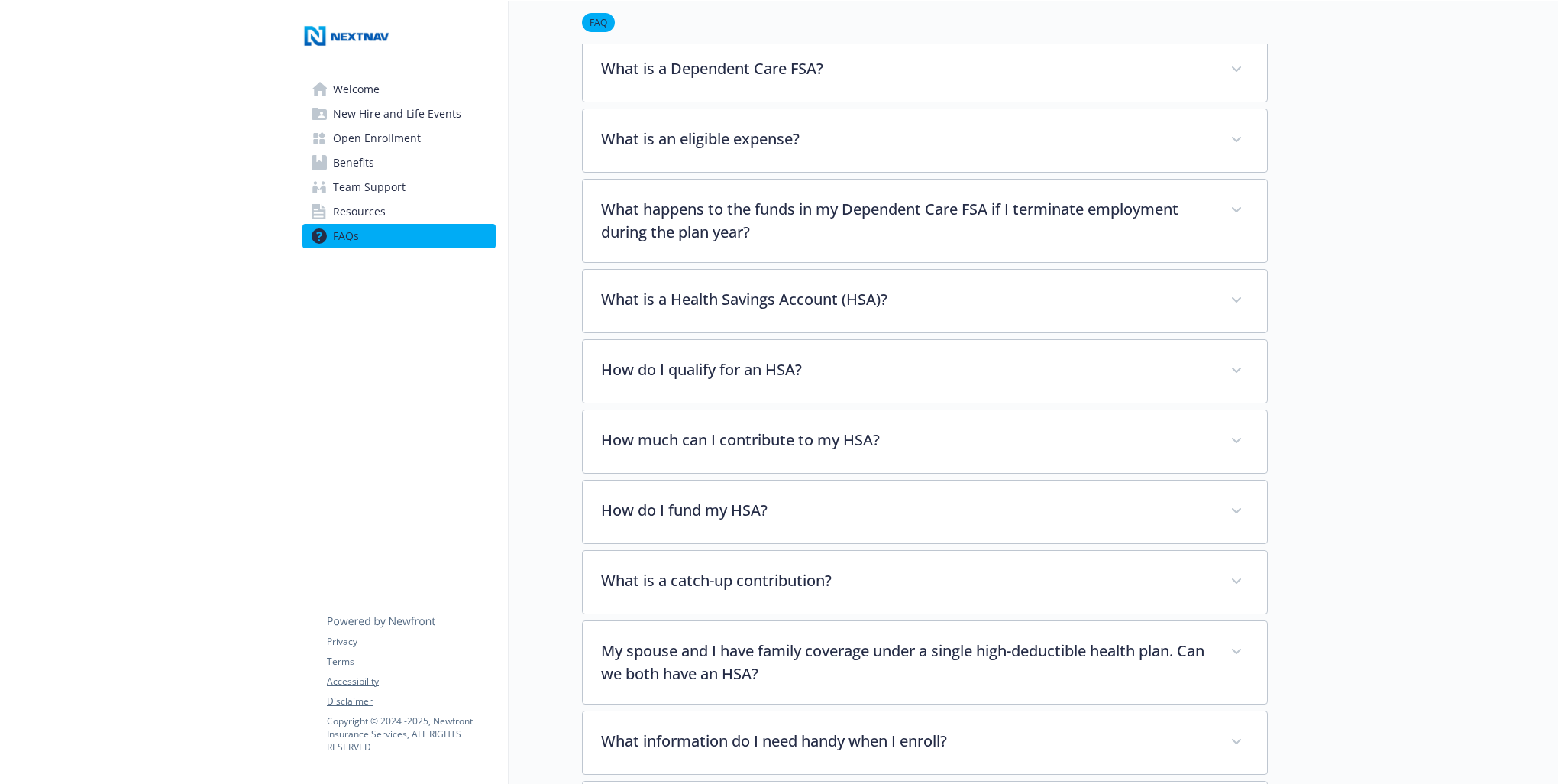
click at [369, 89] on span "Welcome" at bounding box center [356, 89] width 47 height 24
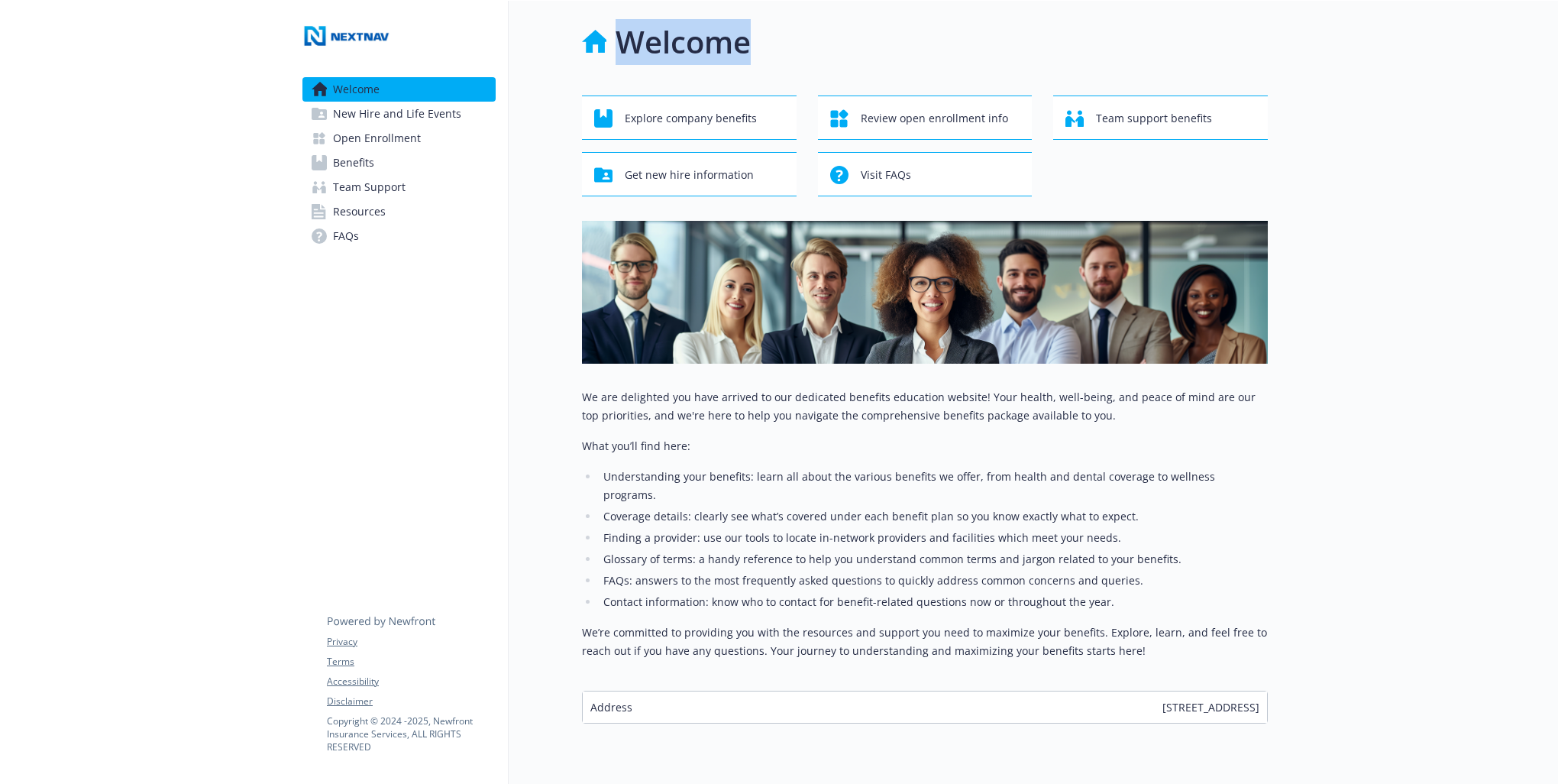
drag, startPoint x: 753, startPoint y: 41, endPoint x: 619, endPoint y: 39, distance: 134.0
click at [619, 39] on div "Welcome" at bounding box center [925, 42] width 686 height 46
click at [799, 529] on li "Finding a provider: use our tools to locate in-network providers and facilities…" at bounding box center [933, 538] width 669 height 18
click at [124, 320] on div at bounding box center [145, 417] width 290 height 832
